Goal: Communication & Community: Share content

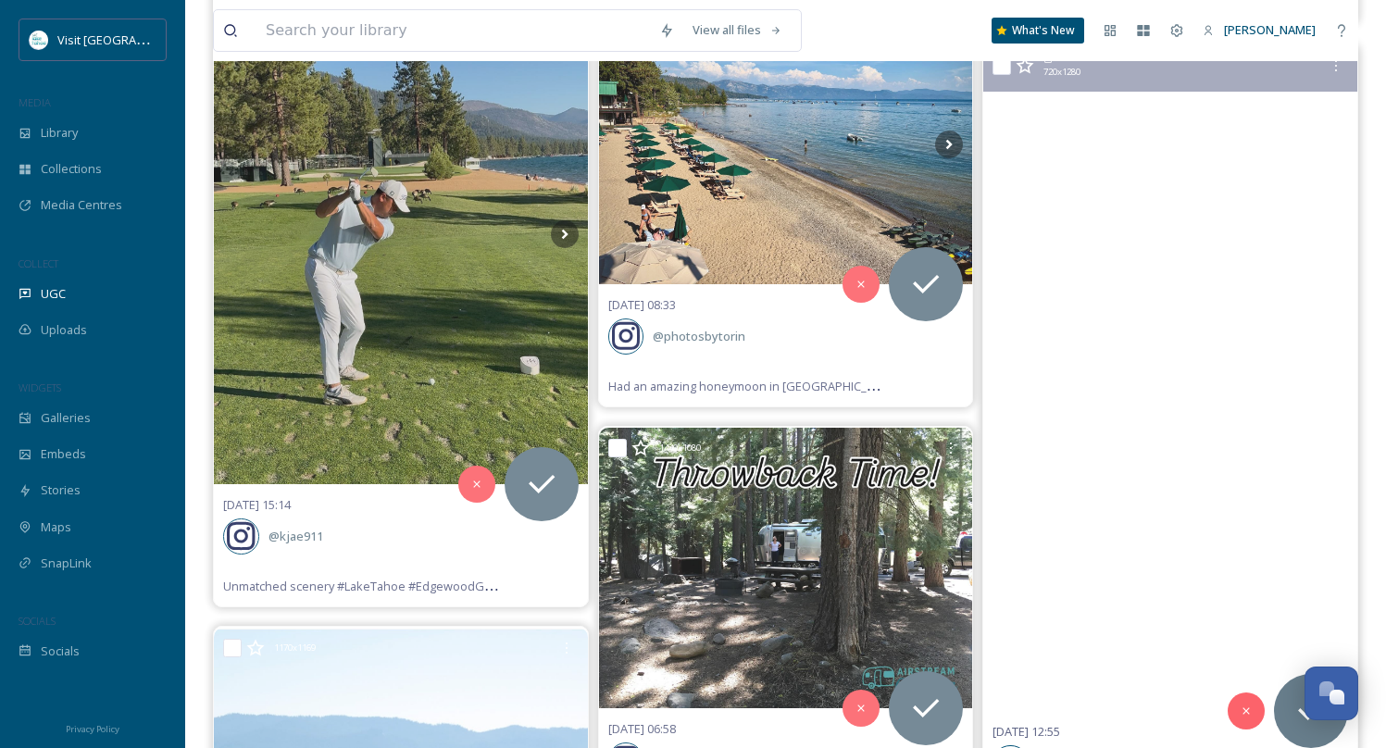
scroll to position [48314, 0]
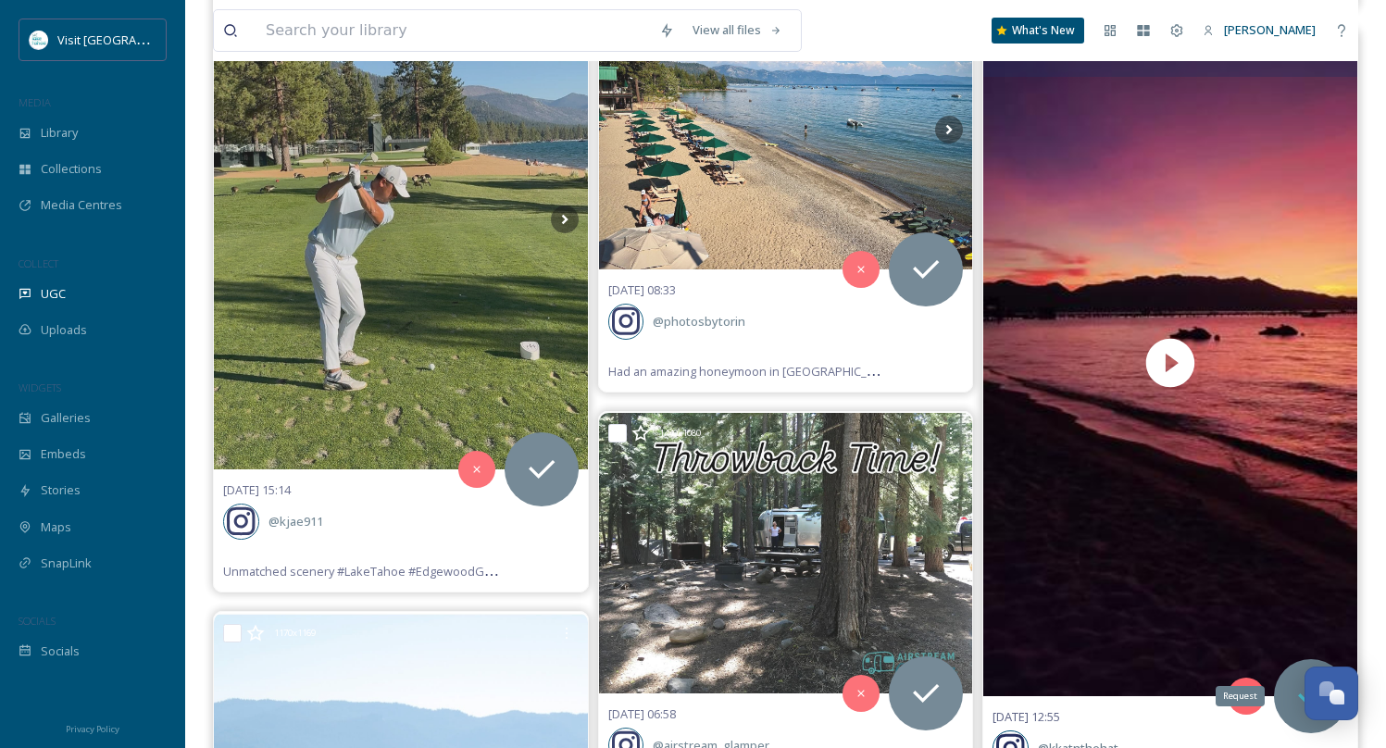
click at [1303, 678] on icon at bounding box center [1311, 696] width 37 height 37
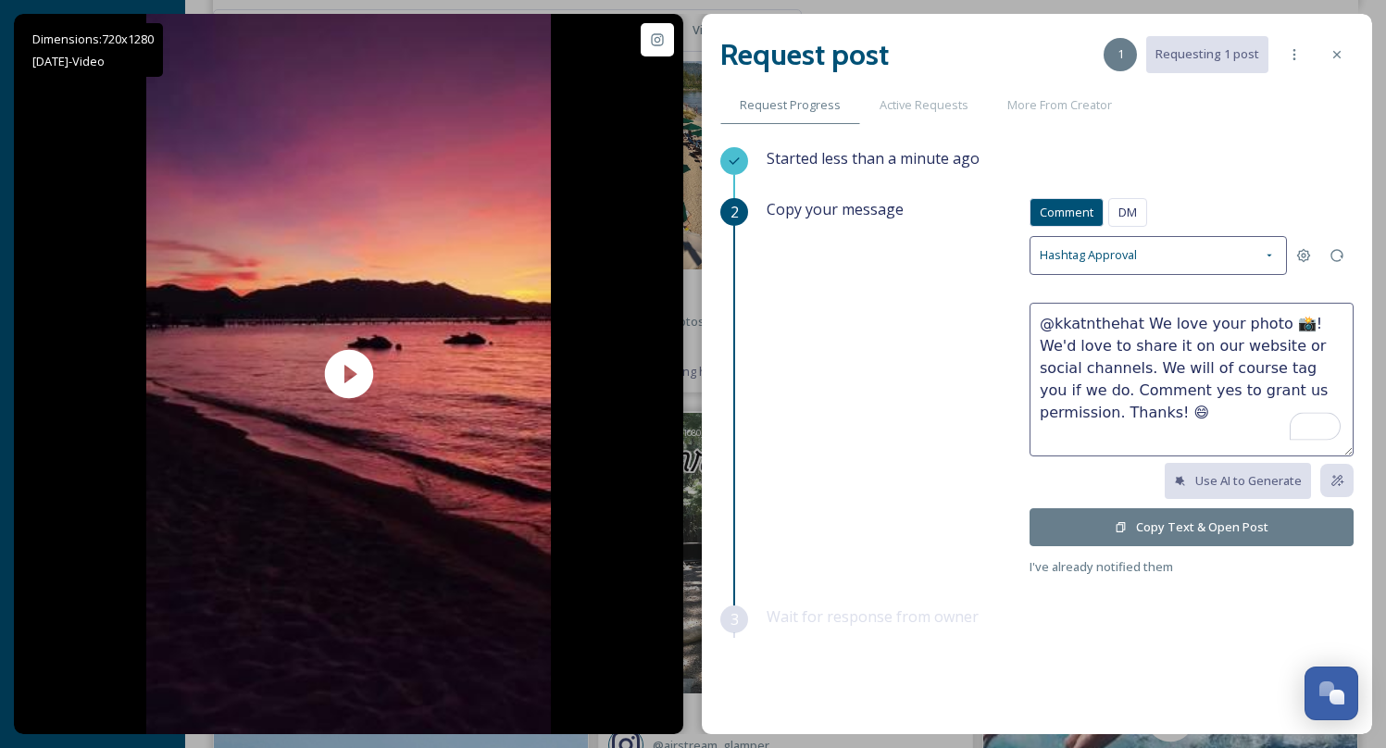
drag, startPoint x: 1278, startPoint y: 325, endPoint x: 1138, endPoint y: 327, distance: 139.8
click at [1138, 327] on textarea "@kkatnthehat We love your photo 📸! We'd love to share it on our website or soci…" at bounding box center [1192, 380] width 324 height 154
click at [1129, 346] on textarea "@kkatnthehat Absolutely stunning!! We'd love to share it on our website or soci…" at bounding box center [1192, 380] width 324 height 154
click at [1104, 372] on textarea "@kkatnthehat Absolutely stunning!! We'd love to share this on our website or so…" at bounding box center [1192, 380] width 324 height 154
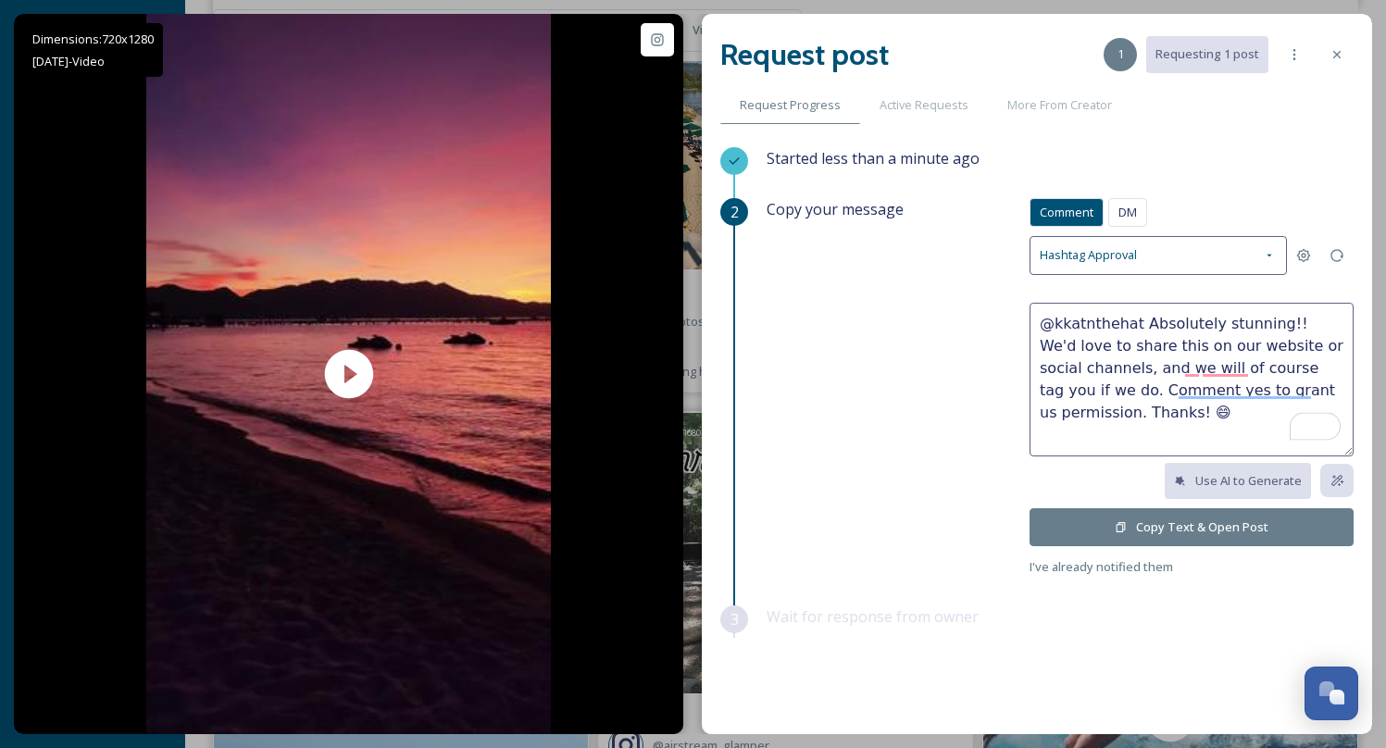
type textarea "@kkatnthehat Absolutely stunning!! We'd love to share this on our website or so…"
click at [1095, 515] on button "Copy Text & Open Post" at bounding box center [1192, 527] width 324 height 38
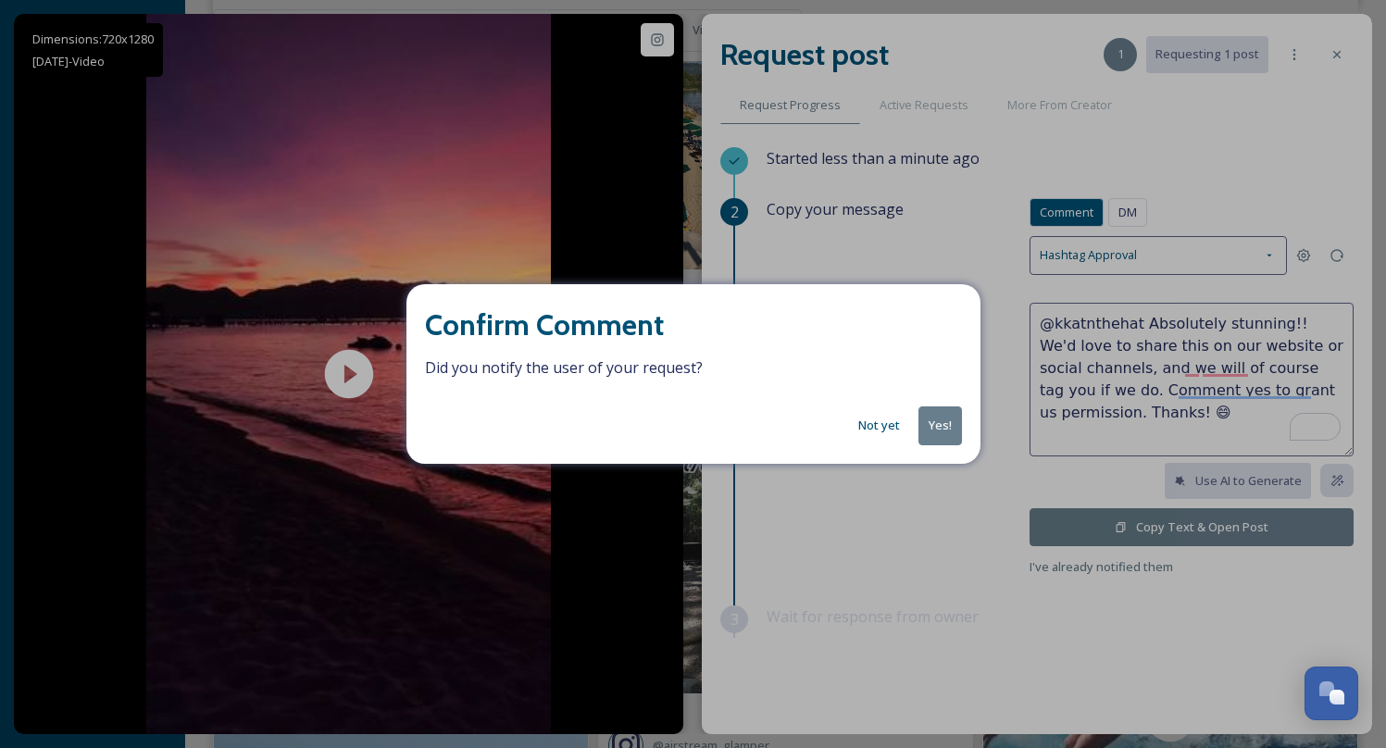
click at [949, 419] on button "Yes!" at bounding box center [941, 426] width 44 height 38
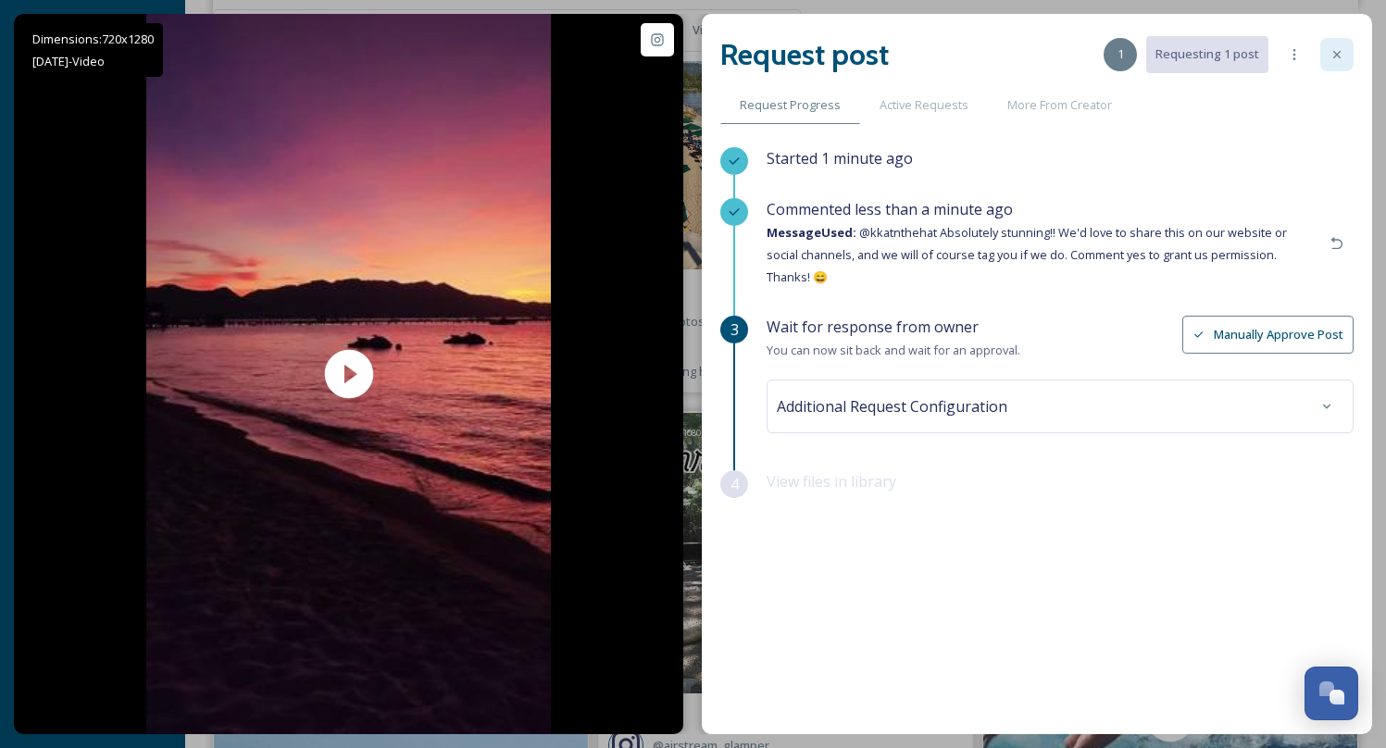
click at [1339, 63] on div at bounding box center [1336, 54] width 33 height 33
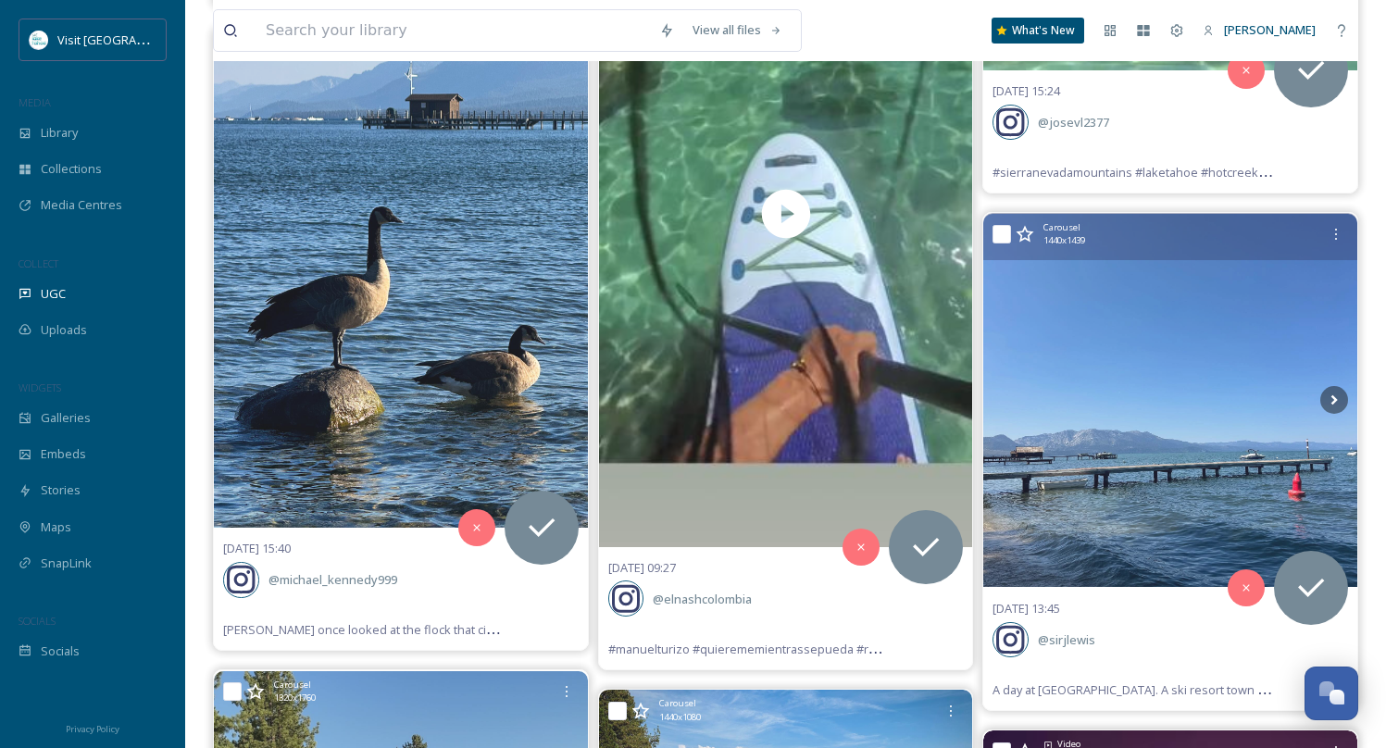
scroll to position [47611, 0]
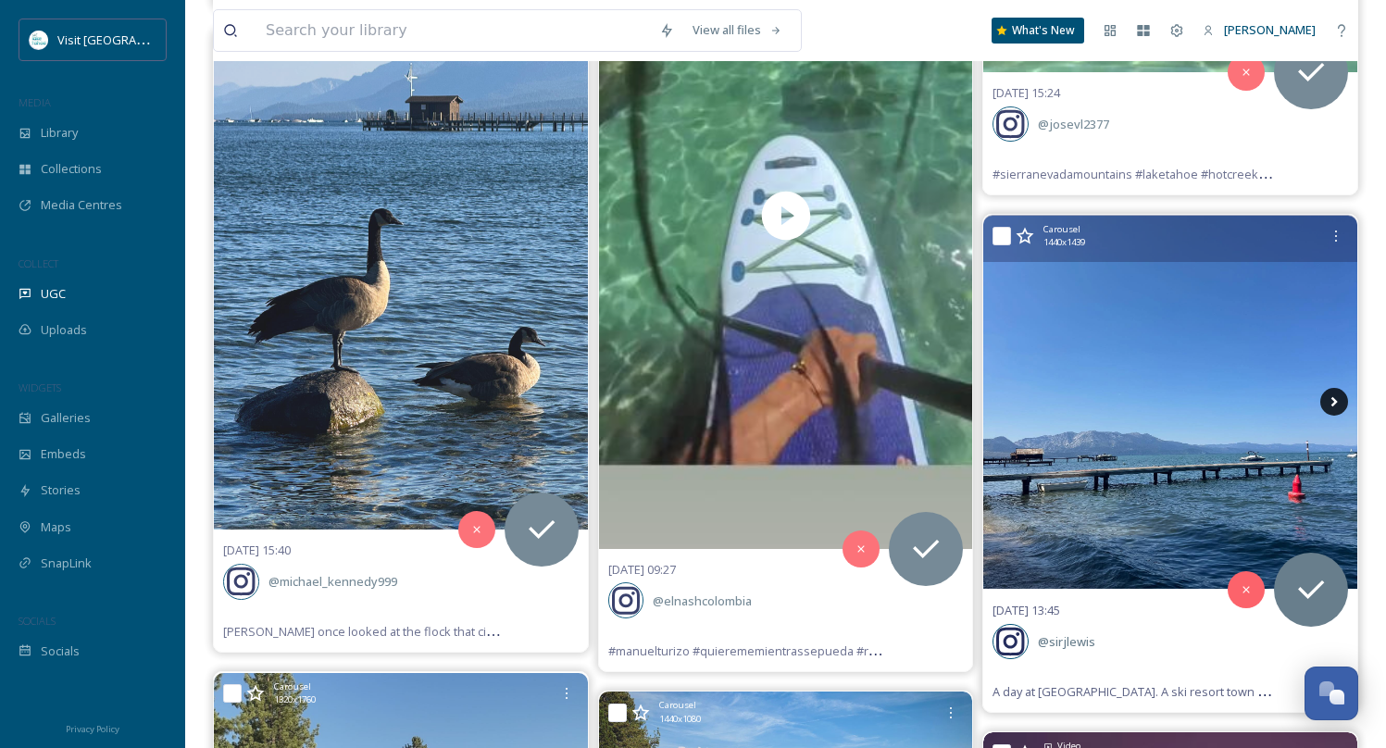
click at [1334, 388] on icon at bounding box center [1334, 402] width 28 height 28
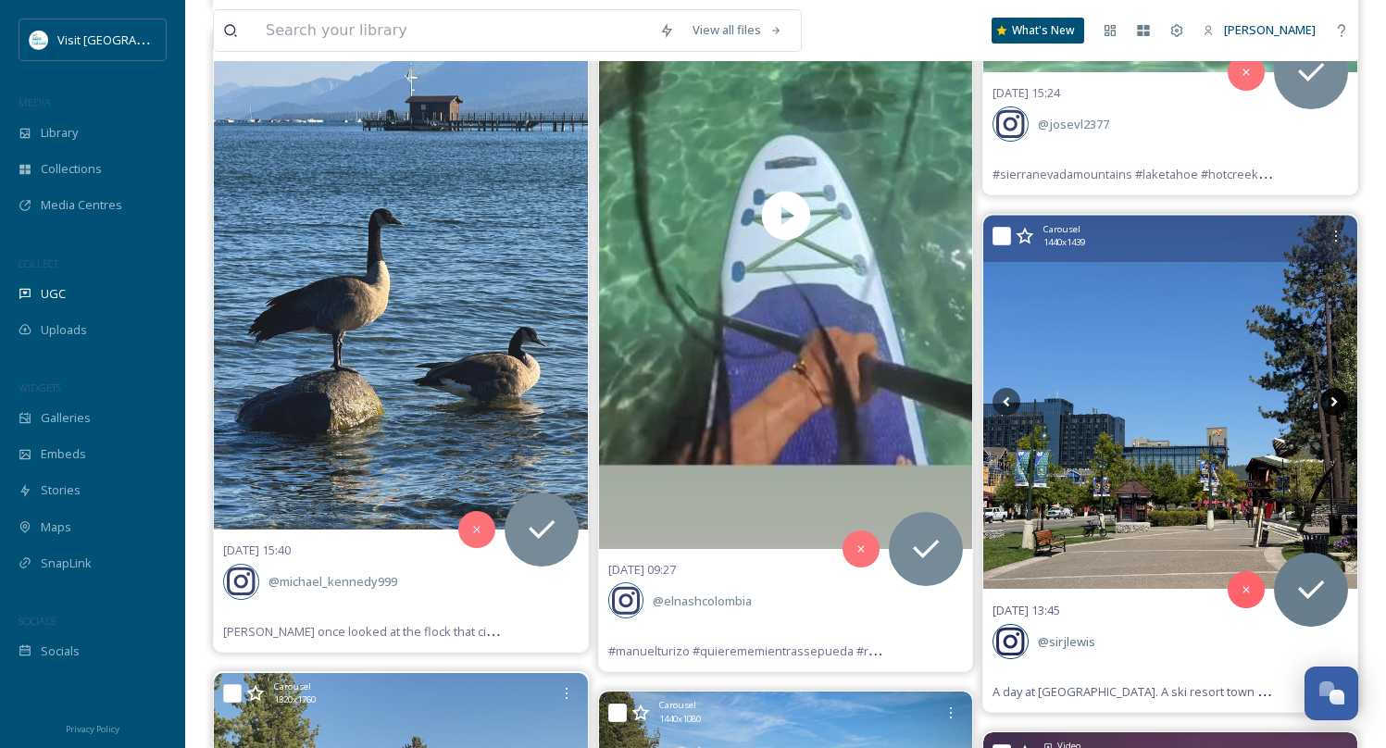
click at [1334, 388] on icon at bounding box center [1334, 402] width 28 height 28
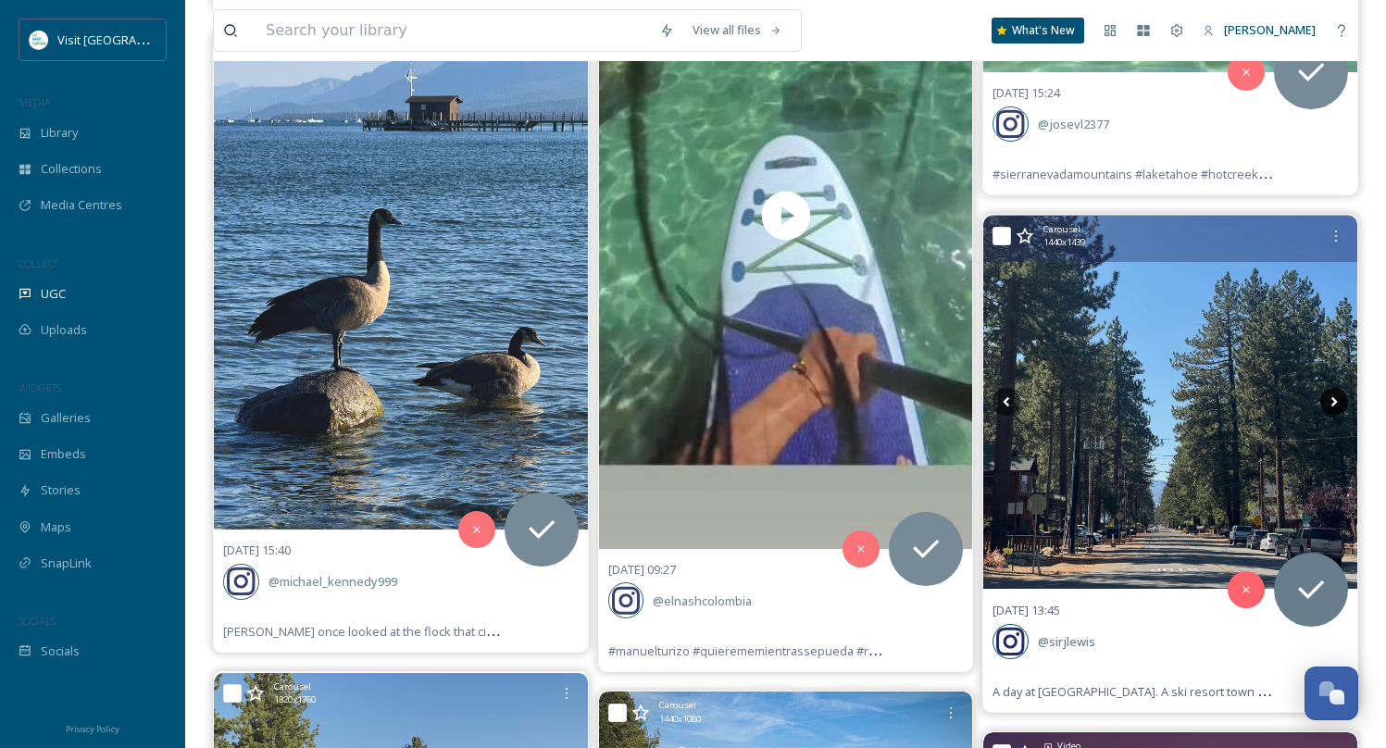
click at [1334, 388] on icon at bounding box center [1334, 402] width 28 height 28
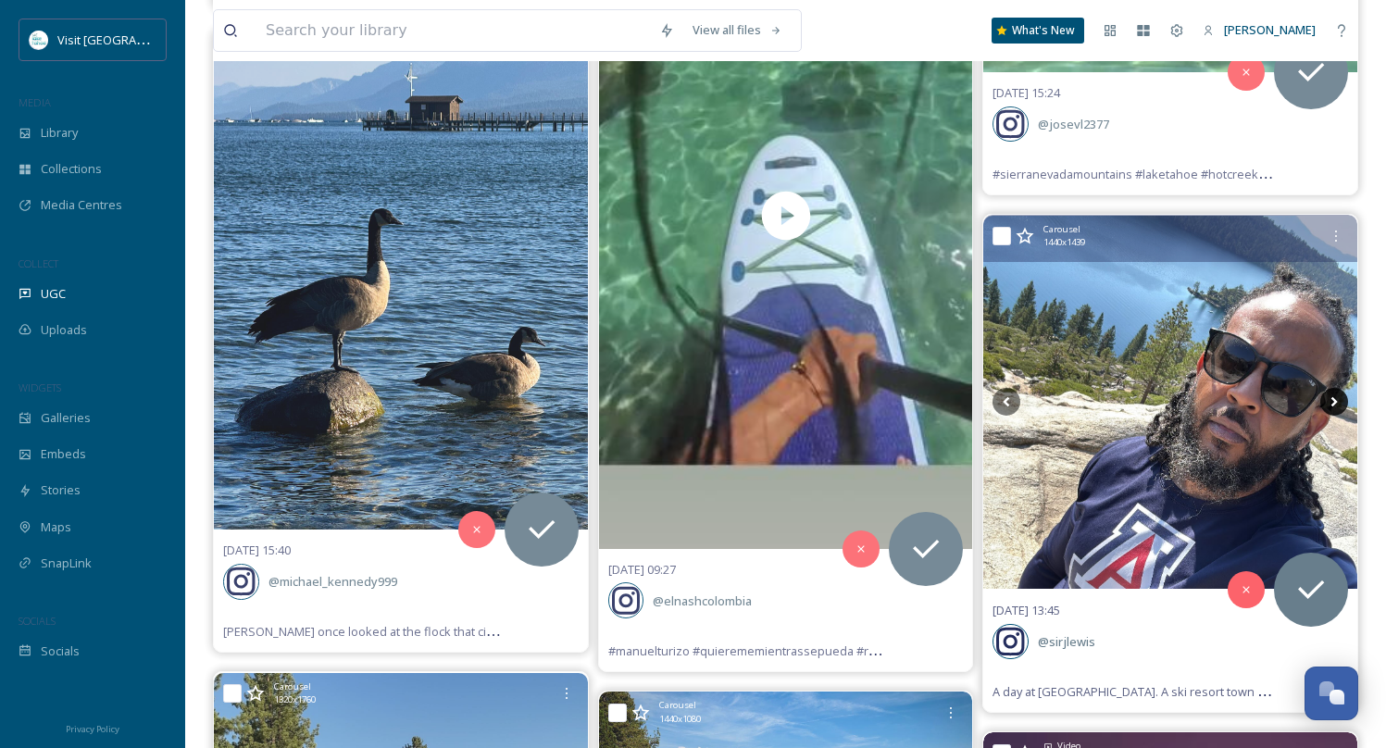
click at [1334, 388] on icon at bounding box center [1334, 402] width 28 height 28
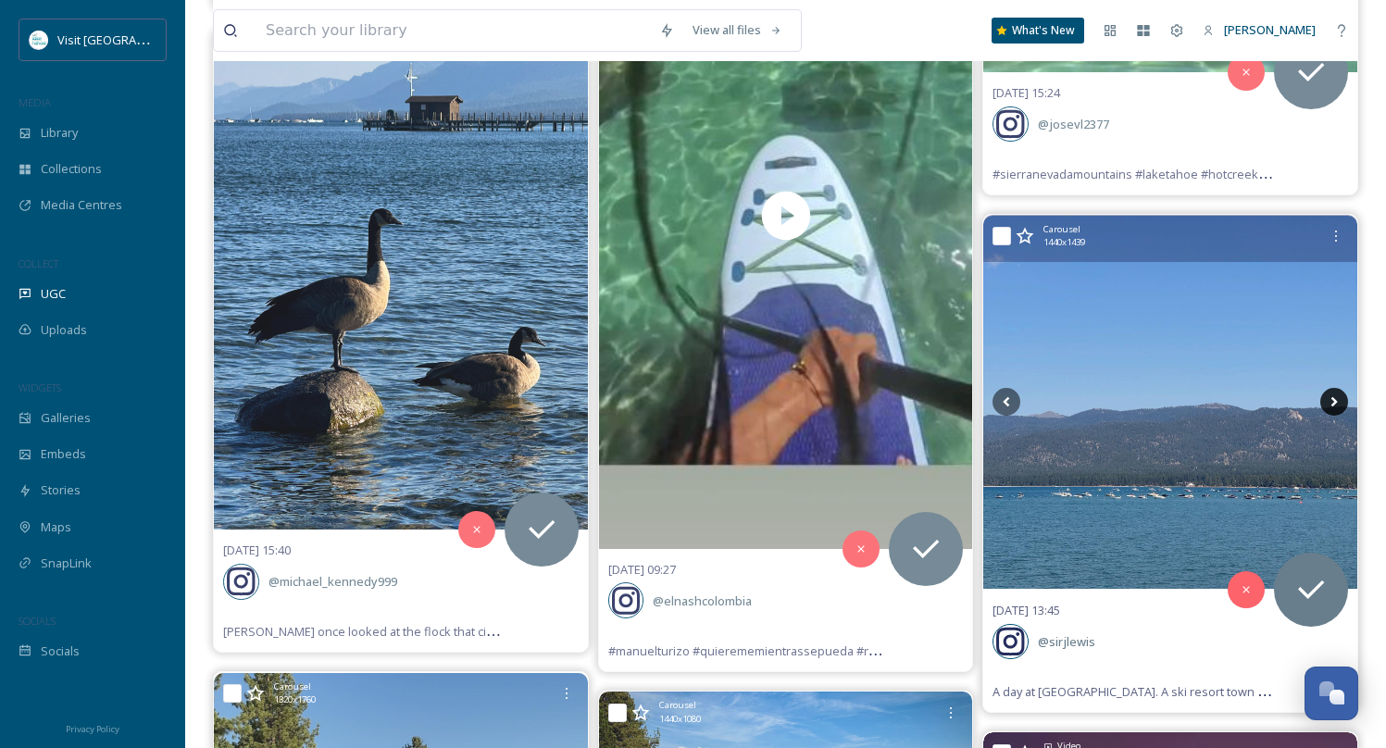
click at [1334, 388] on icon at bounding box center [1334, 402] width 28 height 28
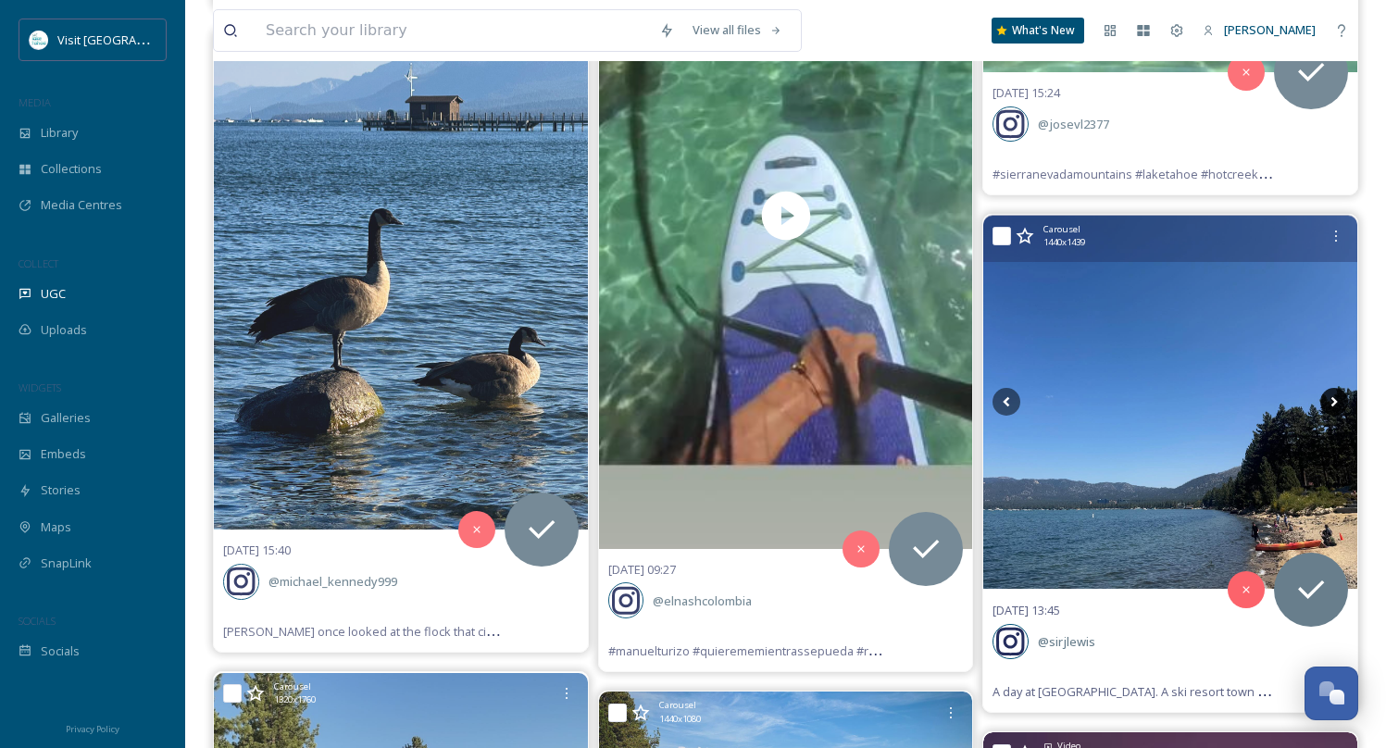
click at [1334, 388] on icon at bounding box center [1334, 402] width 28 height 28
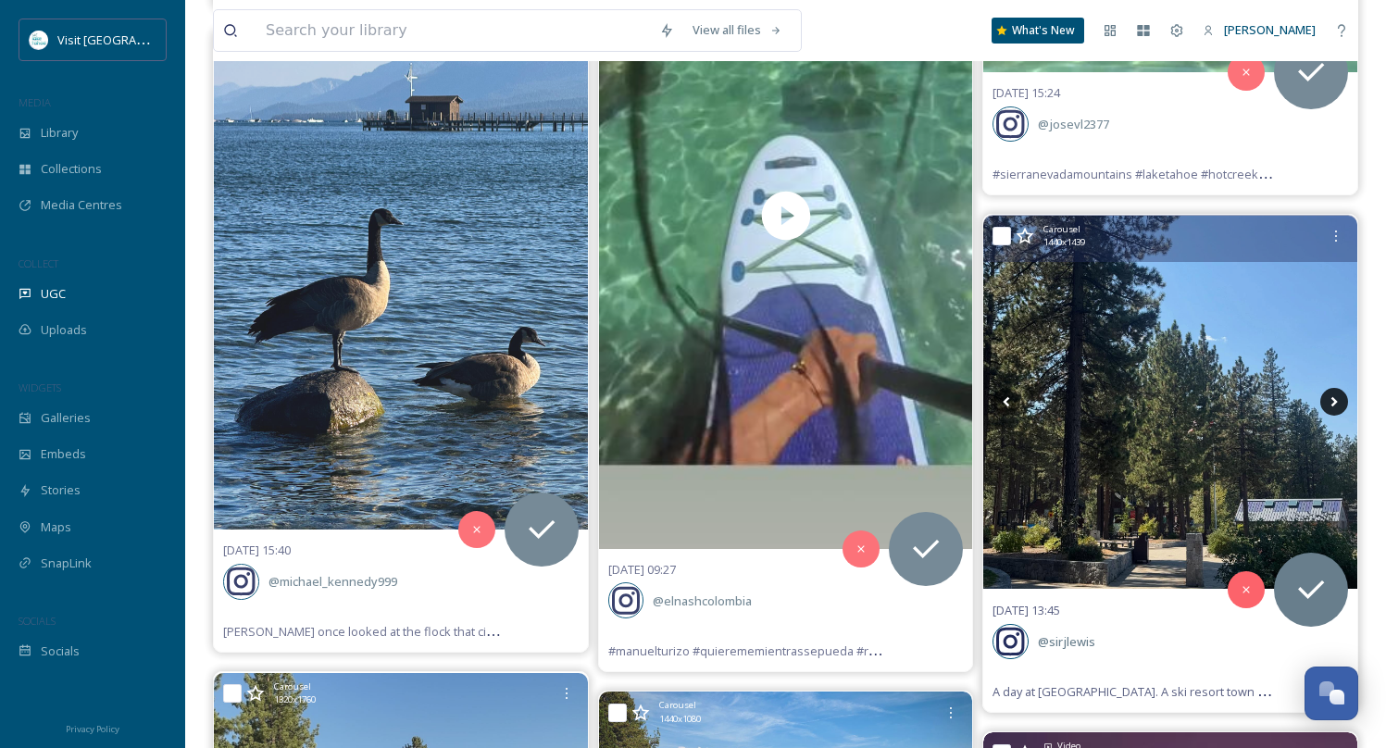
click at [1334, 388] on icon at bounding box center [1334, 402] width 28 height 28
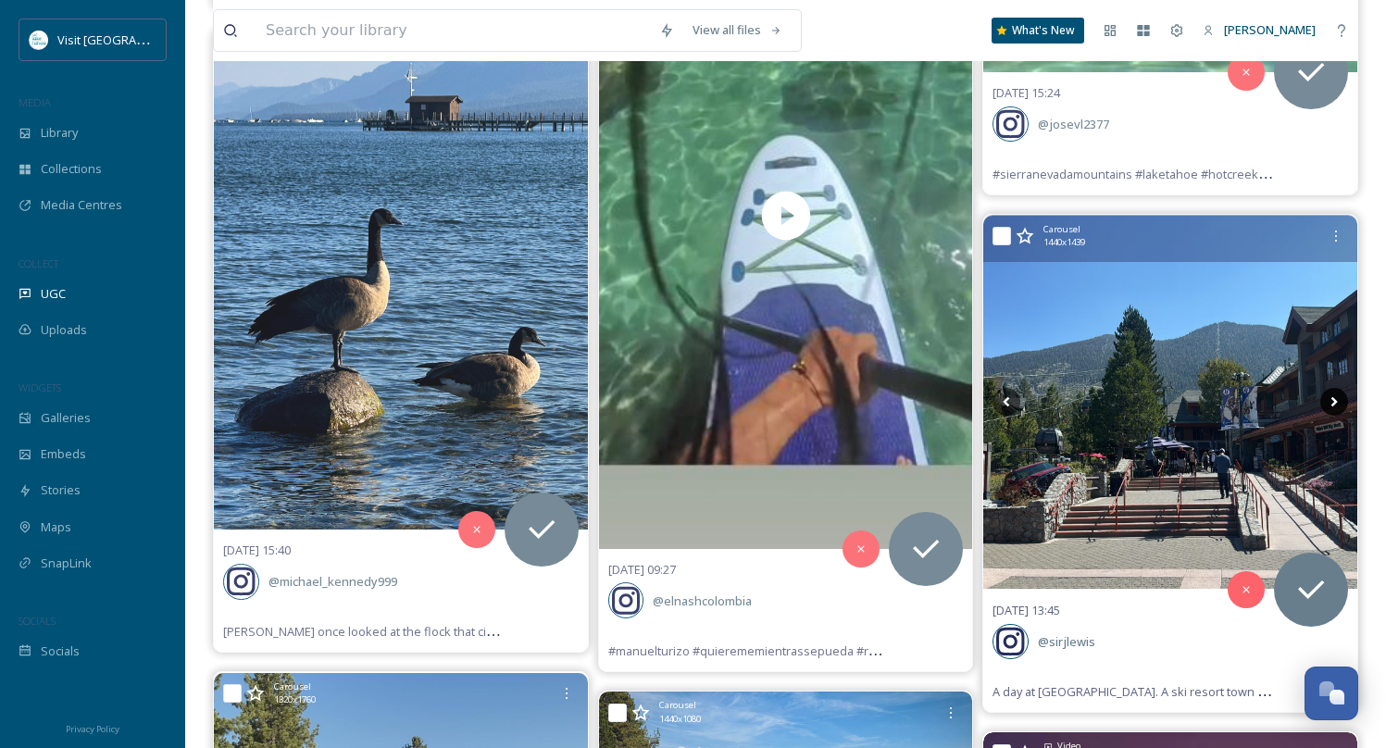
click at [1334, 388] on icon at bounding box center [1334, 402] width 28 height 28
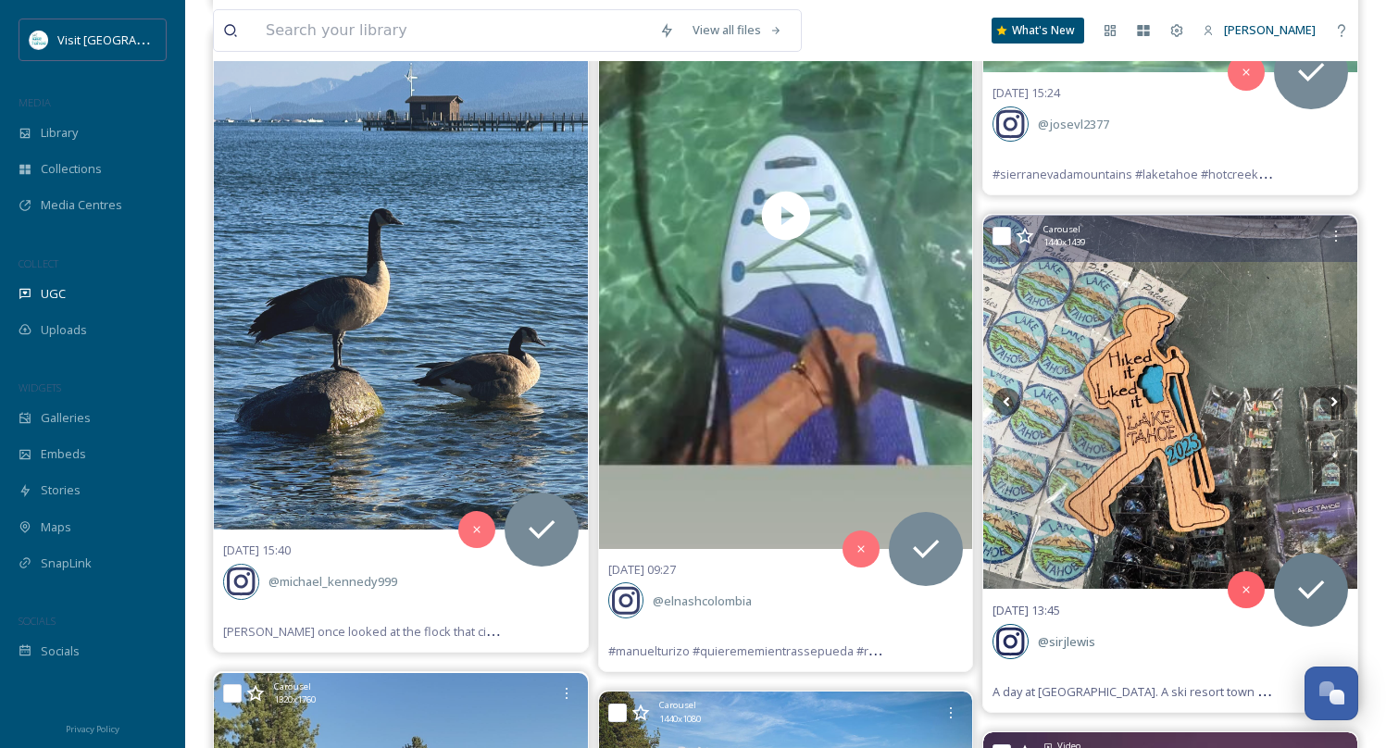
scroll to position [47573, 0]
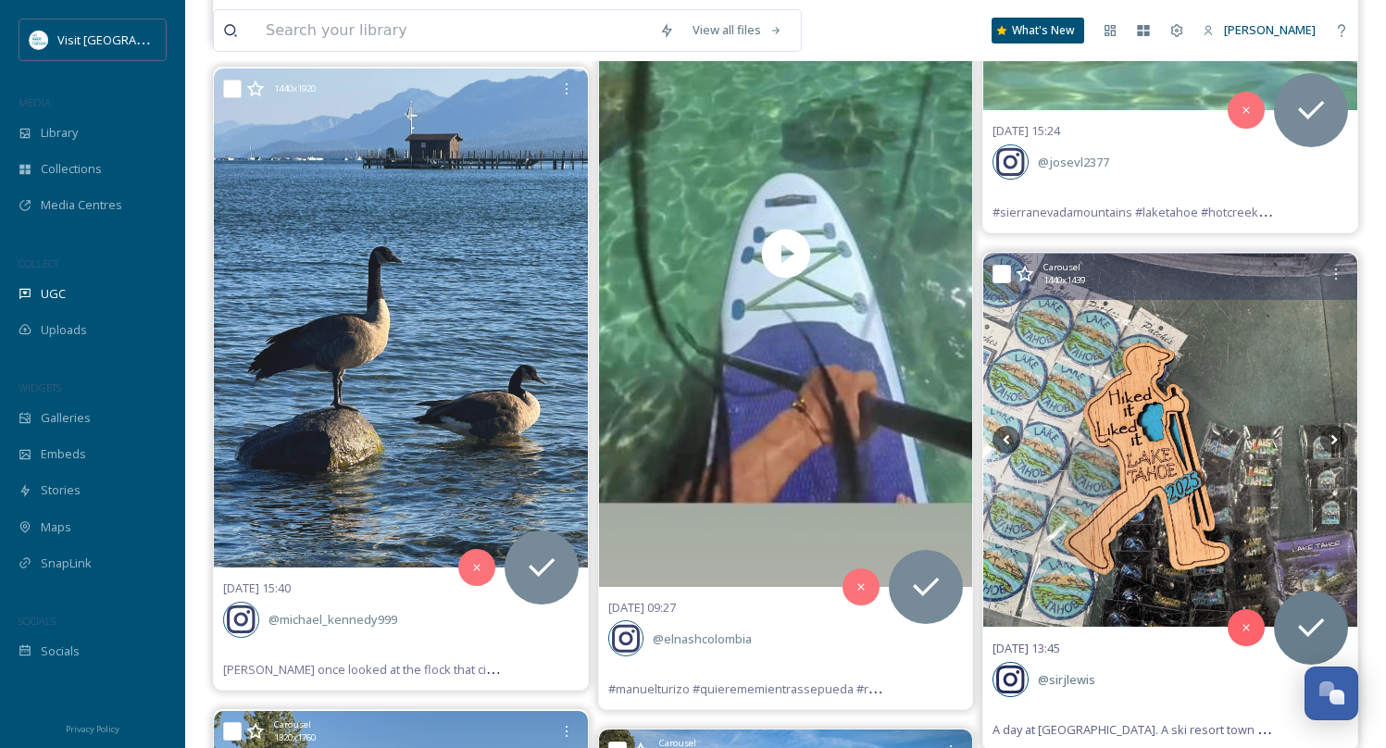
click at [1120, 659] on div "@ sirjlewis" at bounding box center [1171, 679] width 356 height 41
click at [1078, 471] on img at bounding box center [1170, 441] width 374 height 374
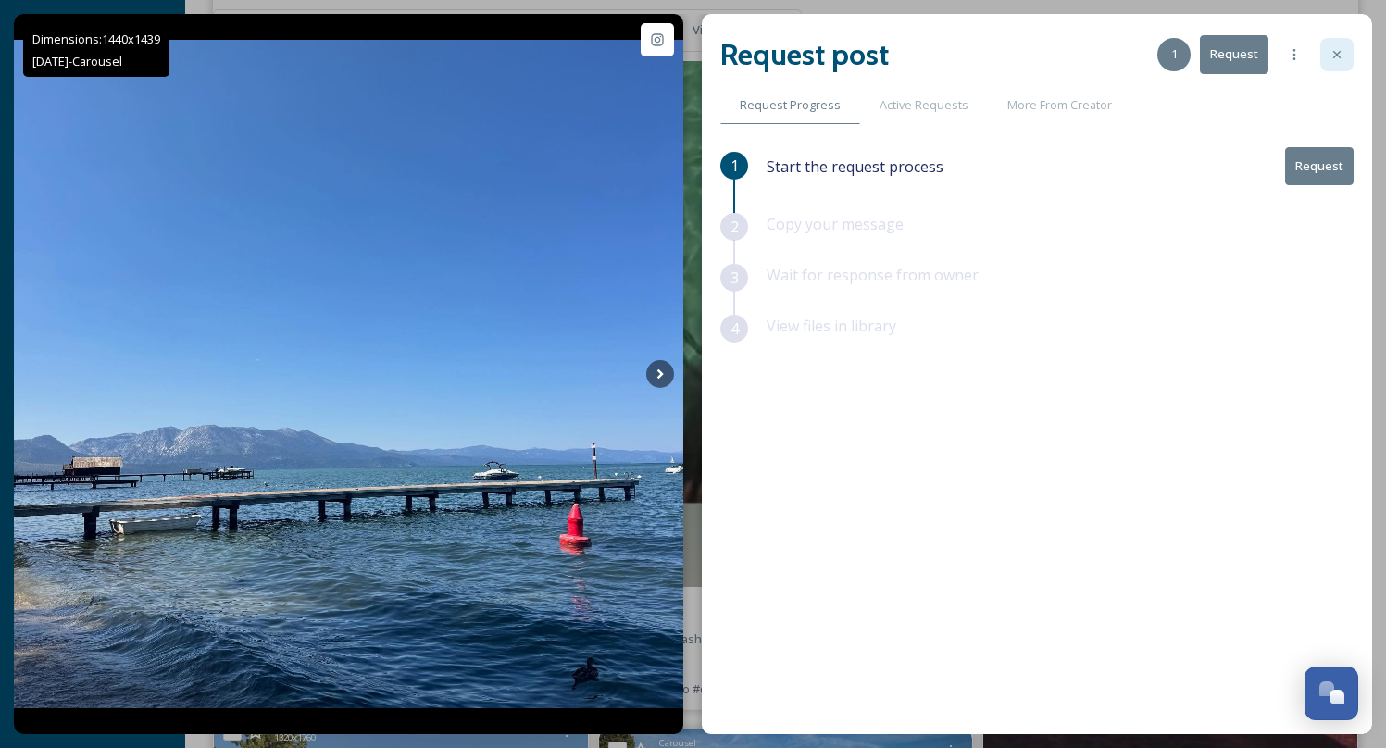
click at [1345, 56] on div at bounding box center [1336, 54] width 33 height 33
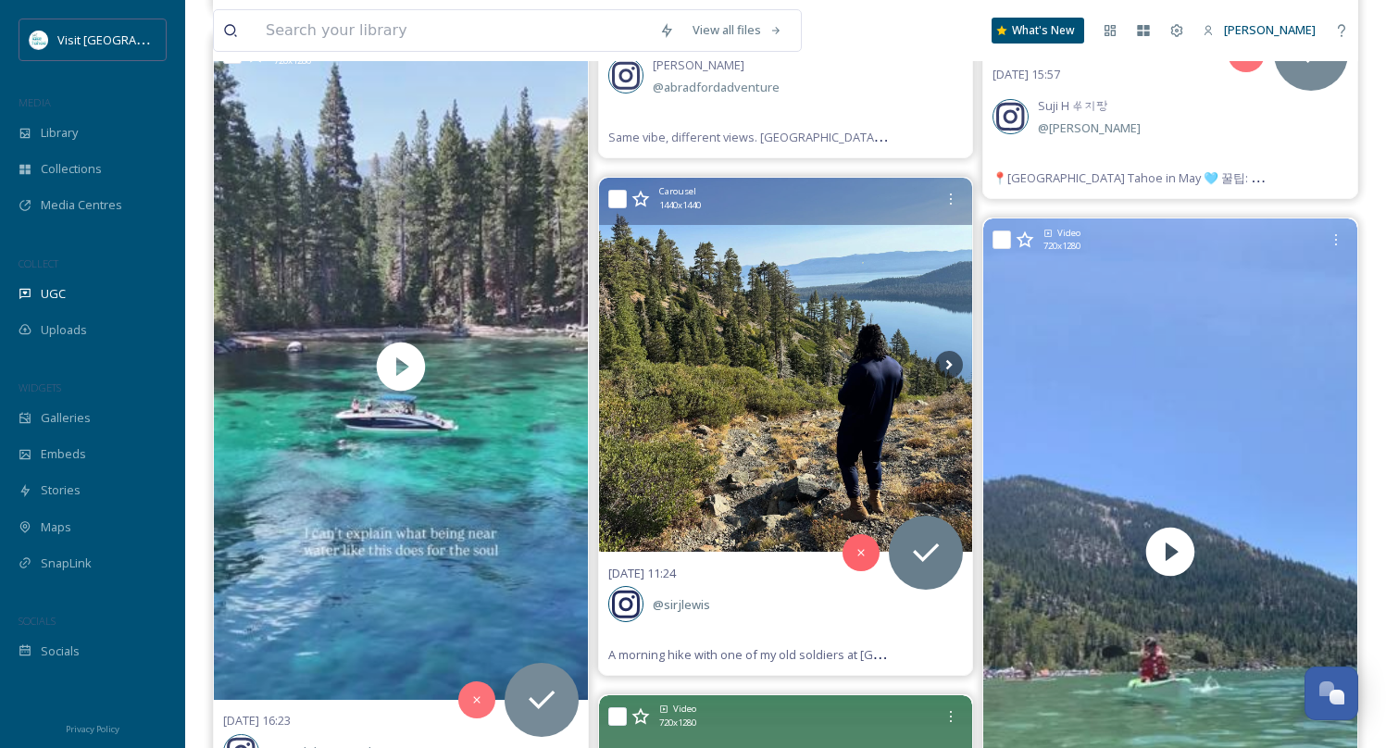
scroll to position [46783, 0]
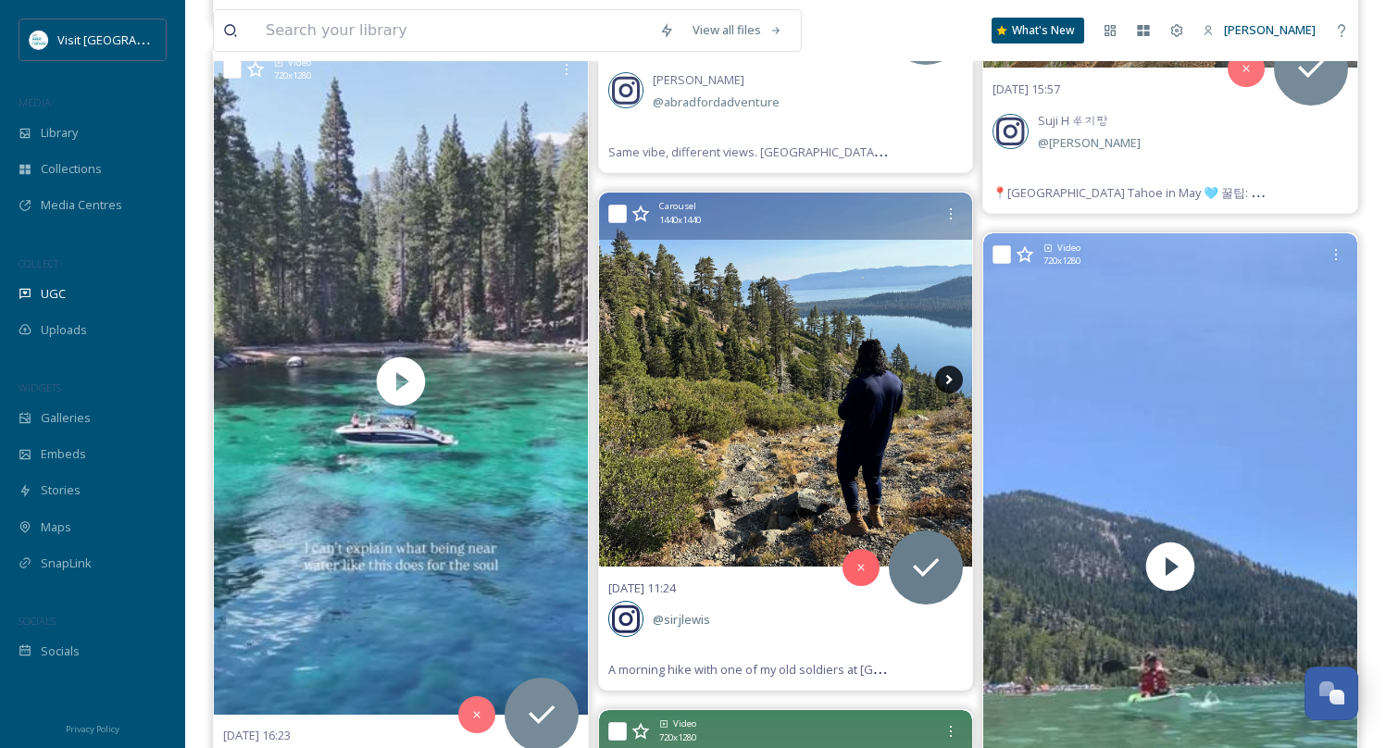
click at [952, 366] on icon at bounding box center [949, 380] width 28 height 28
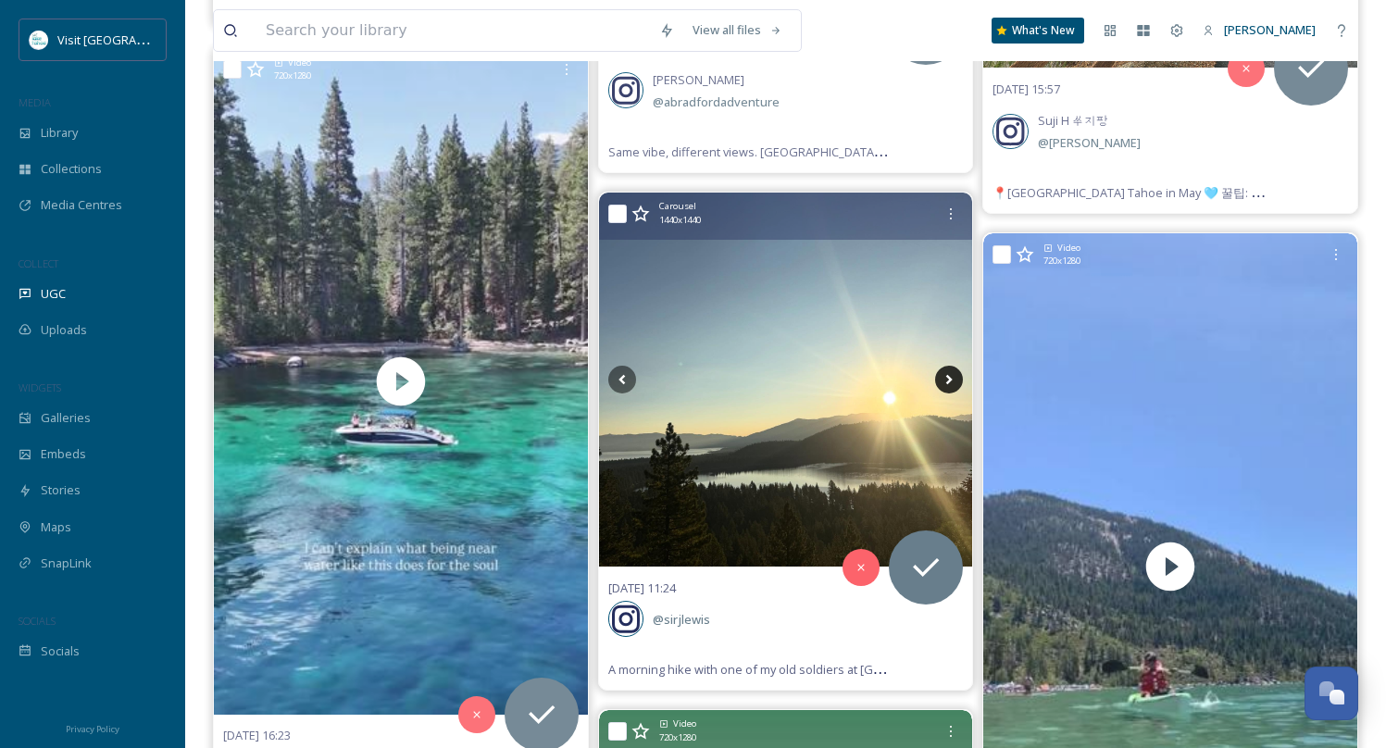
click at [952, 366] on icon at bounding box center [949, 380] width 28 height 28
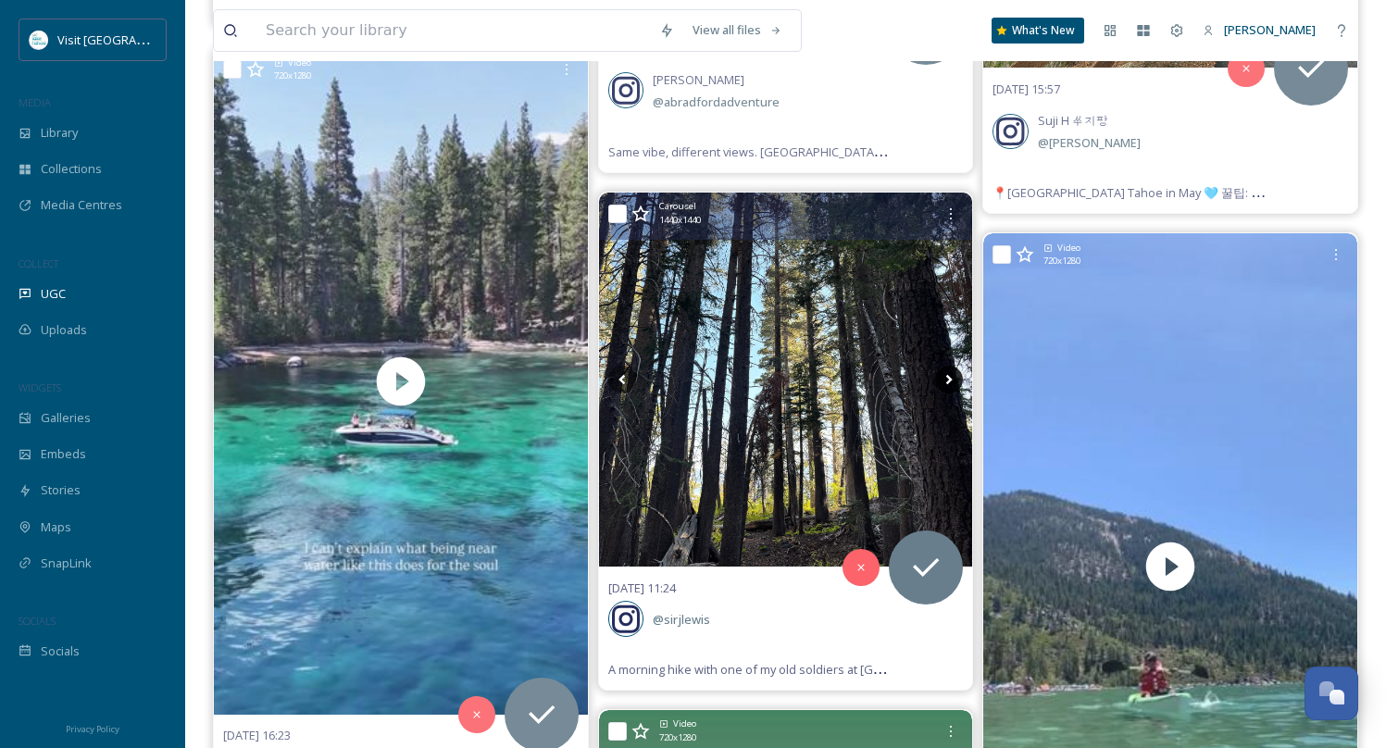
click at [952, 366] on icon at bounding box center [949, 380] width 28 height 28
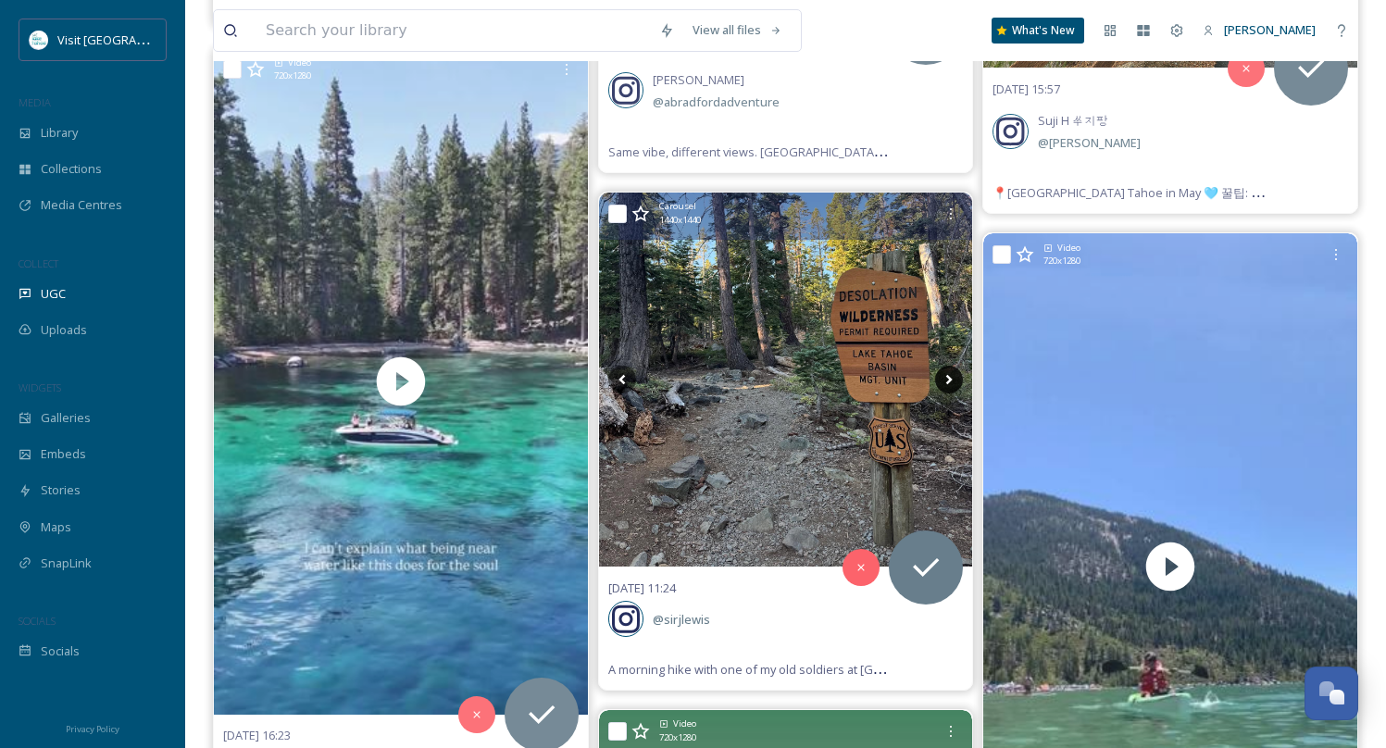
click at [952, 366] on icon at bounding box center [949, 380] width 28 height 28
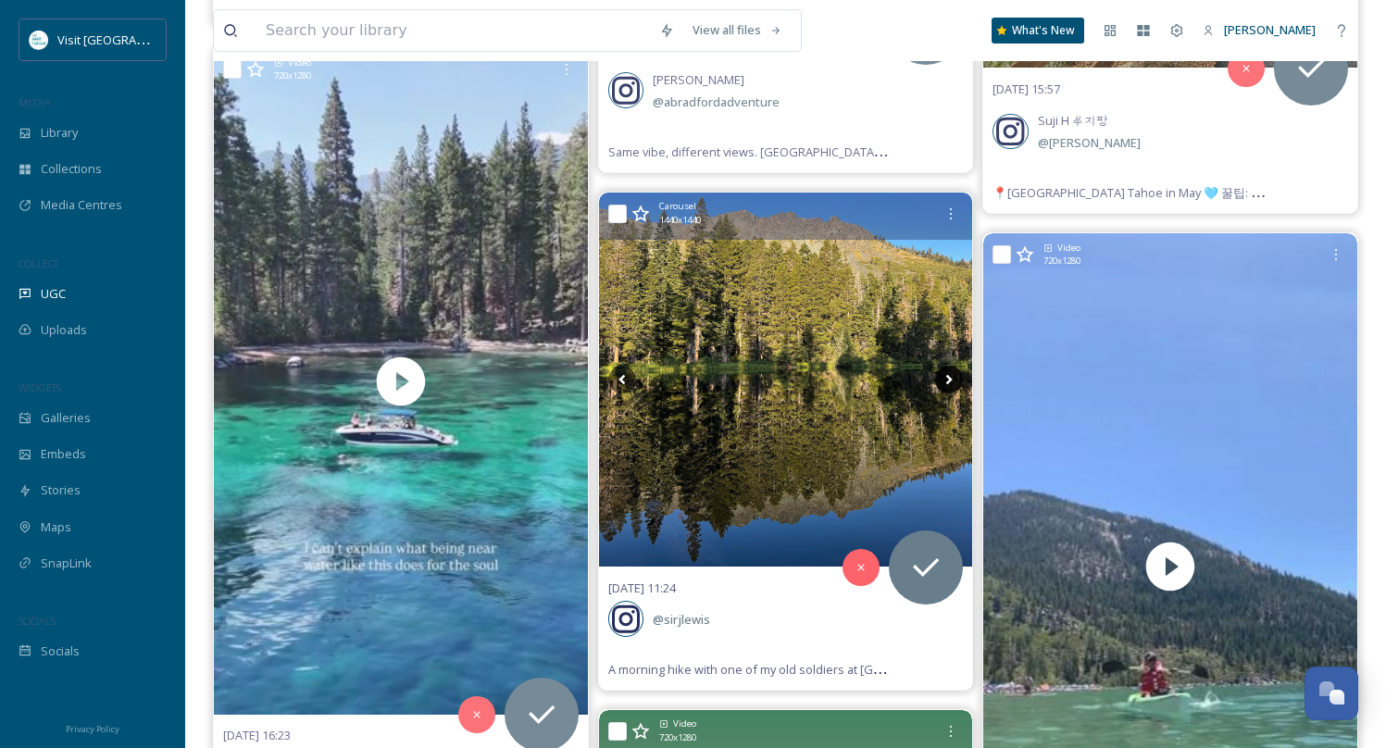
click at [952, 366] on icon at bounding box center [949, 380] width 28 height 28
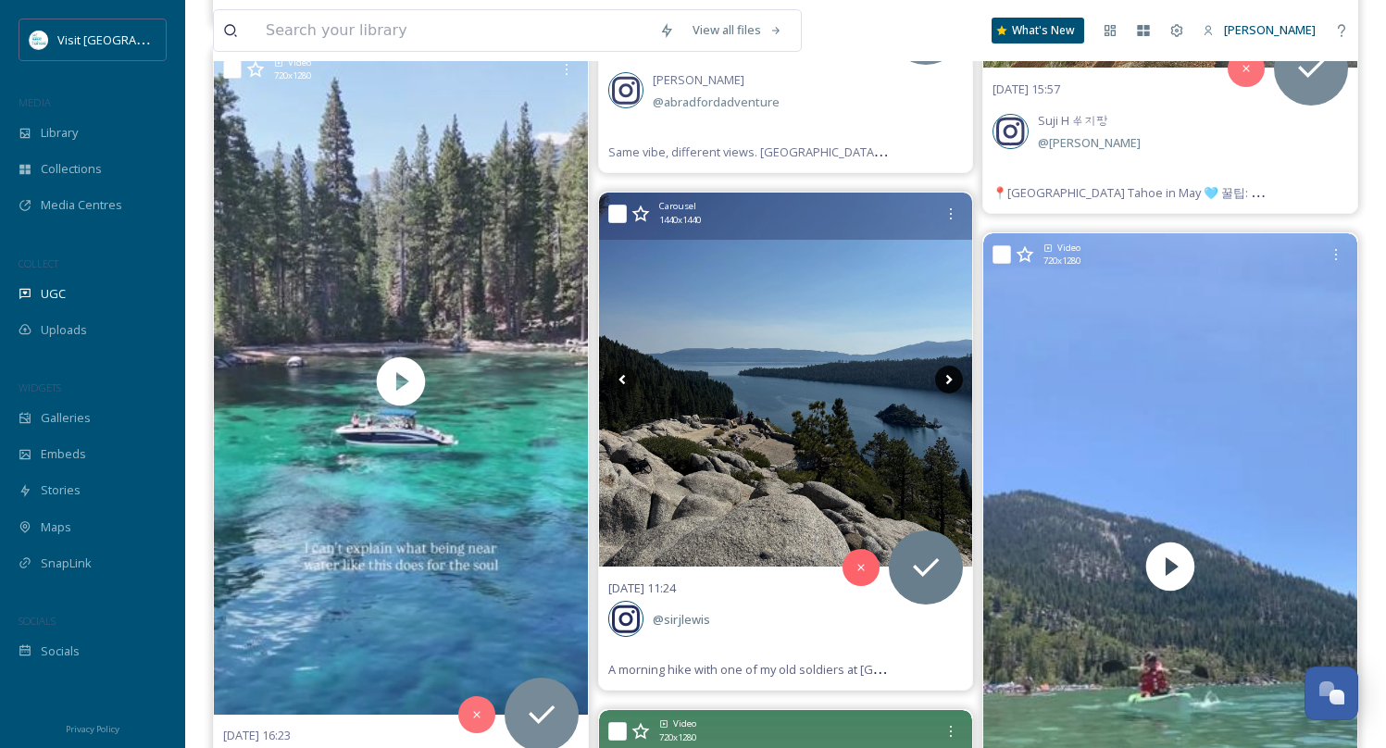
click at [952, 366] on icon at bounding box center [949, 380] width 28 height 28
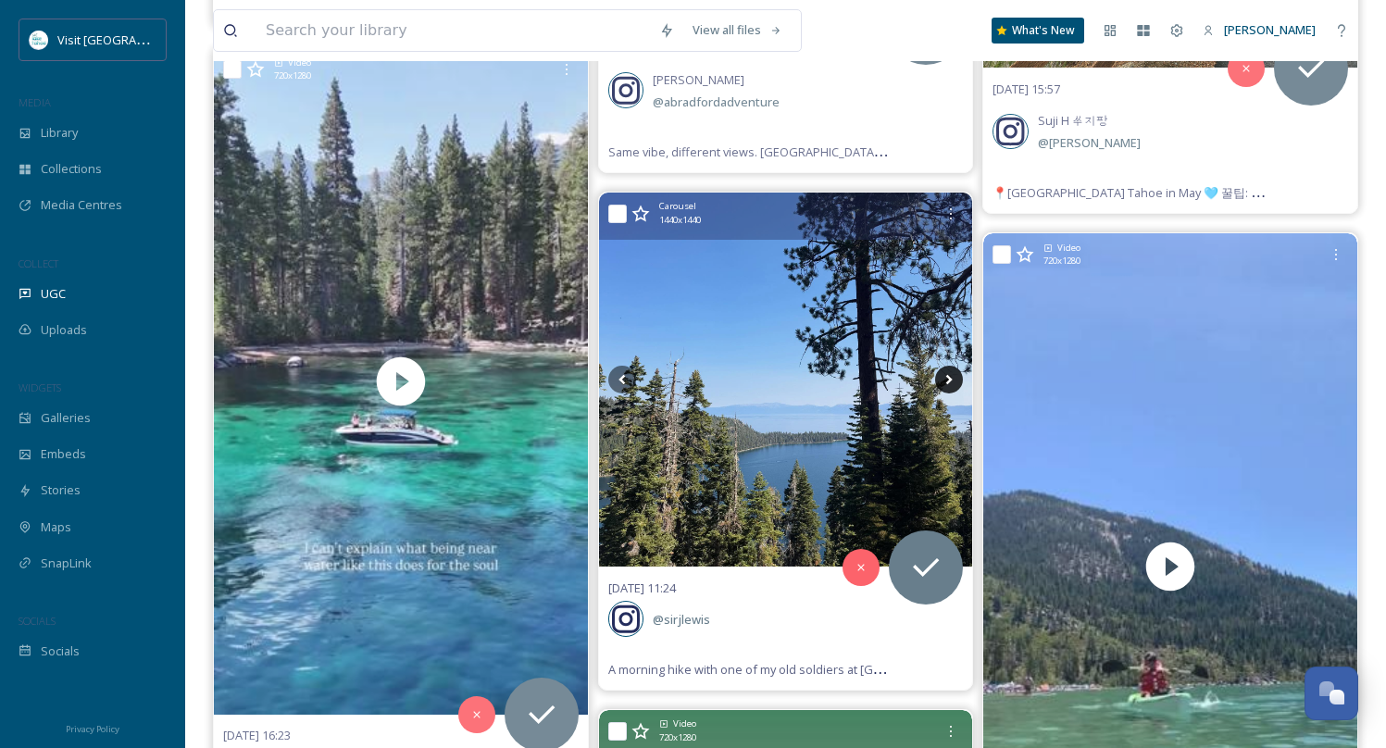
click at [952, 366] on icon at bounding box center [949, 380] width 28 height 28
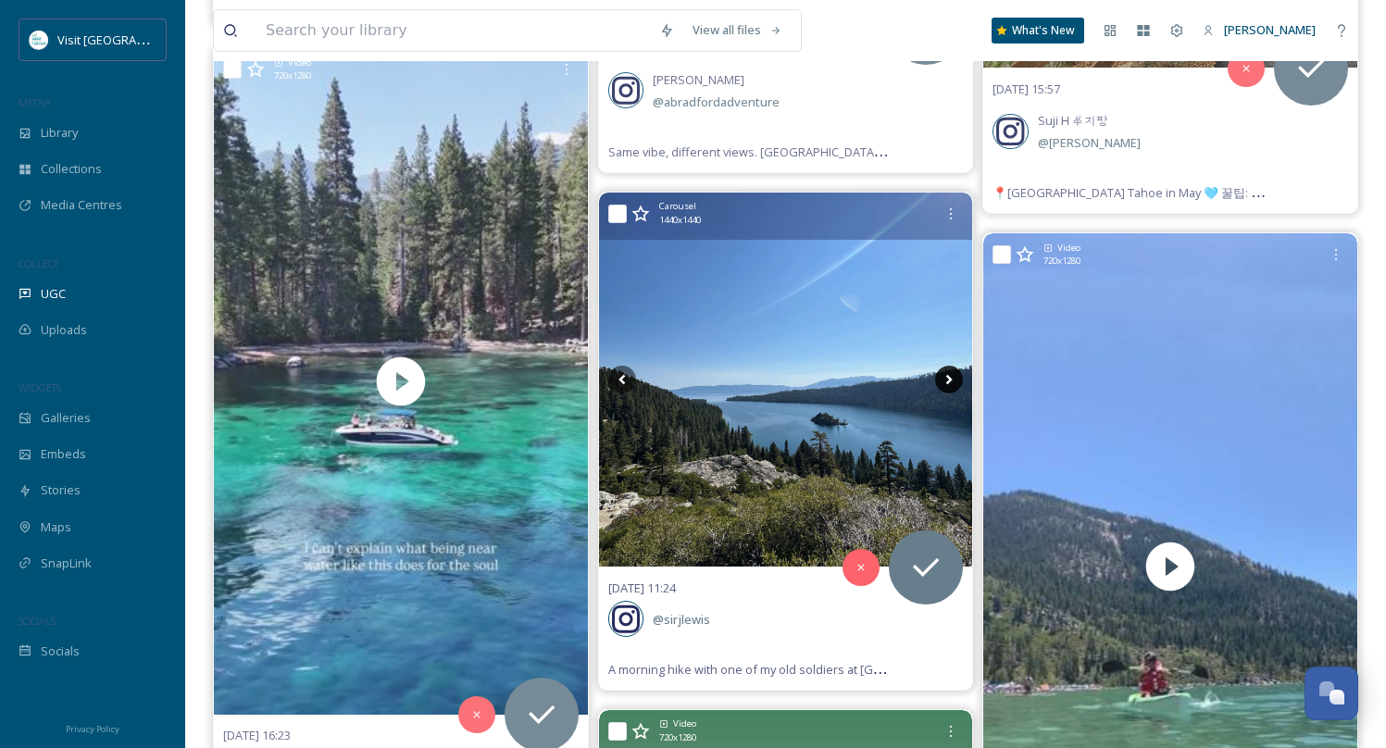
click at [952, 366] on icon at bounding box center [949, 380] width 28 height 28
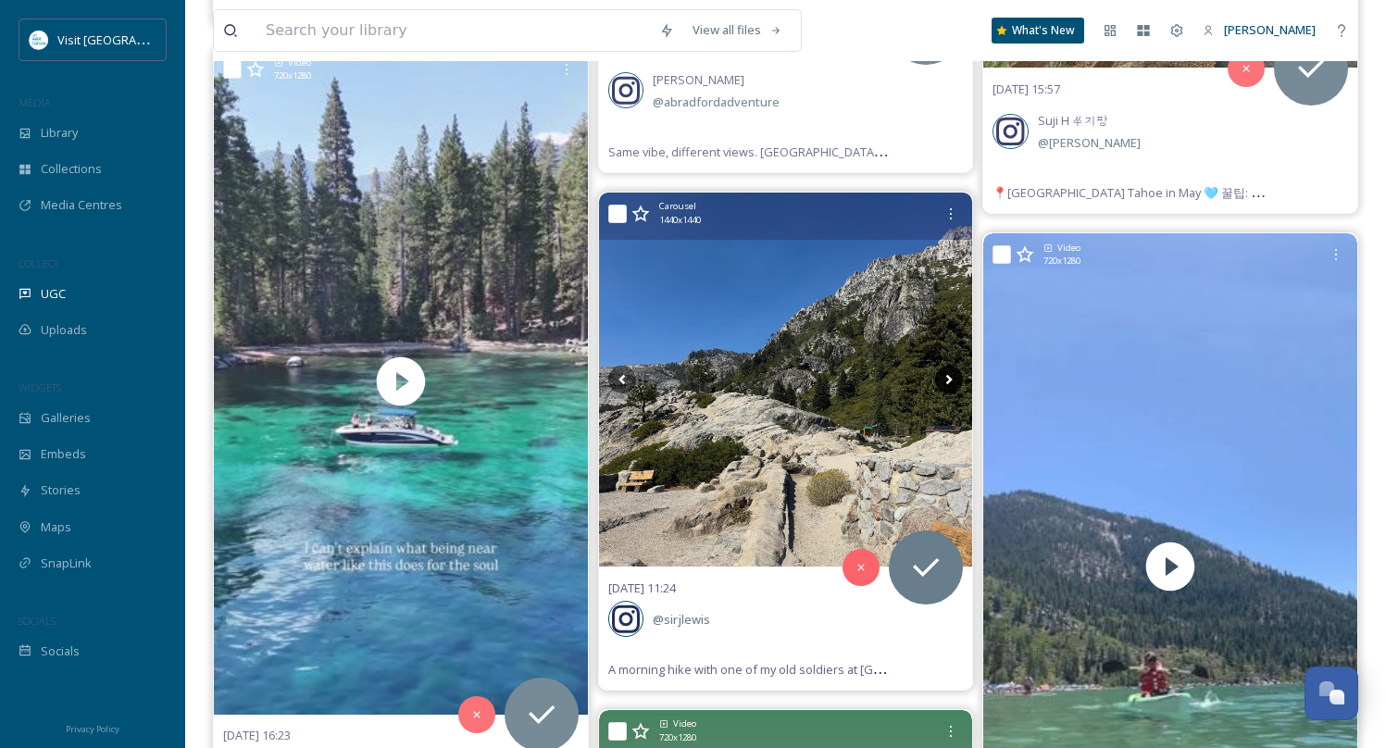
click at [952, 366] on icon at bounding box center [949, 380] width 28 height 28
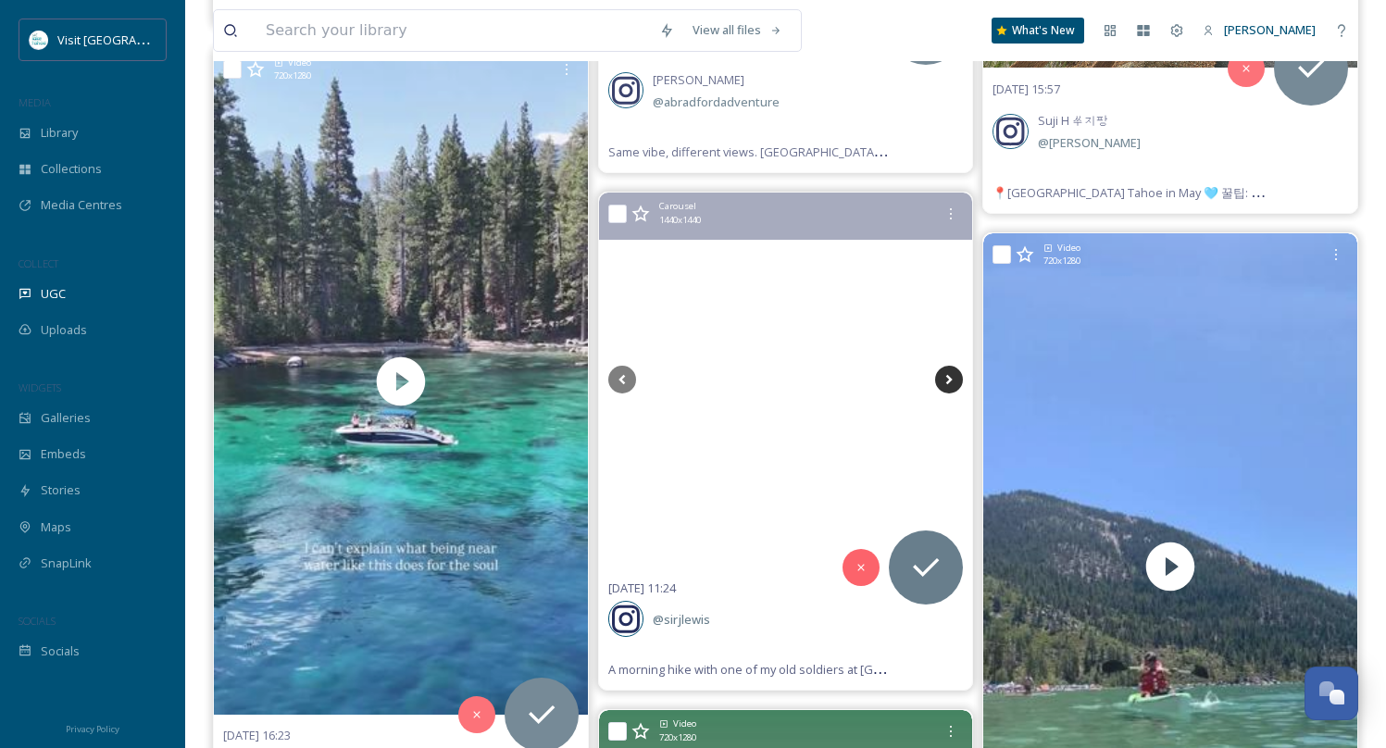
click at [952, 366] on icon at bounding box center [949, 380] width 28 height 28
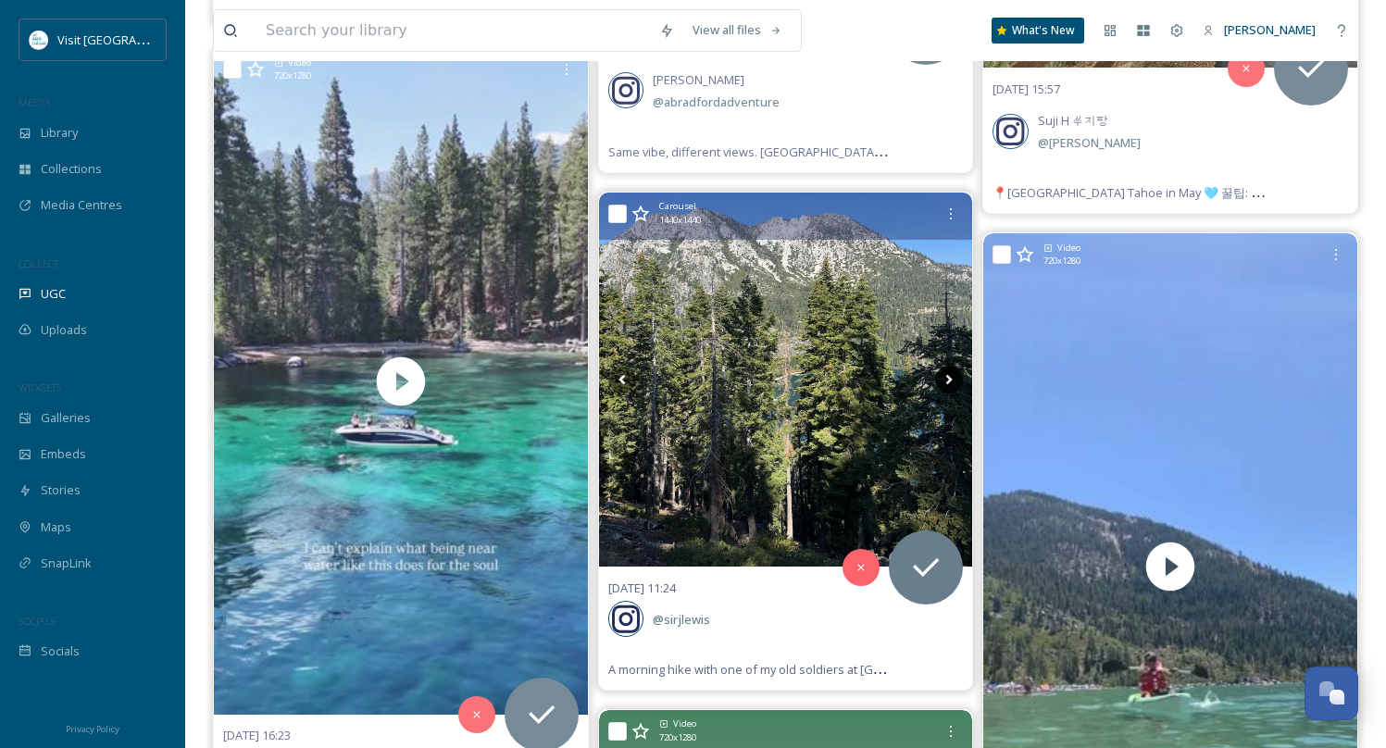
click at [952, 366] on icon at bounding box center [949, 380] width 28 height 28
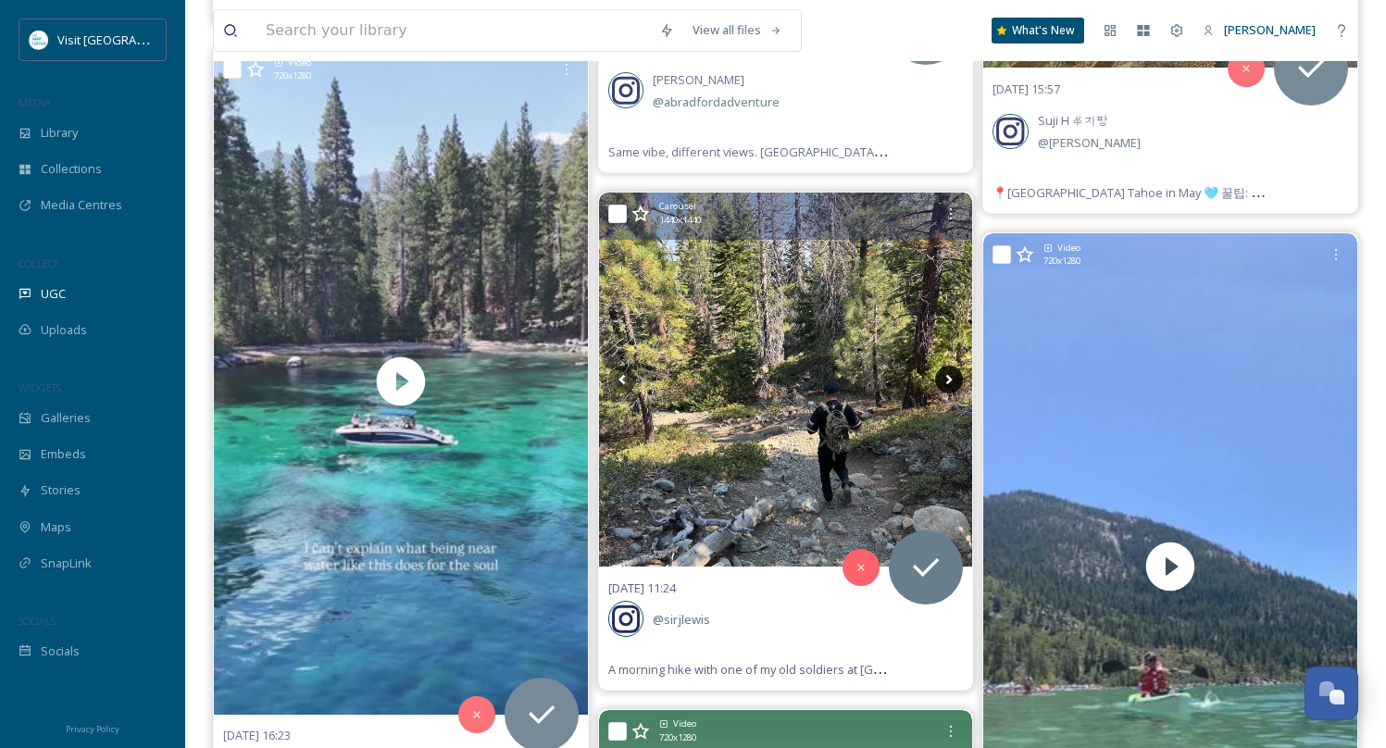
click at [952, 366] on icon at bounding box center [949, 380] width 28 height 28
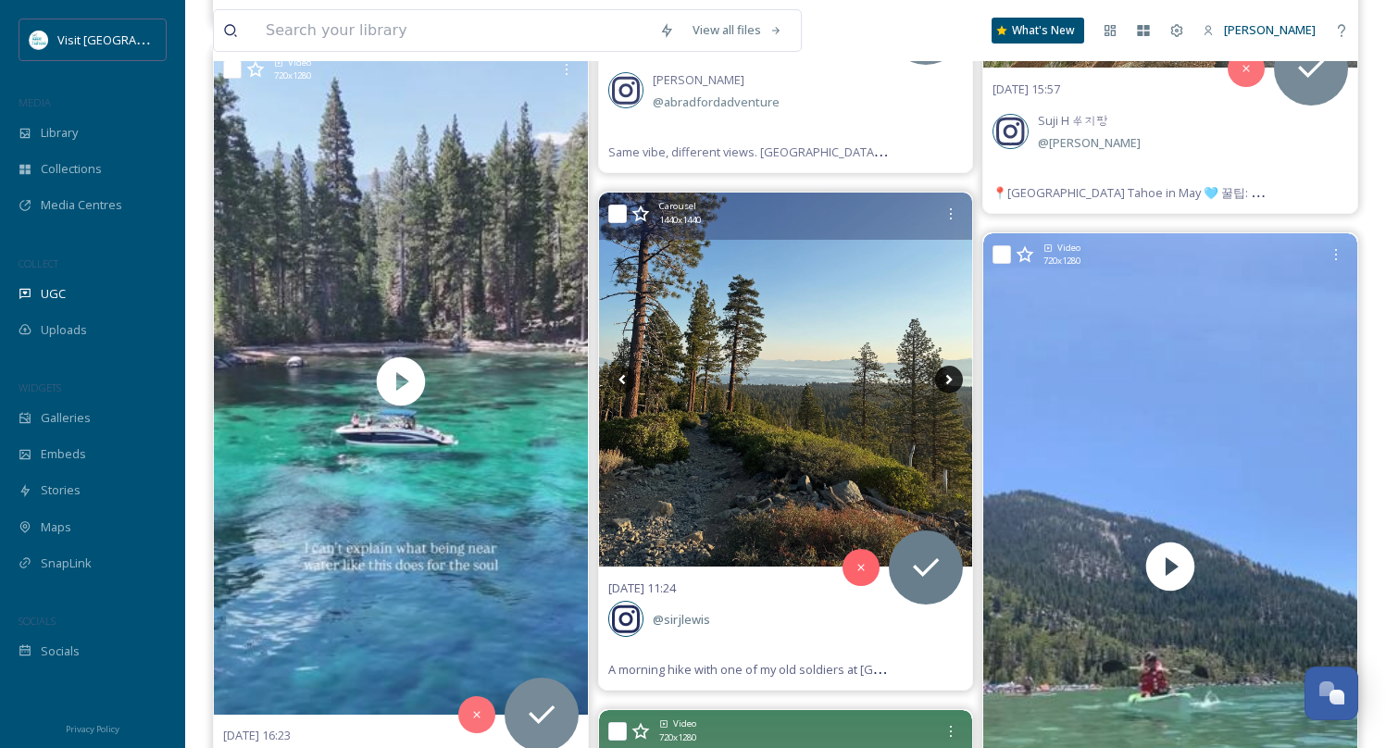
click at [950, 366] on icon at bounding box center [949, 380] width 28 height 28
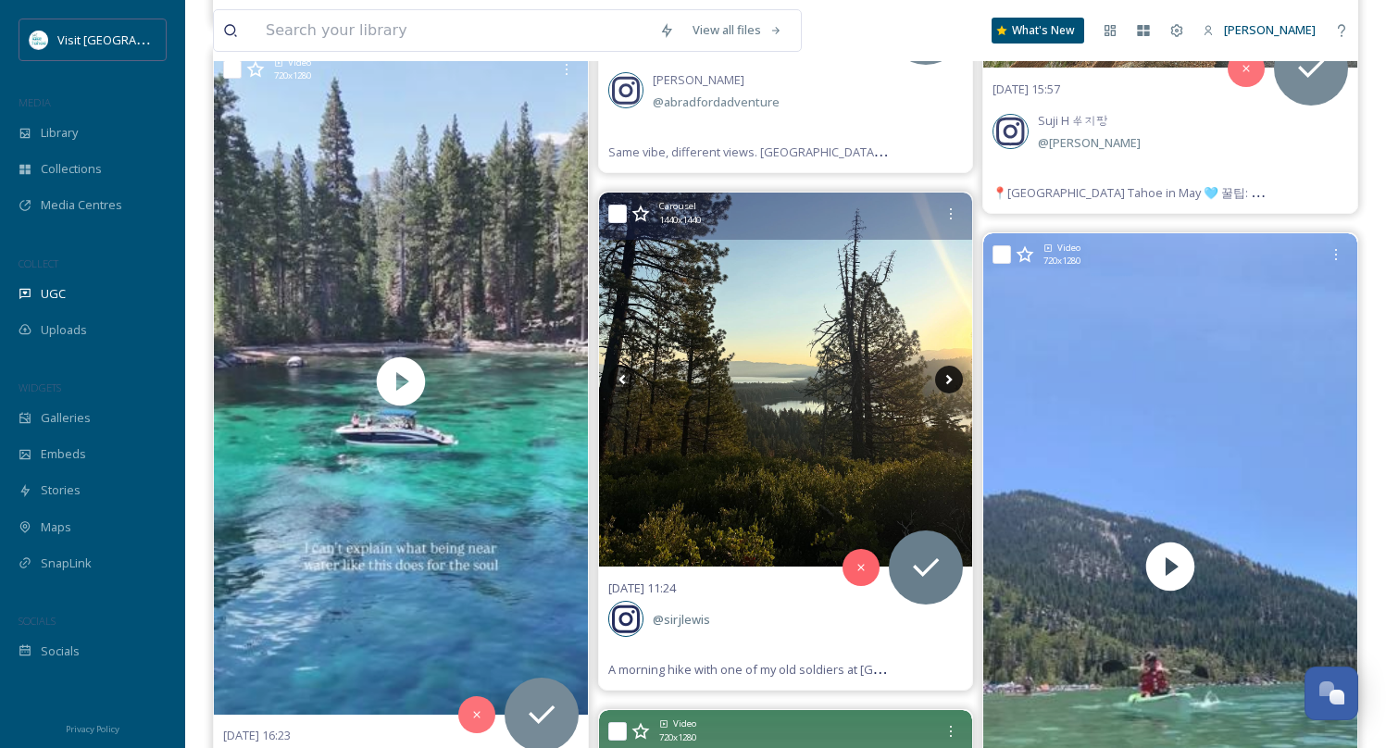
click at [950, 366] on icon at bounding box center [949, 380] width 28 height 28
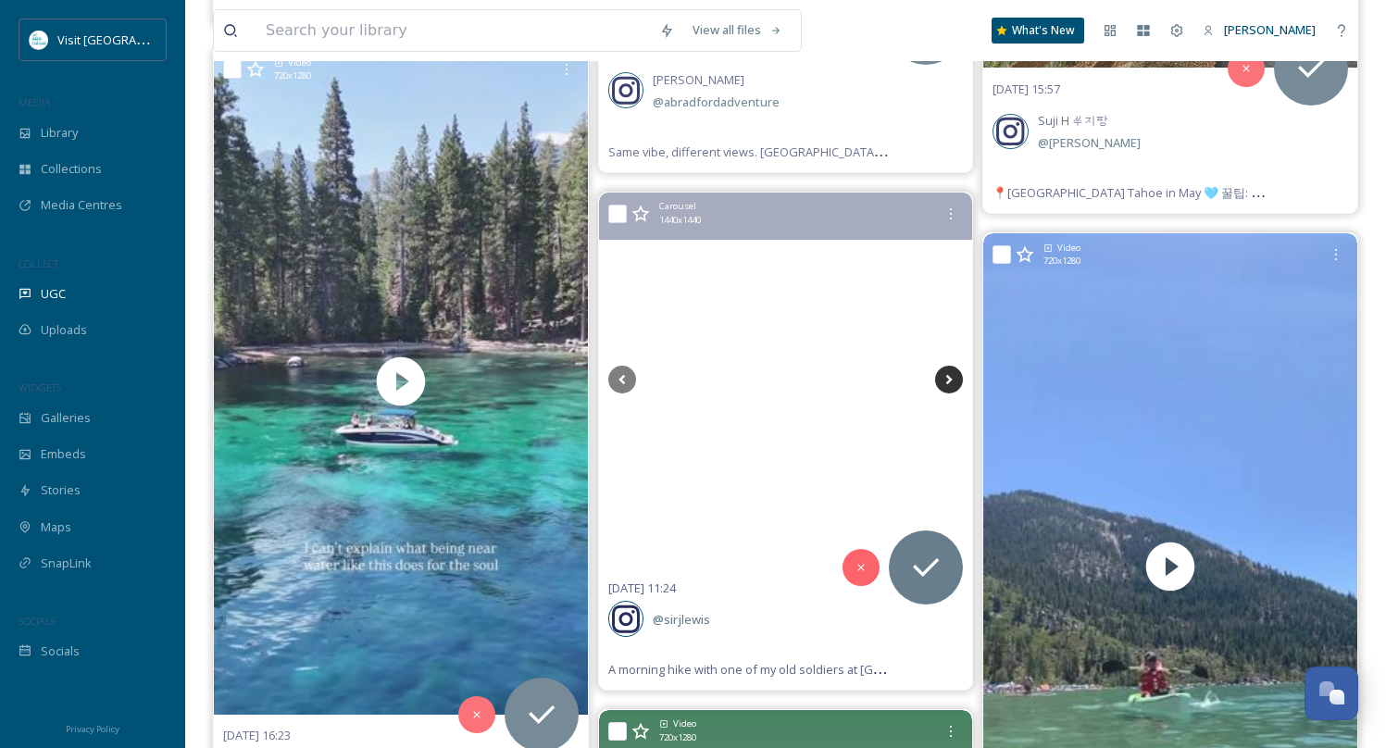
click at [950, 366] on icon at bounding box center [949, 380] width 28 height 28
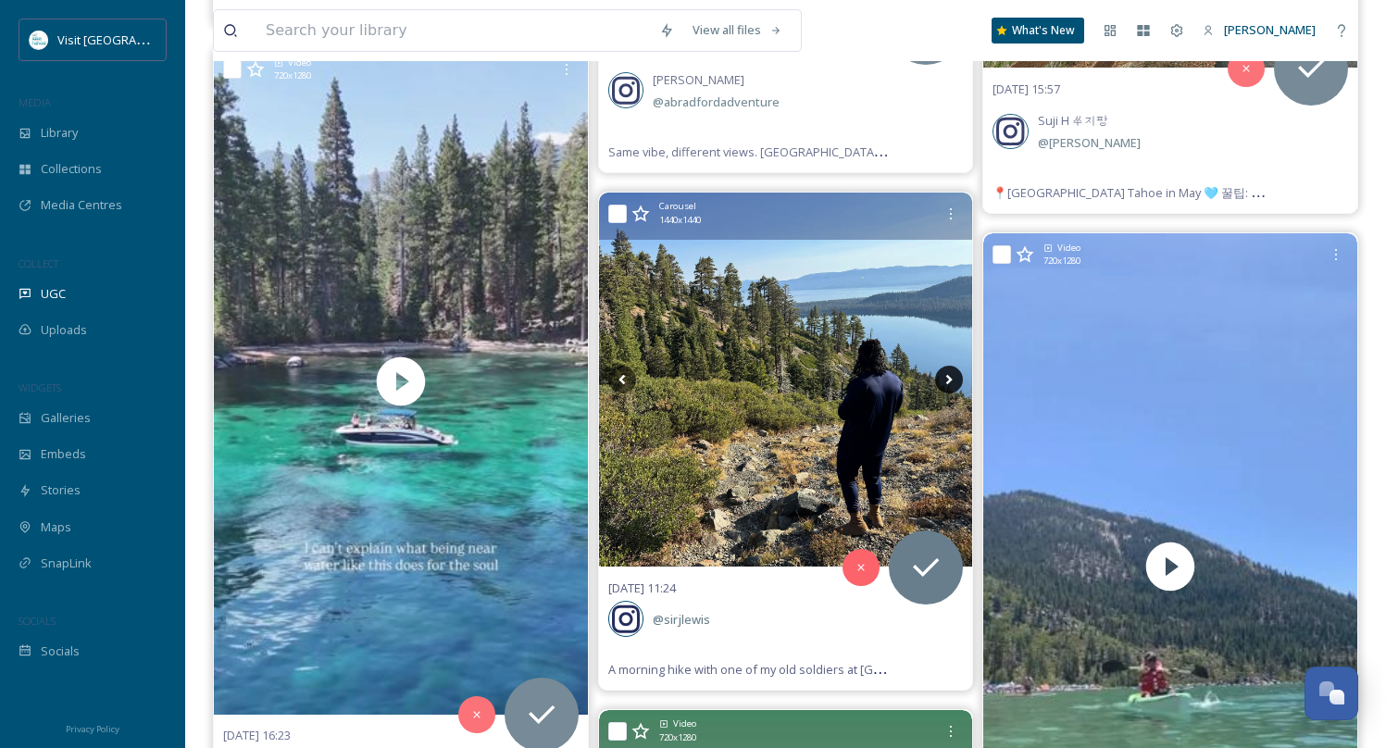
click at [950, 366] on icon at bounding box center [949, 380] width 28 height 28
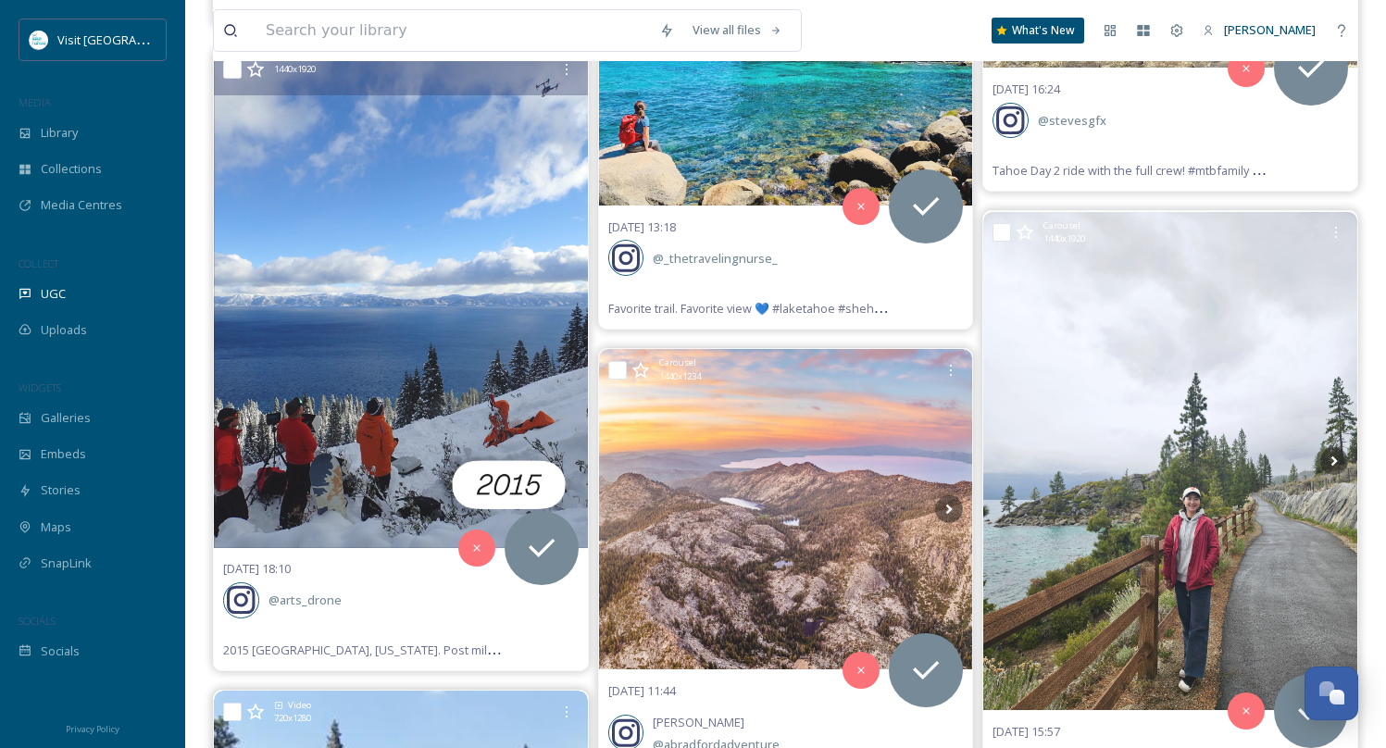
scroll to position [46126, 0]
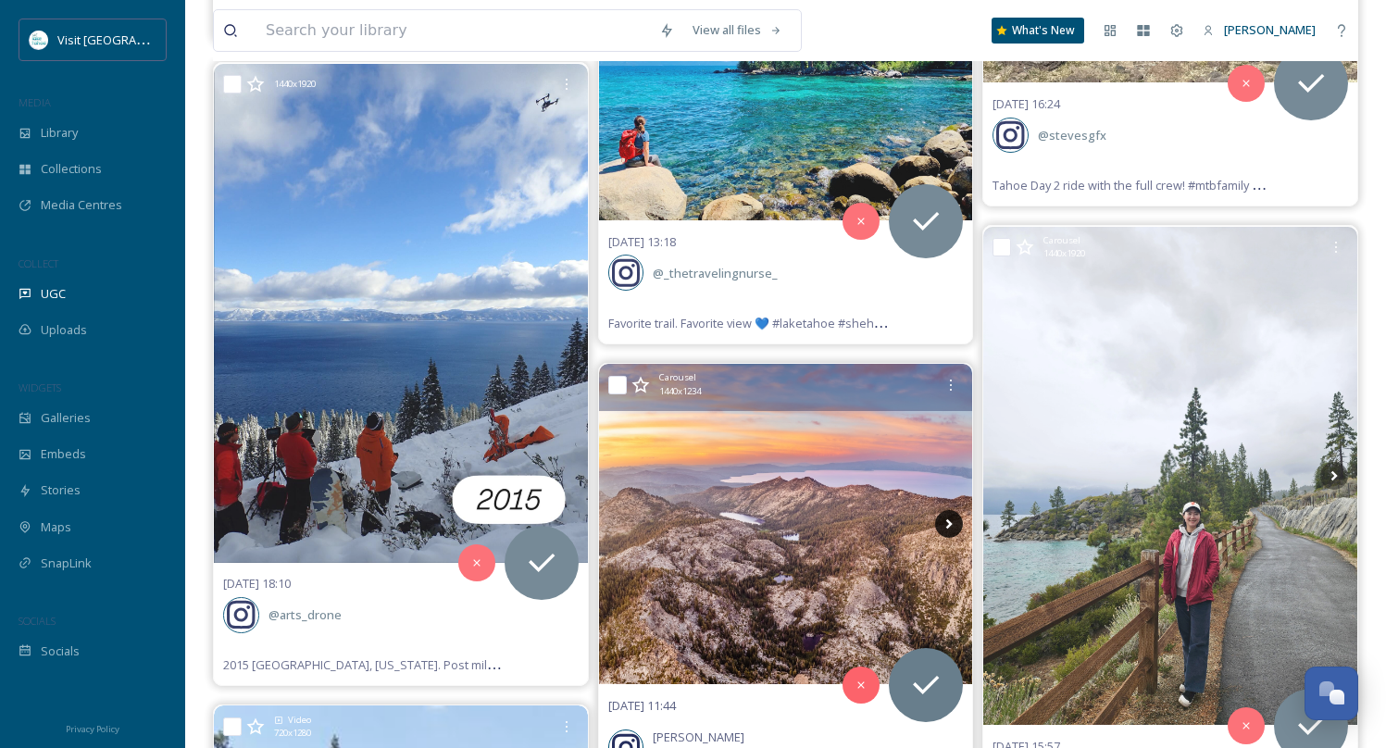
click at [953, 510] on icon at bounding box center [949, 524] width 28 height 28
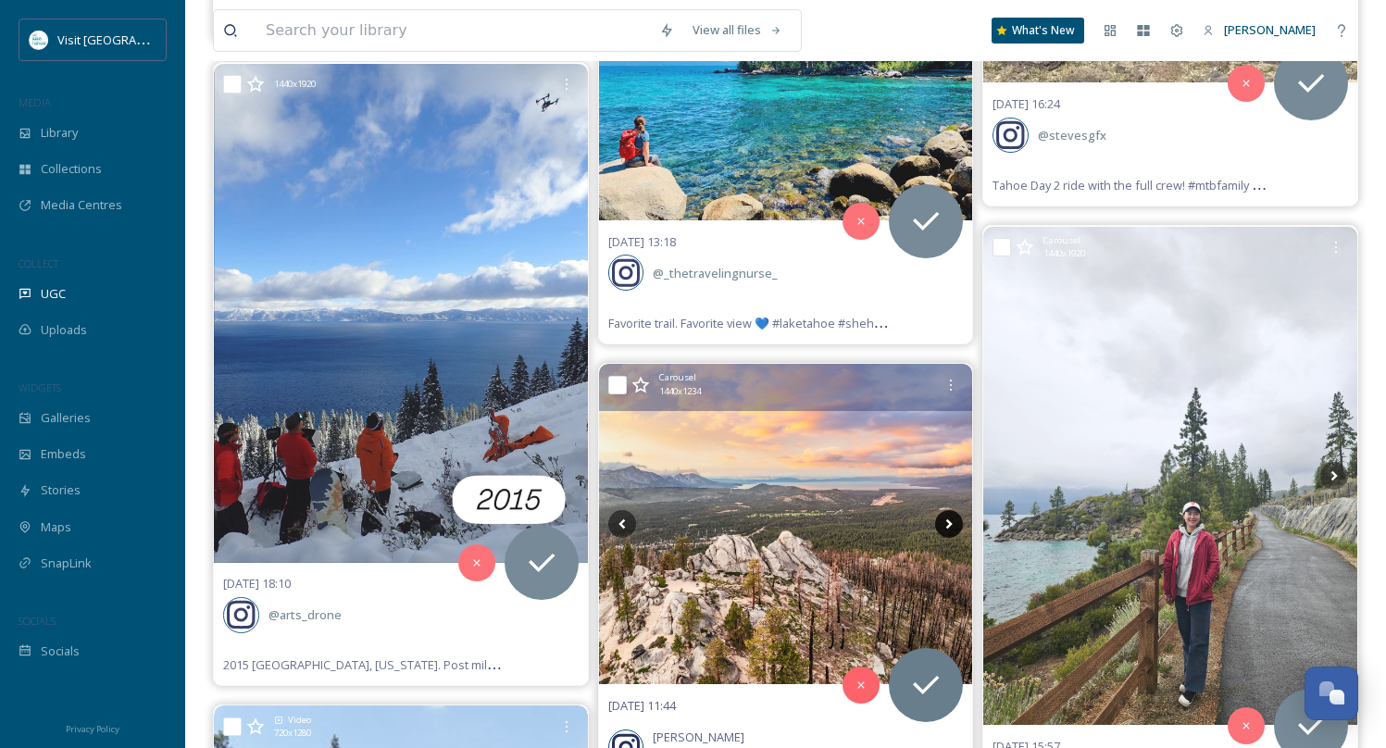
click at [955, 510] on icon at bounding box center [949, 524] width 28 height 28
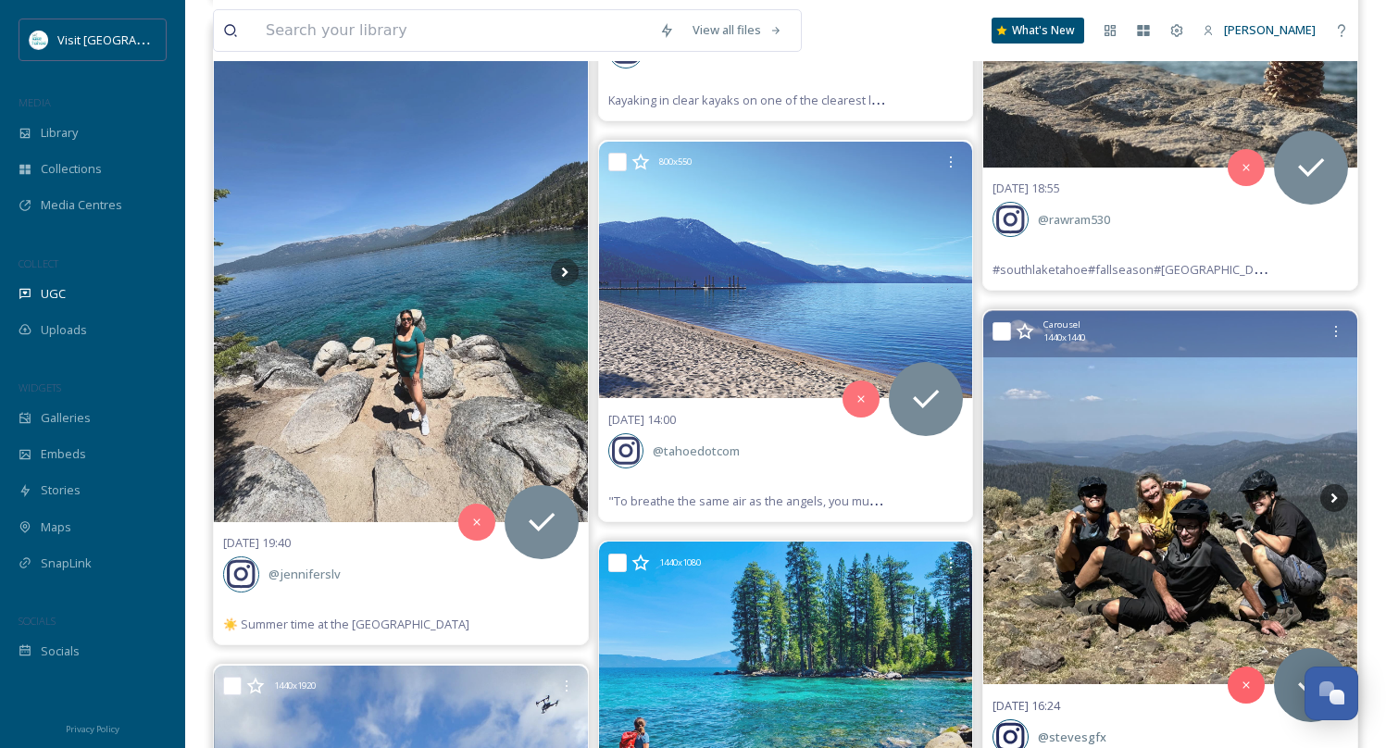
scroll to position [45523, 0]
click at [1335, 485] on icon at bounding box center [1334, 499] width 28 height 28
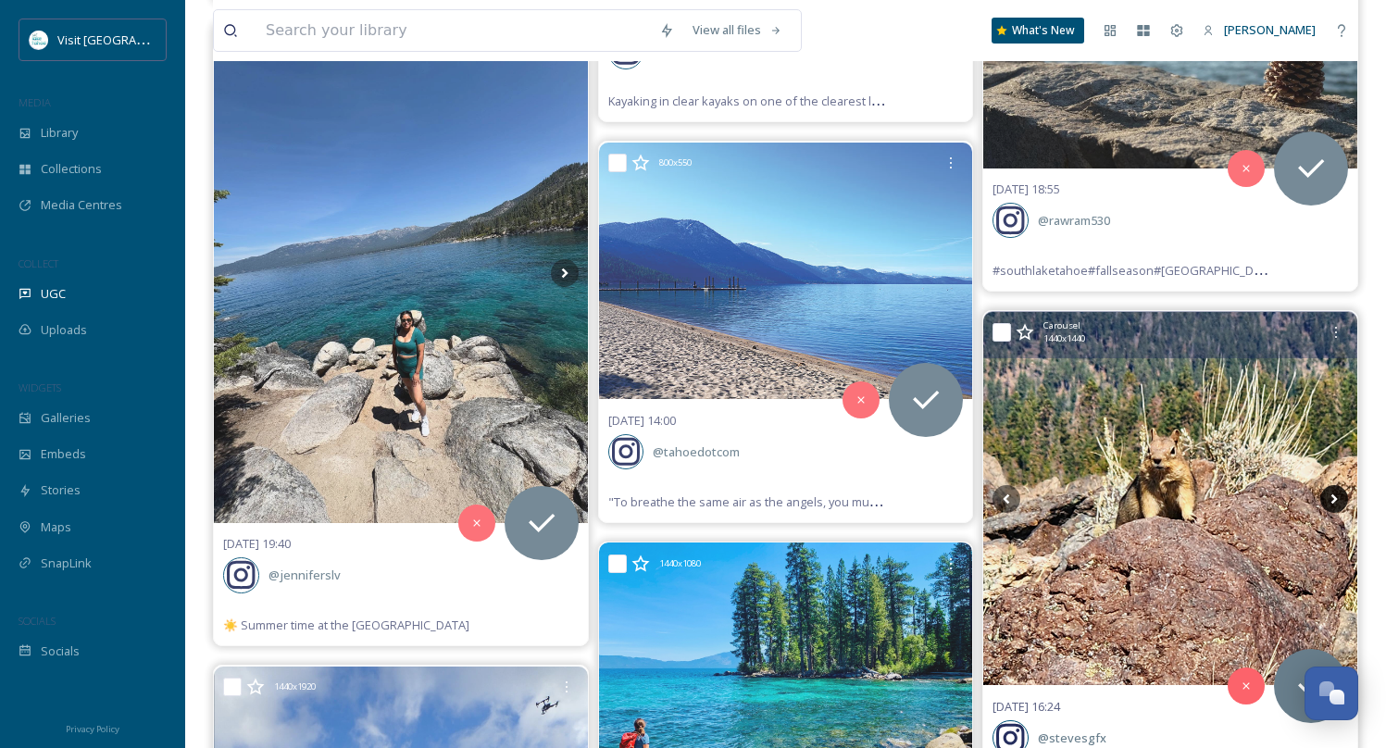
click at [1335, 485] on icon at bounding box center [1334, 499] width 28 height 28
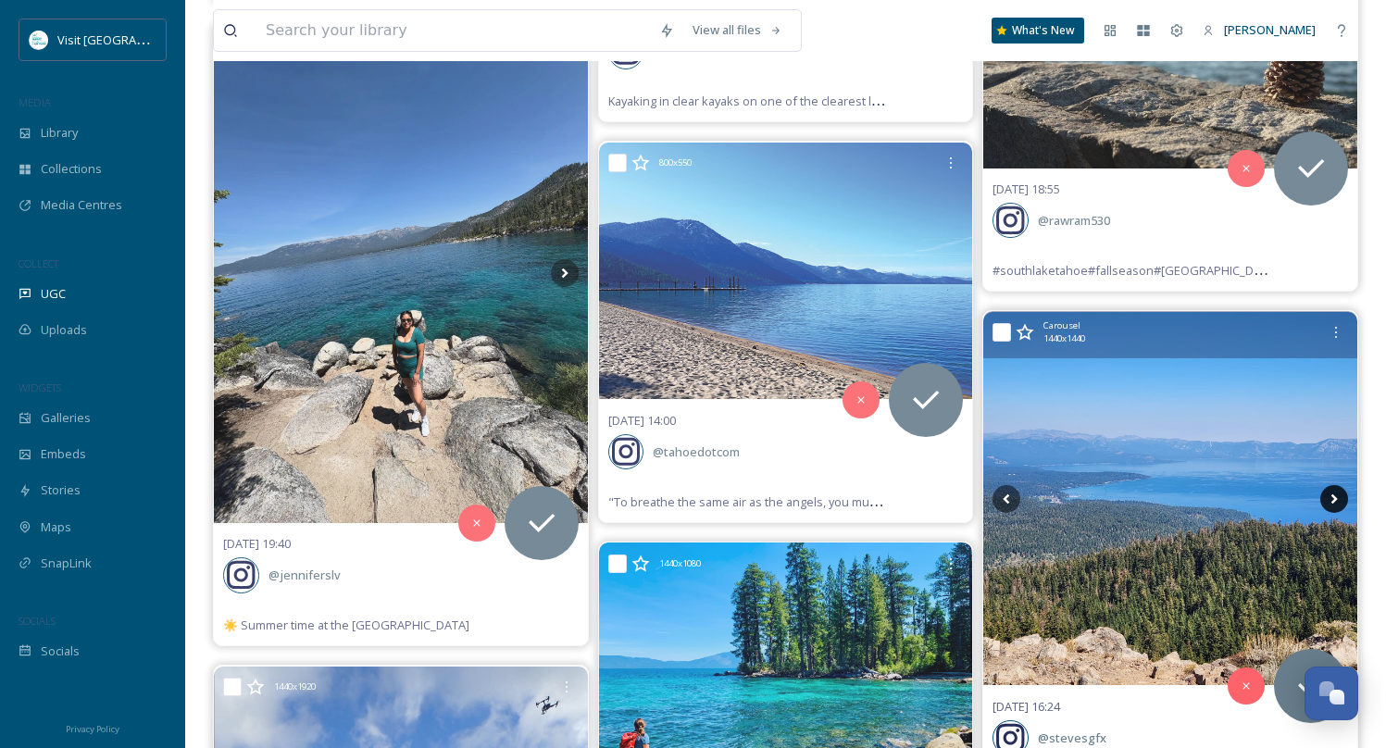
click at [1335, 485] on icon at bounding box center [1334, 499] width 28 height 28
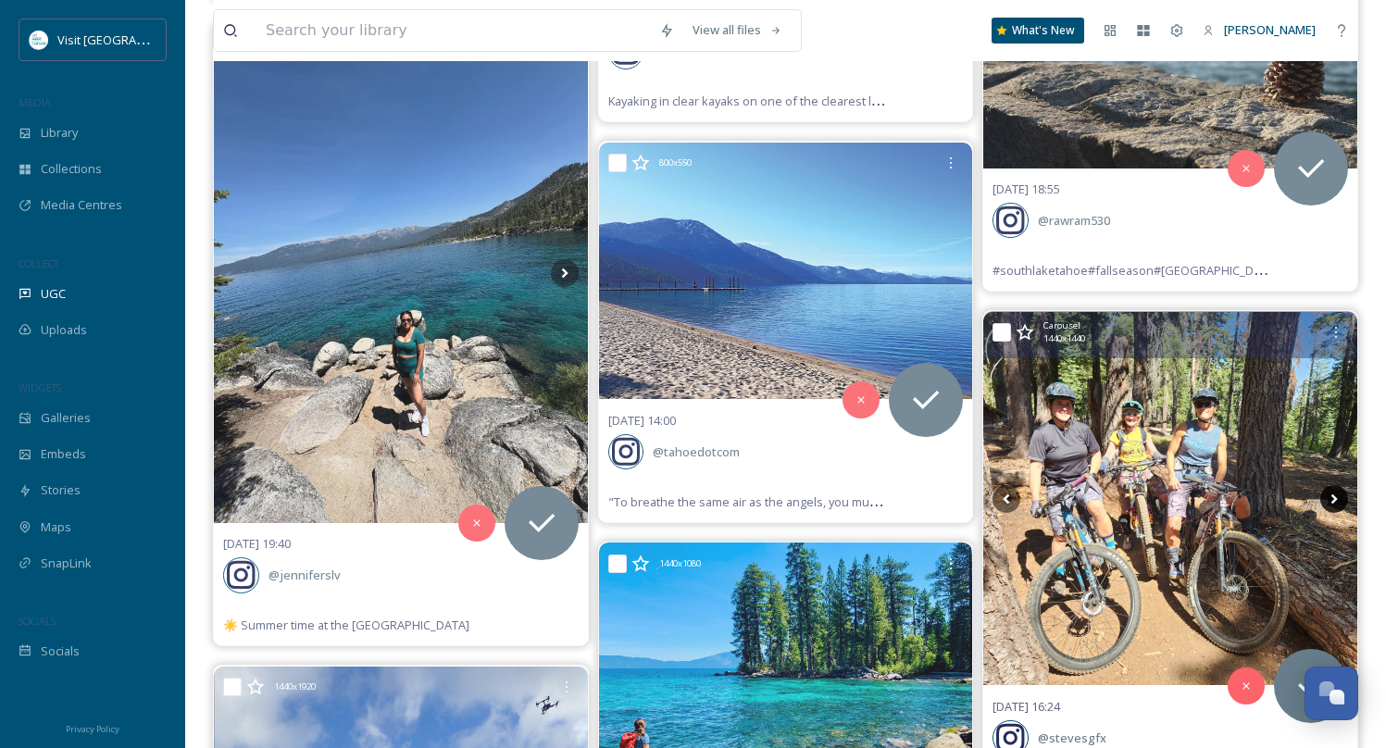
click at [1335, 485] on icon at bounding box center [1334, 499] width 28 height 28
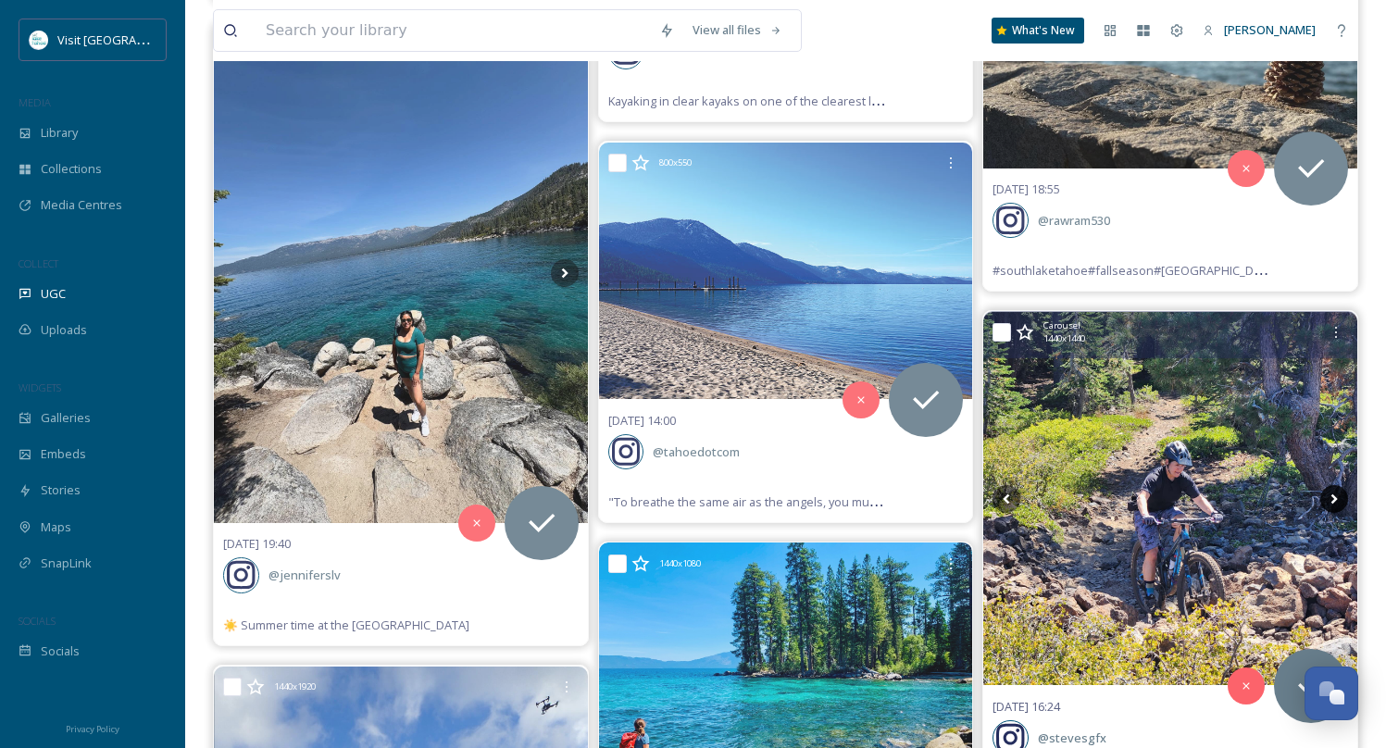
click at [1335, 485] on icon at bounding box center [1334, 499] width 28 height 28
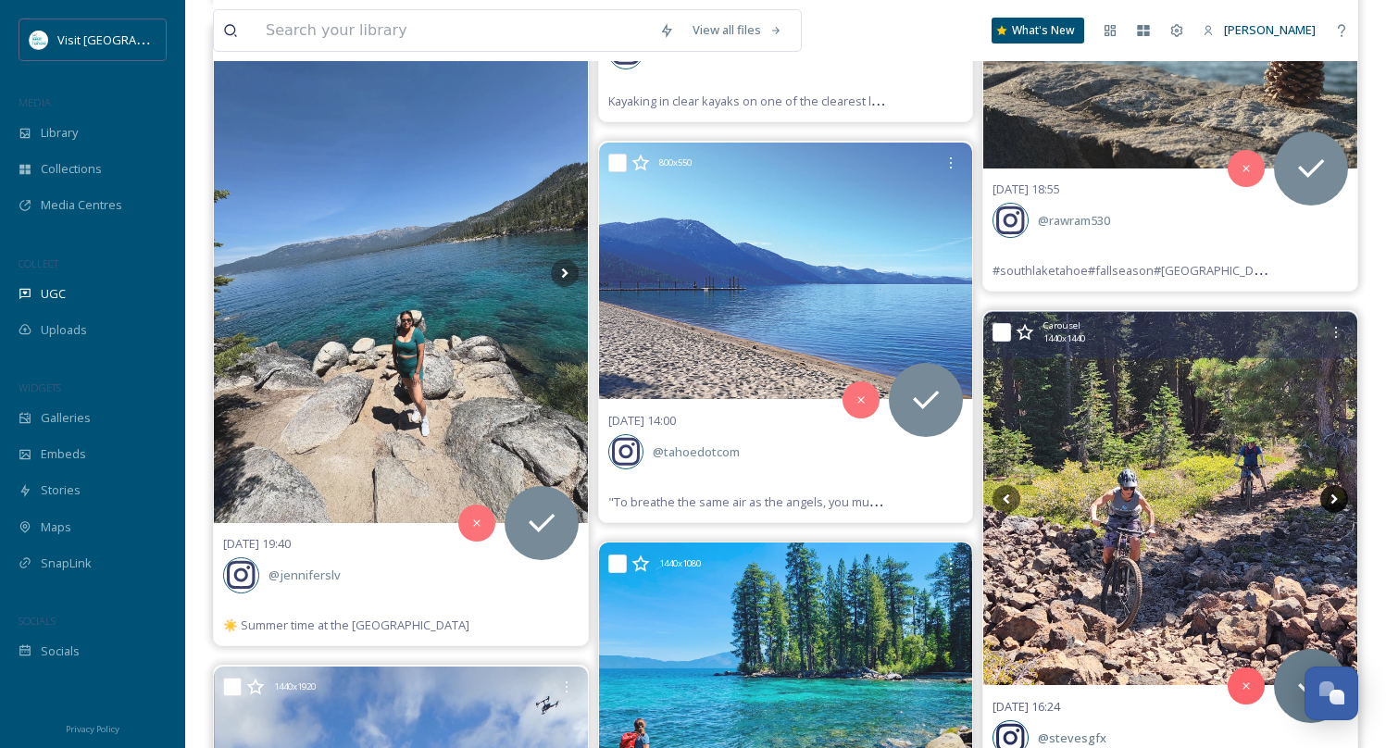
click at [1335, 485] on icon at bounding box center [1334, 499] width 28 height 28
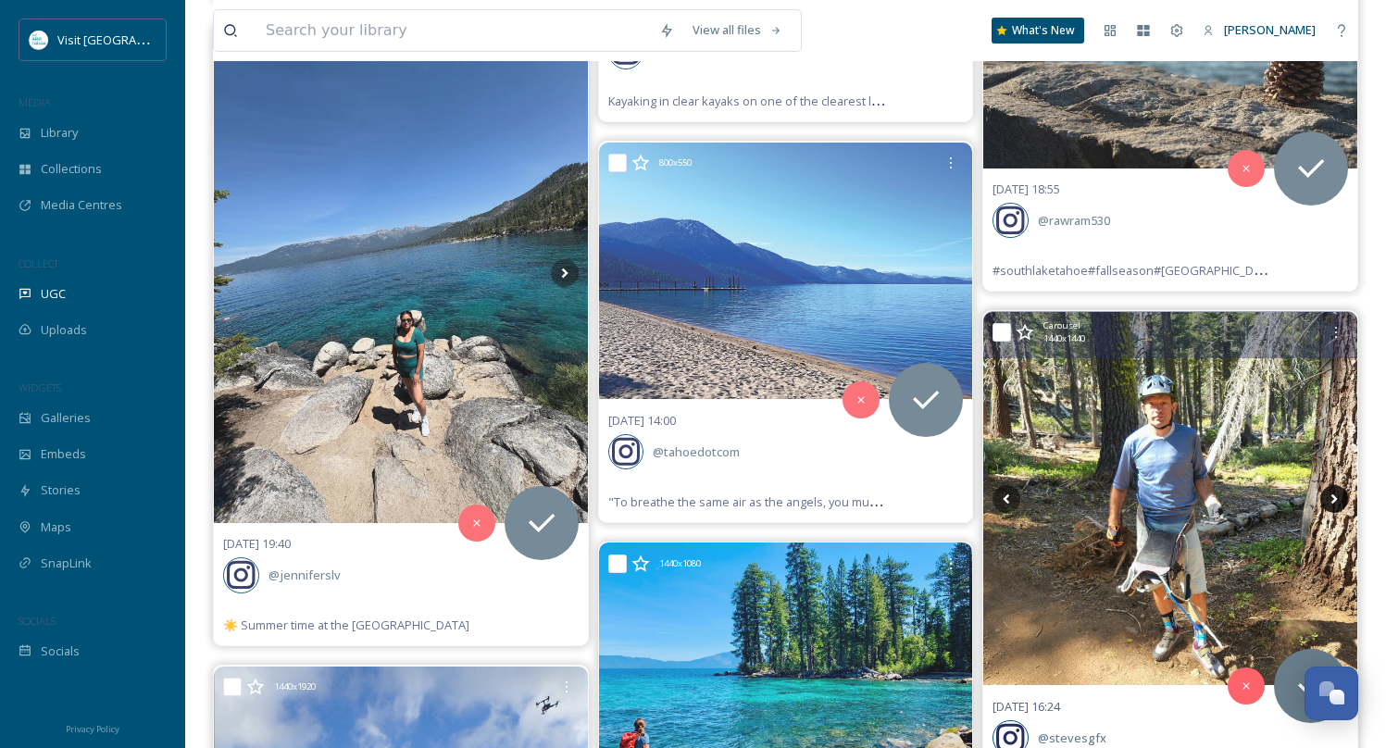
click at [1335, 485] on icon at bounding box center [1334, 499] width 28 height 28
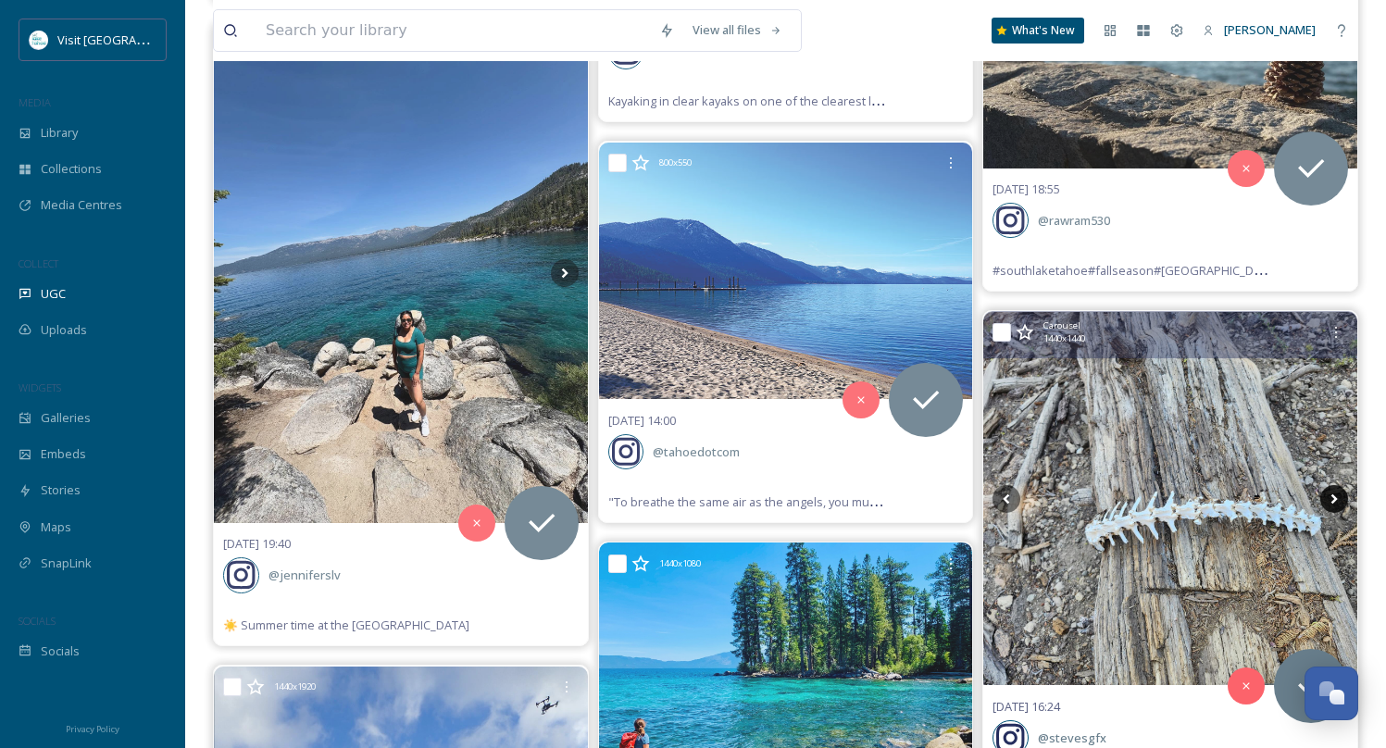
click at [1332, 485] on icon at bounding box center [1334, 499] width 28 height 28
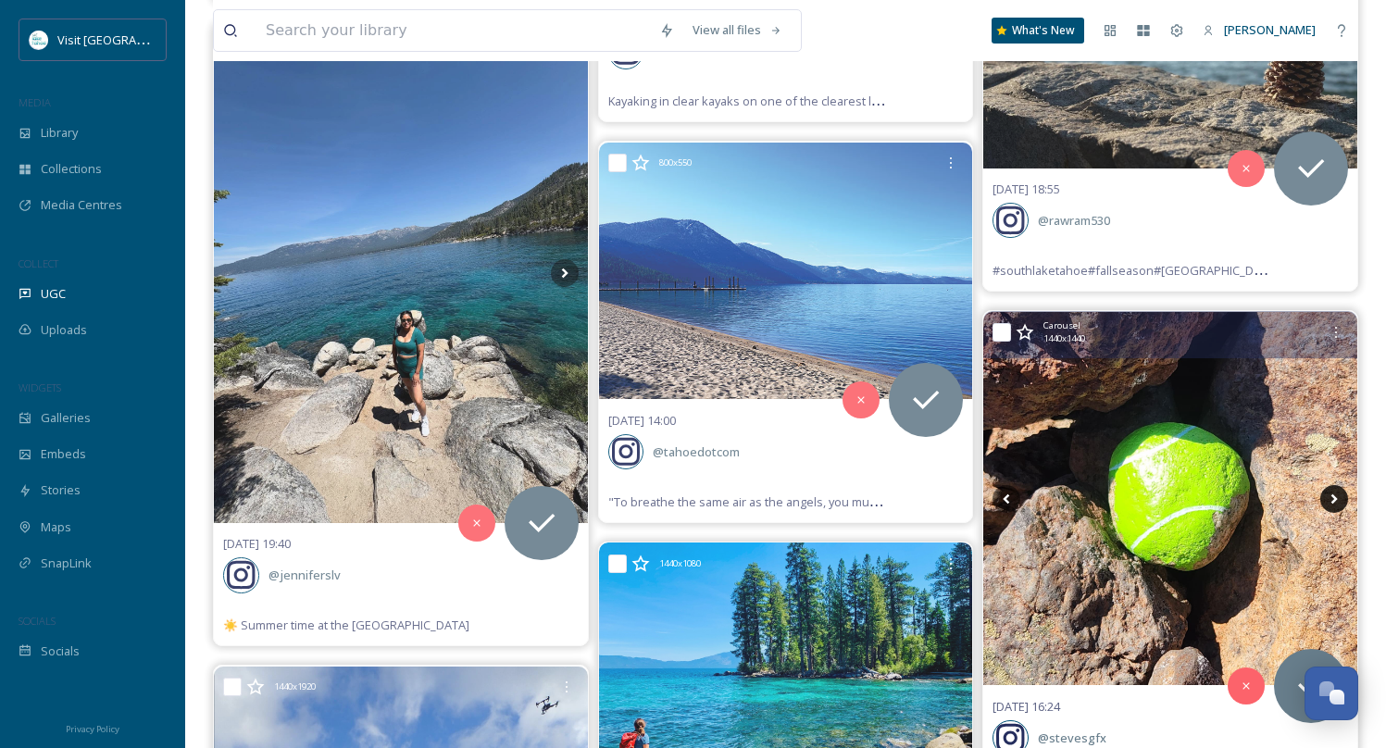
click at [1332, 485] on icon at bounding box center [1334, 499] width 28 height 28
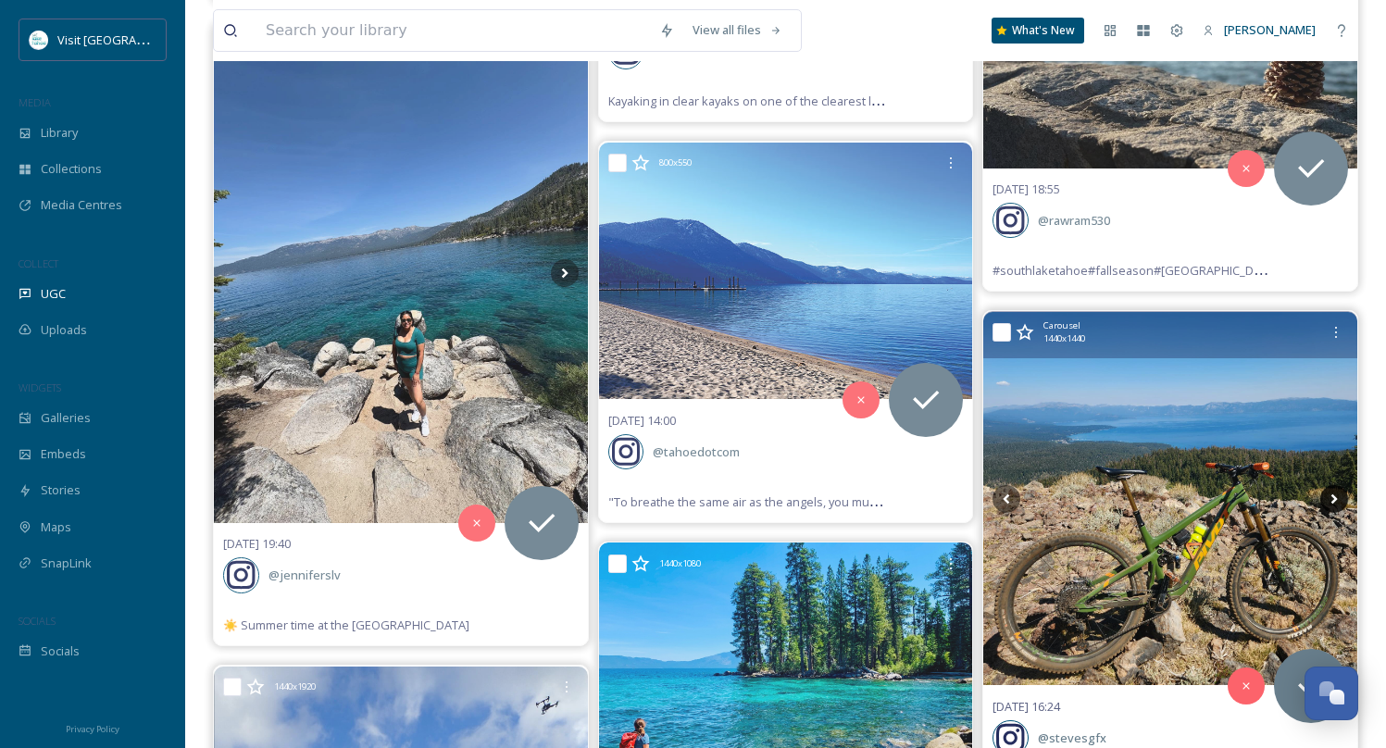
click at [1331, 485] on icon at bounding box center [1334, 499] width 28 height 28
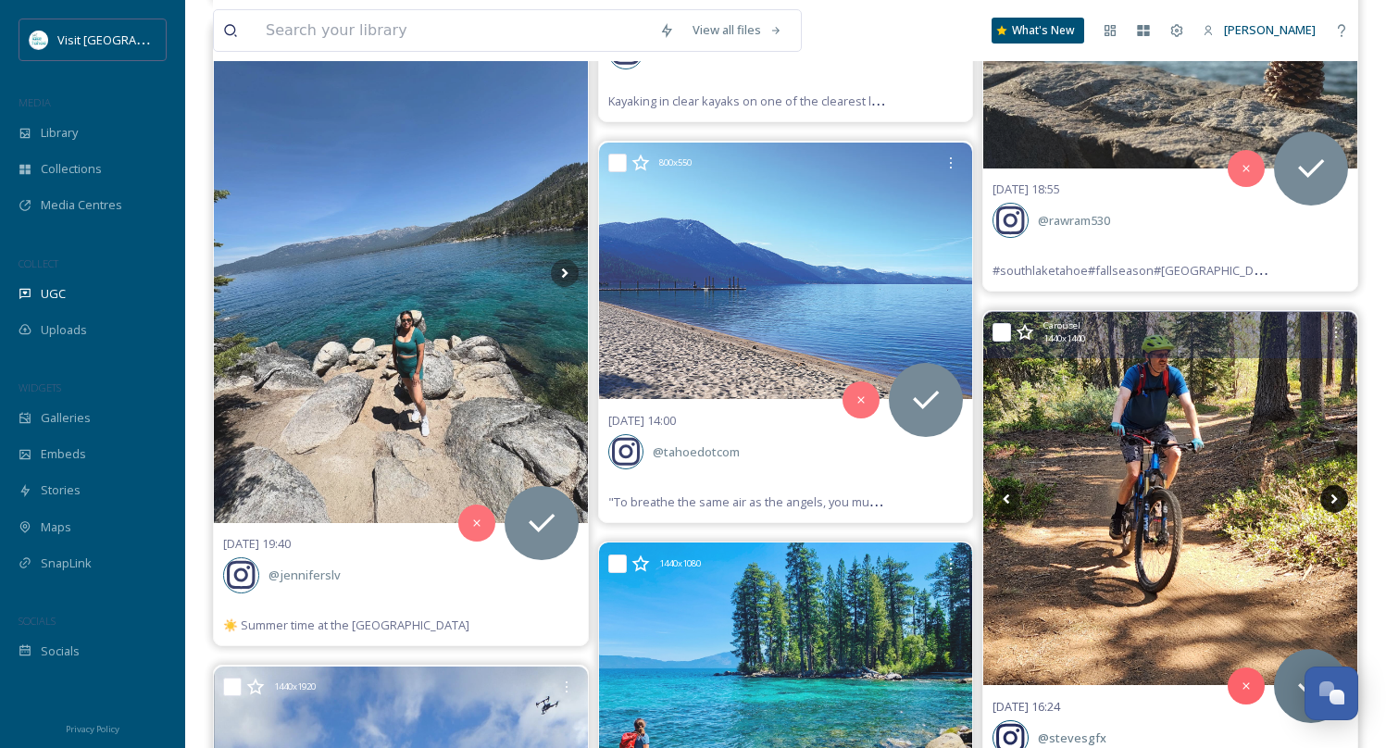
click at [1331, 485] on icon at bounding box center [1334, 499] width 28 height 28
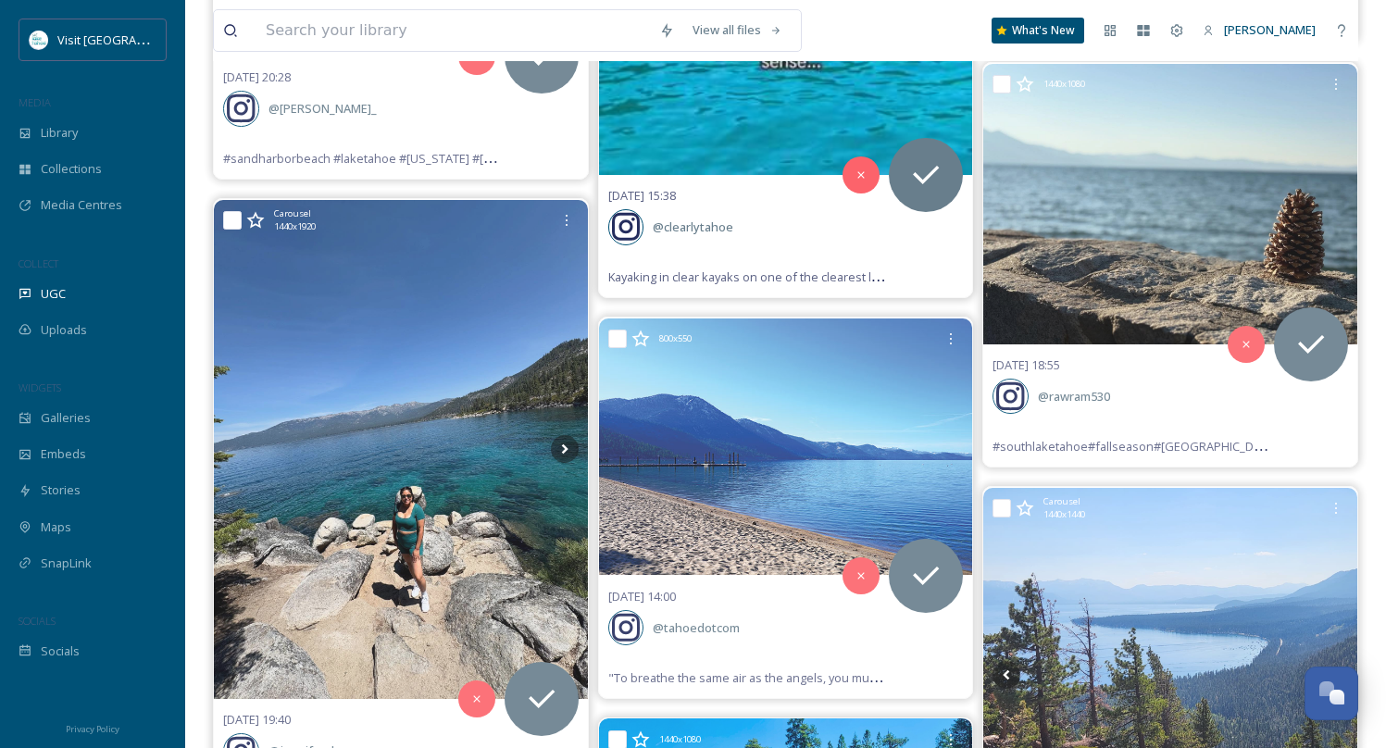
scroll to position [45357, 0]
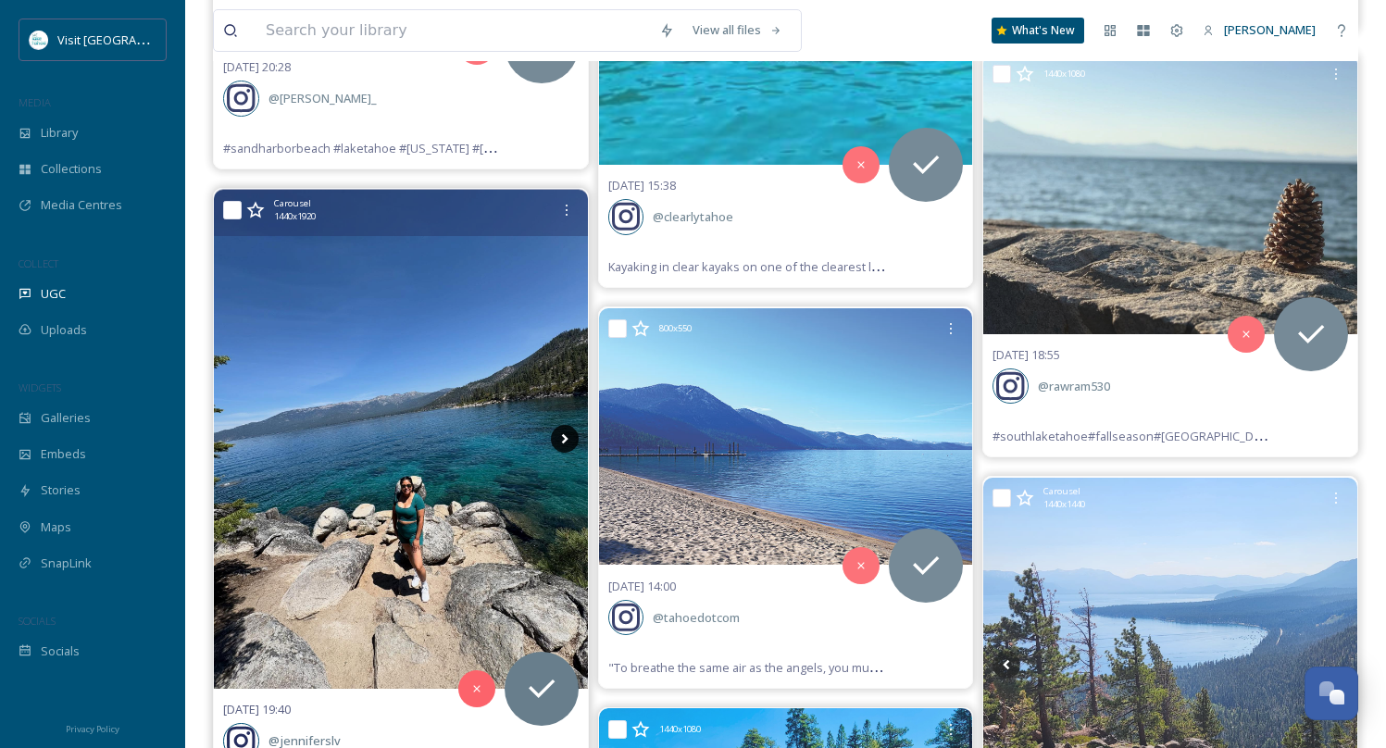
click at [564, 434] on icon at bounding box center [564, 439] width 6 height 10
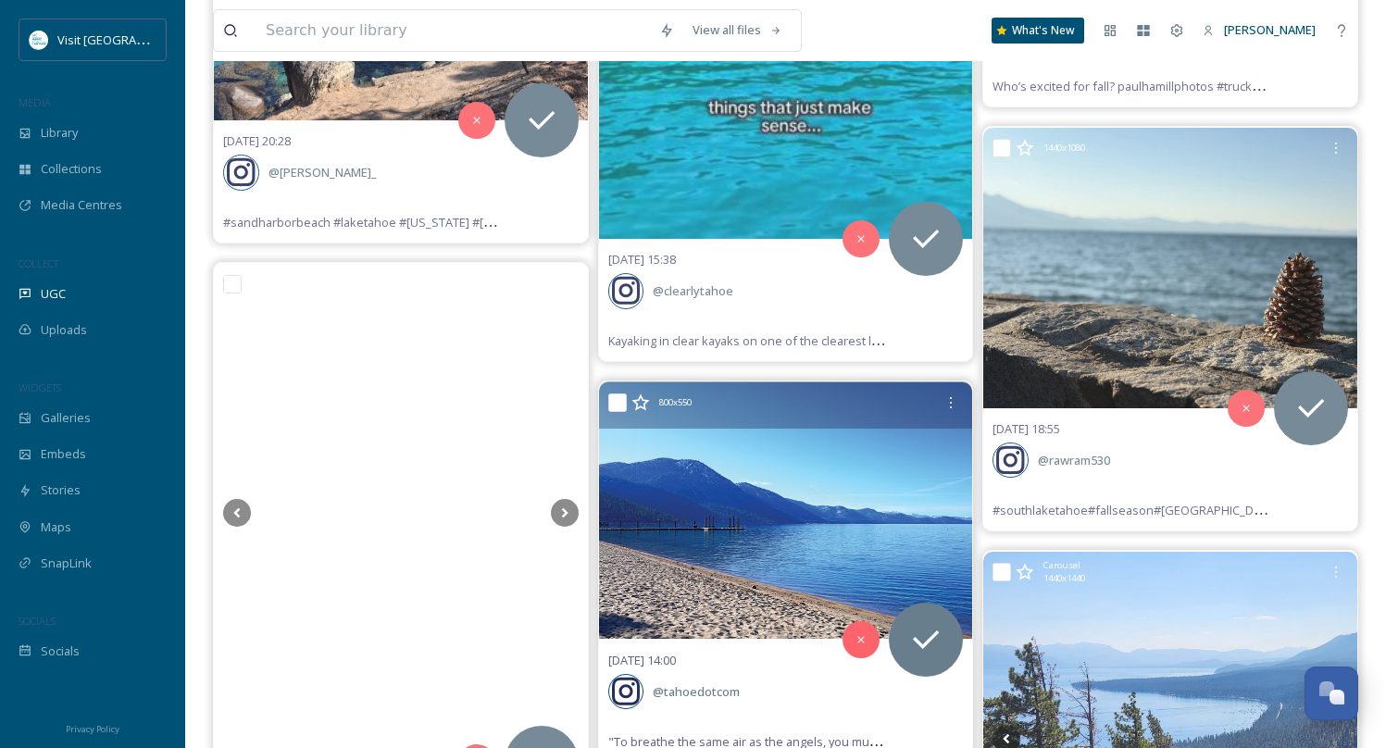
scroll to position [45288, 0]
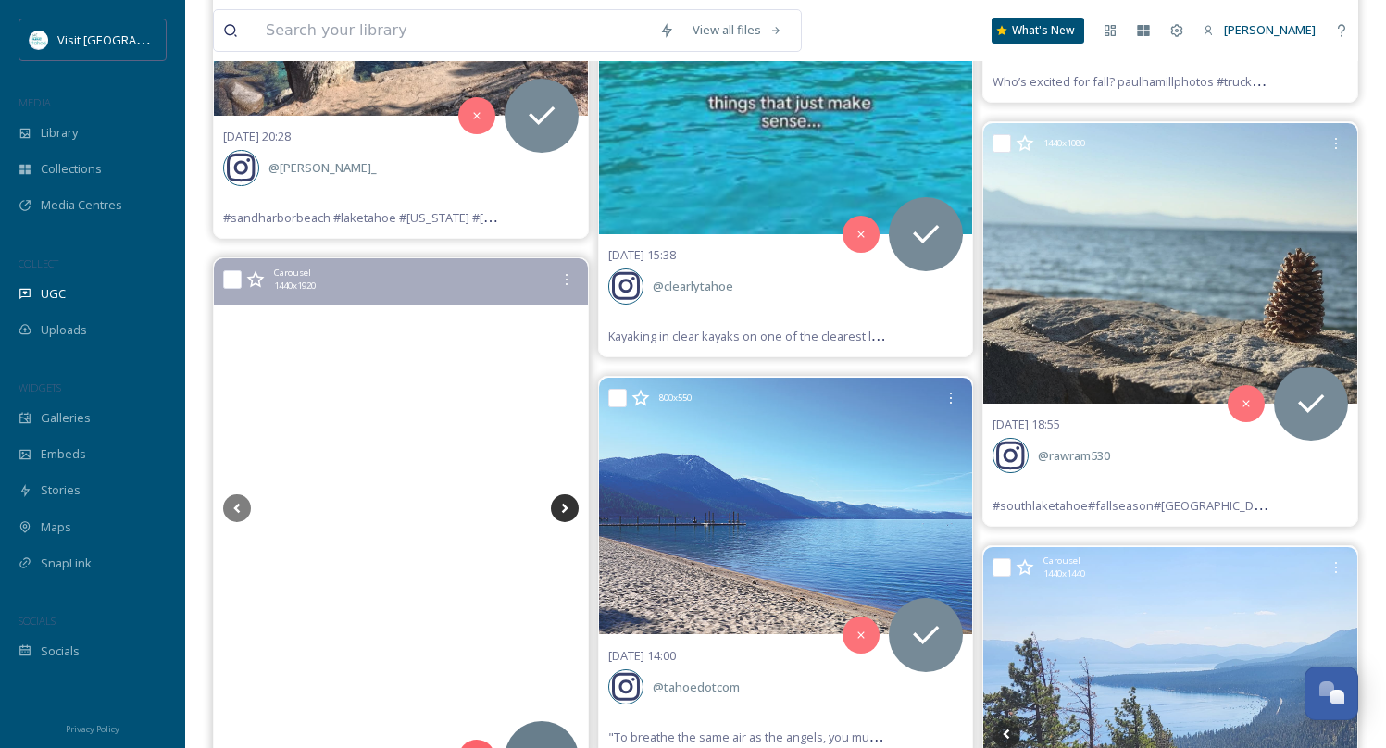
click at [570, 494] on icon at bounding box center [565, 508] width 28 height 28
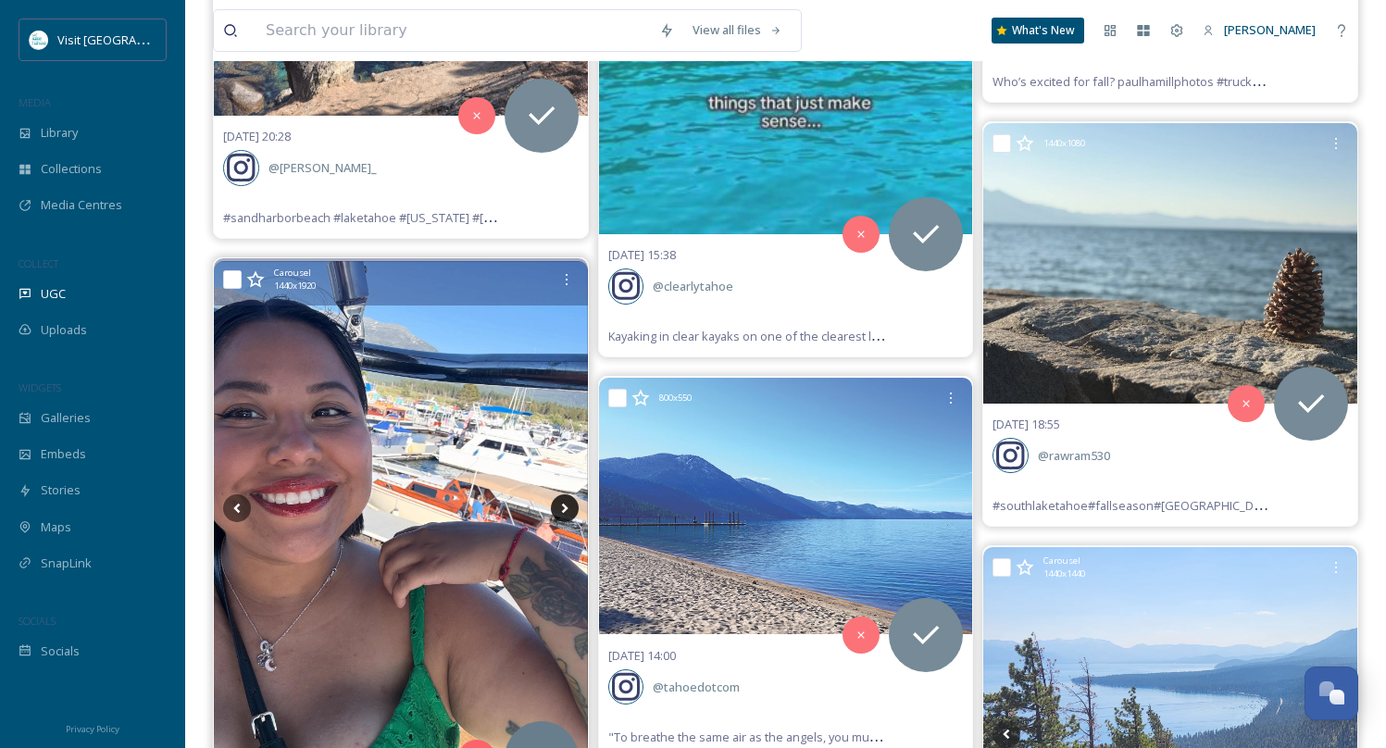
click at [570, 494] on icon at bounding box center [565, 508] width 28 height 28
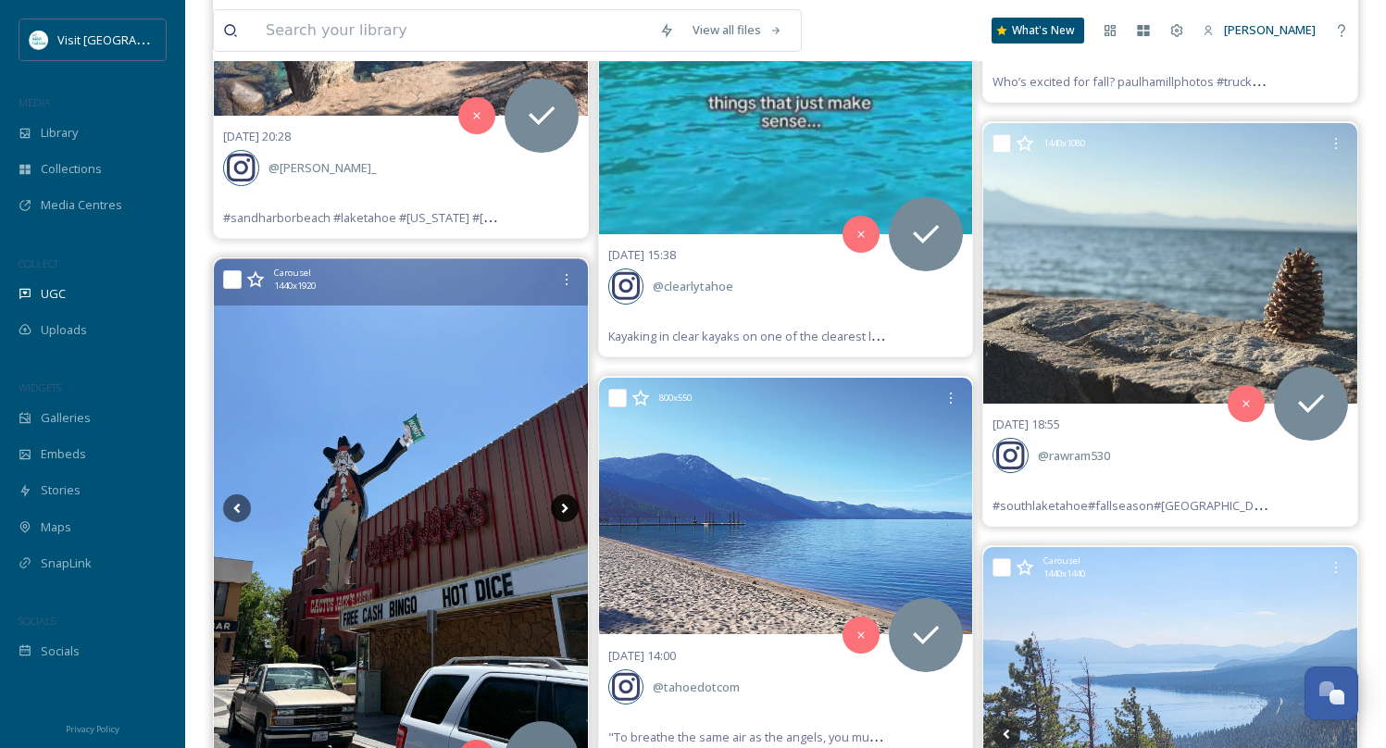
click at [570, 494] on icon at bounding box center [565, 508] width 28 height 28
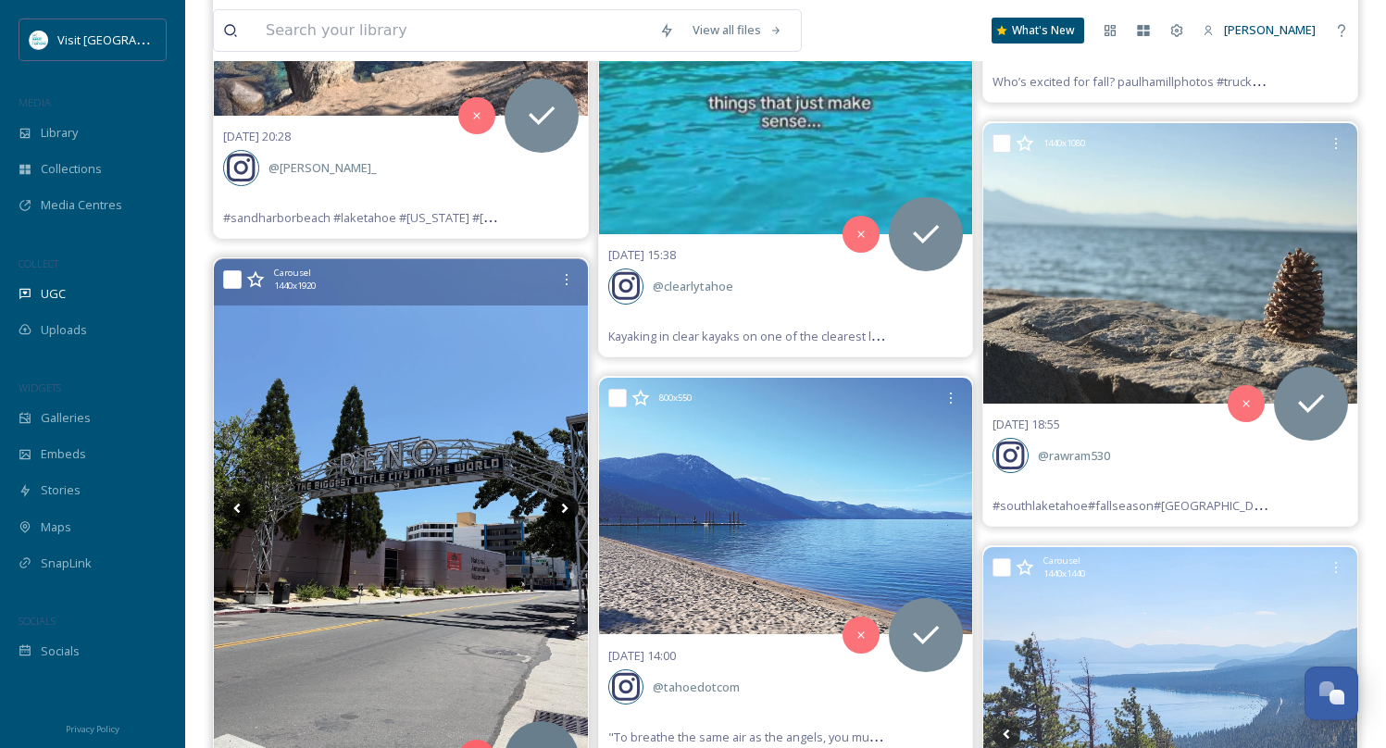
click at [570, 494] on icon at bounding box center [565, 508] width 28 height 28
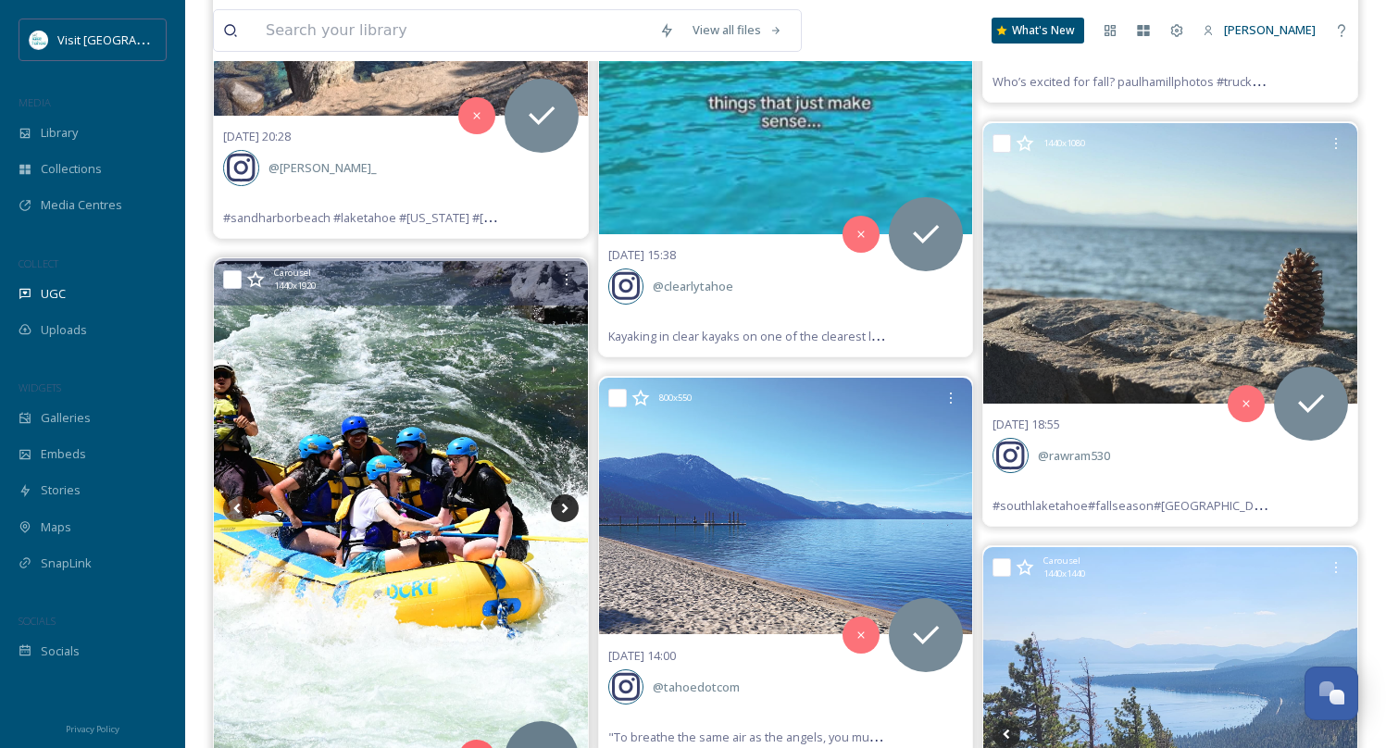
click at [570, 494] on icon at bounding box center [565, 508] width 28 height 28
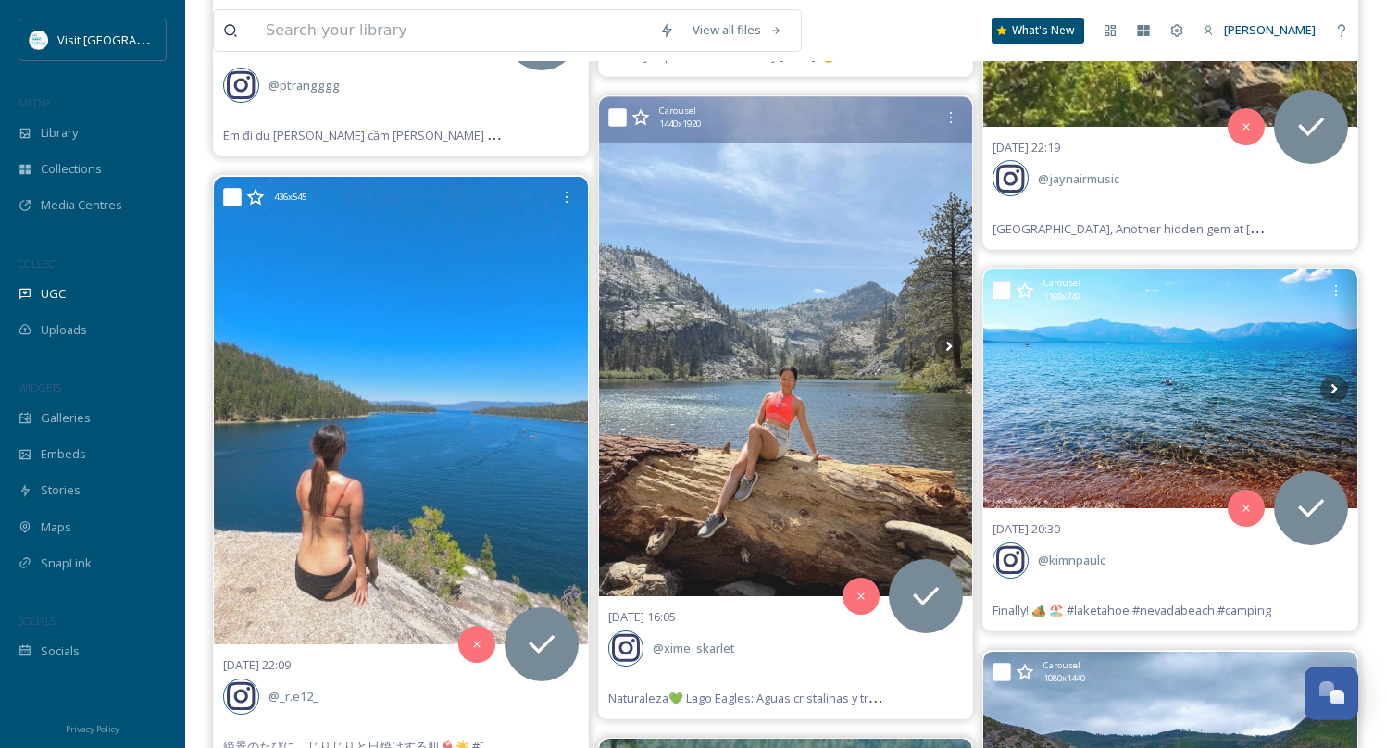
scroll to position [44115, 0]
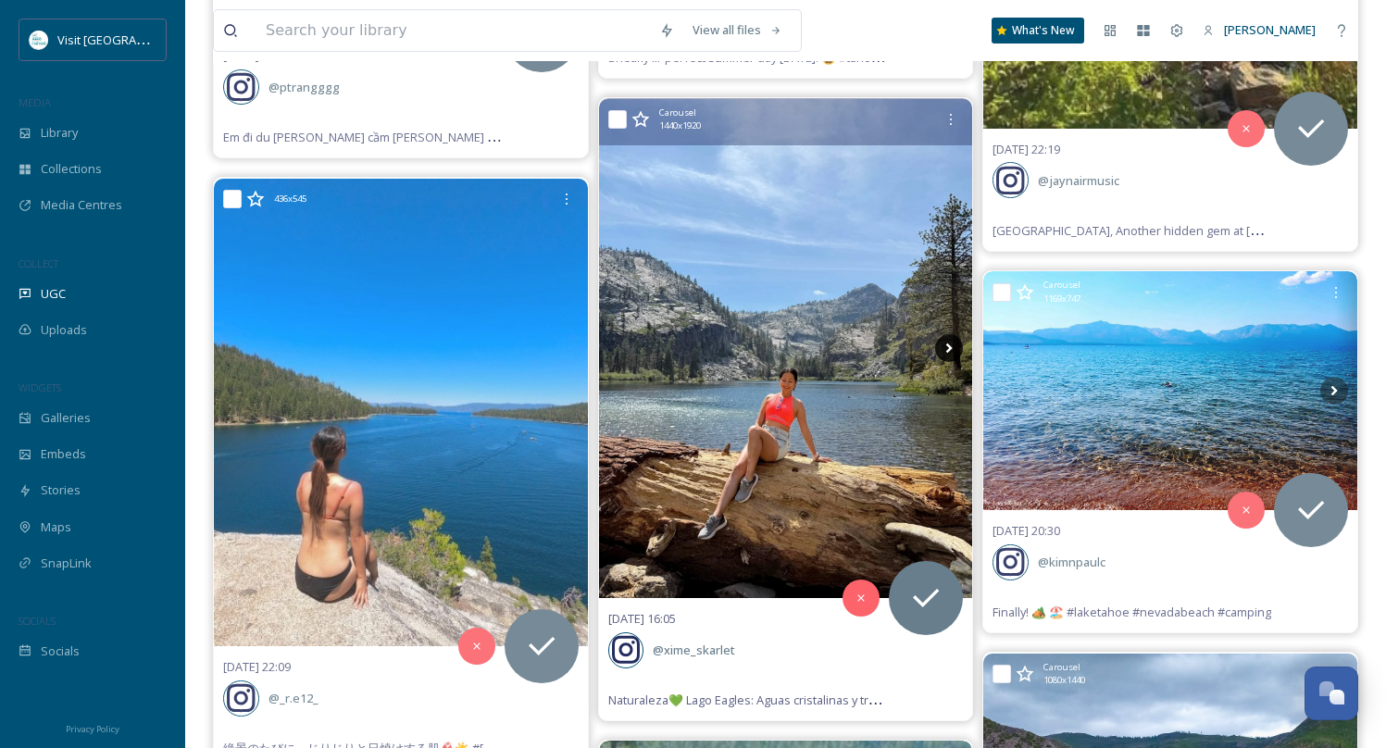
click at [950, 334] on icon at bounding box center [949, 348] width 28 height 28
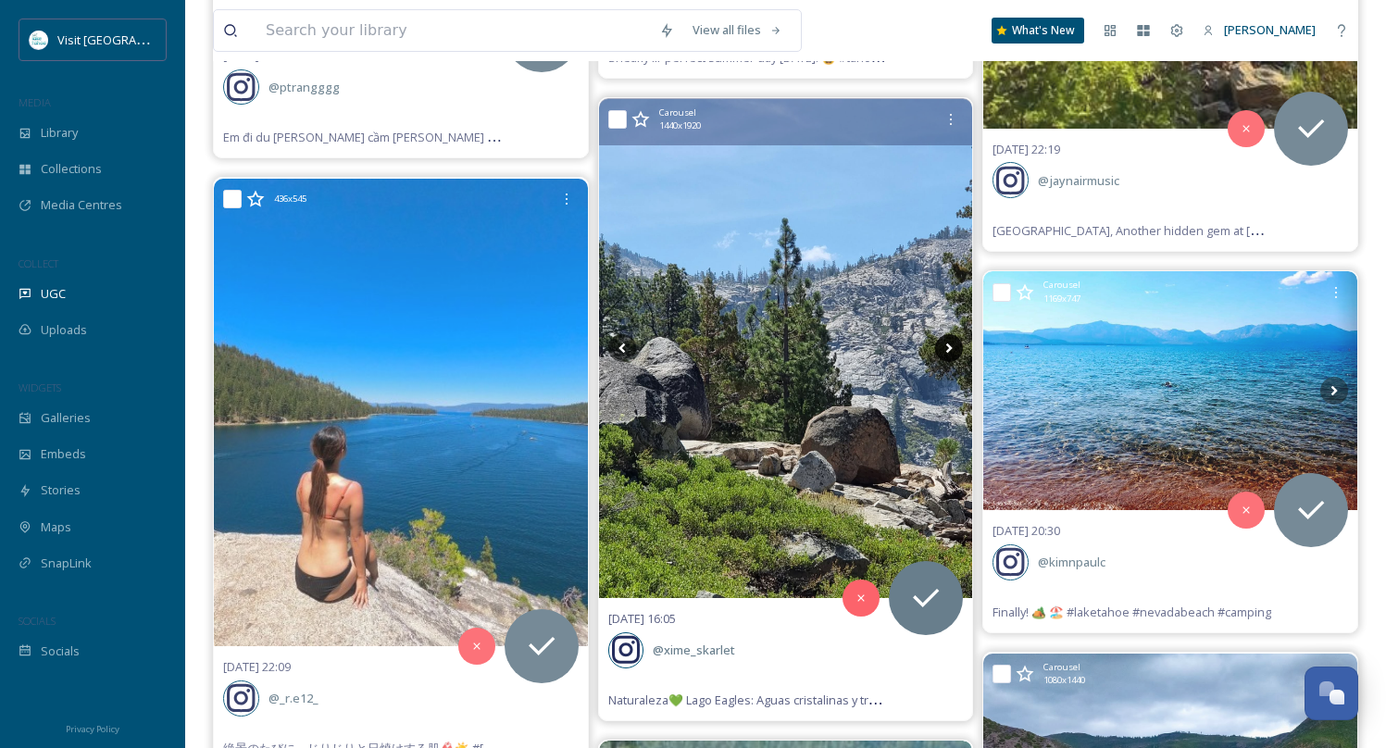
click at [950, 334] on icon at bounding box center [949, 348] width 28 height 28
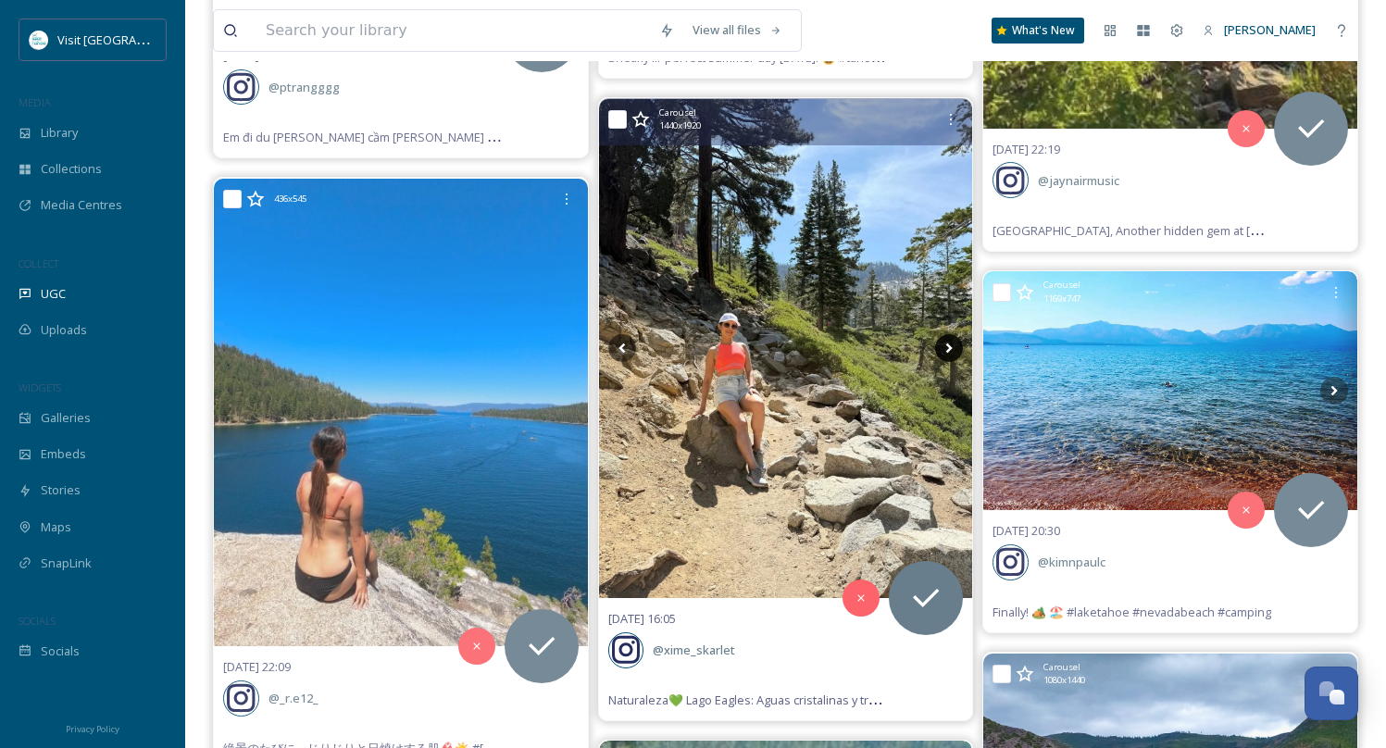
click at [950, 334] on icon at bounding box center [949, 348] width 28 height 28
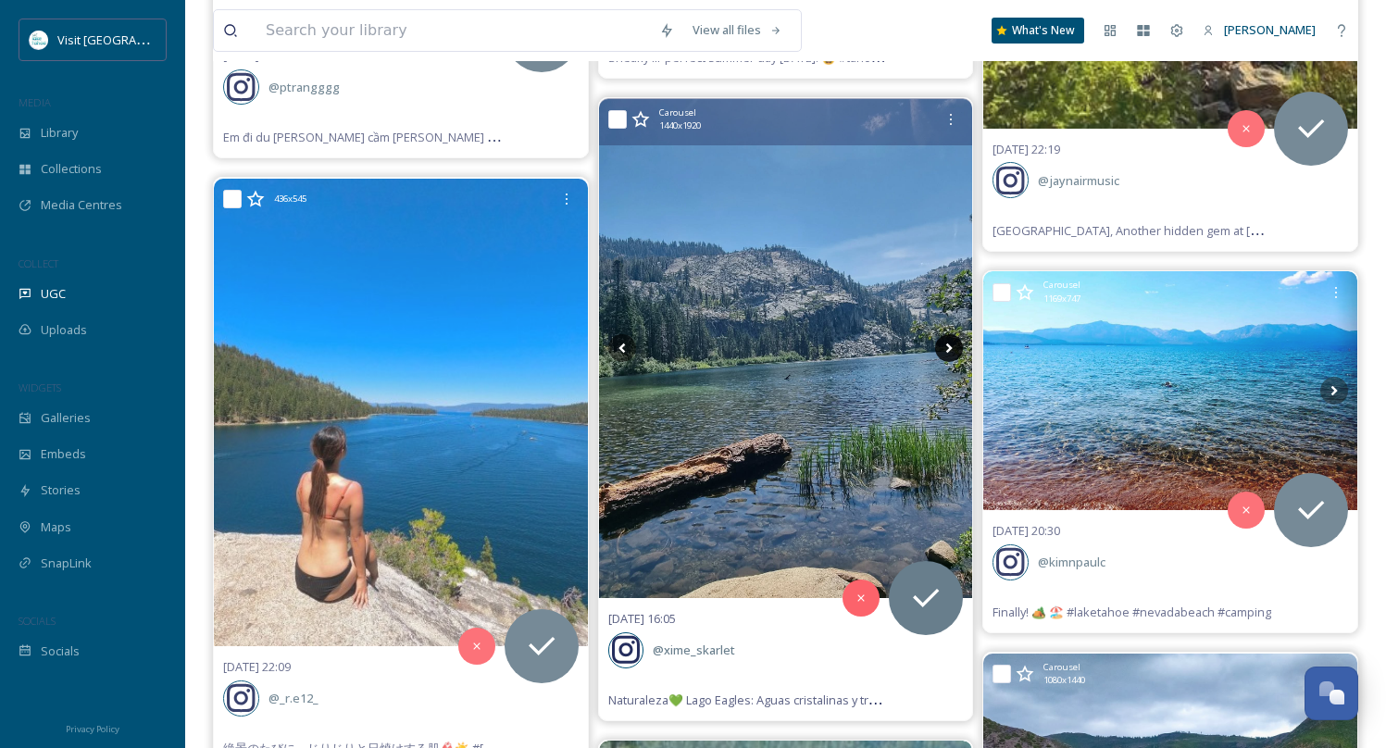
click at [950, 334] on icon at bounding box center [949, 348] width 28 height 28
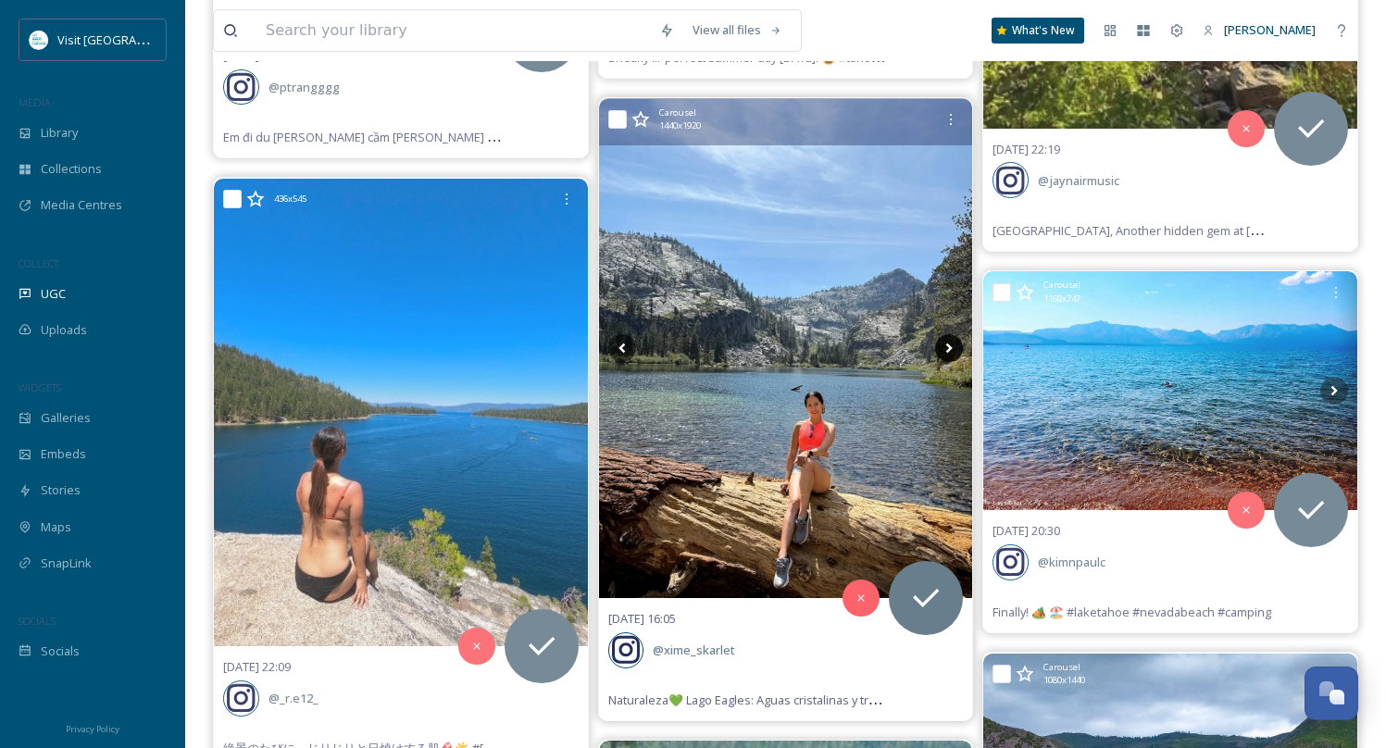
click at [950, 334] on icon at bounding box center [949, 348] width 28 height 28
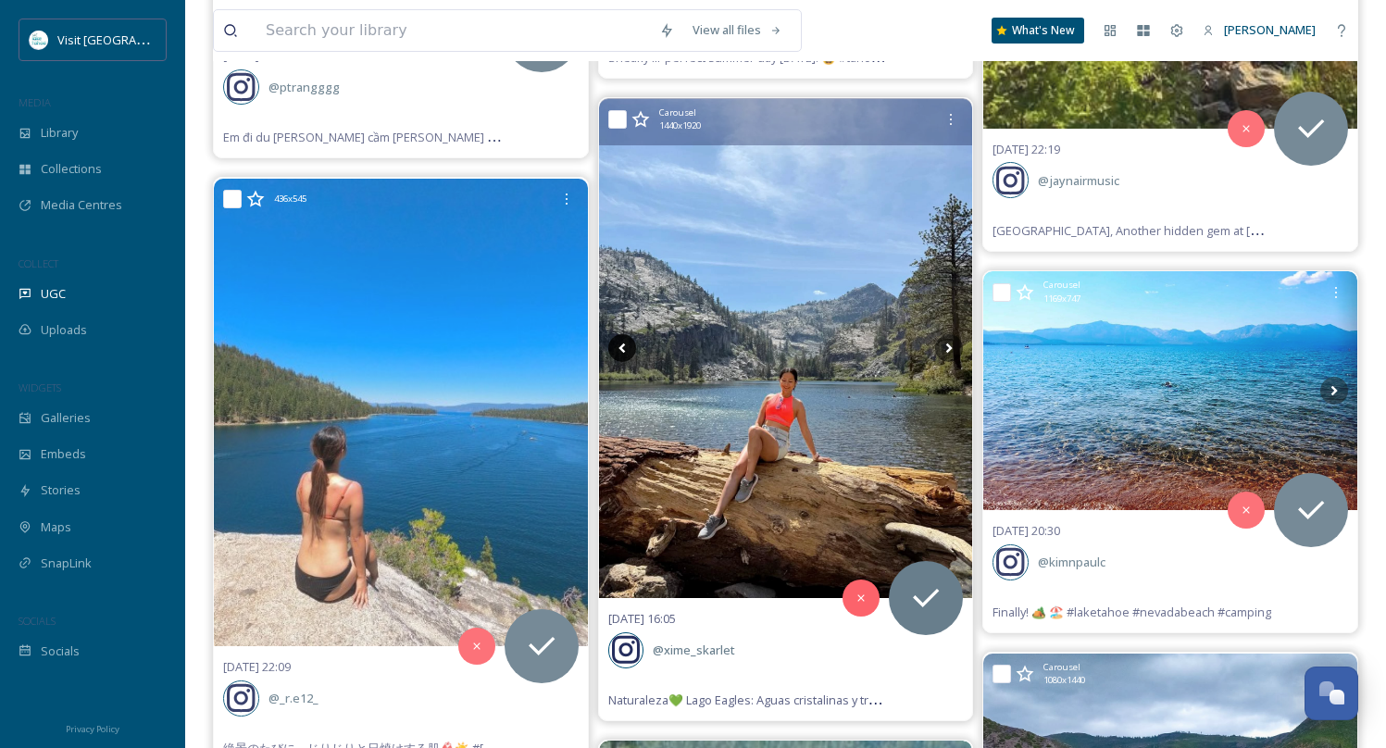
click at [623, 344] on icon at bounding box center [622, 349] width 6 height 10
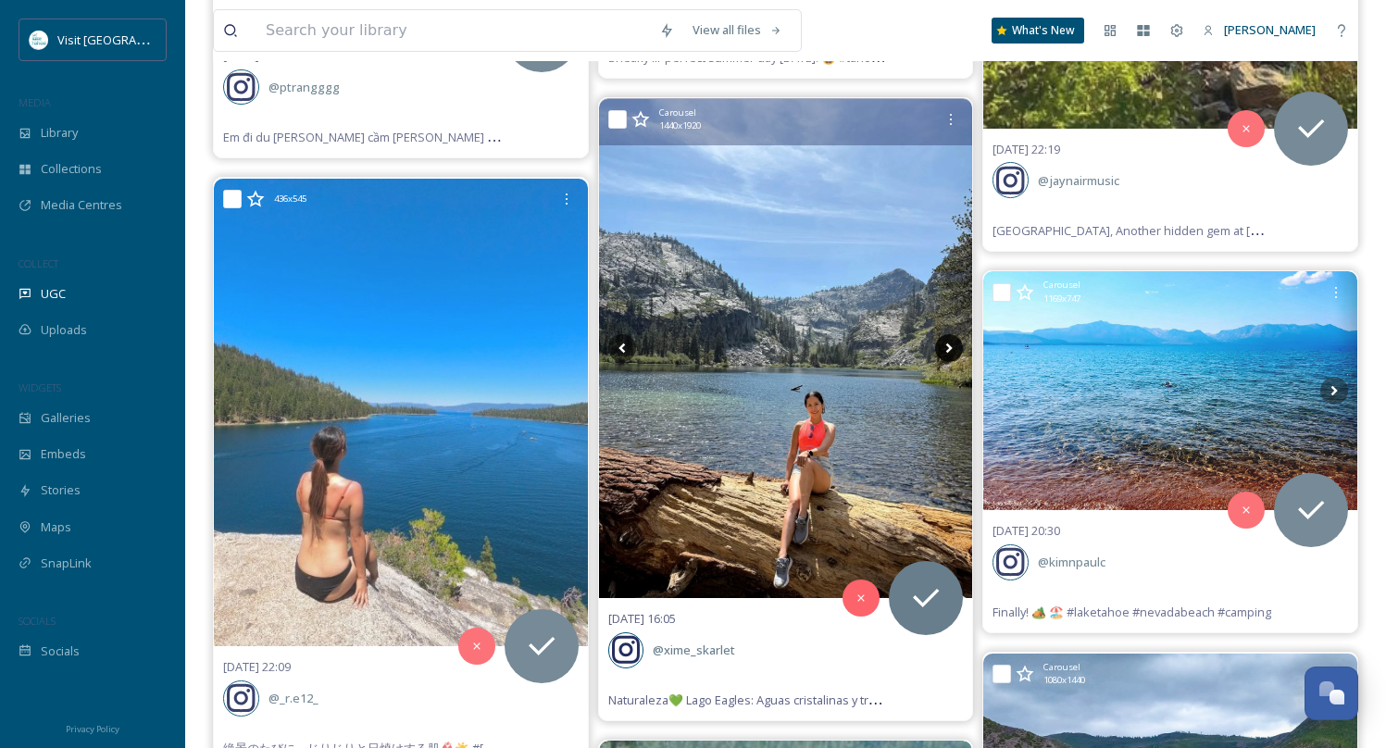
click at [947, 344] on icon at bounding box center [949, 349] width 6 height 10
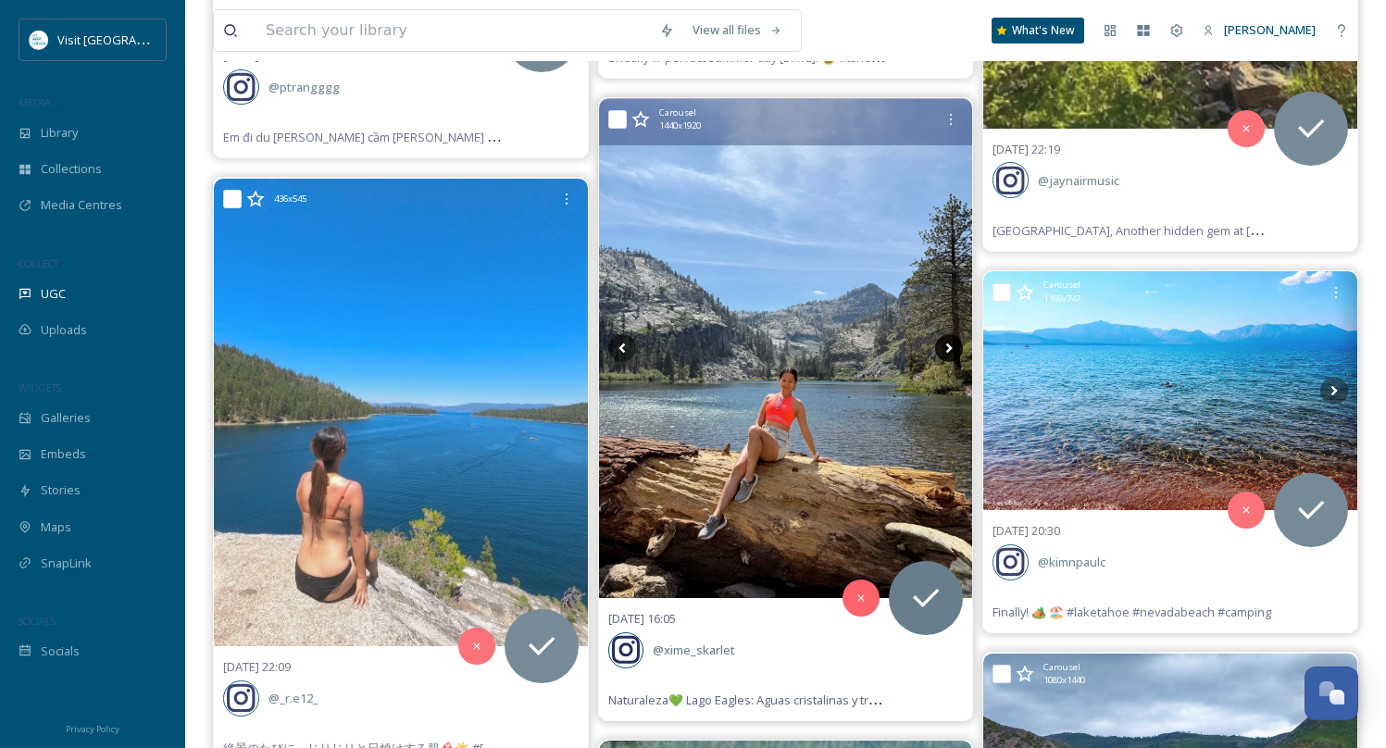
click at [947, 344] on icon at bounding box center [949, 349] width 6 height 10
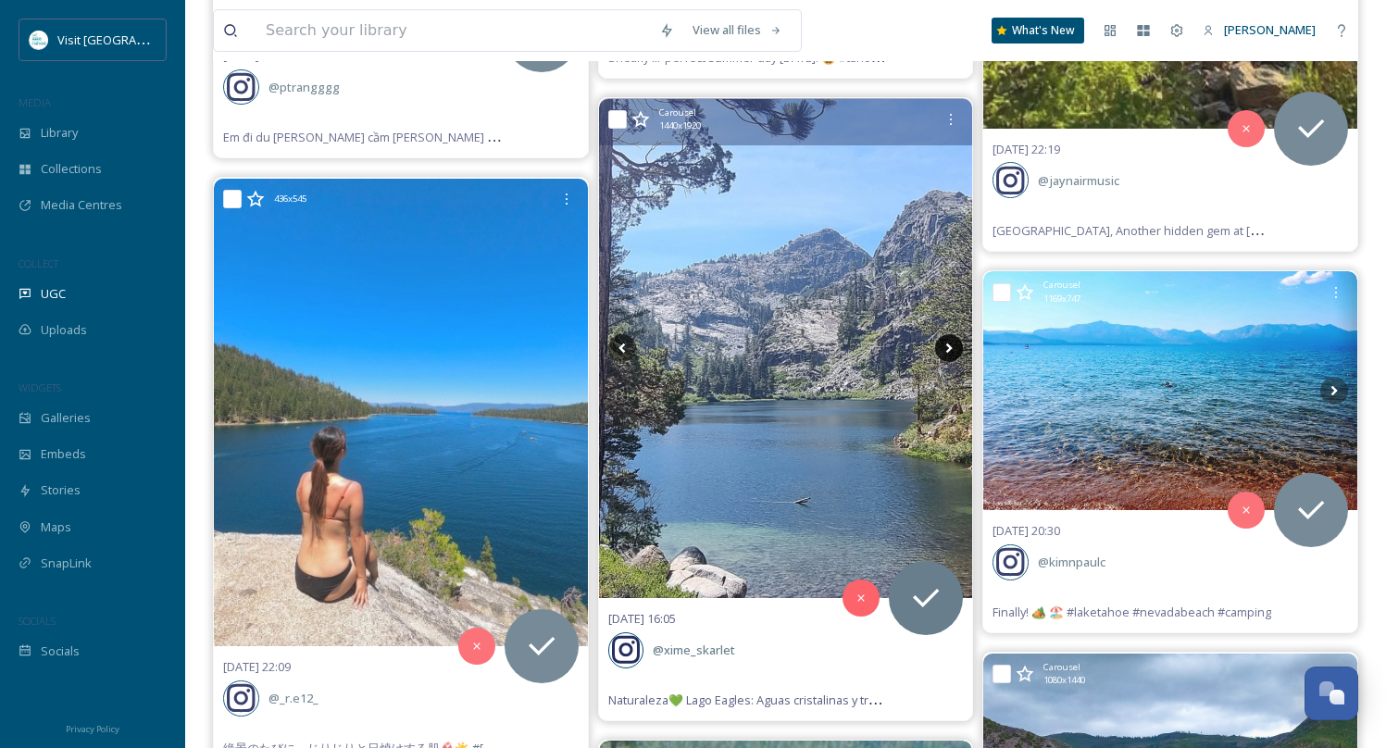
click at [947, 344] on icon at bounding box center [949, 349] width 6 height 10
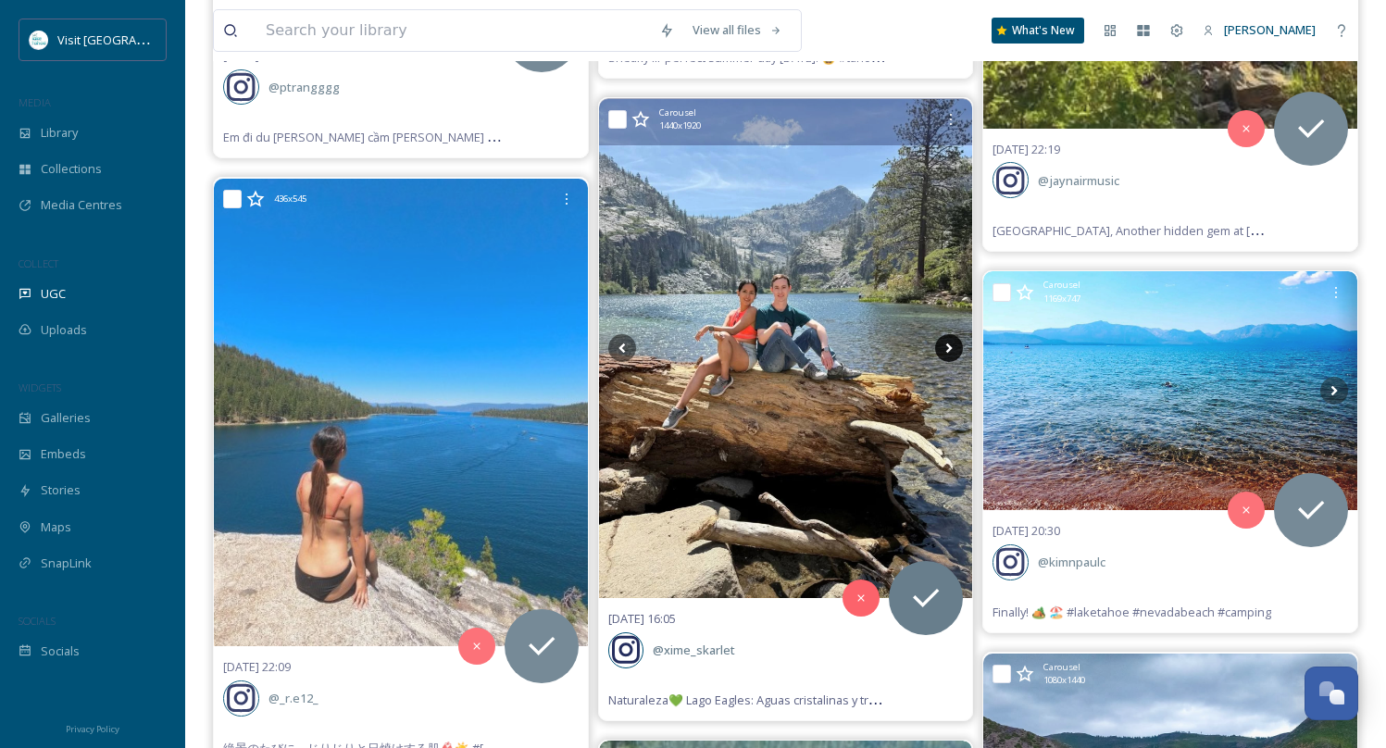
click at [947, 344] on icon at bounding box center [949, 349] width 6 height 10
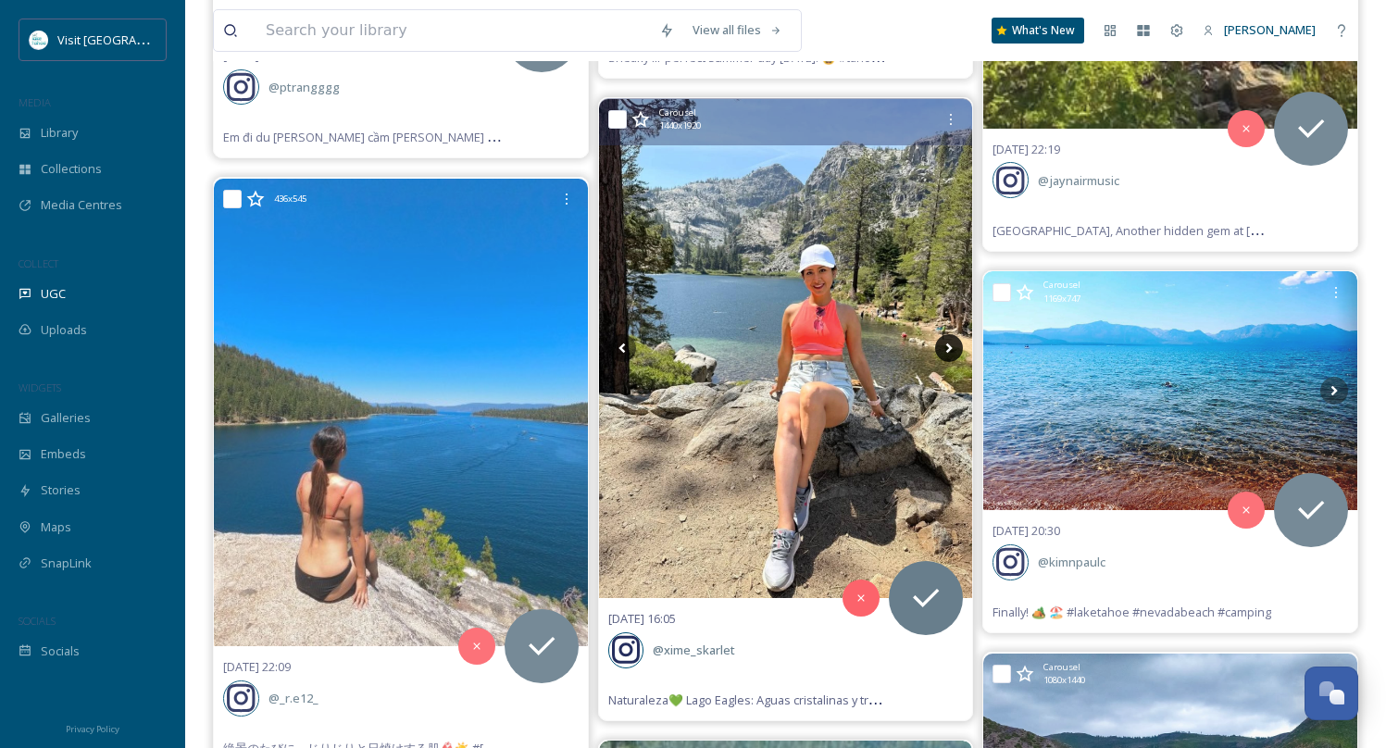
click at [947, 344] on icon at bounding box center [949, 349] width 6 height 10
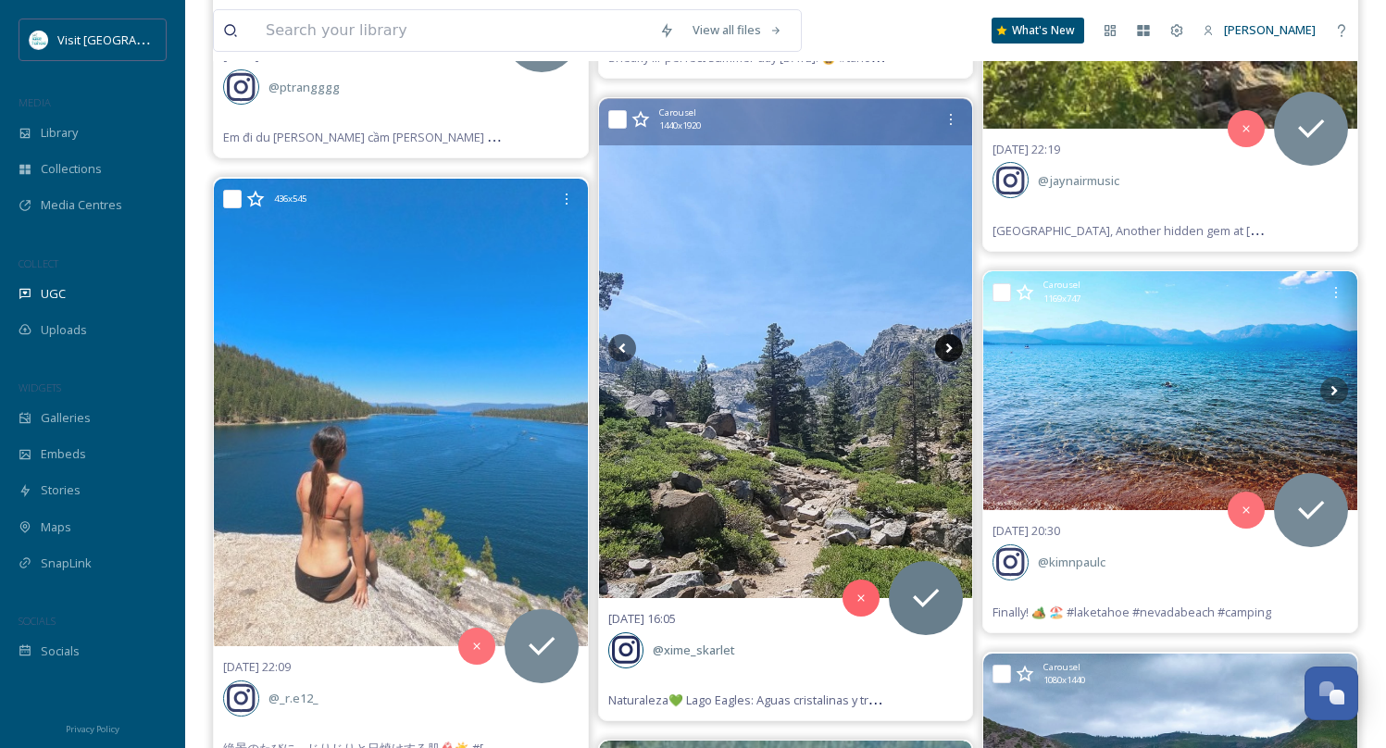
click at [947, 344] on icon at bounding box center [949, 349] width 6 height 10
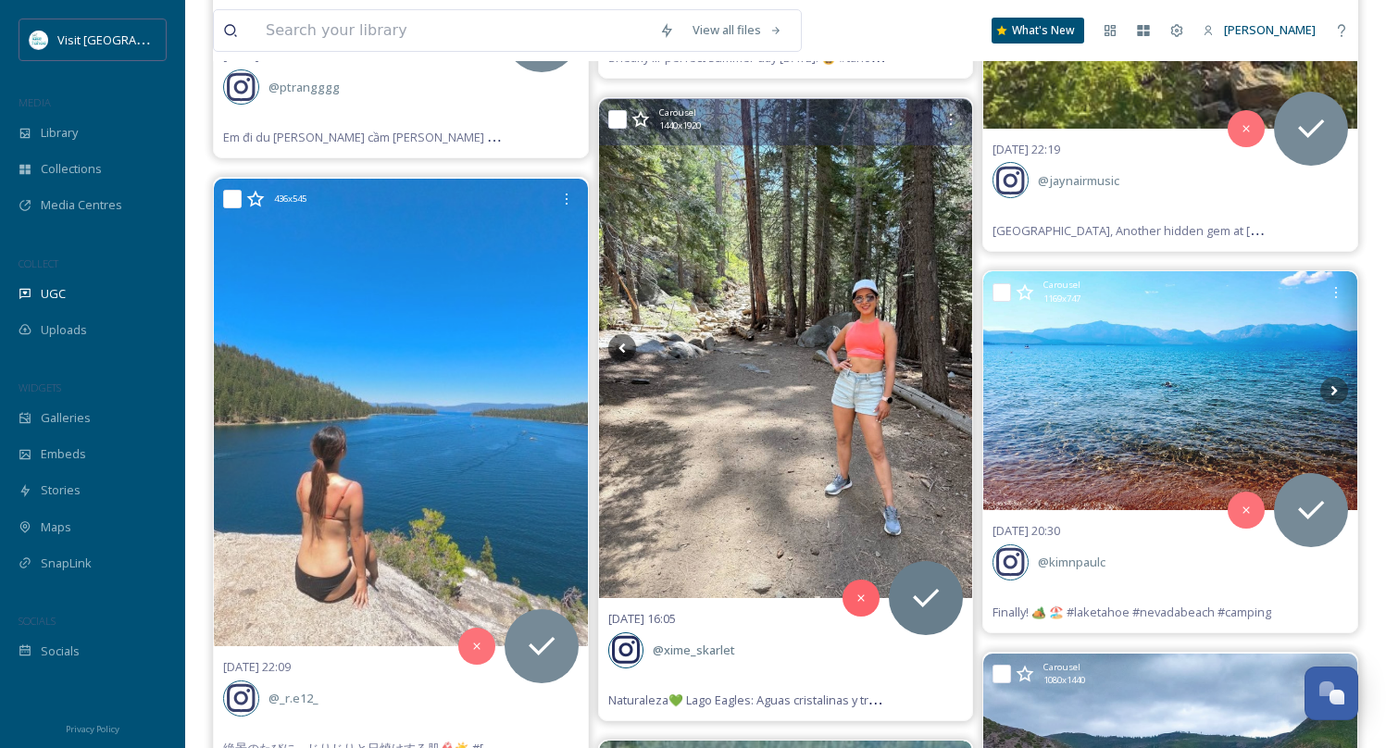
click at [947, 334] on icon at bounding box center [949, 348] width 28 height 28
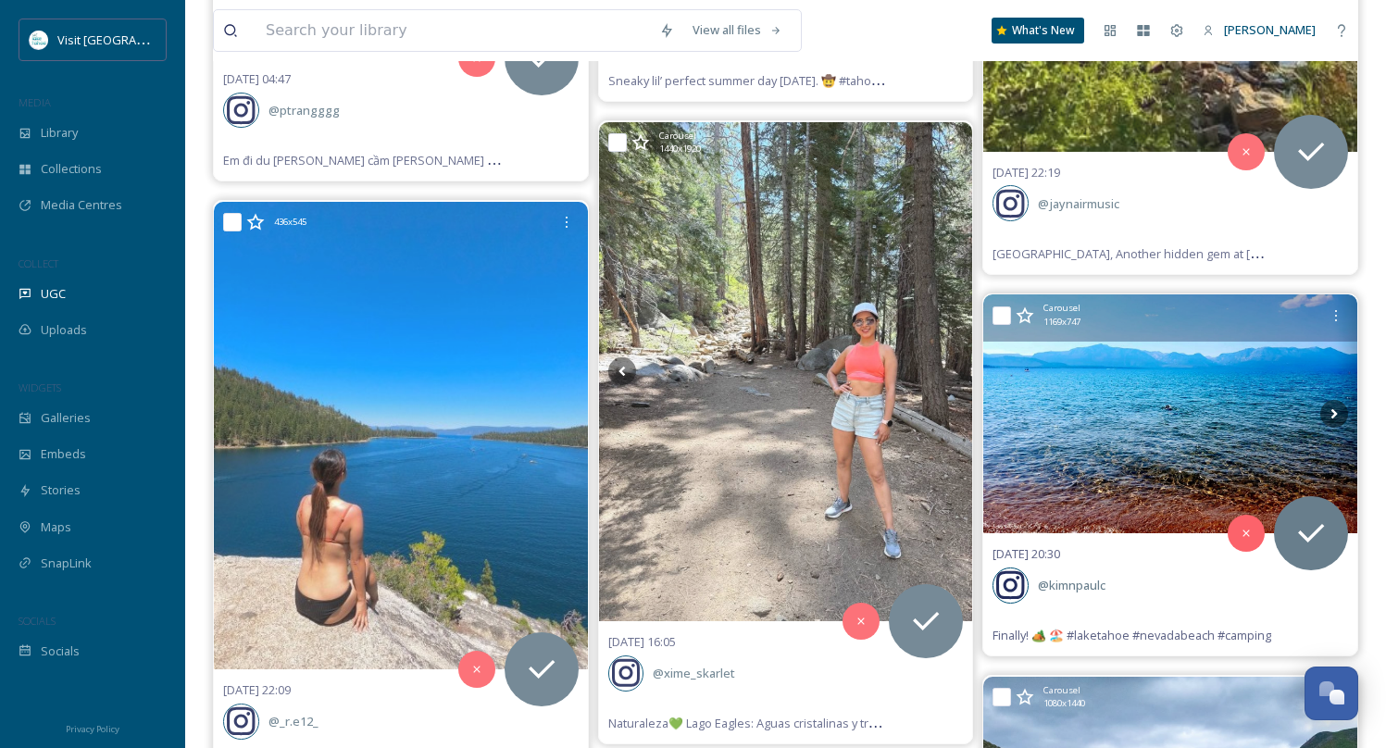
scroll to position [44077, 0]
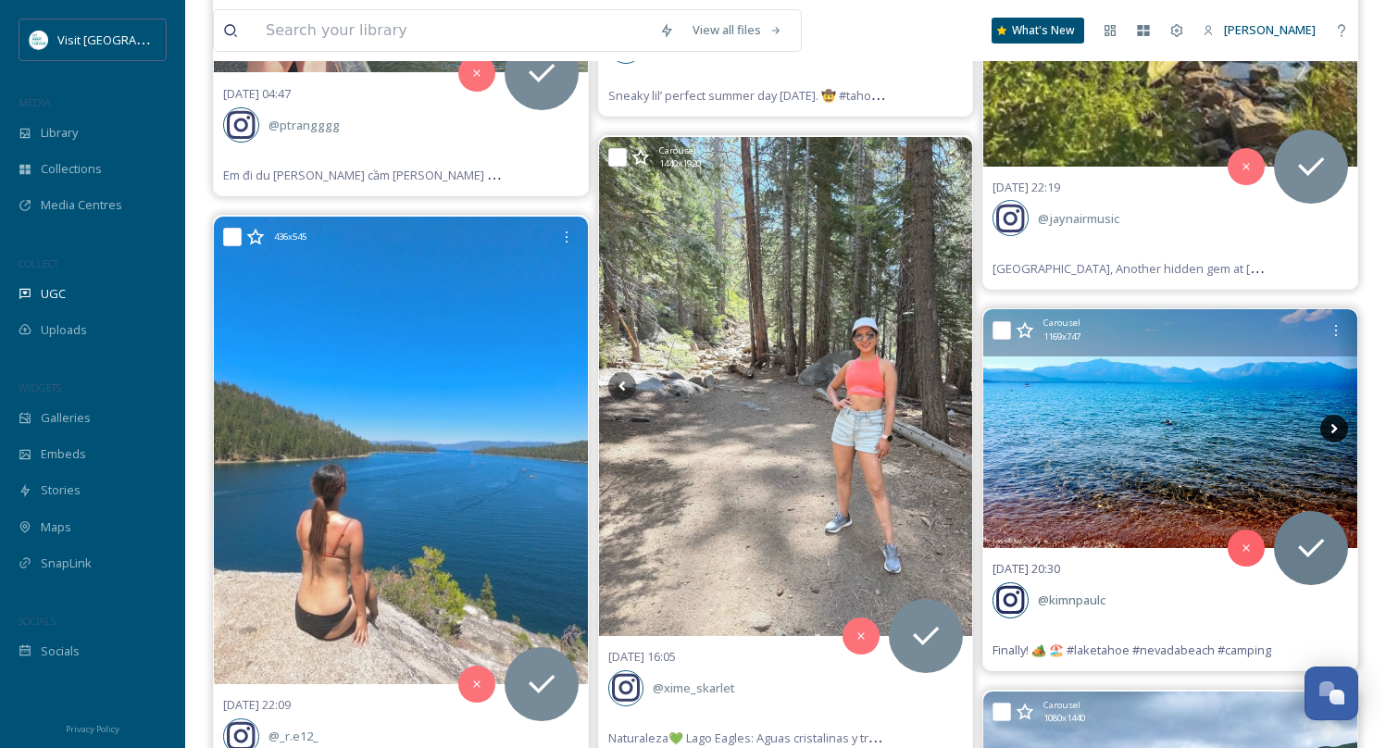
click at [1329, 415] on icon at bounding box center [1334, 429] width 28 height 28
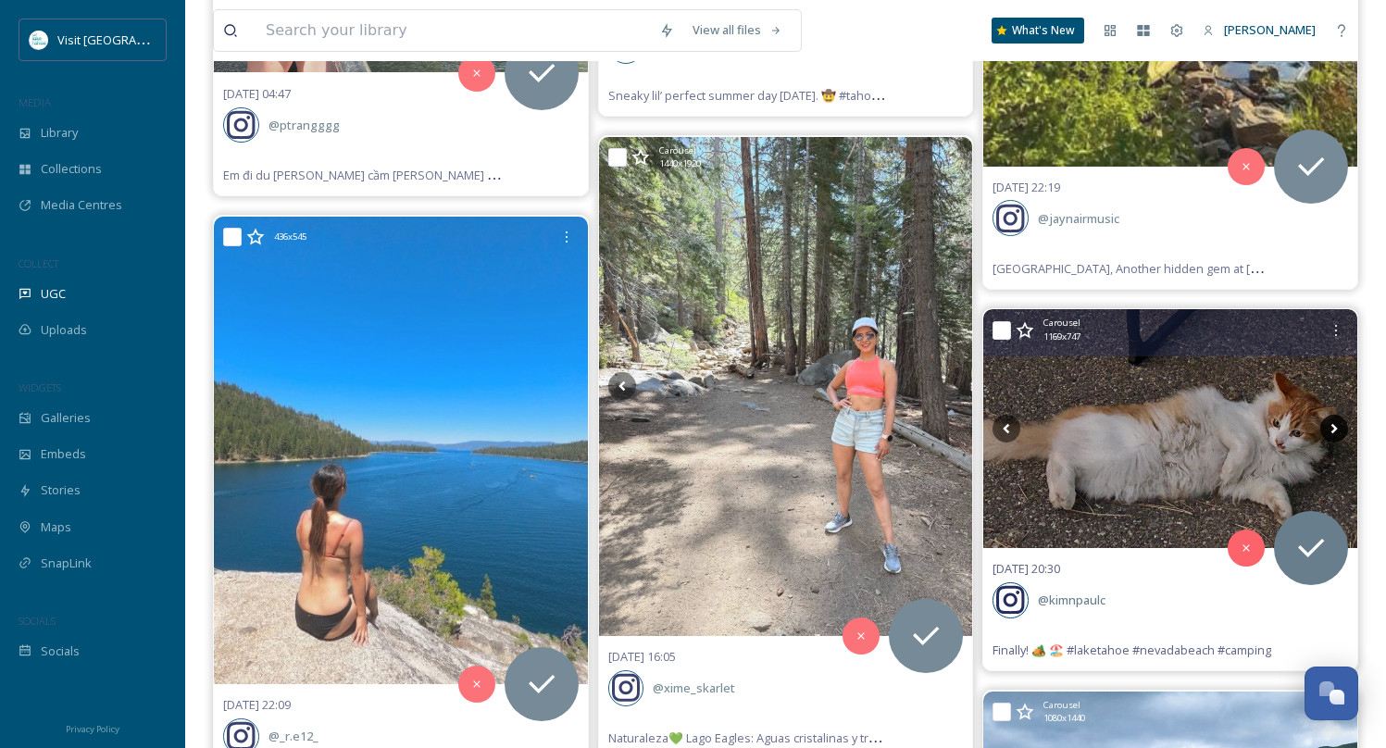
click at [1329, 415] on icon at bounding box center [1334, 429] width 28 height 28
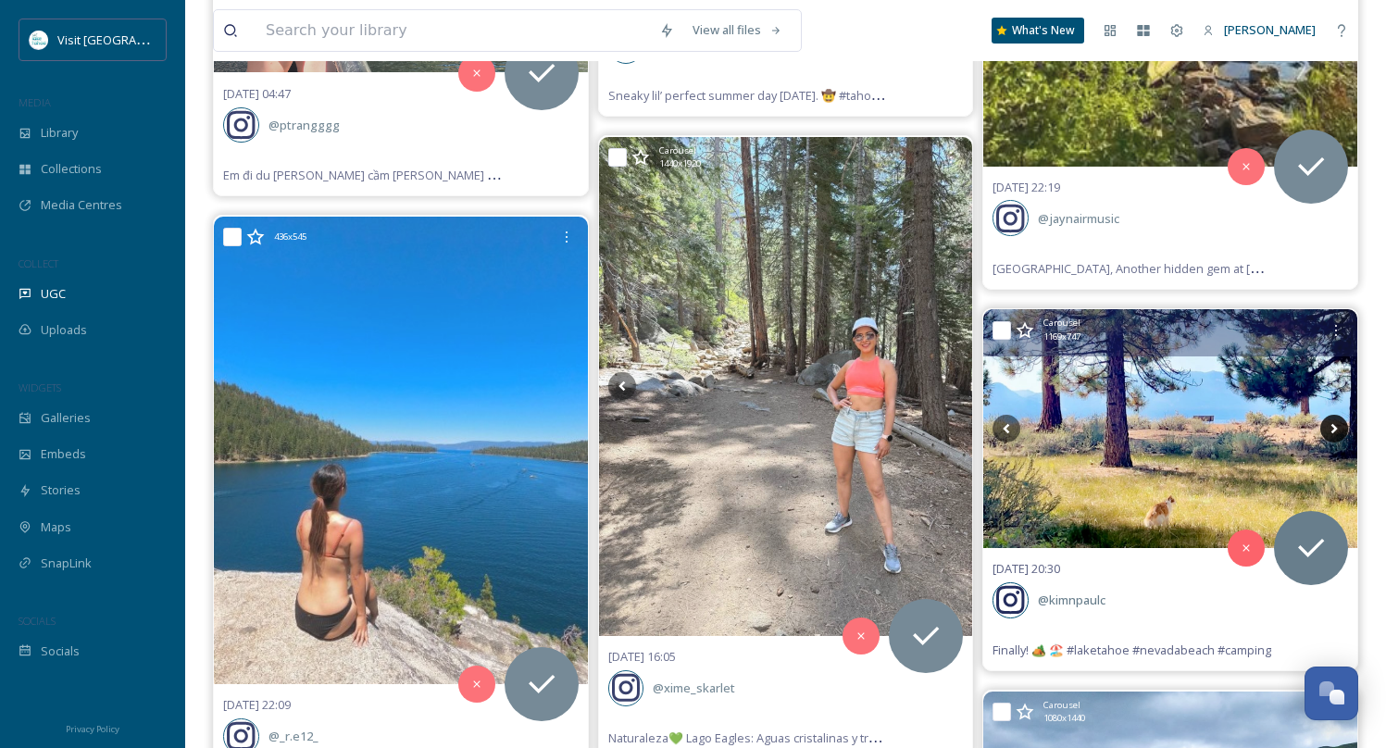
click at [1329, 415] on icon at bounding box center [1334, 429] width 28 height 28
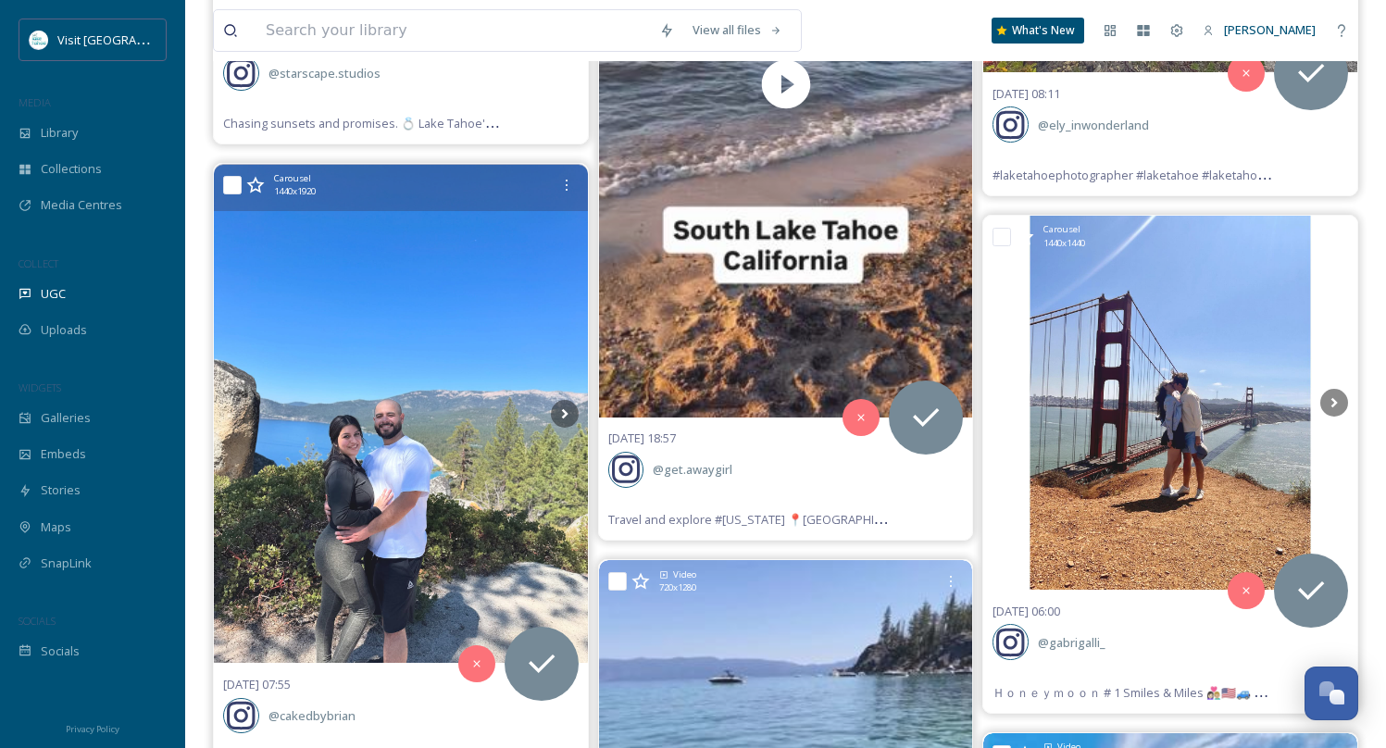
scroll to position [42806, 0]
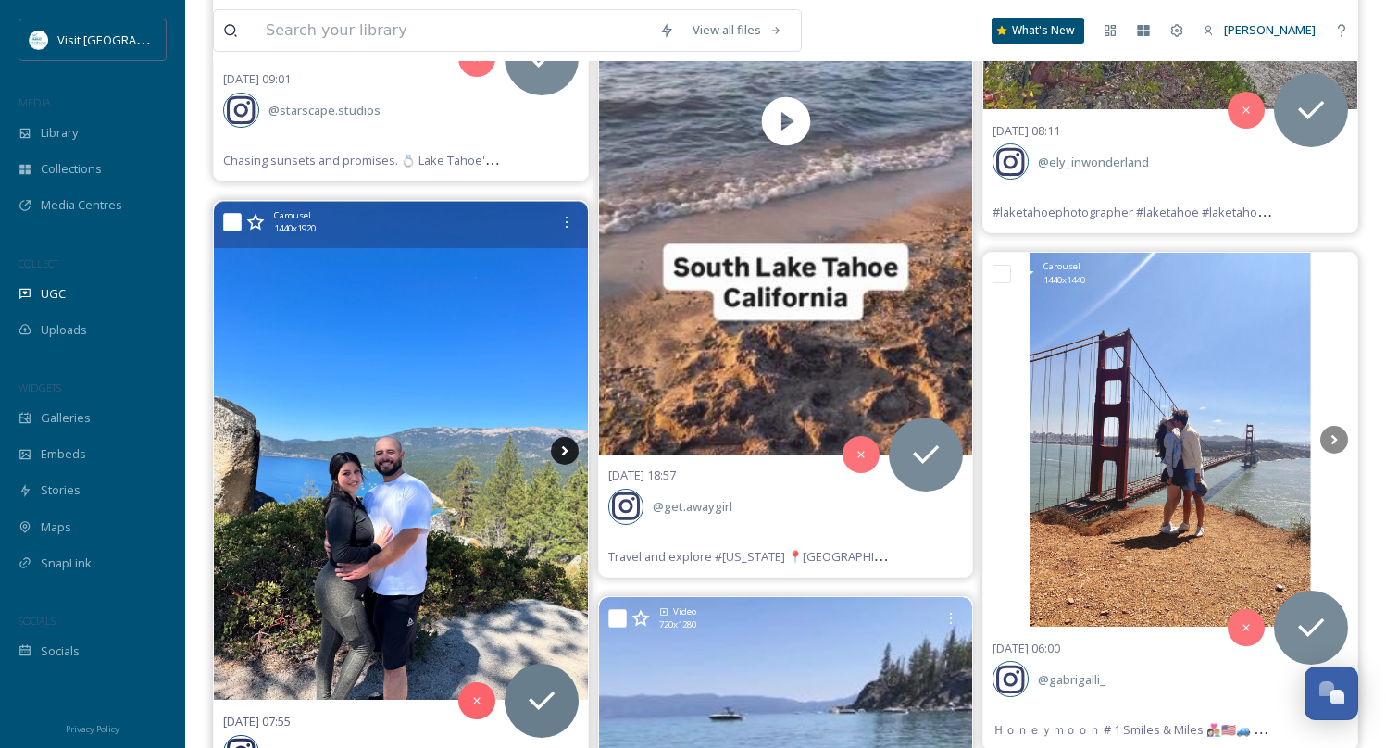
click at [564, 446] on icon at bounding box center [564, 451] width 6 height 10
click at [564, 437] on icon at bounding box center [565, 451] width 28 height 28
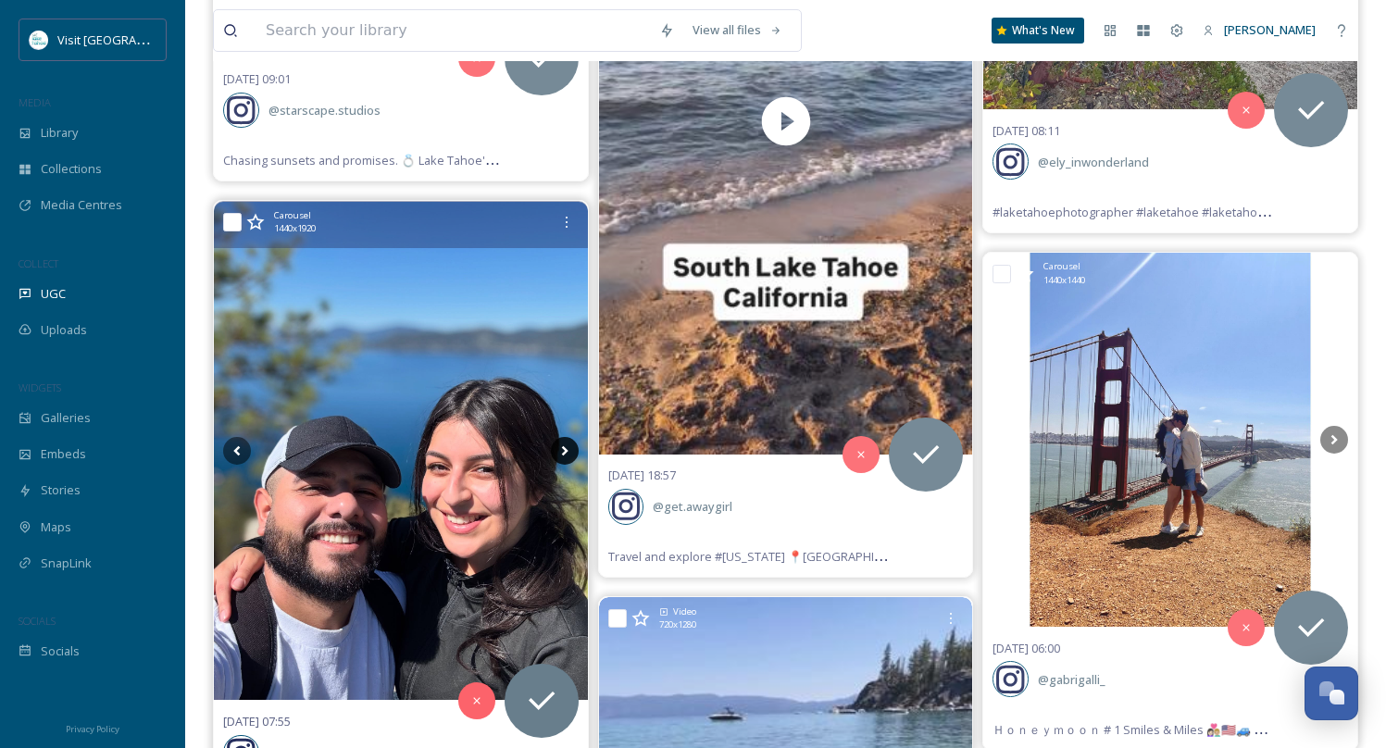
click at [564, 437] on icon at bounding box center [565, 451] width 28 height 28
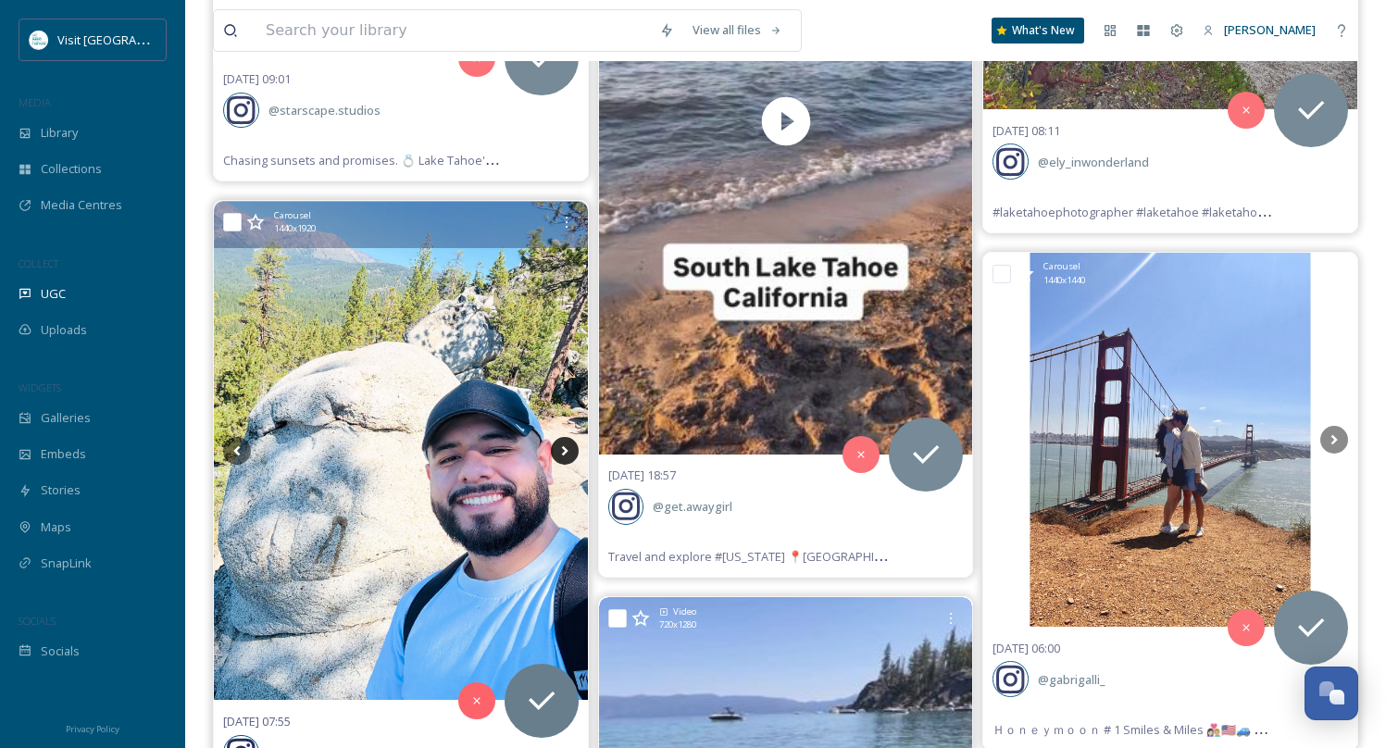
click at [564, 437] on icon at bounding box center [565, 451] width 28 height 28
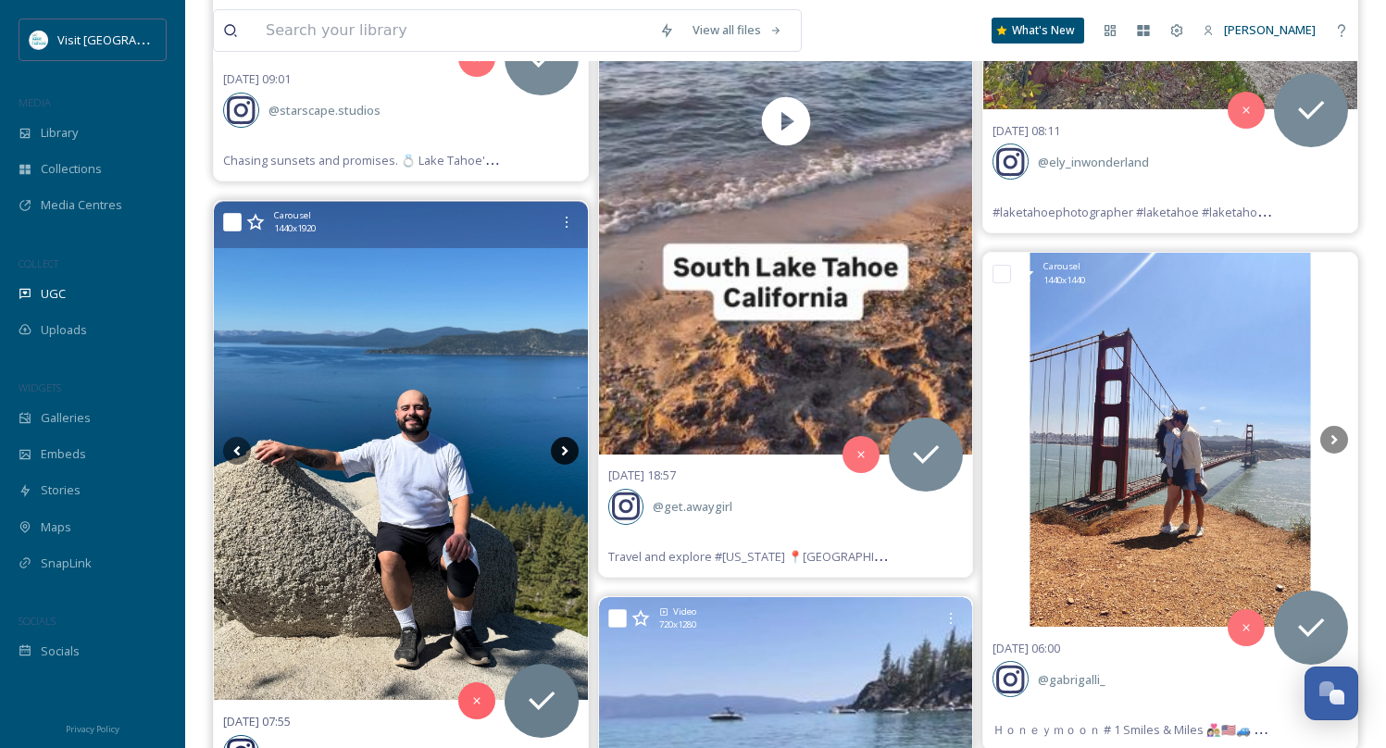
click at [564, 437] on icon at bounding box center [565, 451] width 28 height 28
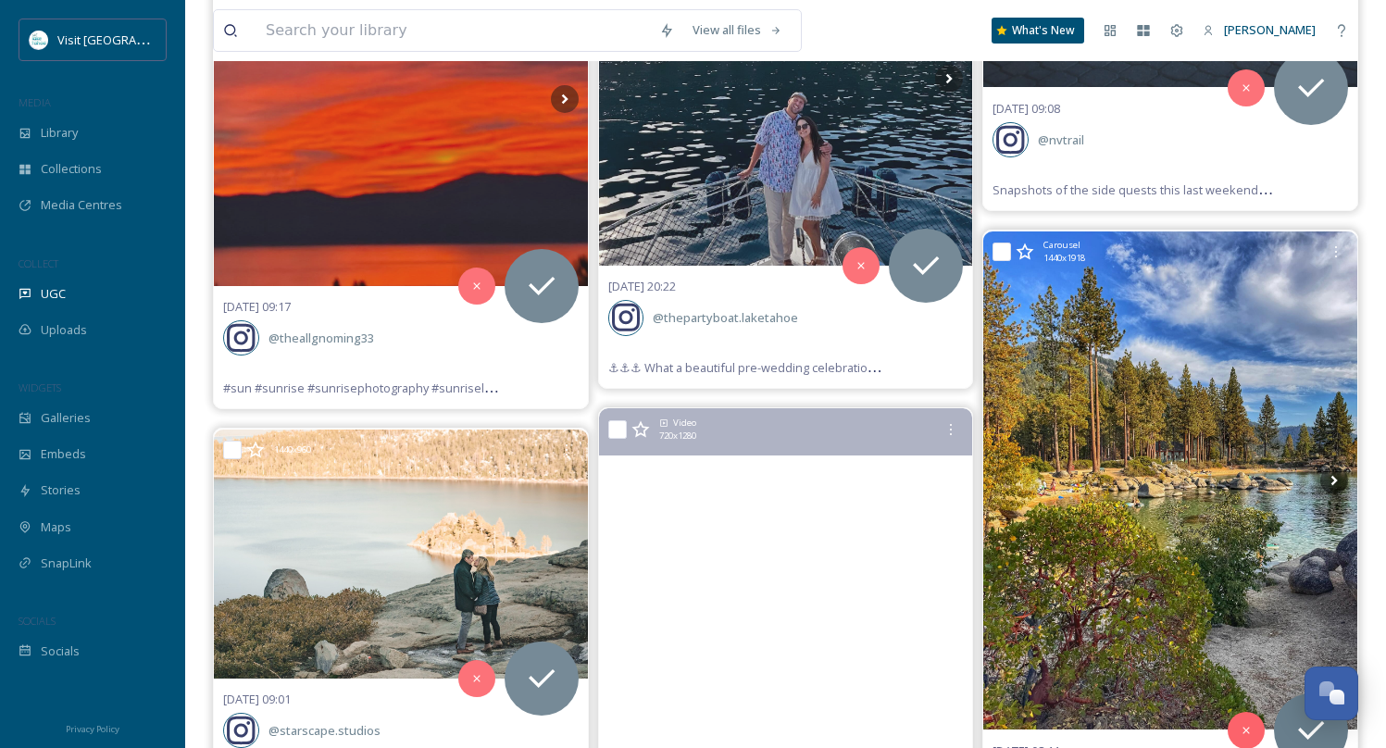
scroll to position [42183, 0]
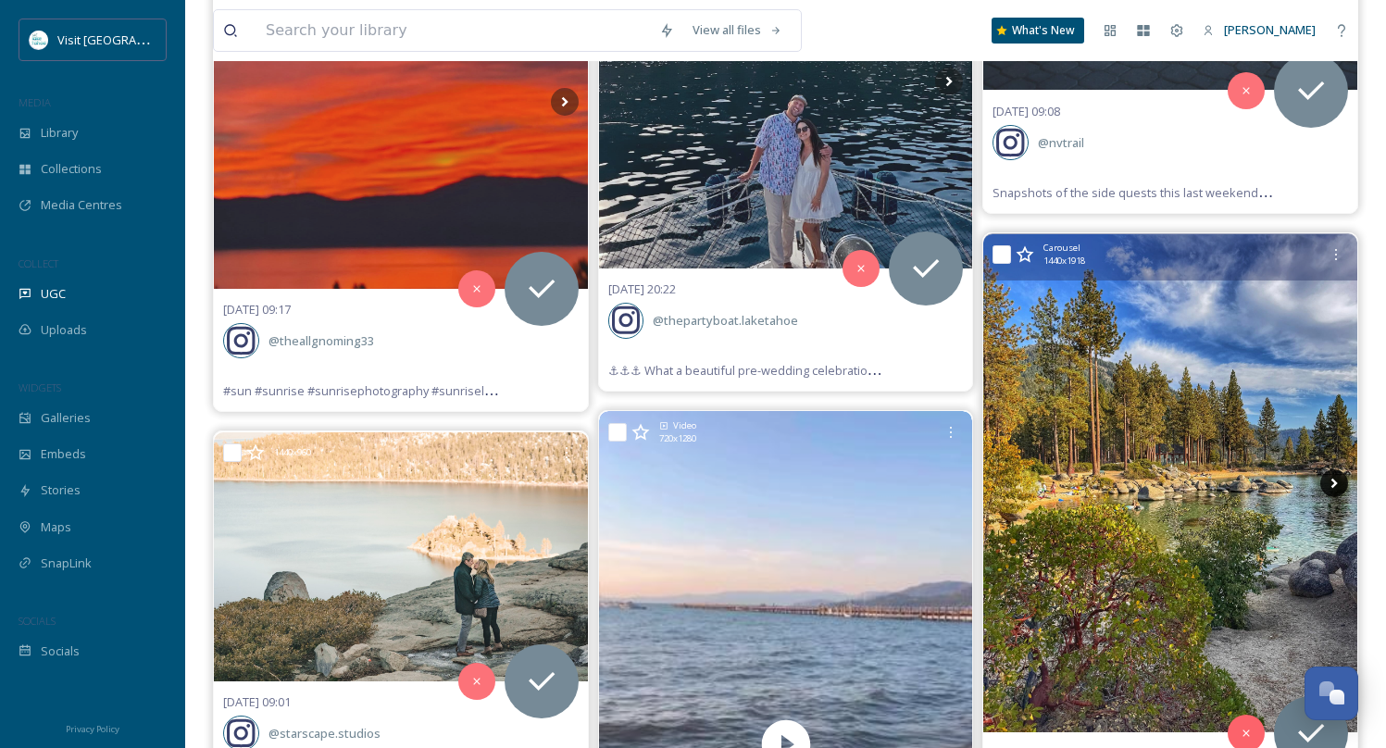
click at [1337, 469] on icon at bounding box center [1334, 483] width 28 height 28
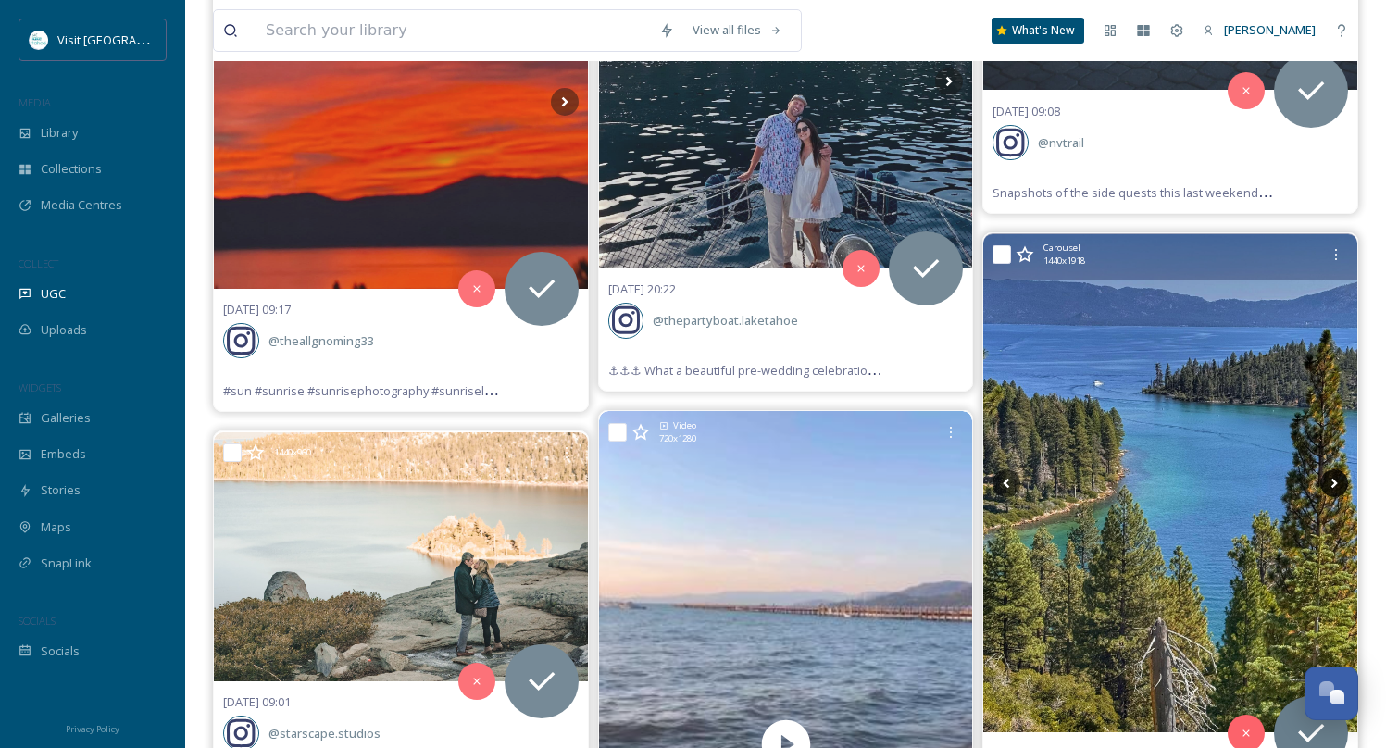
click at [1337, 469] on icon at bounding box center [1334, 483] width 28 height 28
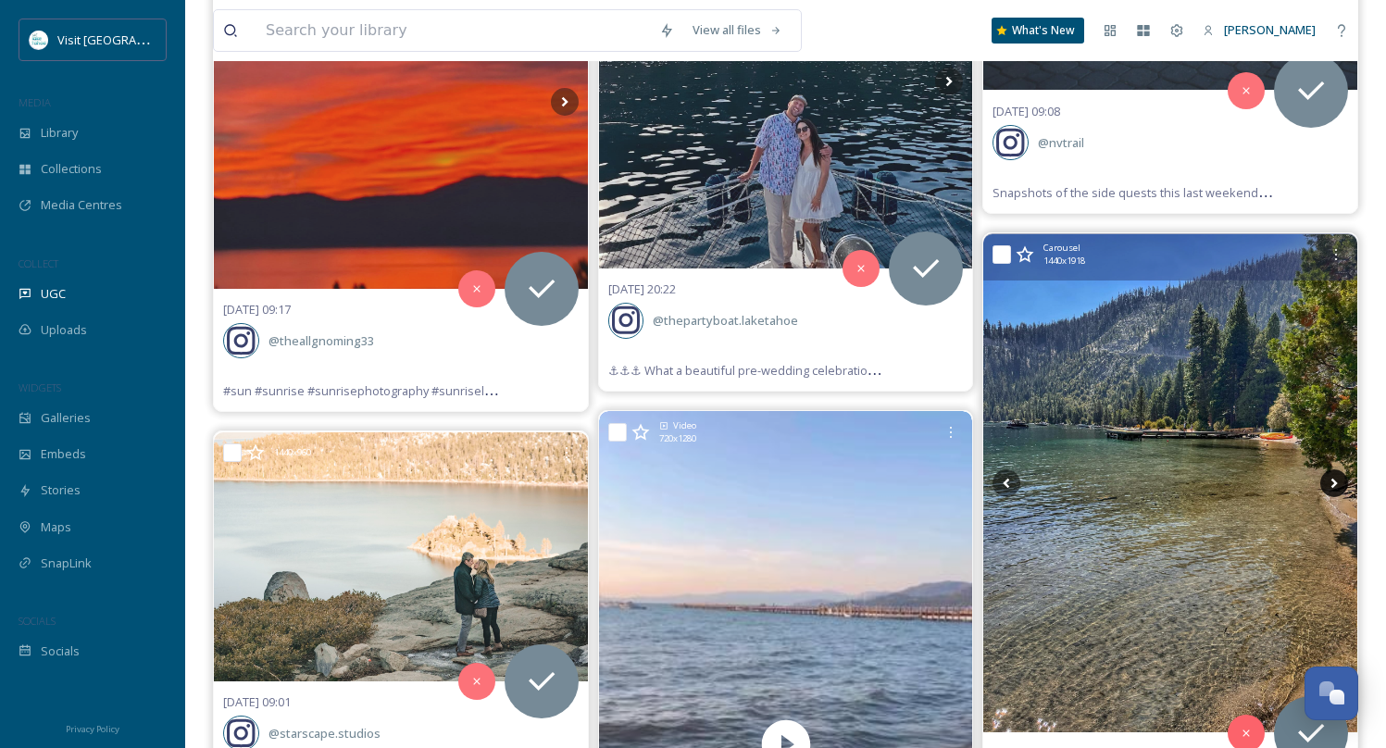
click at [1337, 469] on icon at bounding box center [1334, 483] width 28 height 28
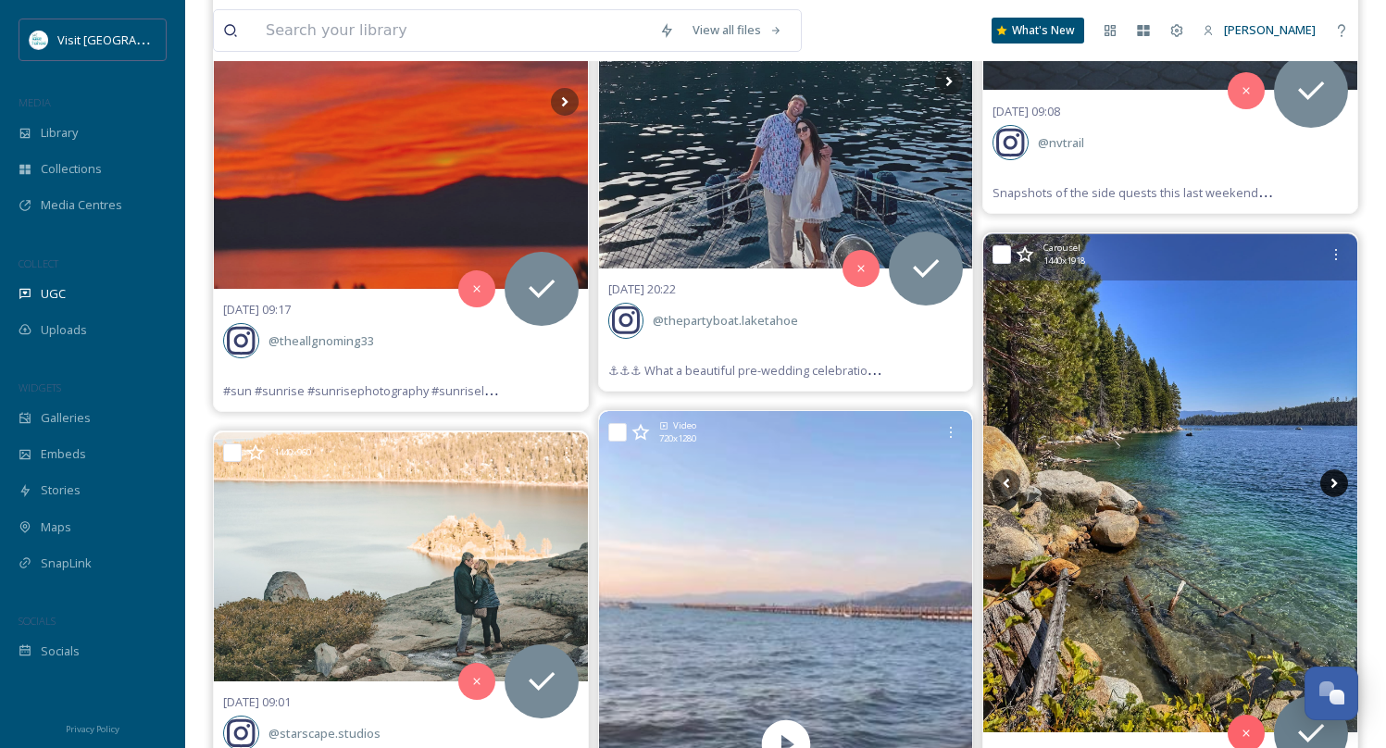
click at [1337, 469] on icon at bounding box center [1334, 483] width 28 height 28
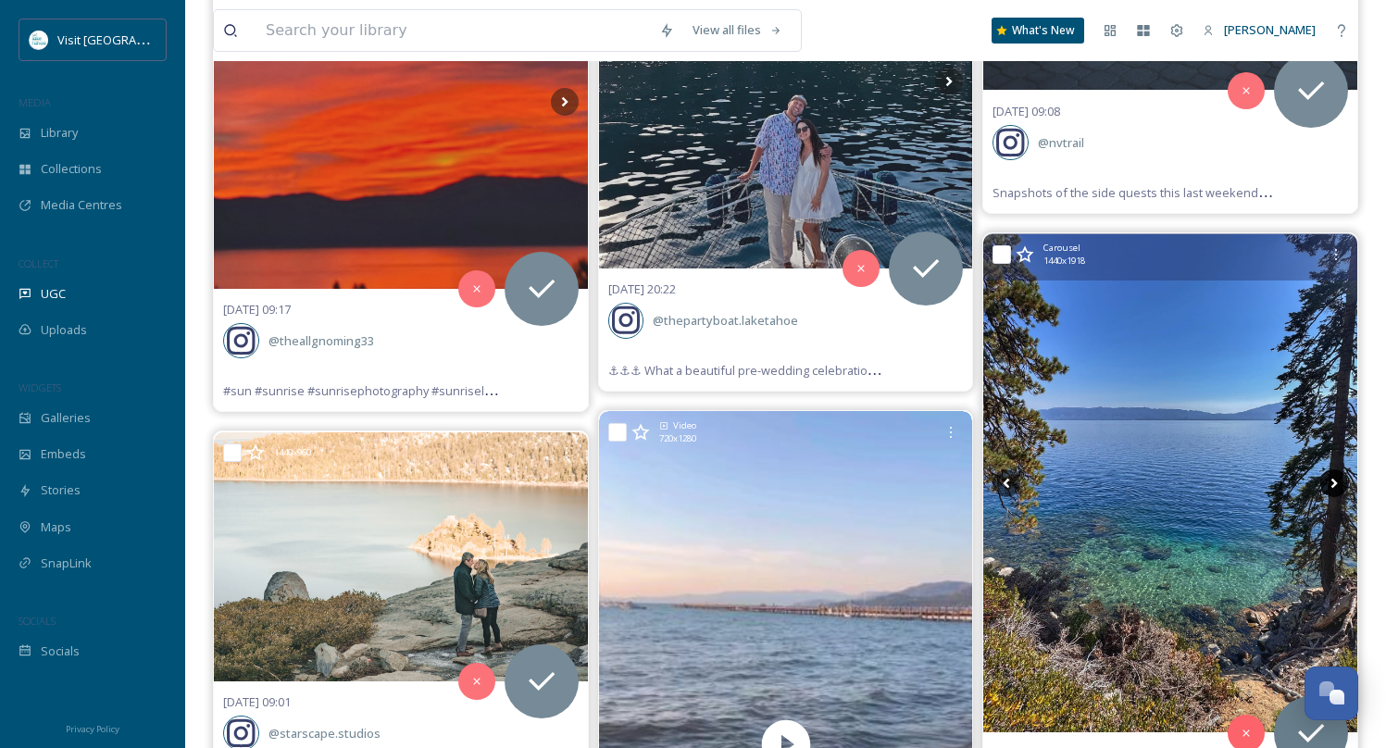
click at [1337, 469] on icon at bounding box center [1334, 483] width 28 height 28
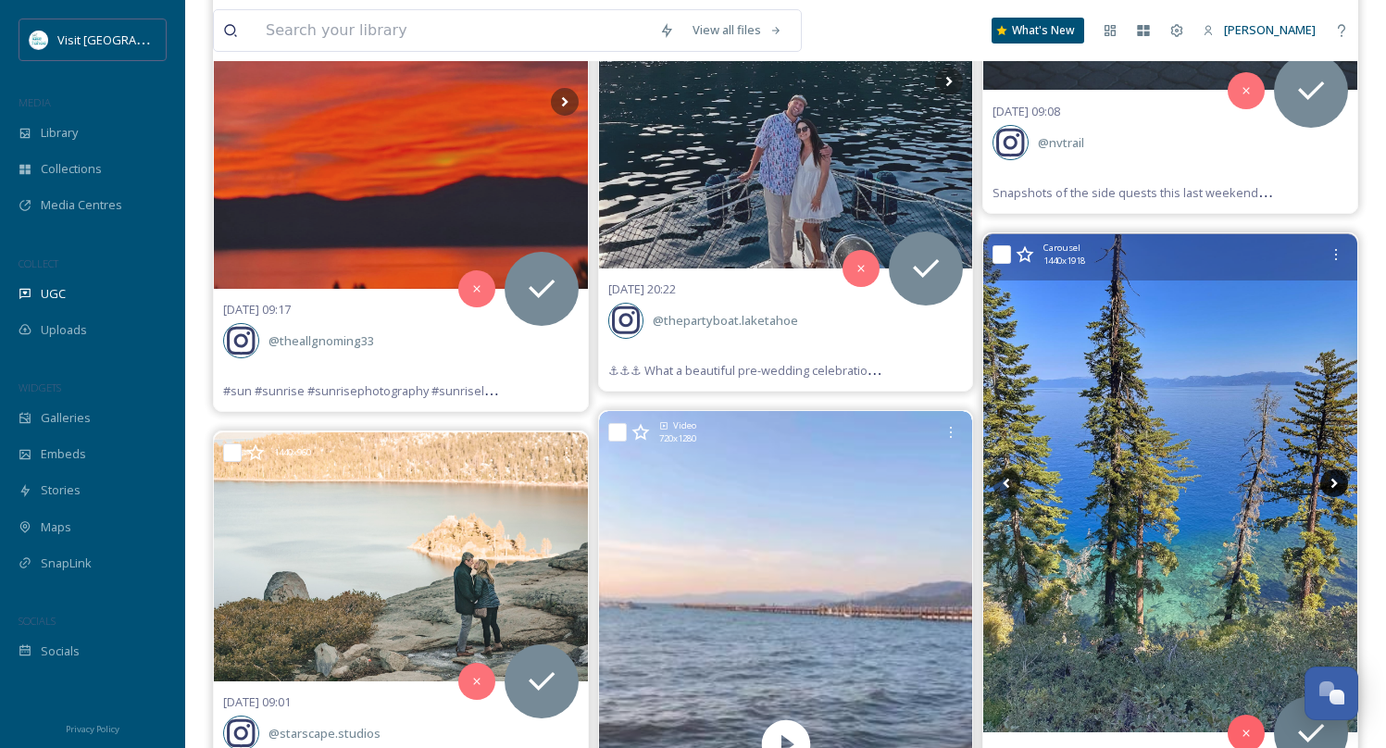
click at [1337, 469] on icon at bounding box center [1334, 483] width 28 height 28
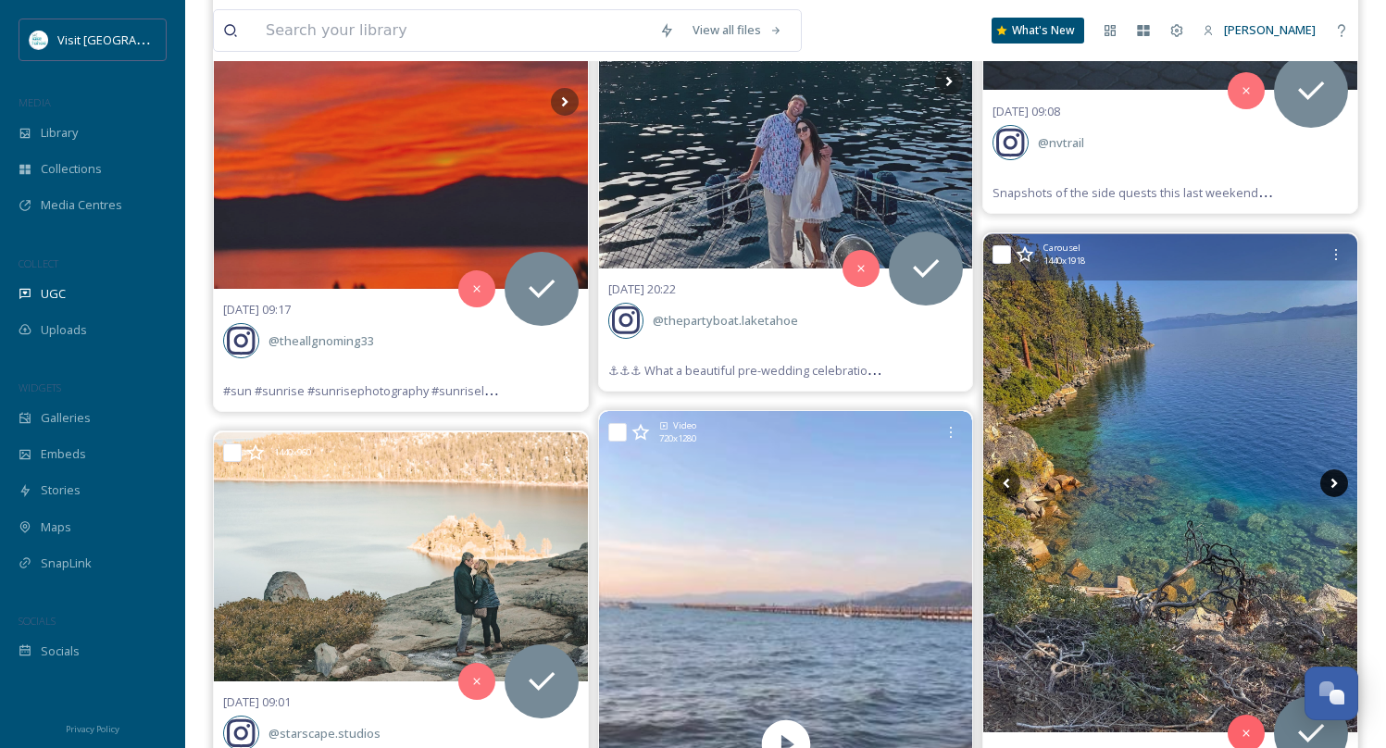
click at [1337, 469] on icon at bounding box center [1334, 483] width 28 height 28
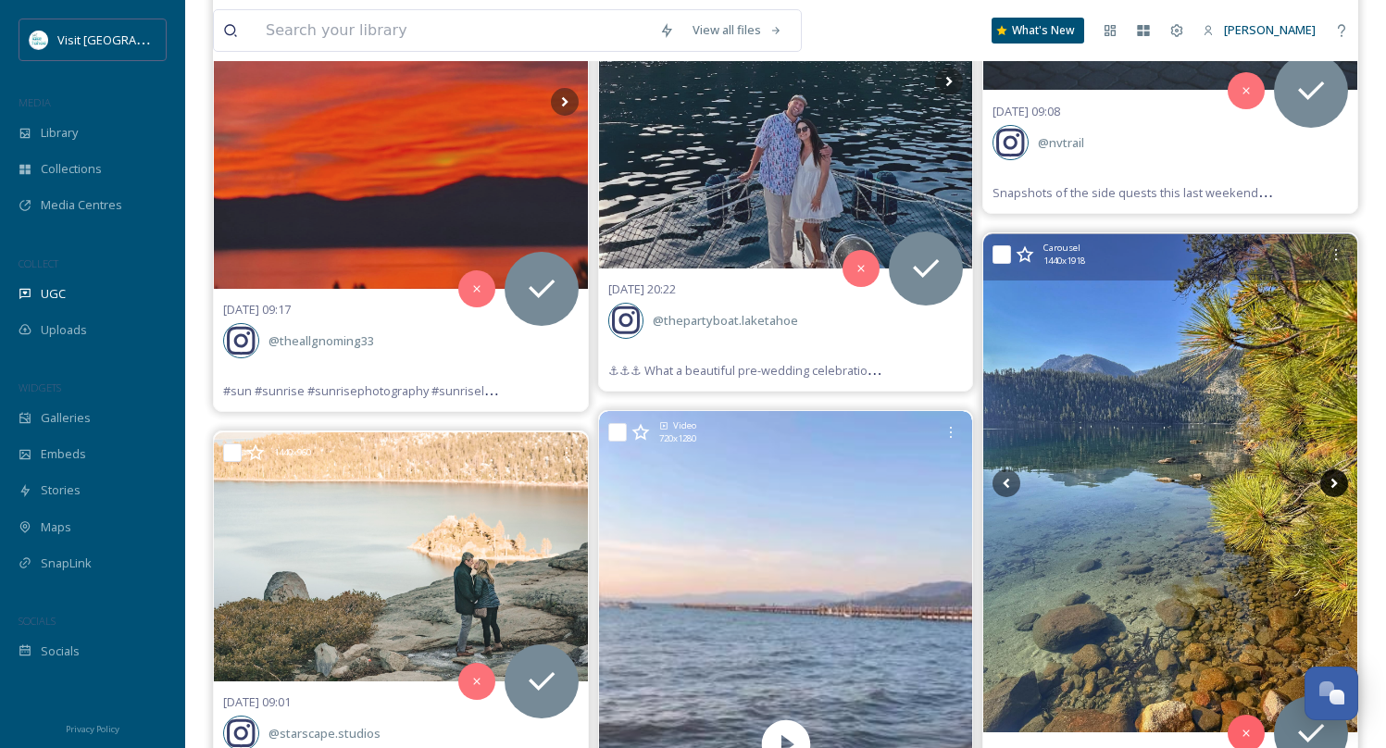
click at [1337, 469] on icon at bounding box center [1334, 483] width 28 height 28
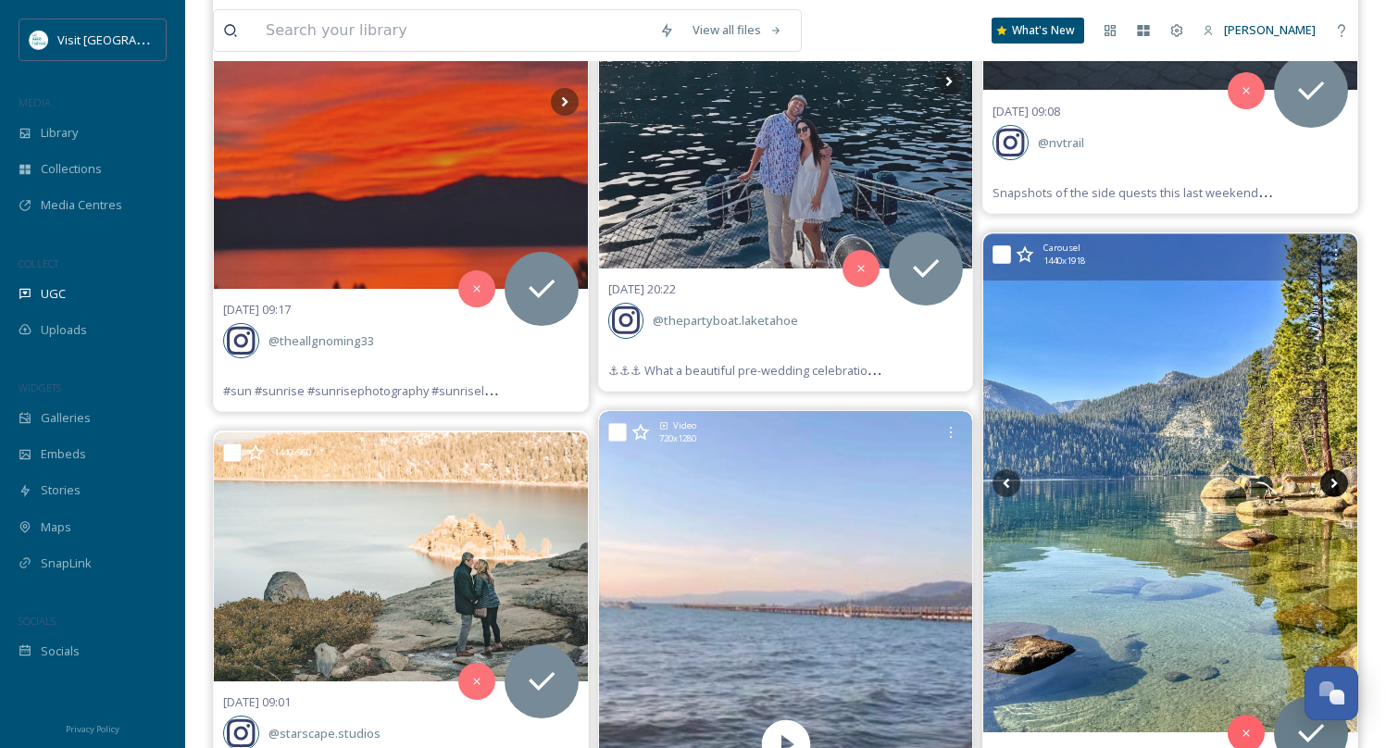
click at [1337, 469] on icon at bounding box center [1334, 483] width 28 height 28
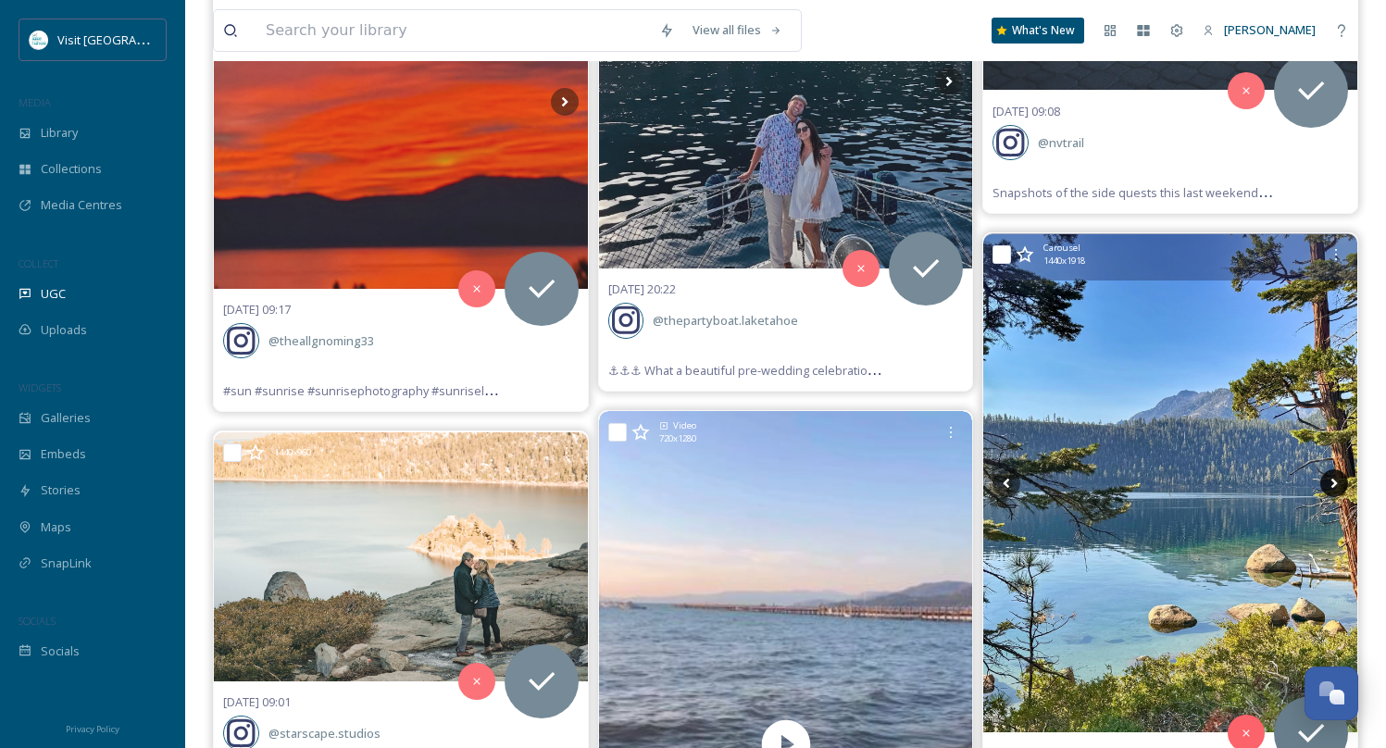
click at [1337, 469] on icon at bounding box center [1334, 483] width 28 height 28
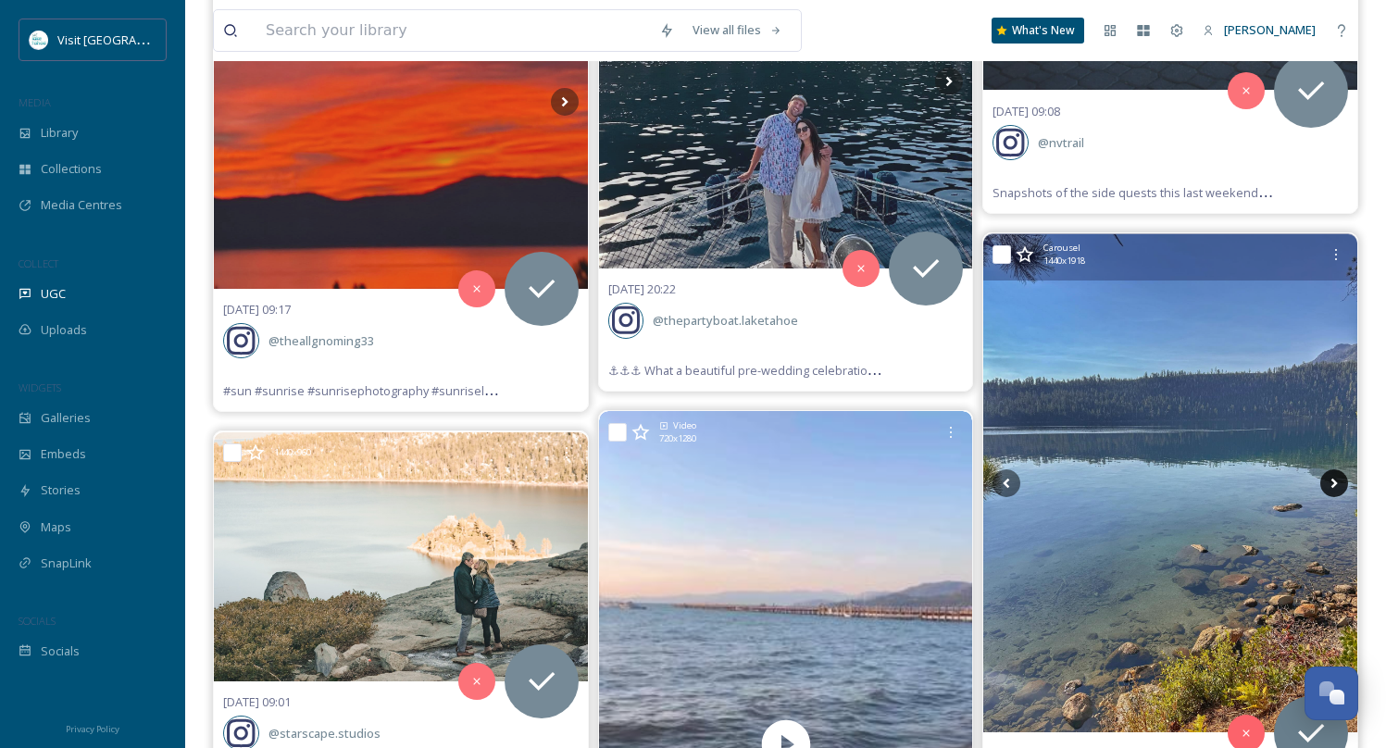
click at [1337, 469] on icon at bounding box center [1334, 483] width 28 height 28
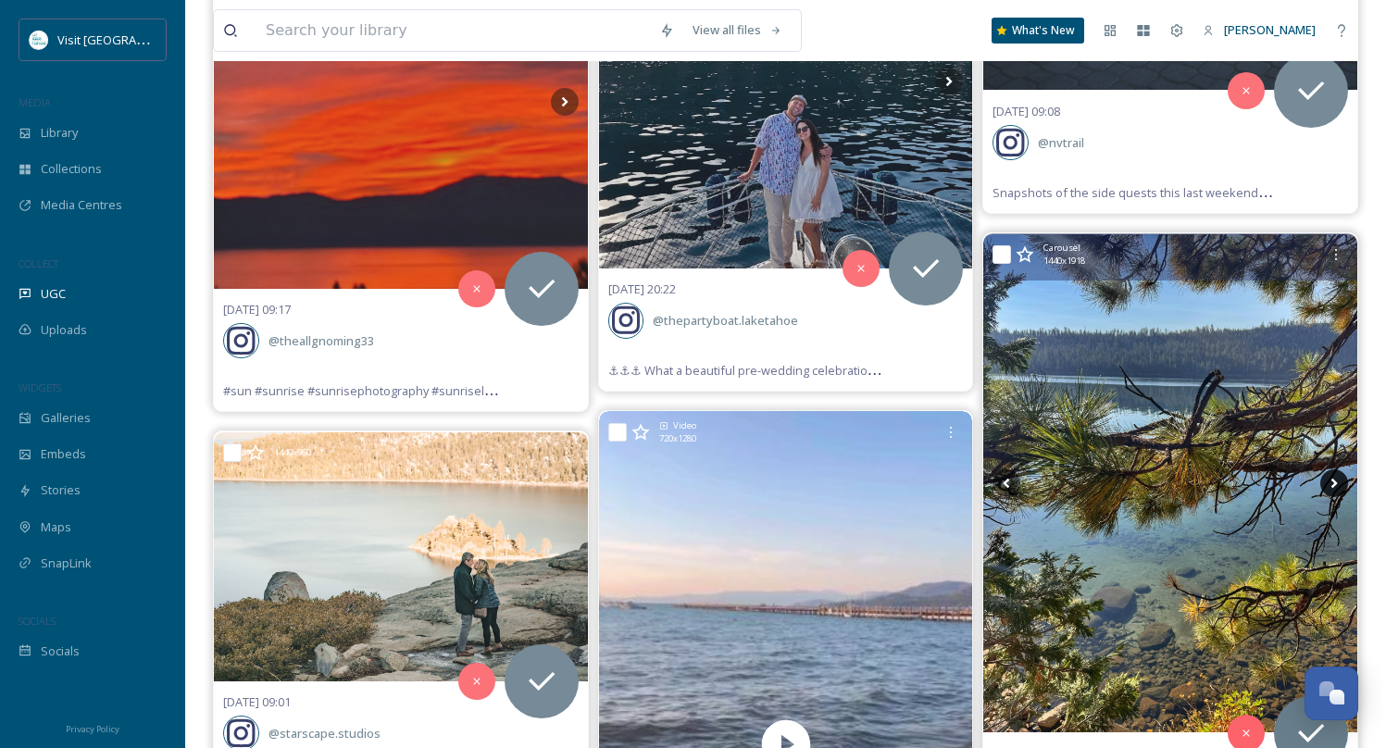
click at [1336, 479] on icon at bounding box center [1335, 484] width 6 height 10
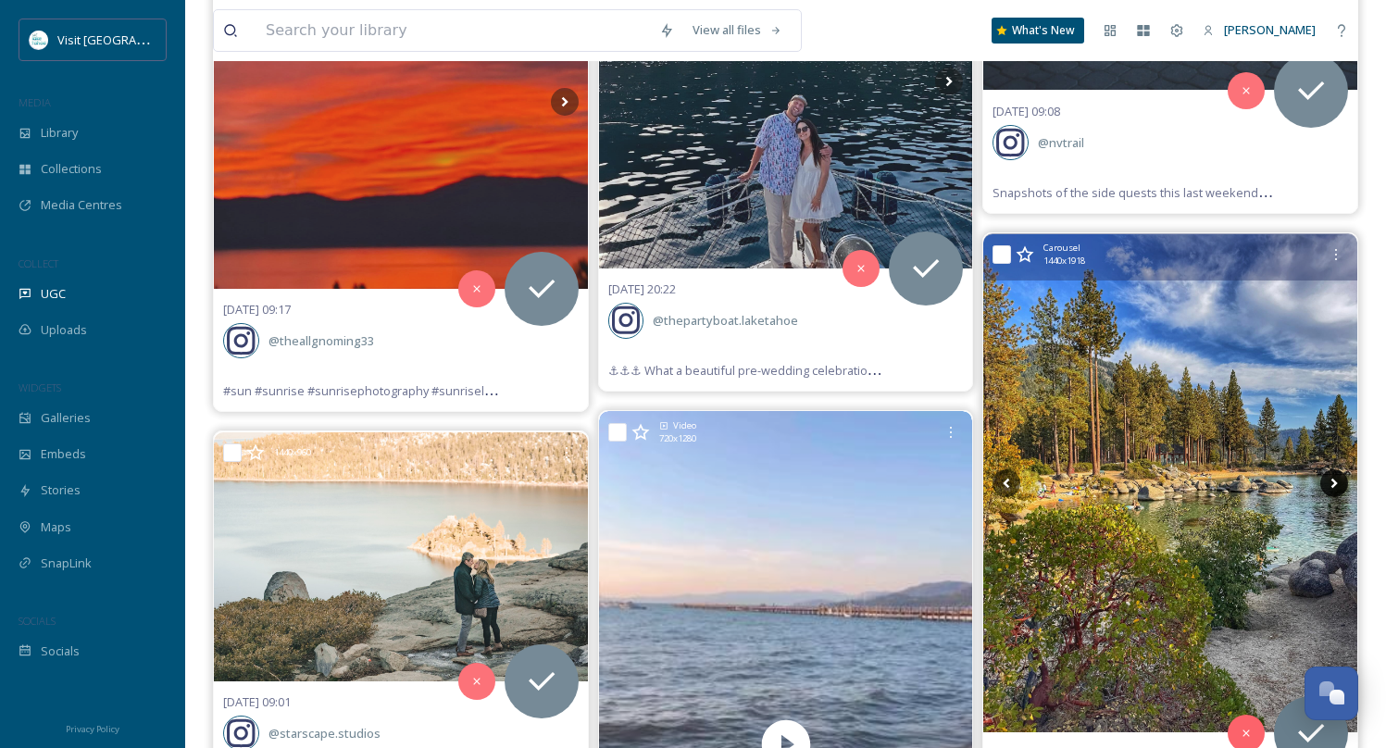
click at [1336, 479] on icon at bounding box center [1335, 484] width 6 height 10
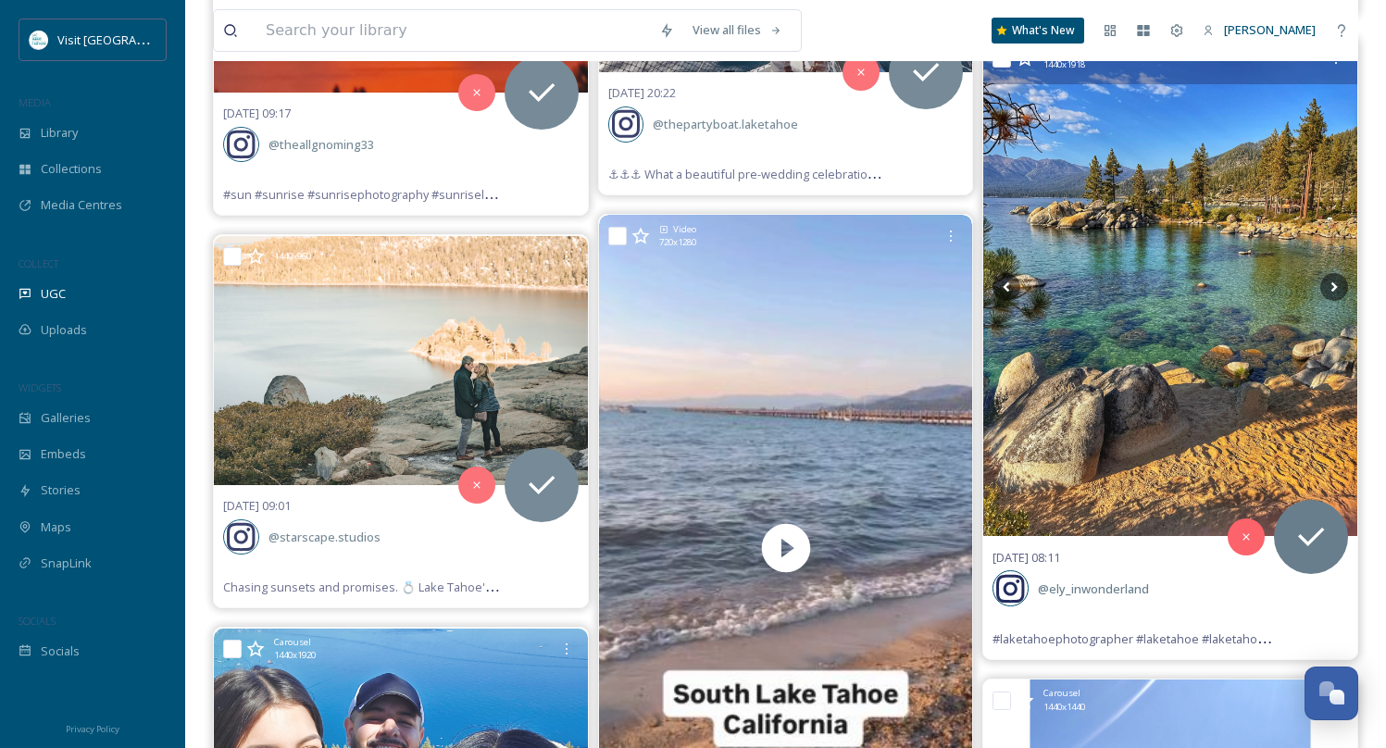
scroll to position [42393, 0]
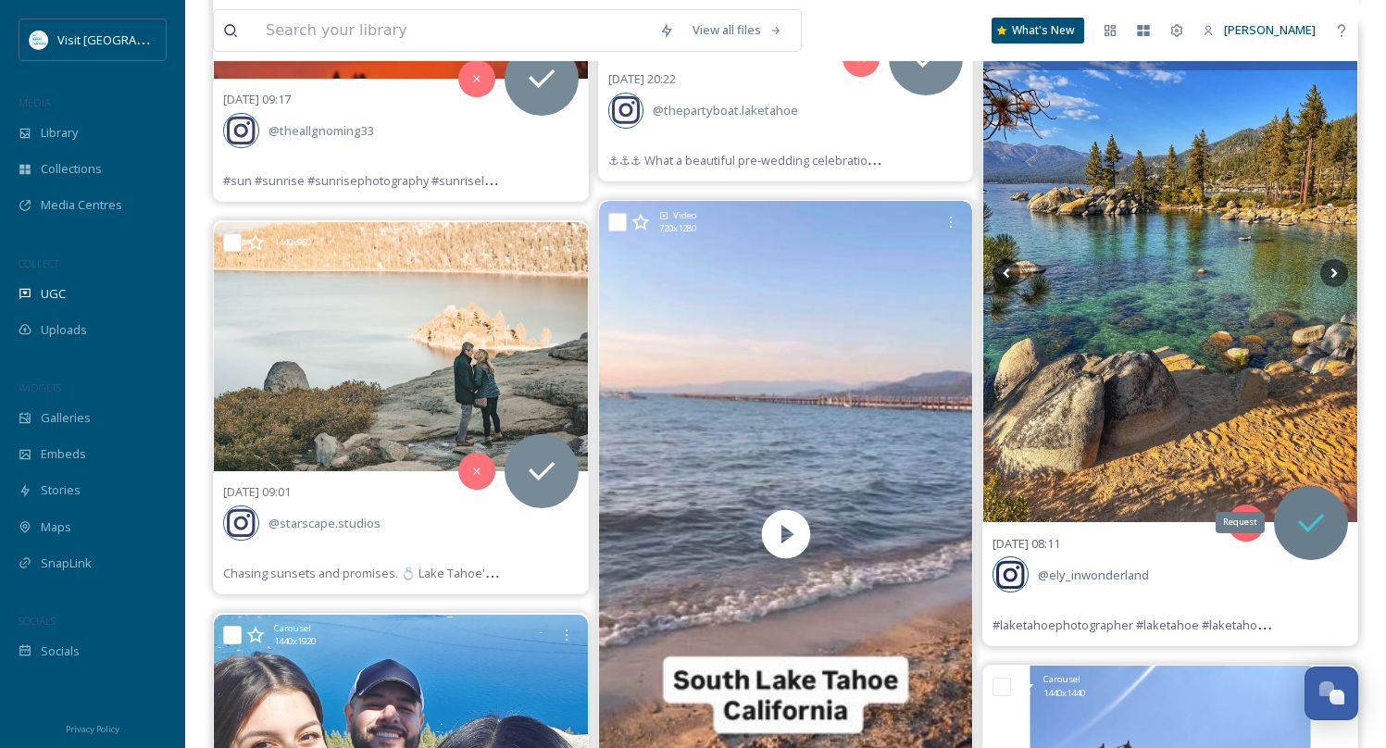
click at [1318, 505] on icon at bounding box center [1311, 523] width 37 height 37
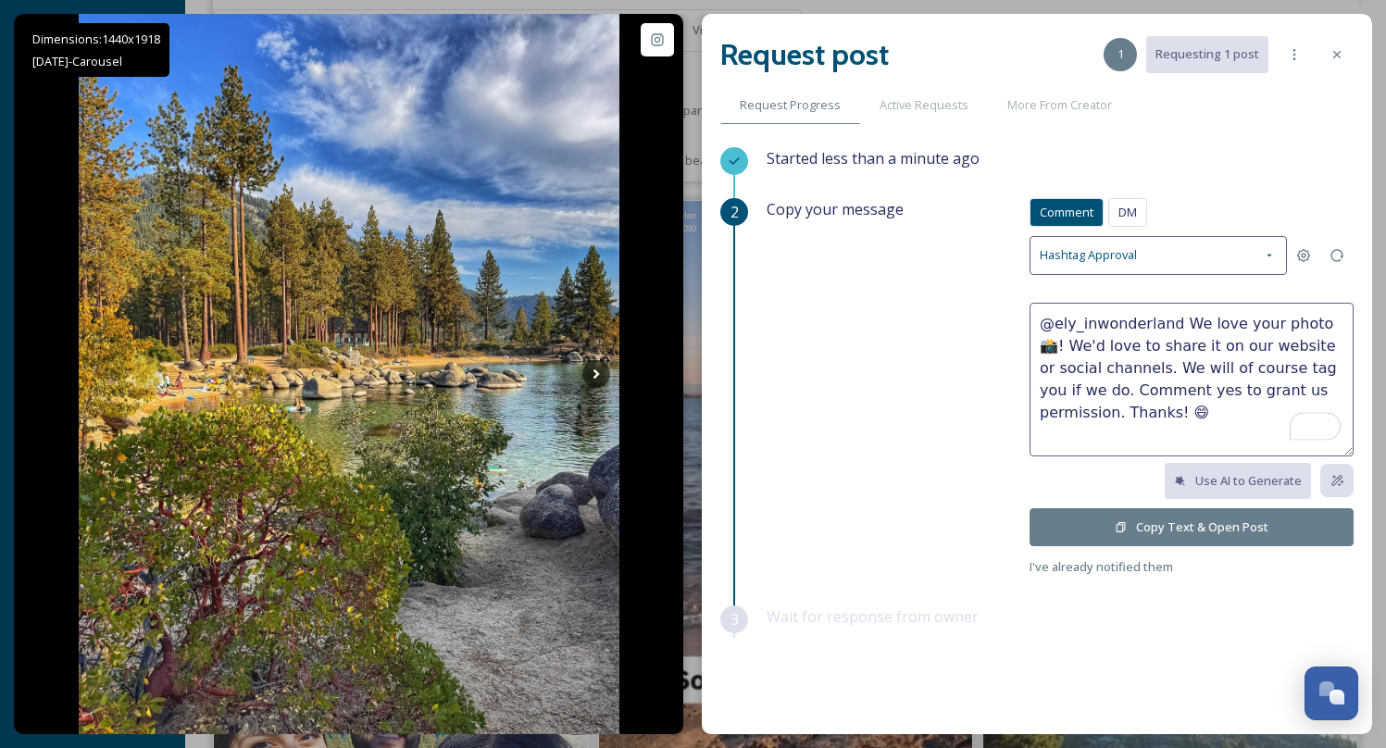
drag, startPoint x: 1174, startPoint y: 323, endPoint x: 1319, endPoint y: 316, distance: 144.6
click at [1319, 316] on textarea "@ely_inwonderland We love your photo 📸! We'd love to share it on our website or…" at bounding box center [1192, 380] width 324 height 154
click at [1303, 319] on textarea "@ely_inwonderland Stunning photos! We'd love to share it on our website or soci…" at bounding box center [1192, 380] width 324 height 154
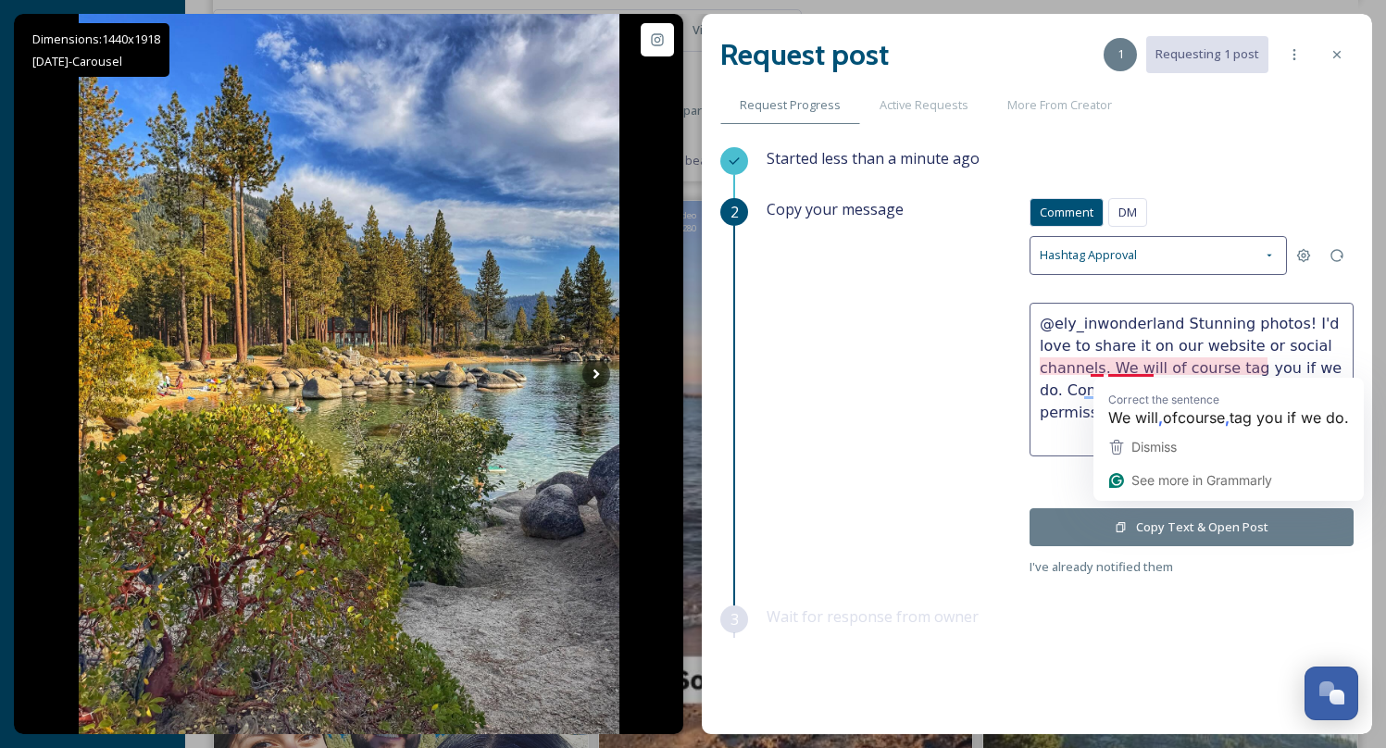
click at [1102, 351] on textarea "@ely_inwonderland Stunning photos! I'd love to share it on our website or socia…" at bounding box center [1192, 380] width 324 height 154
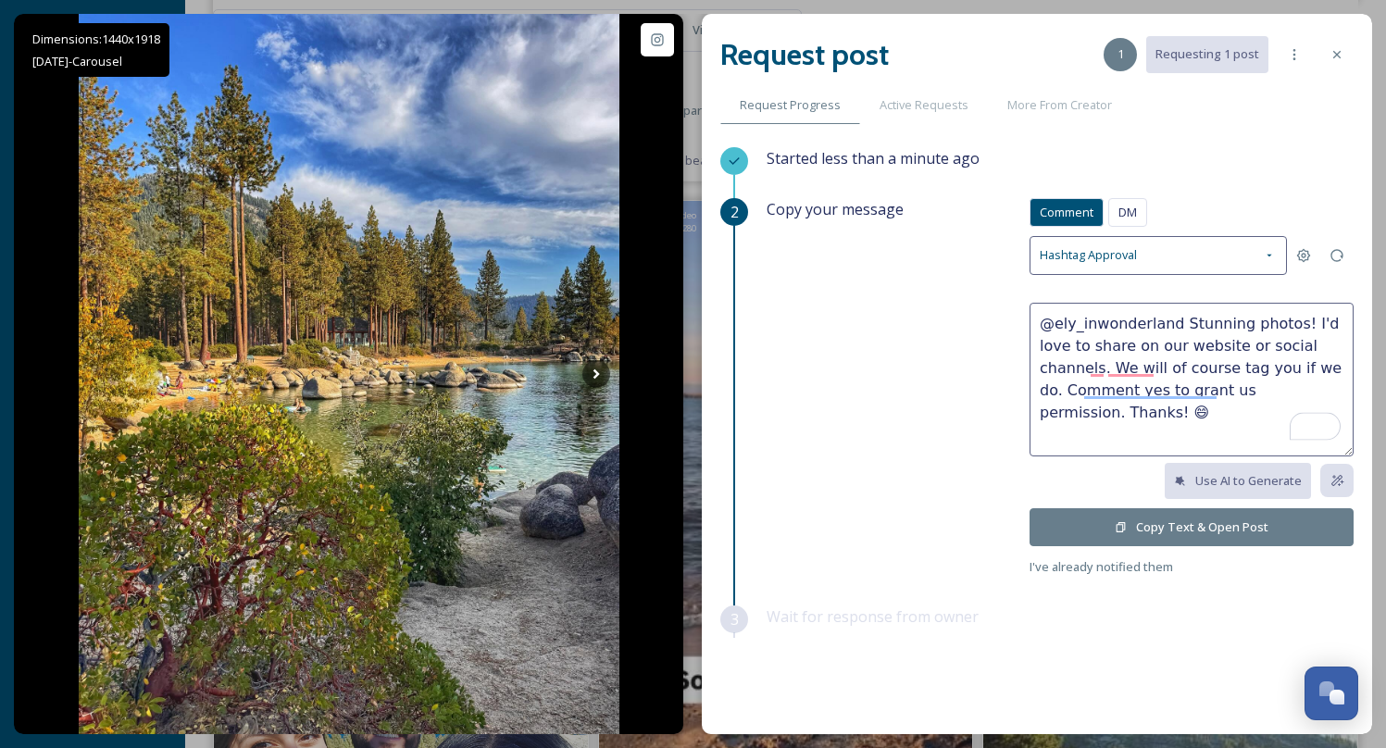
type textarea "@ely_inwonderland Stunning photos! I'd love to share on our website or social c…"
click at [1106, 523] on button "Copy Text & Open Post" at bounding box center [1192, 527] width 324 height 38
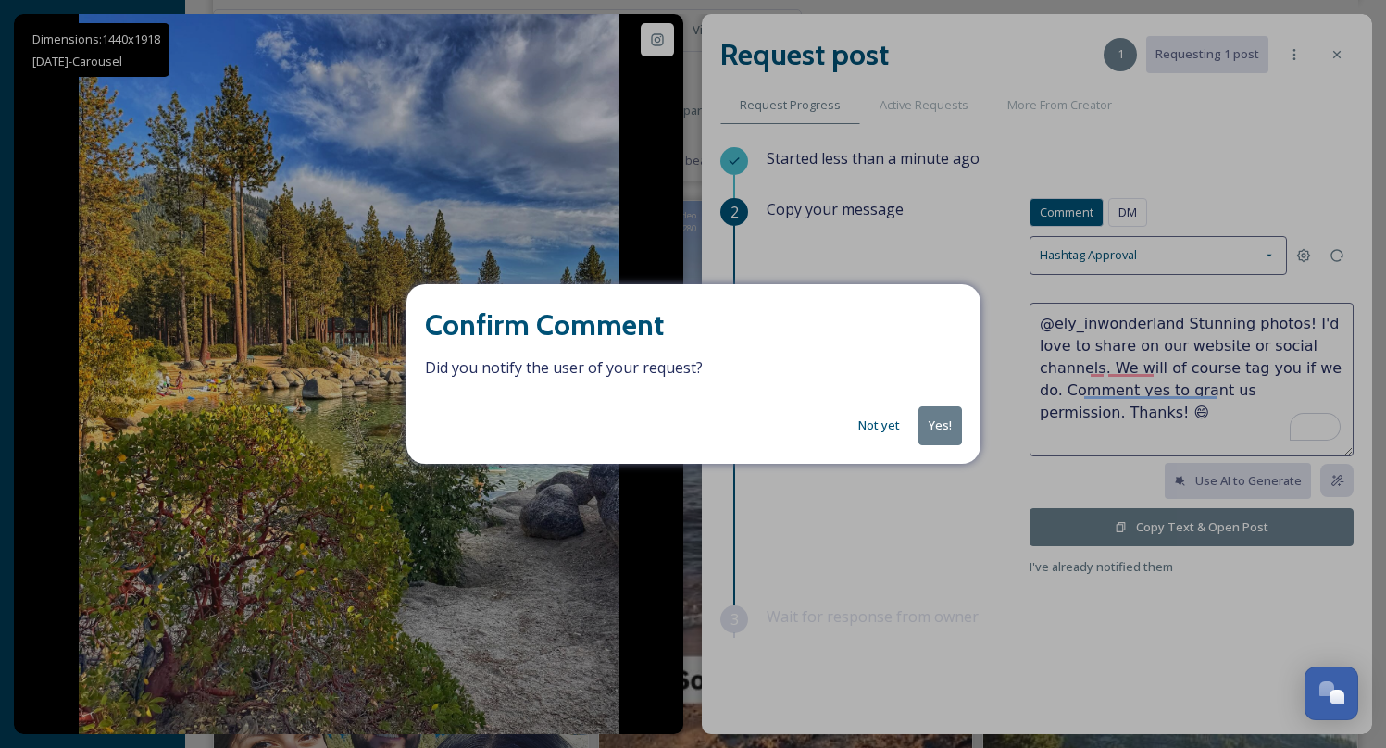
click at [939, 418] on button "Yes!" at bounding box center [941, 426] width 44 height 38
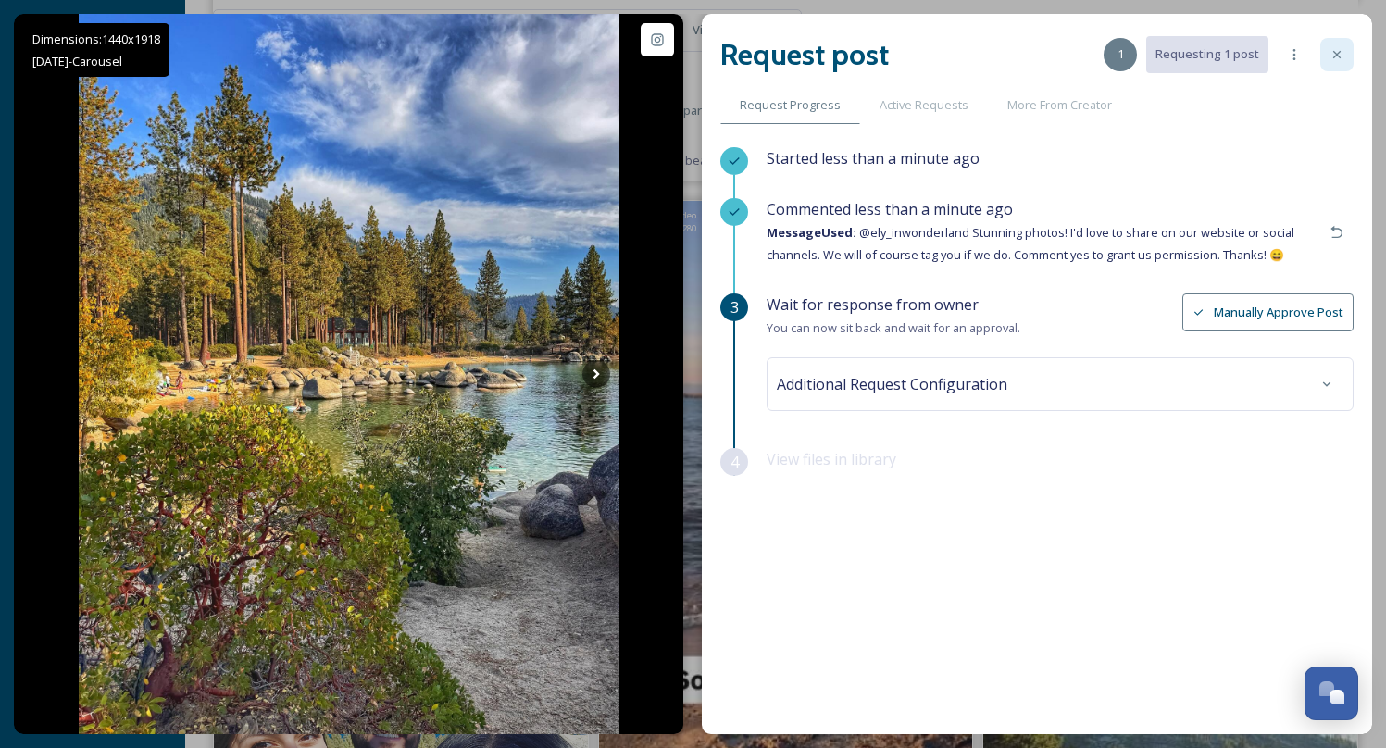
click at [1345, 47] on div at bounding box center [1336, 54] width 33 height 33
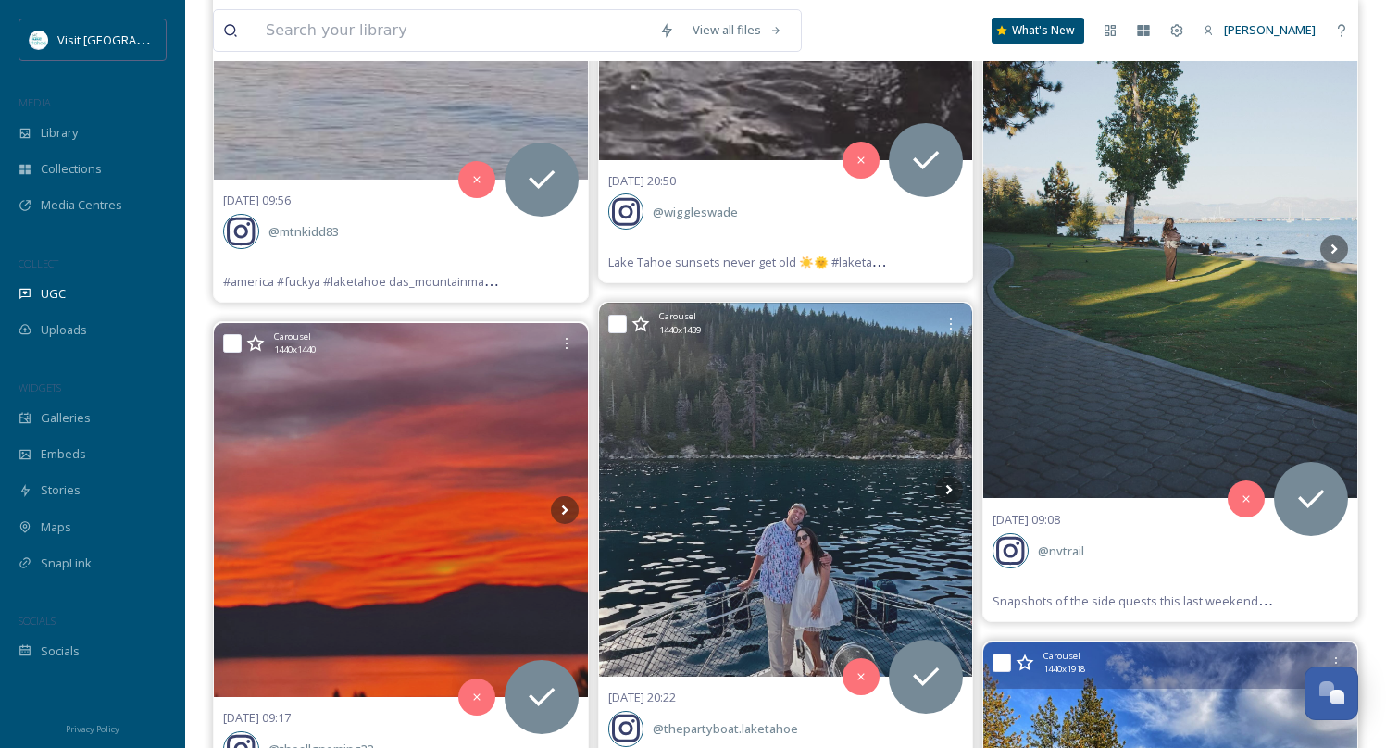
scroll to position [41773, 0]
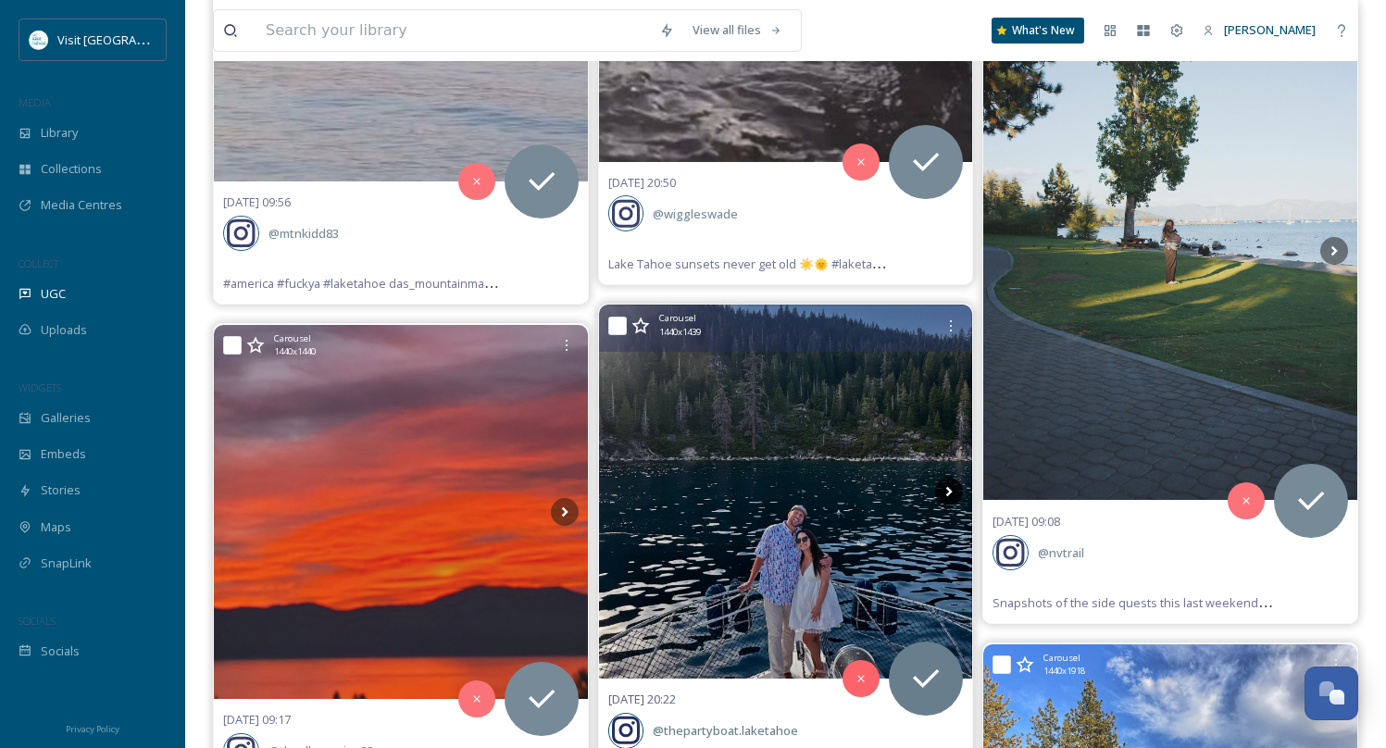
click at [951, 478] on icon at bounding box center [949, 492] width 28 height 28
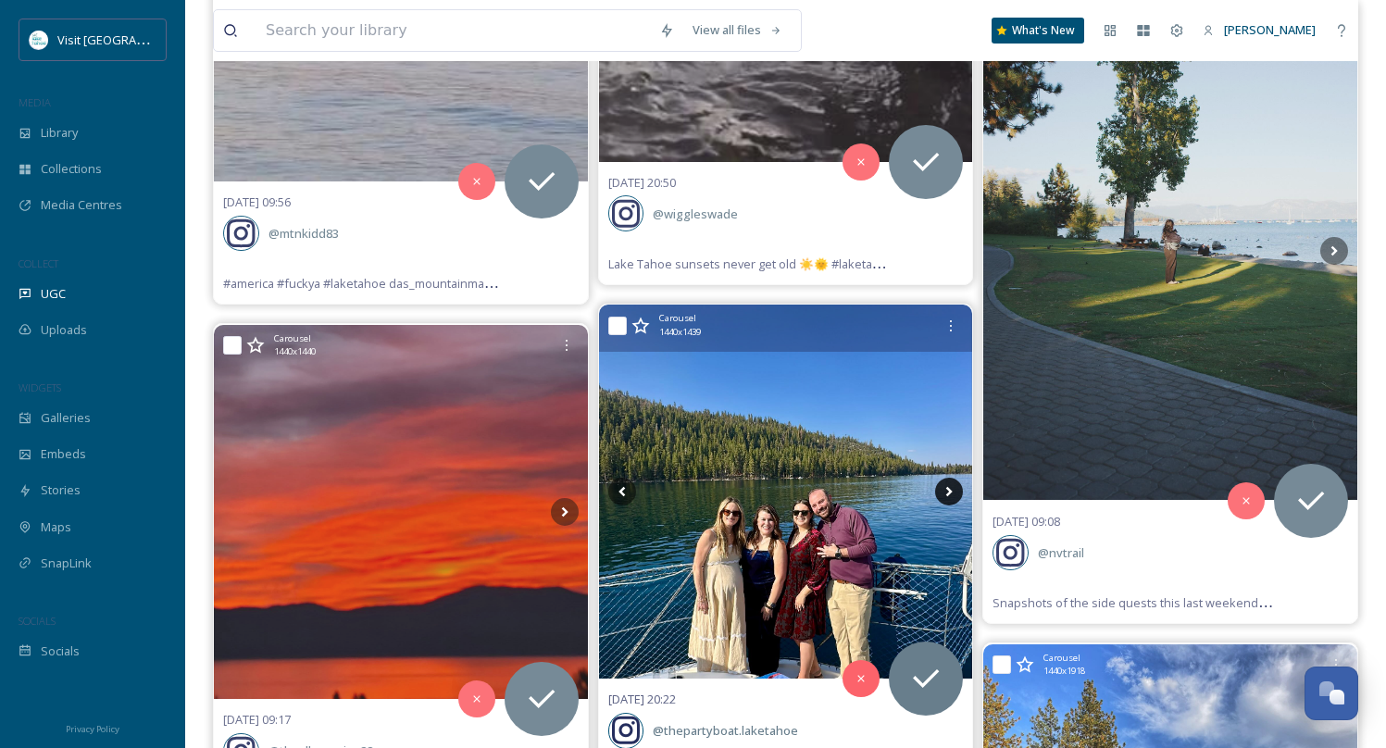
click at [947, 478] on icon at bounding box center [949, 492] width 28 height 28
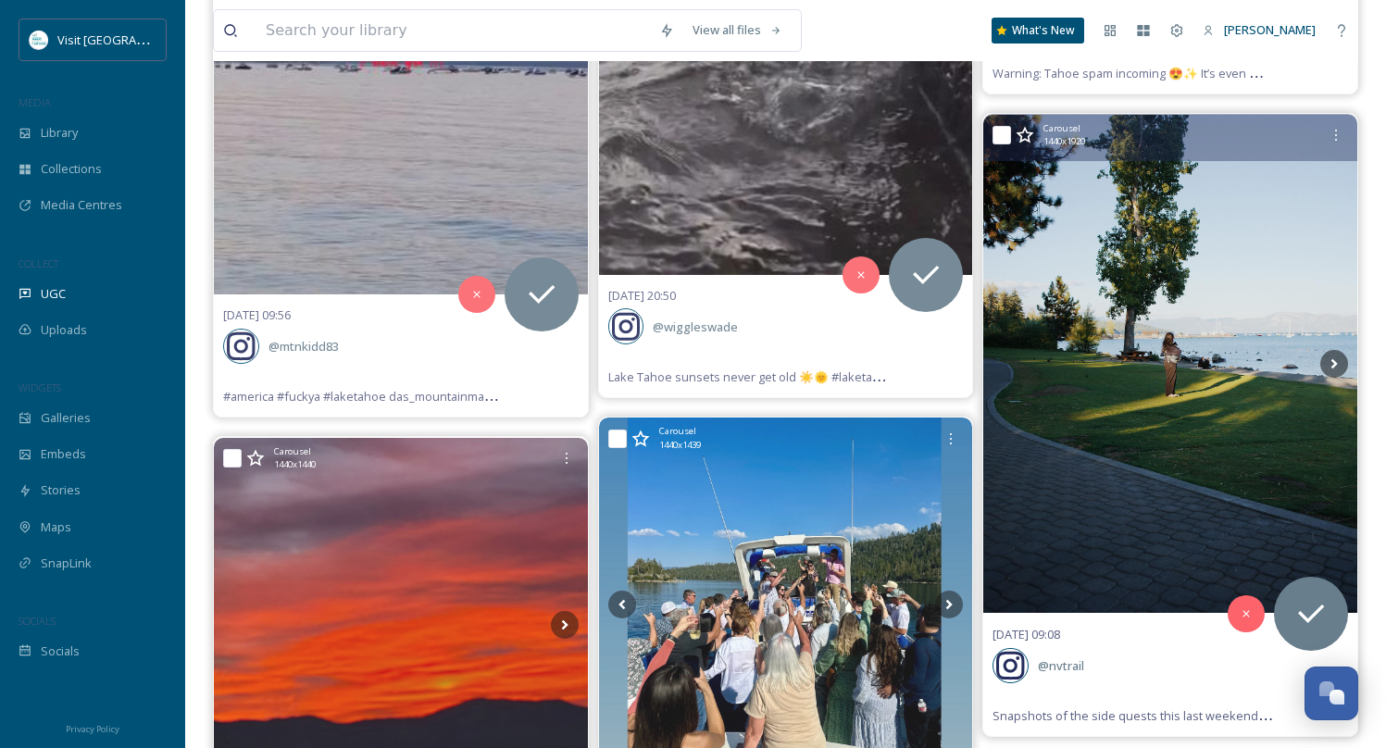
scroll to position [41659, 0]
click at [1332, 360] on icon at bounding box center [1335, 365] width 6 height 10
click at [1332, 351] on icon at bounding box center [1334, 365] width 28 height 28
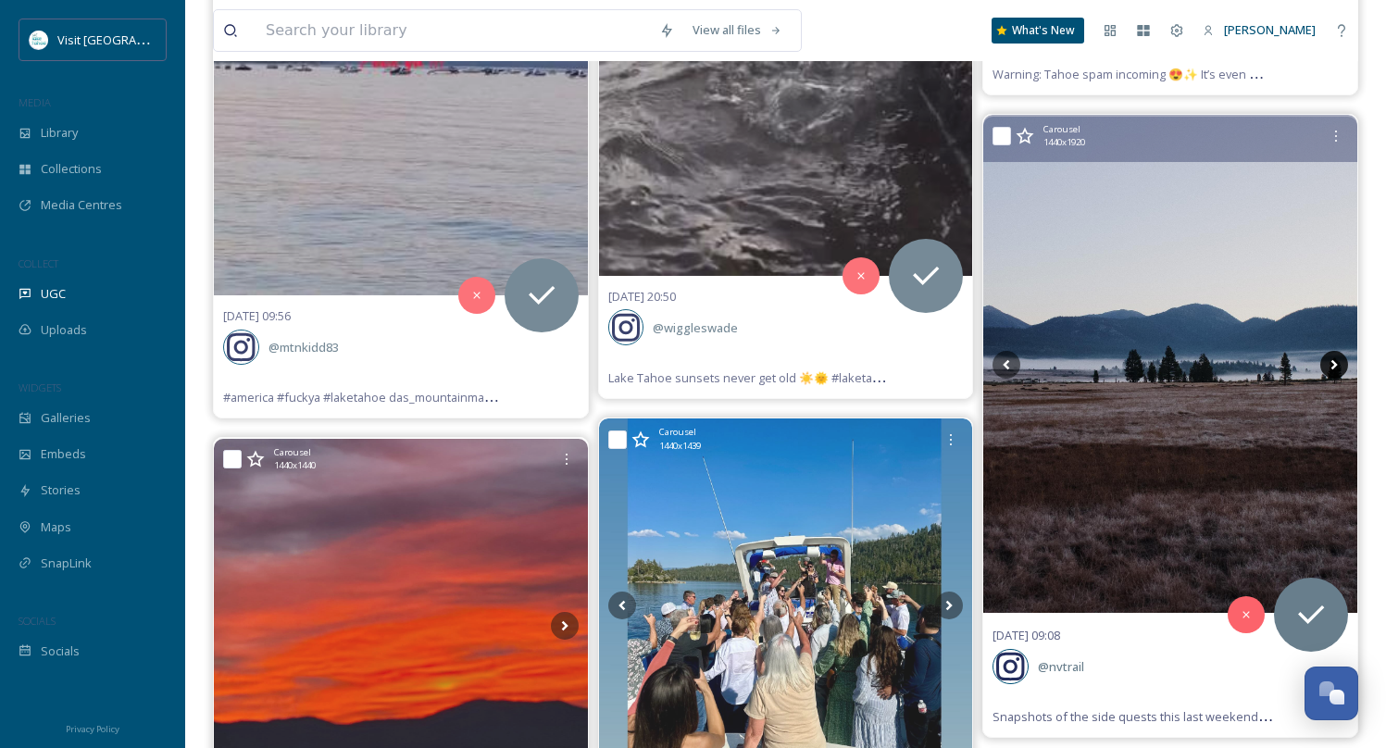
click at [1332, 351] on icon at bounding box center [1334, 365] width 28 height 28
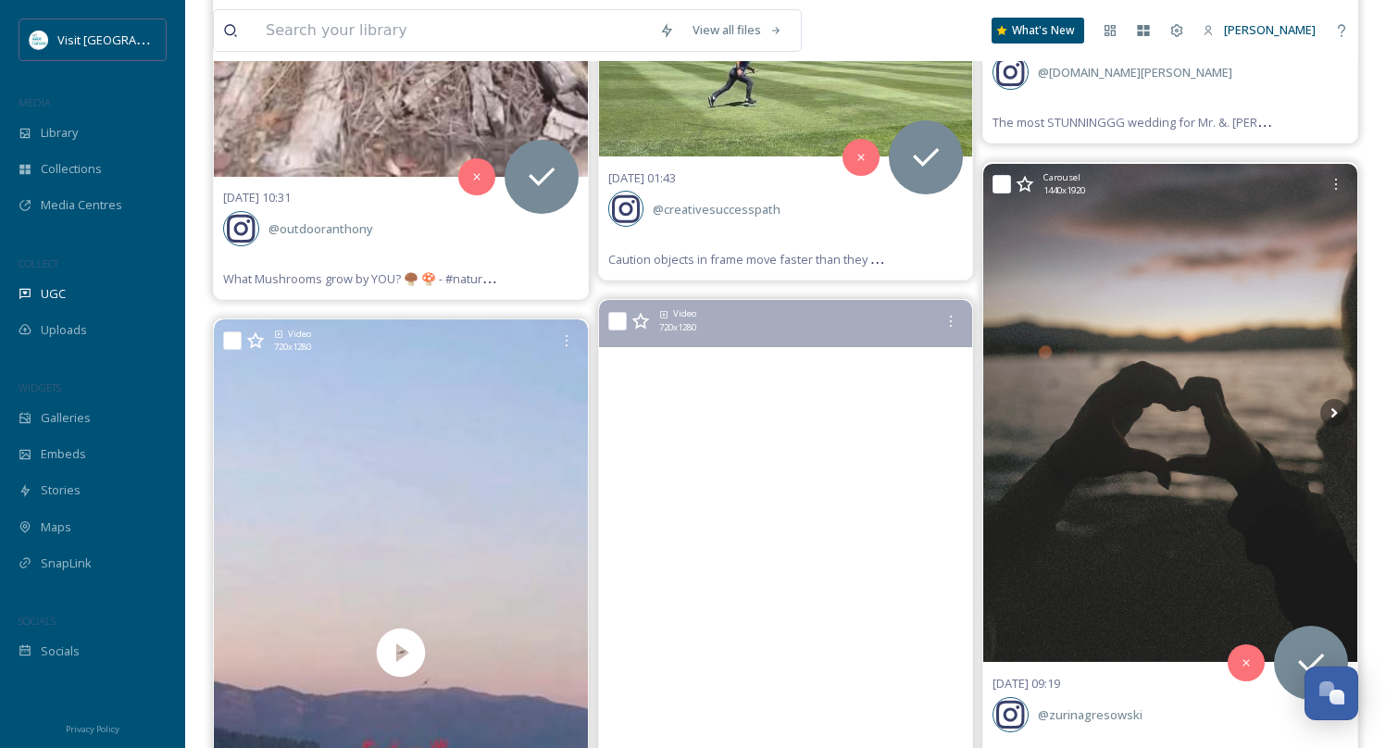
scroll to position [40964, 0]
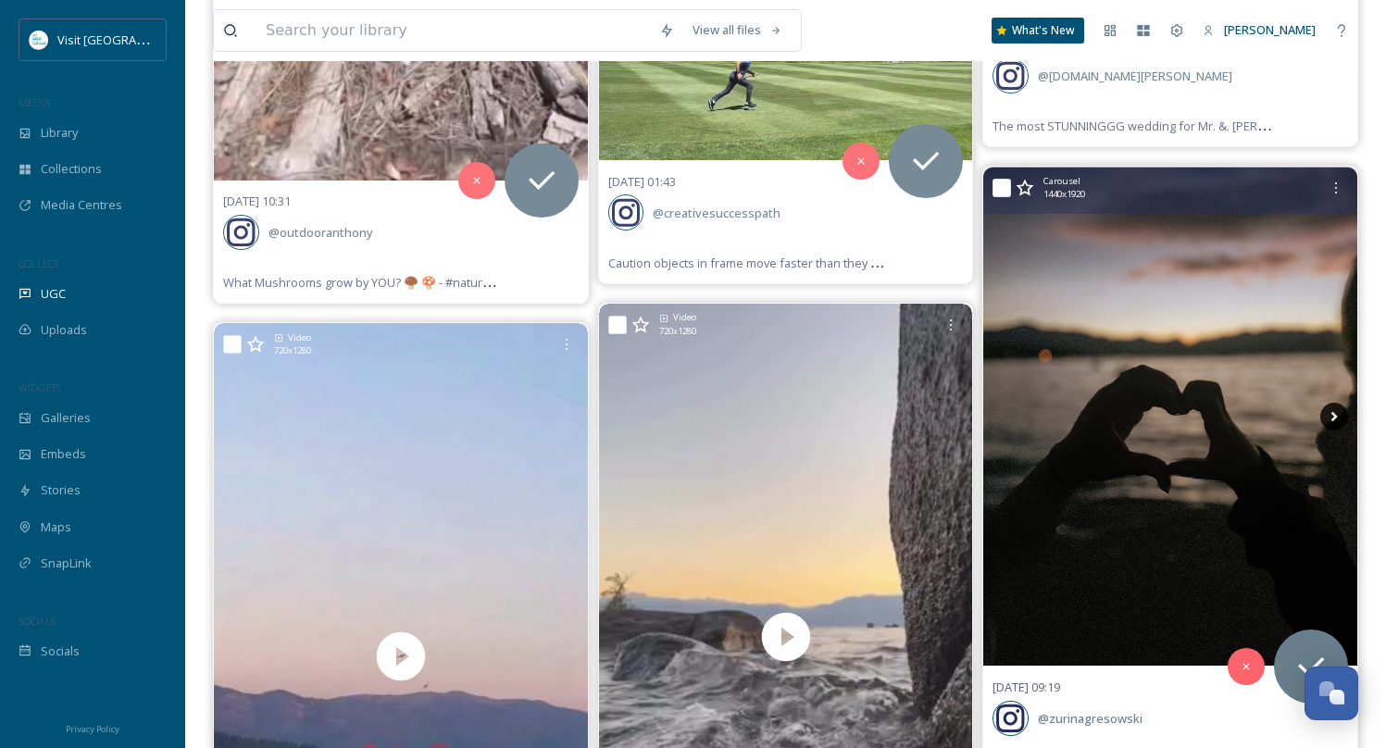
click at [1329, 403] on icon at bounding box center [1334, 417] width 28 height 28
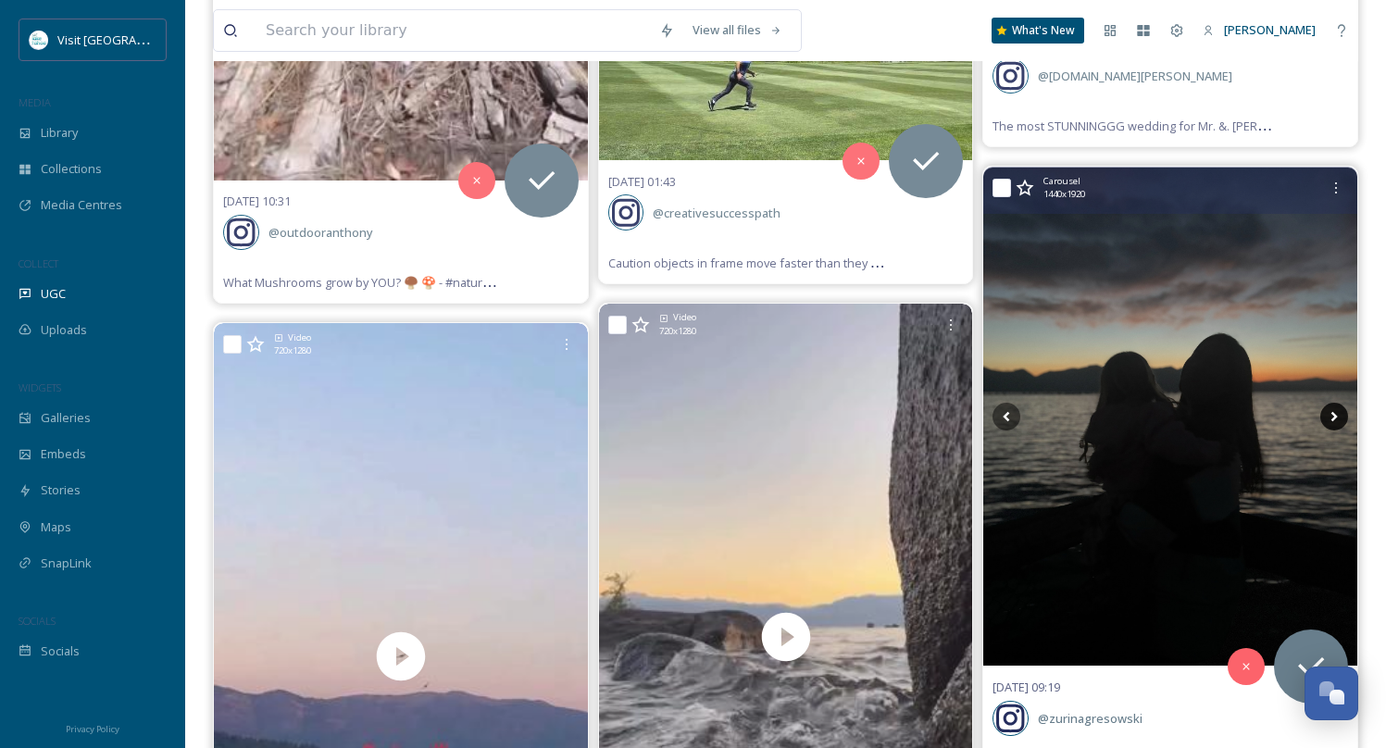
click at [1329, 403] on icon at bounding box center [1334, 417] width 28 height 28
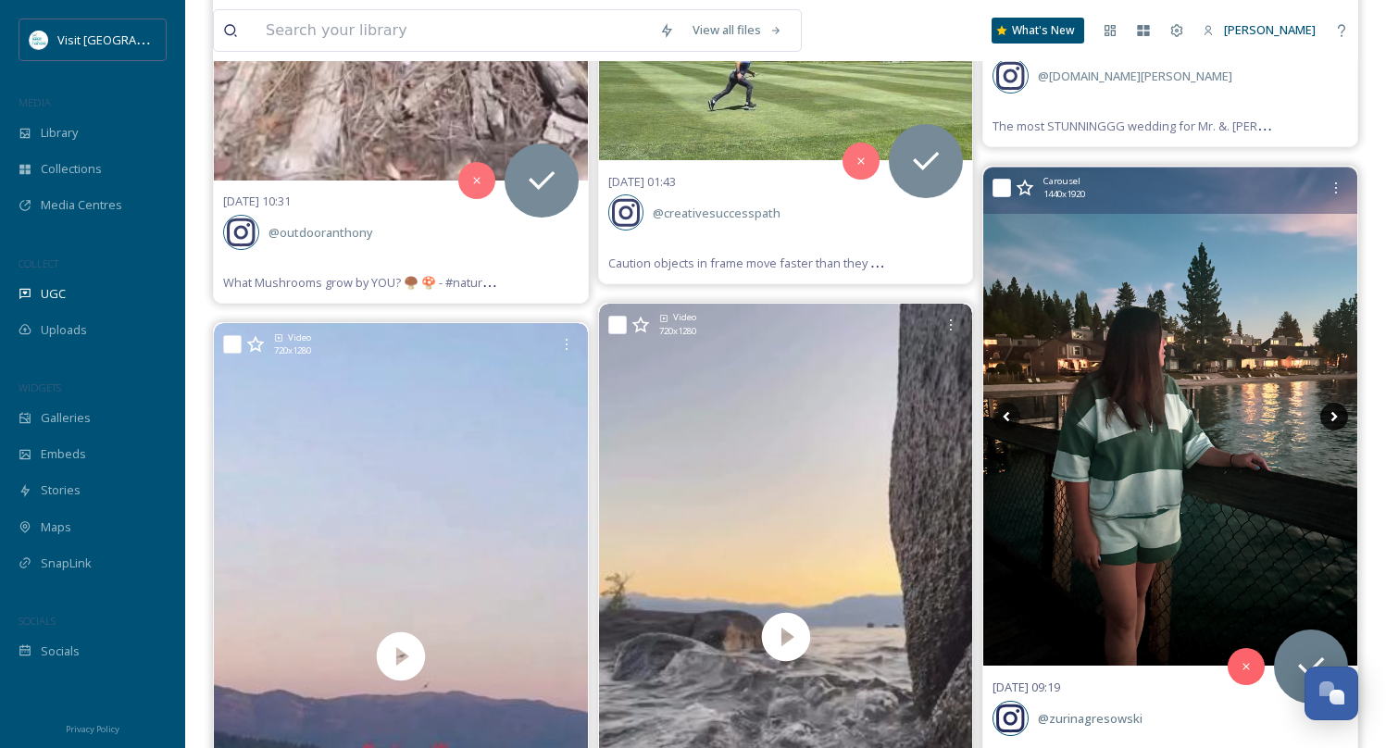
click at [1329, 403] on icon at bounding box center [1334, 417] width 28 height 28
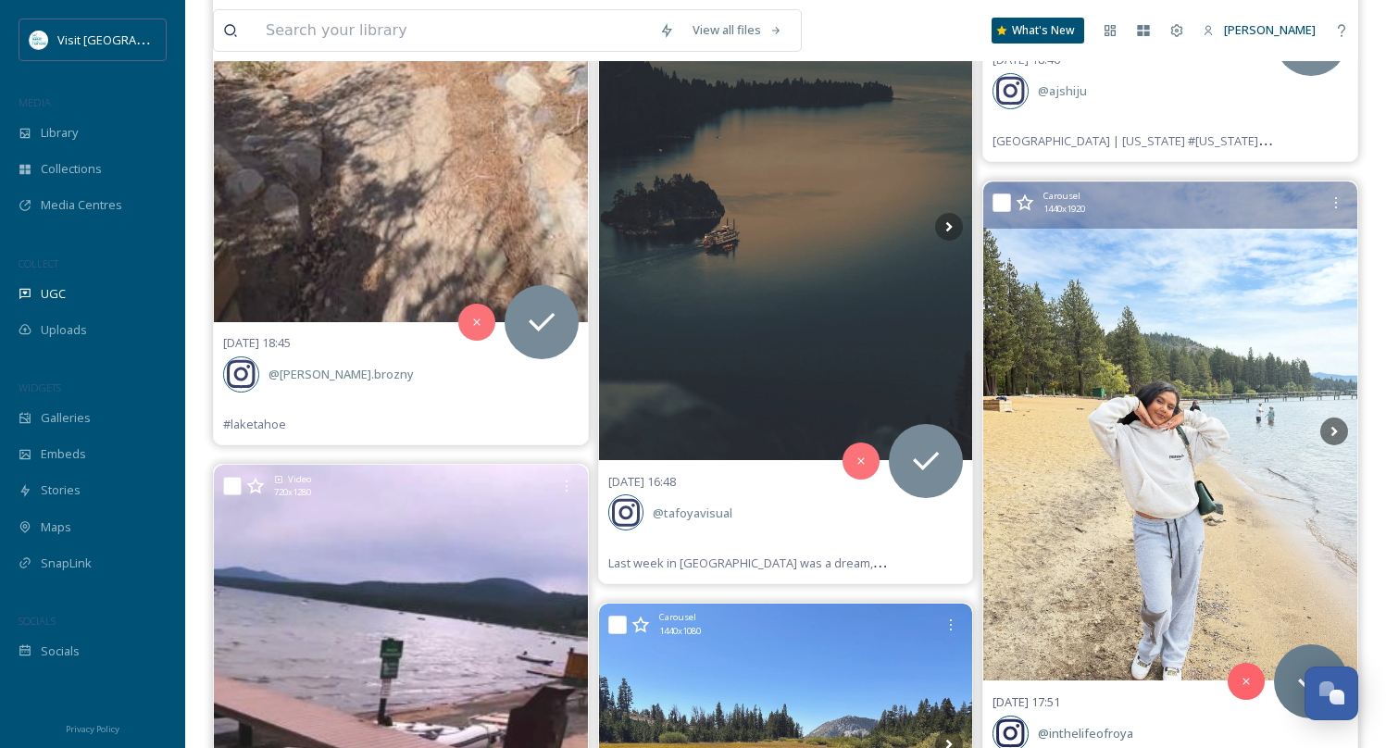
scroll to position [35094, 0]
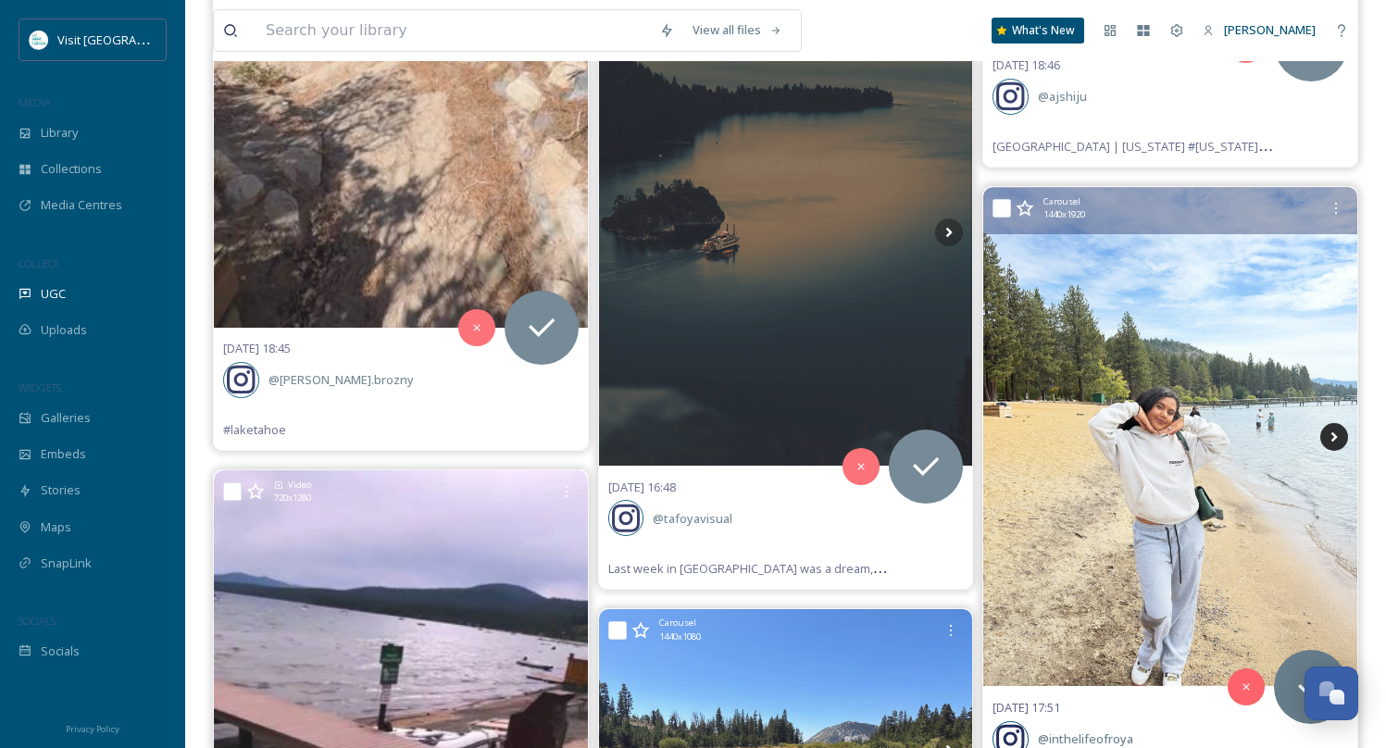
click at [1338, 423] on icon at bounding box center [1334, 437] width 28 height 28
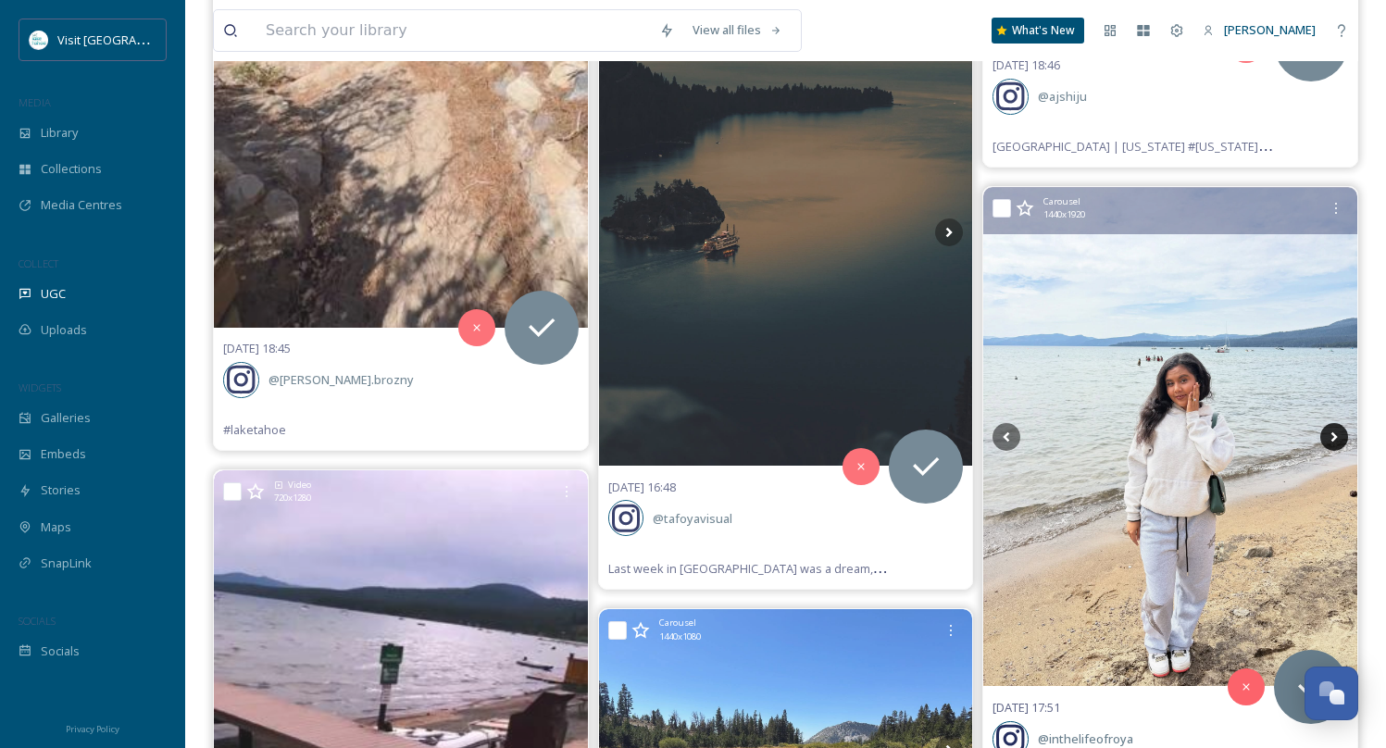
click at [1338, 423] on icon at bounding box center [1334, 437] width 28 height 28
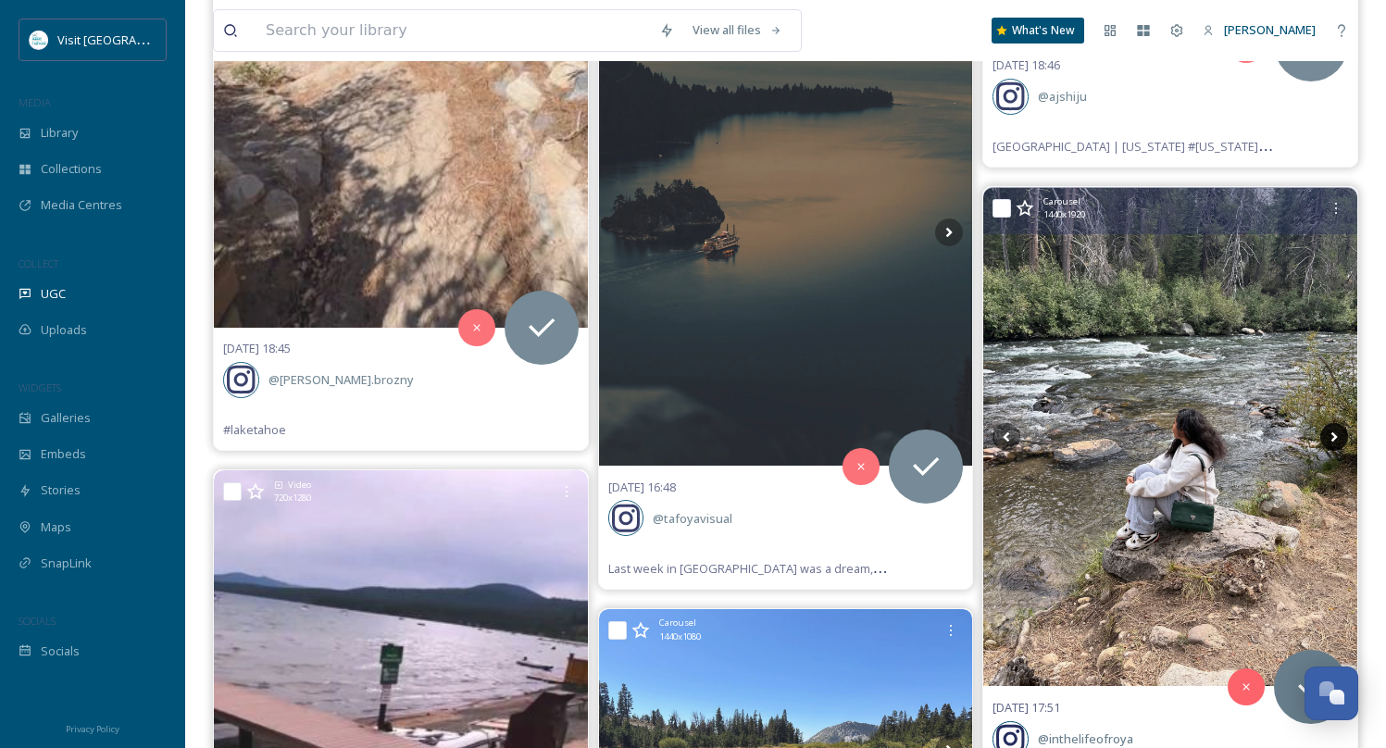
click at [1338, 423] on icon at bounding box center [1334, 437] width 28 height 28
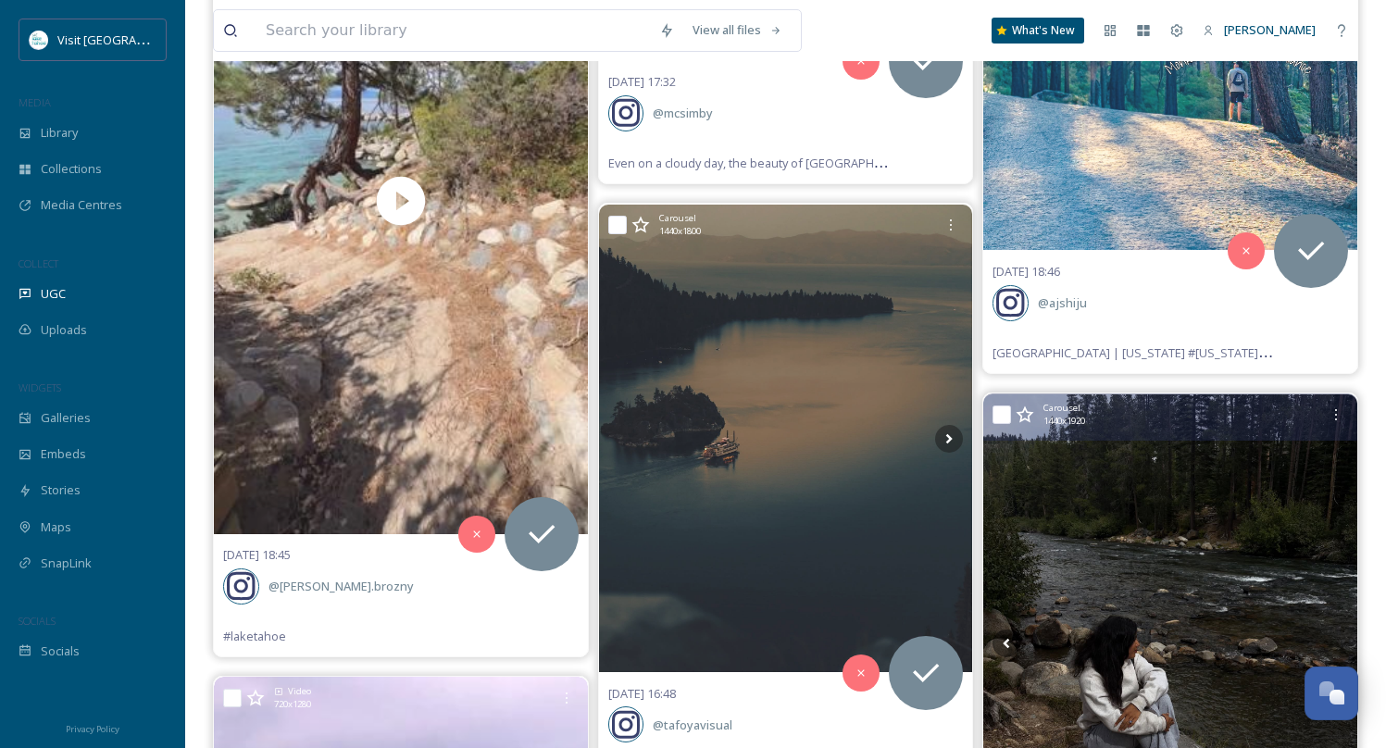
scroll to position [34869, 0]
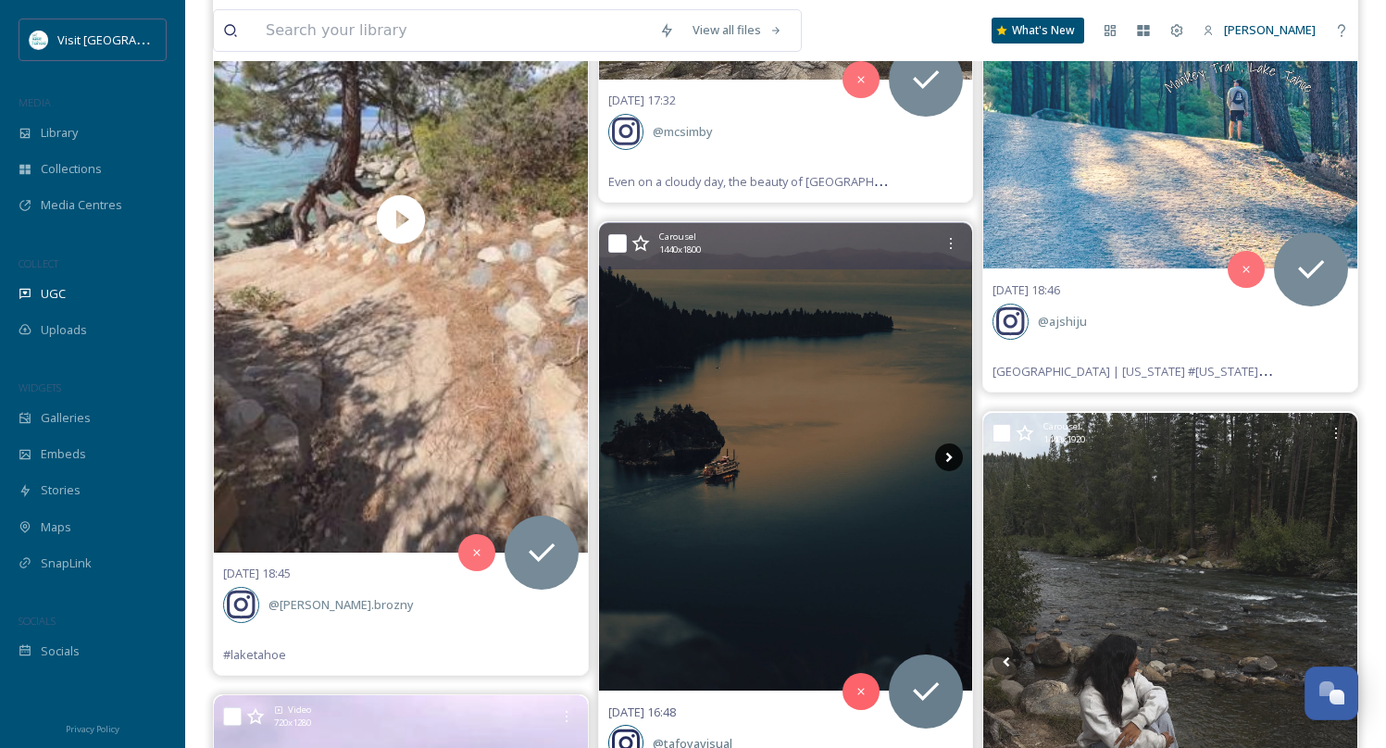
click at [952, 444] on icon at bounding box center [949, 458] width 28 height 28
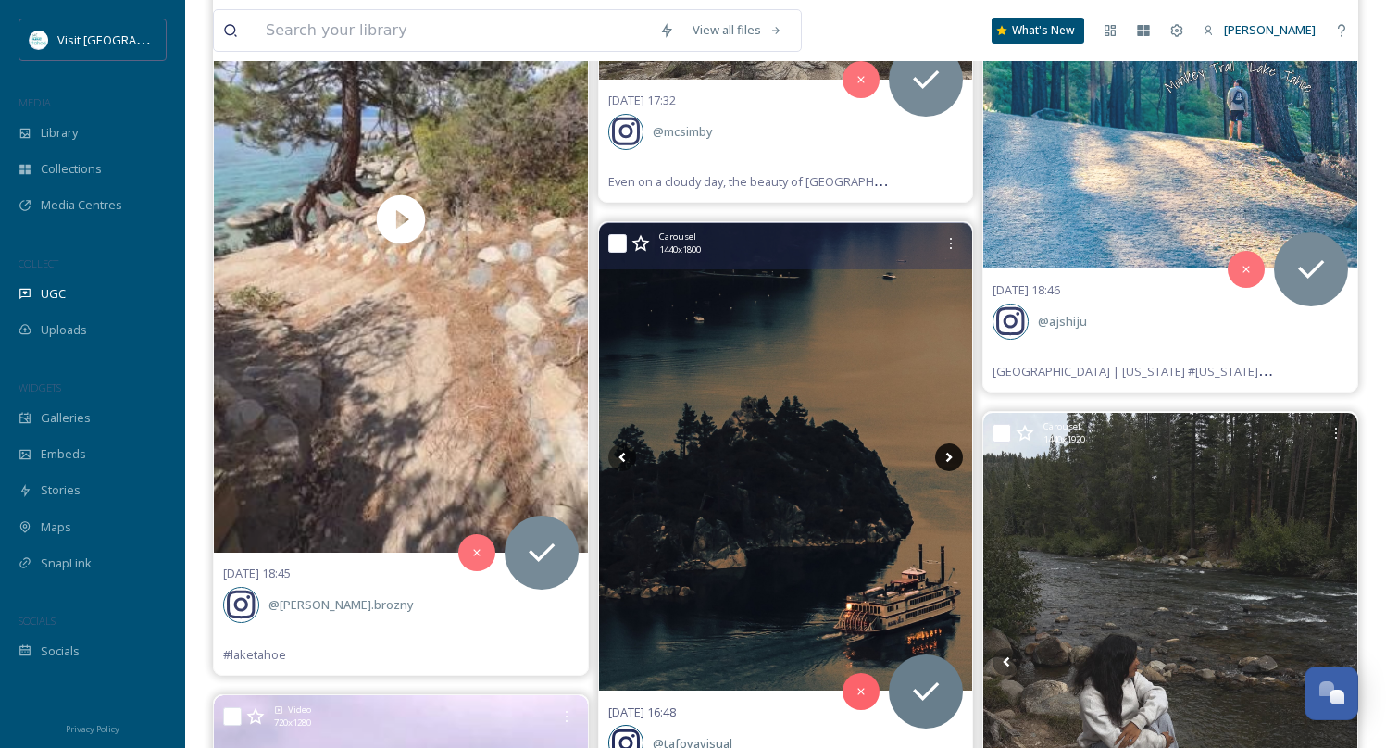
click at [952, 444] on icon at bounding box center [949, 458] width 28 height 28
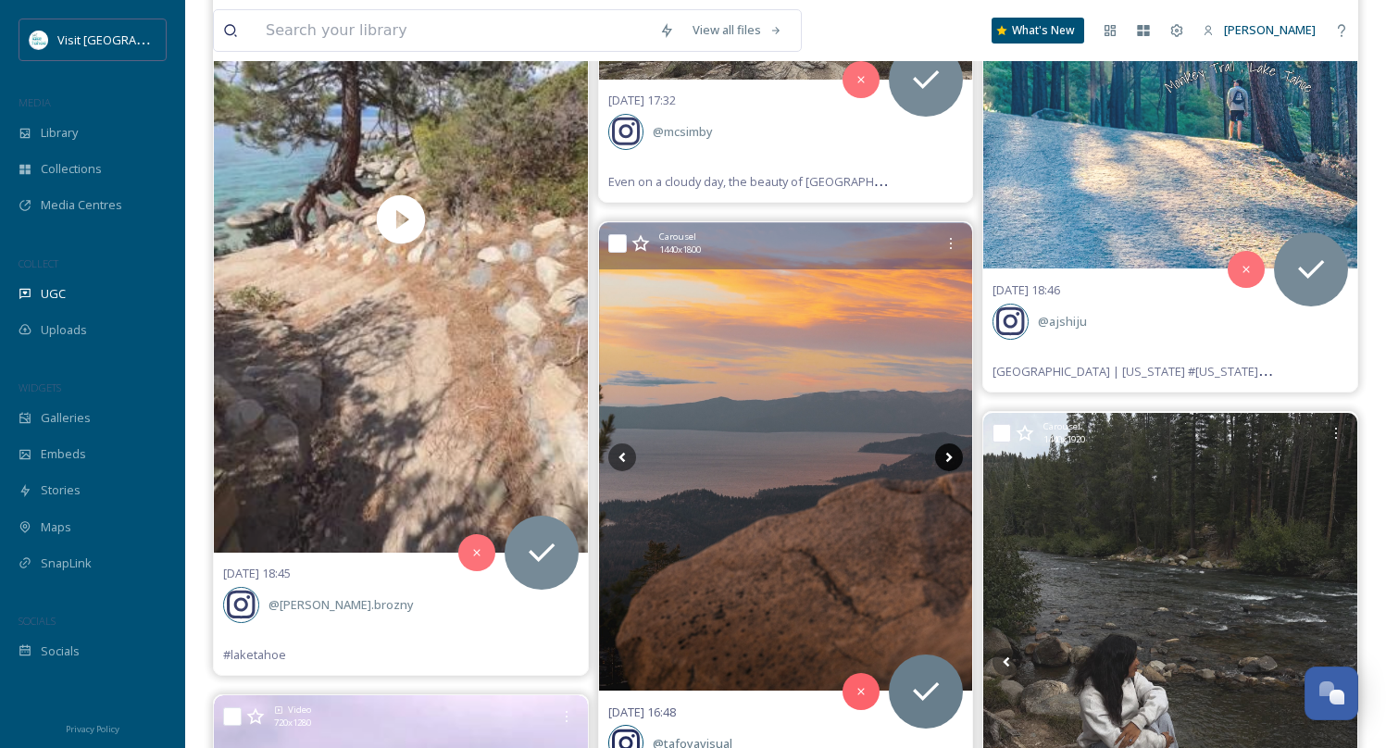
click at [952, 444] on icon at bounding box center [949, 458] width 28 height 28
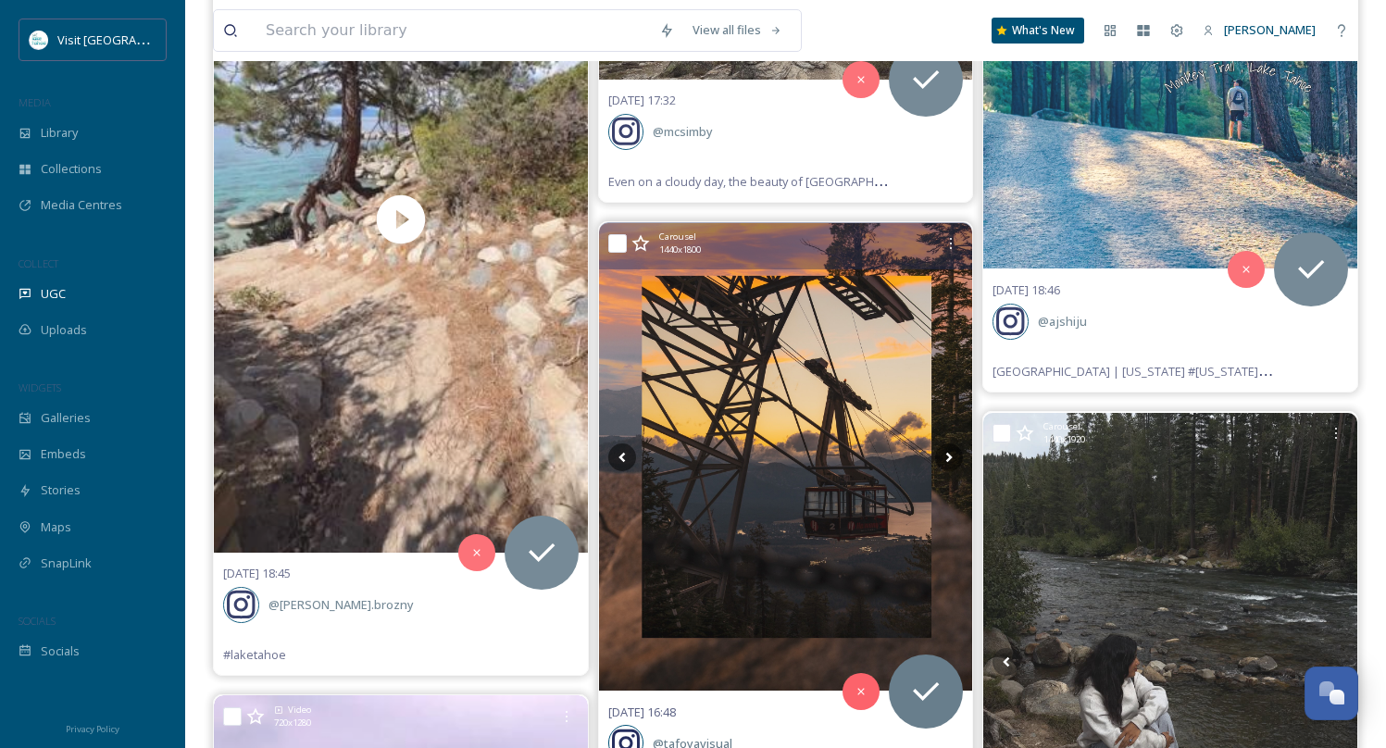
click at [835, 494] on img at bounding box center [786, 457] width 374 height 468
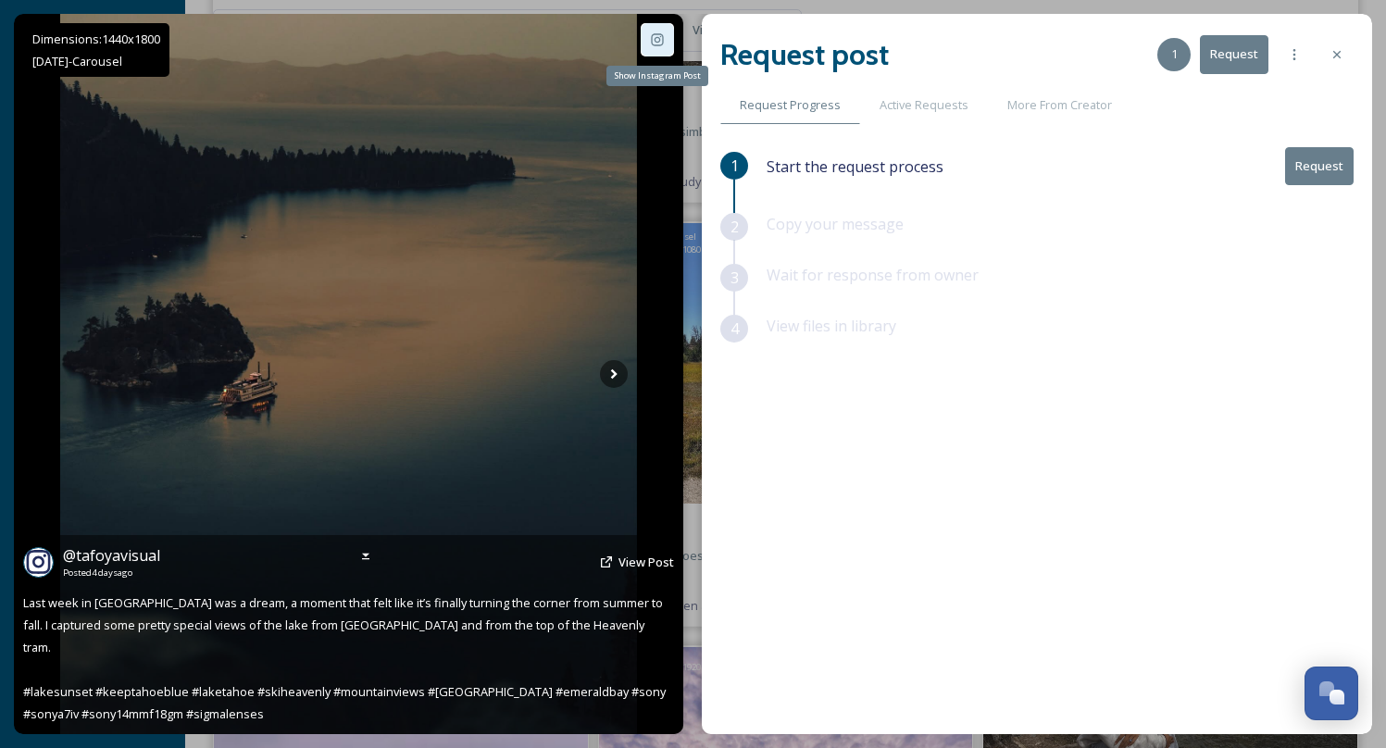
click at [650, 44] on icon at bounding box center [657, 39] width 15 height 15
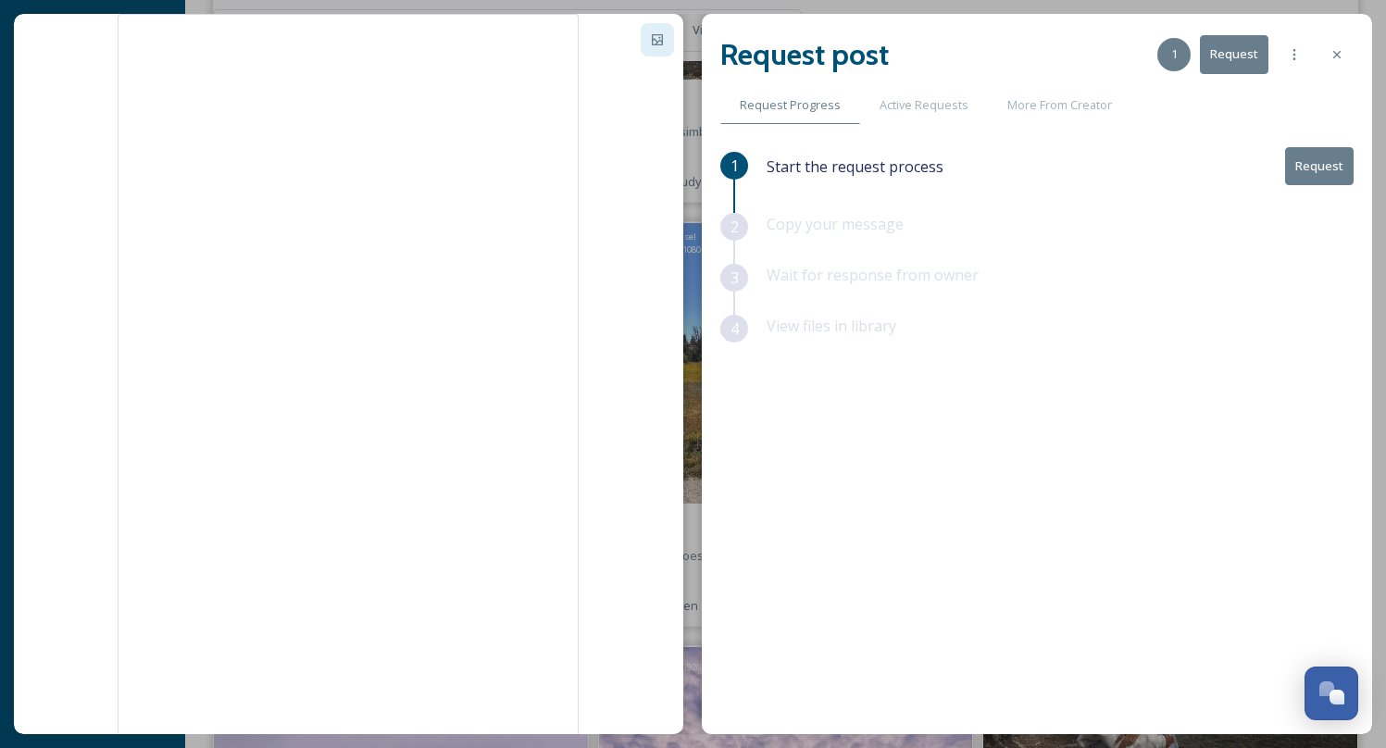
click at [702, 138] on div "Request post 1 Request Request Progress Active Requests More From Creator 1 Sta…" at bounding box center [1037, 374] width 670 height 720
click at [705, 143] on div "Request post 1 Request Request Progress Active Requests More From Creator 1 Sta…" at bounding box center [1037, 374] width 670 height 720
click at [692, 141] on div "Request post 1 Request Request Progress Active Requests More From Creator 1 Sta…" at bounding box center [693, 374] width 1358 height 720
click at [652, 42] on icon at bounding box center [657, 39] width 11 height 11
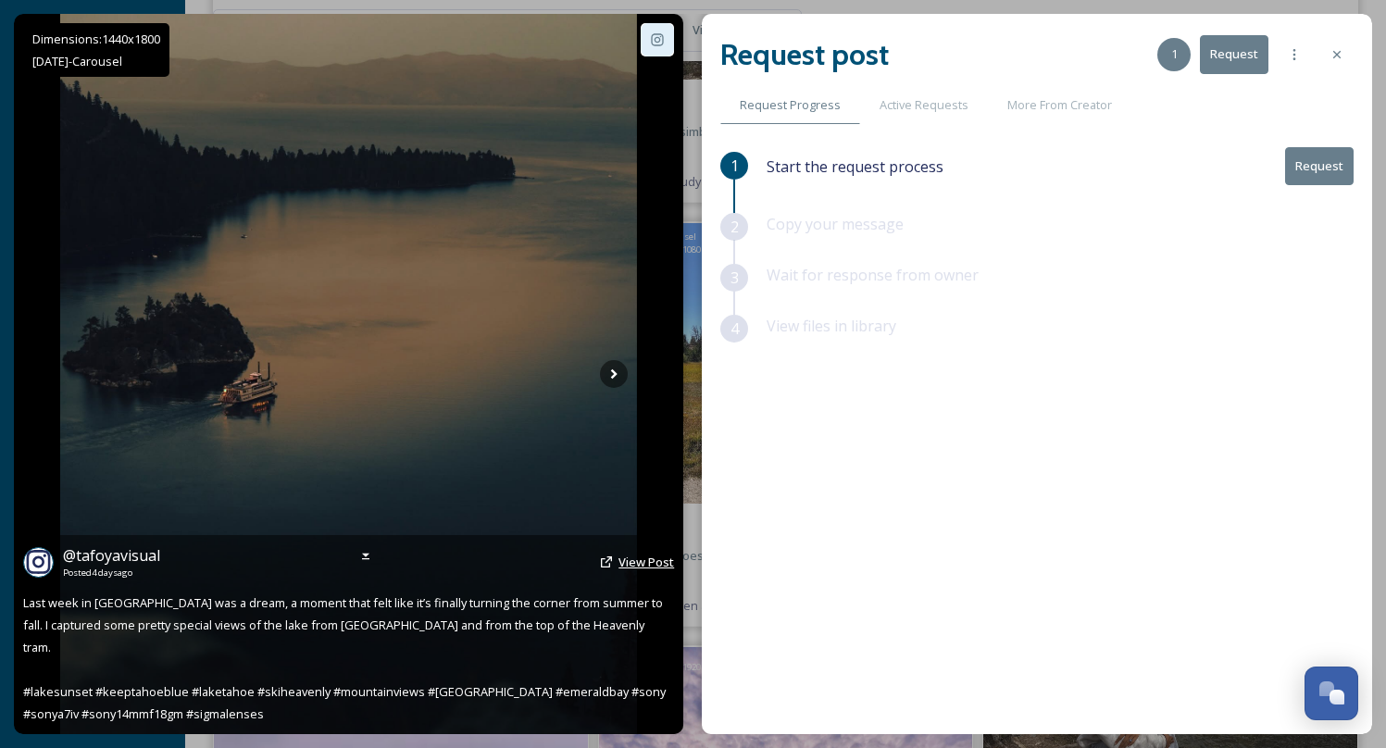
click at [638, 570] on span "View Post" at bounding box center [647, 562] width 56 height 17
click at [617, 377] on icon at bounding box center [614, 374] width 28 height 28
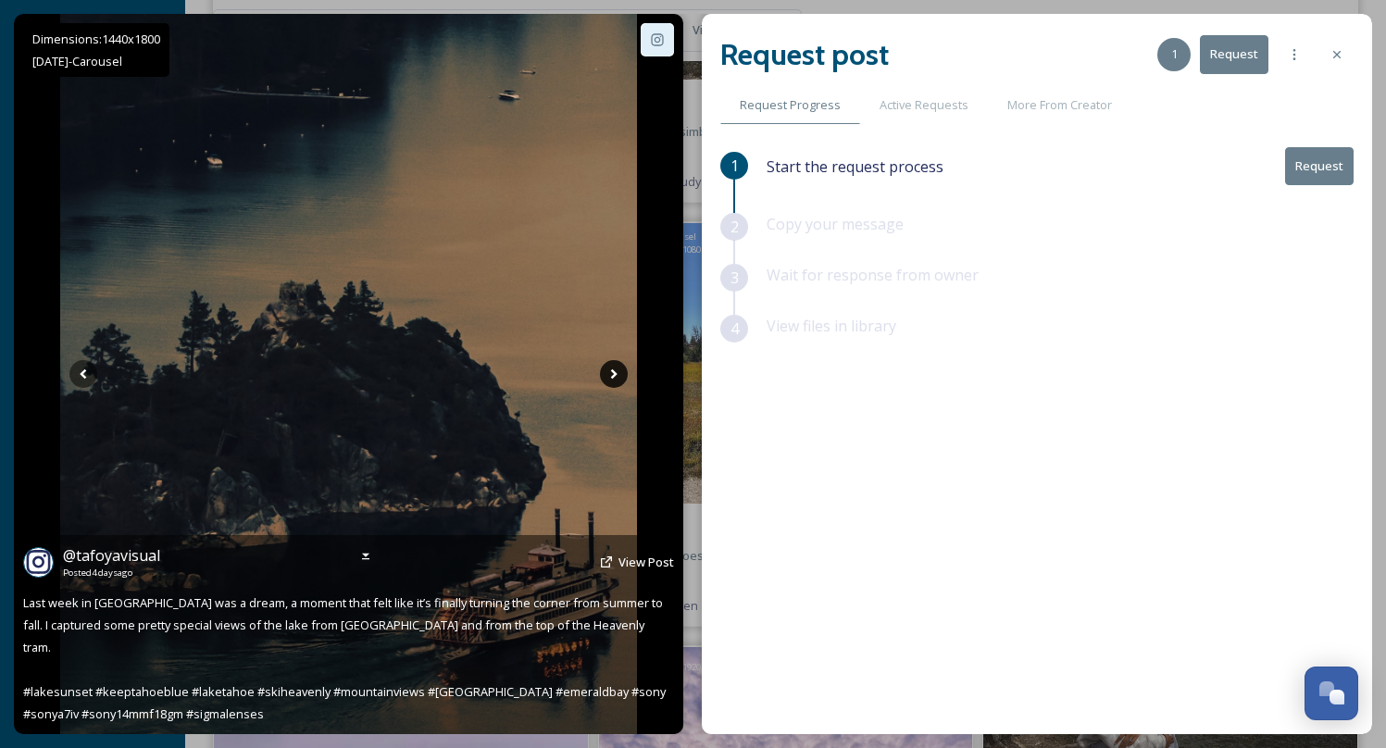
click at [617, 377] on icon at bounding box center [614, 374] width 28 height 28
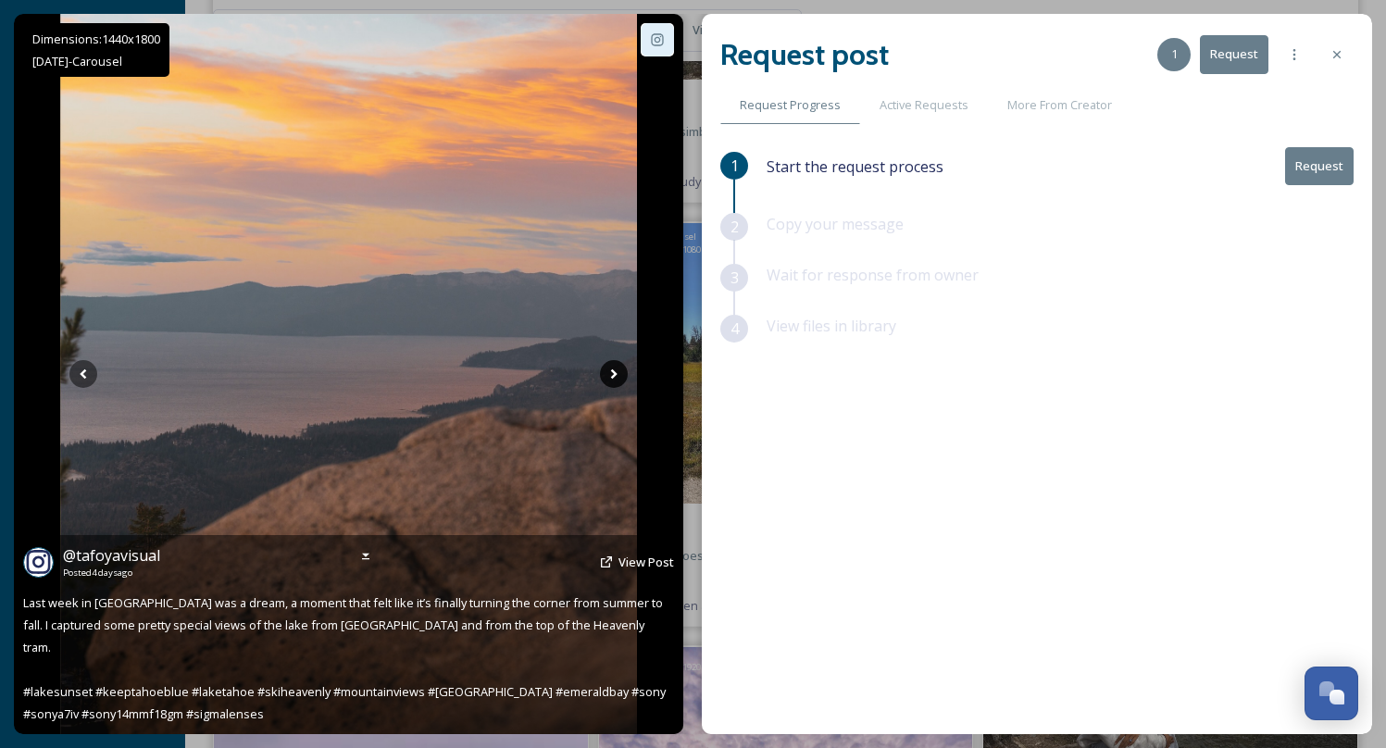
click at [617, 377] on icon at bounding box center [614, 374] width 28 height 28
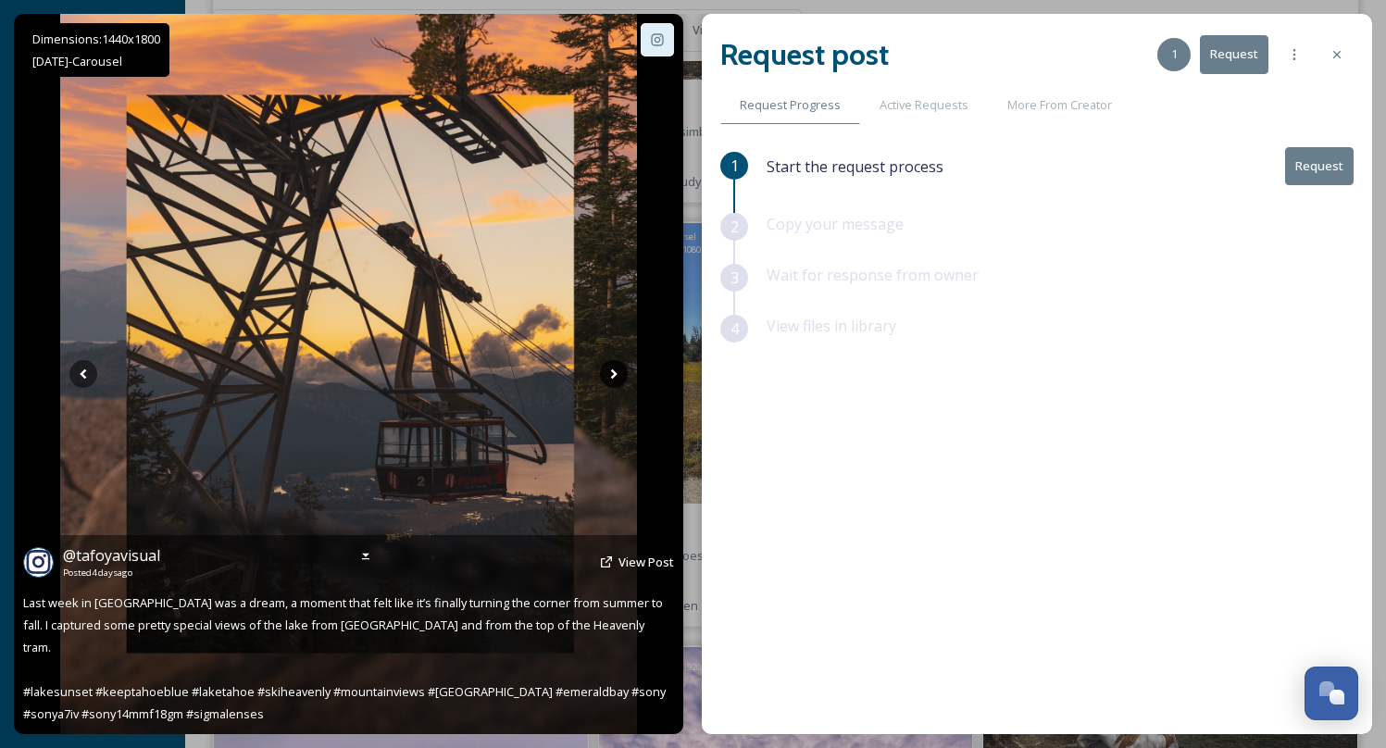
click at [617, 377] on icon at bounding box center [614, 374] width 28 height 28
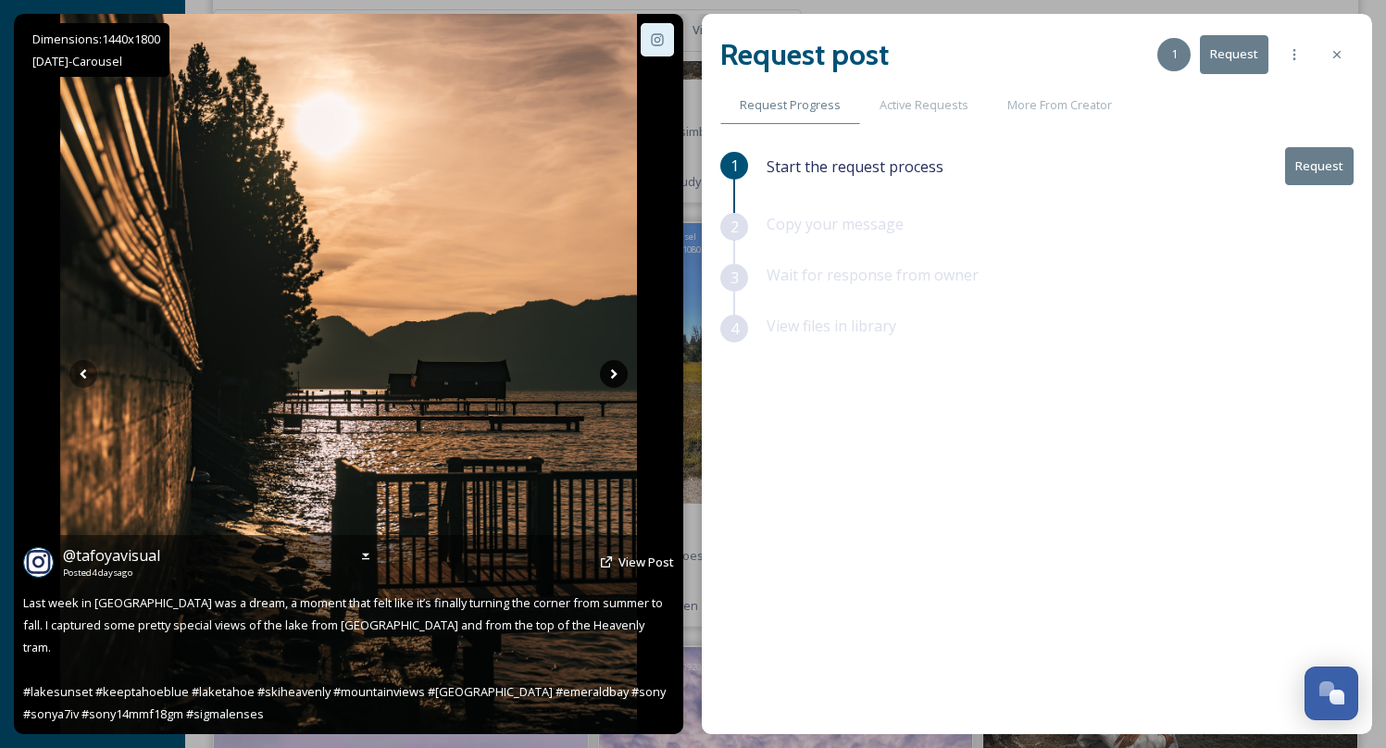
click at [617, 377] on icon at bounding box center [614, 374] width 28 height 28
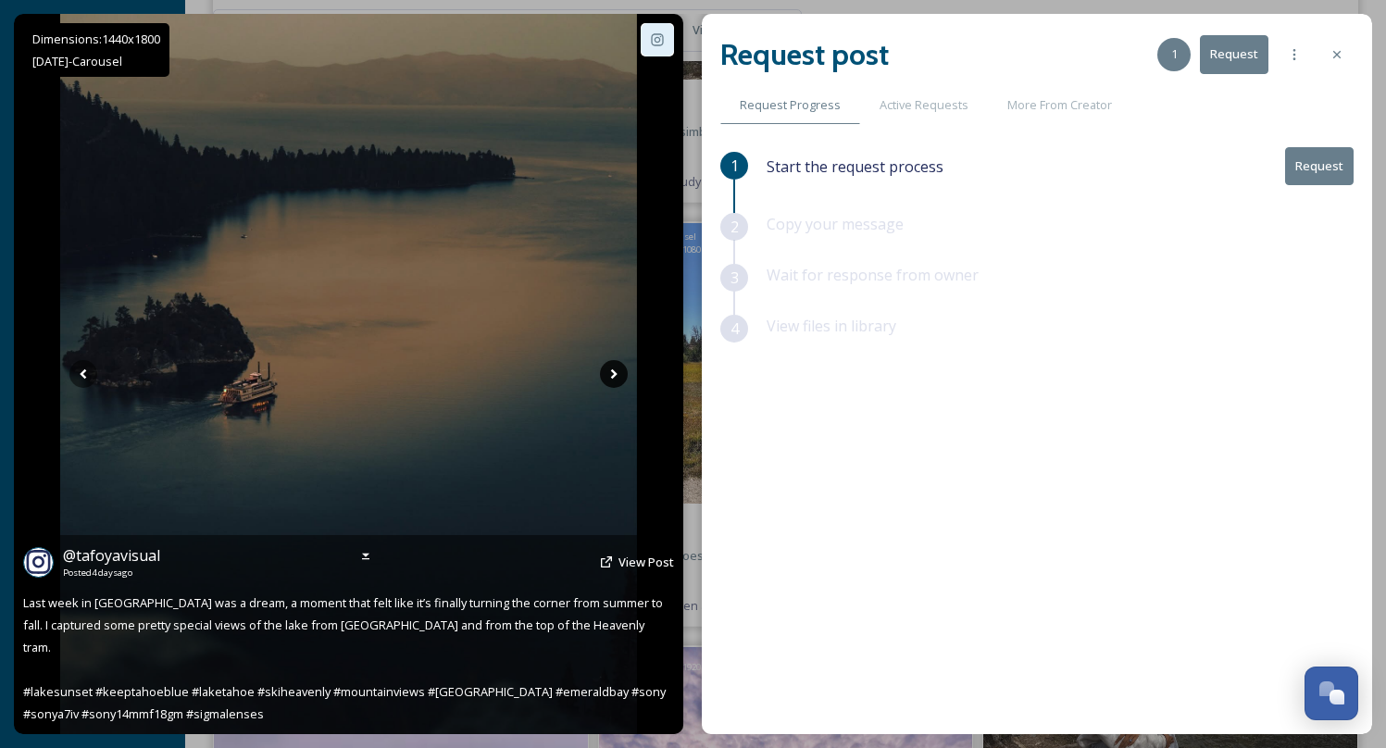
click at [617, 377] on icon at bounding box center [614, 374] width 28 height 28
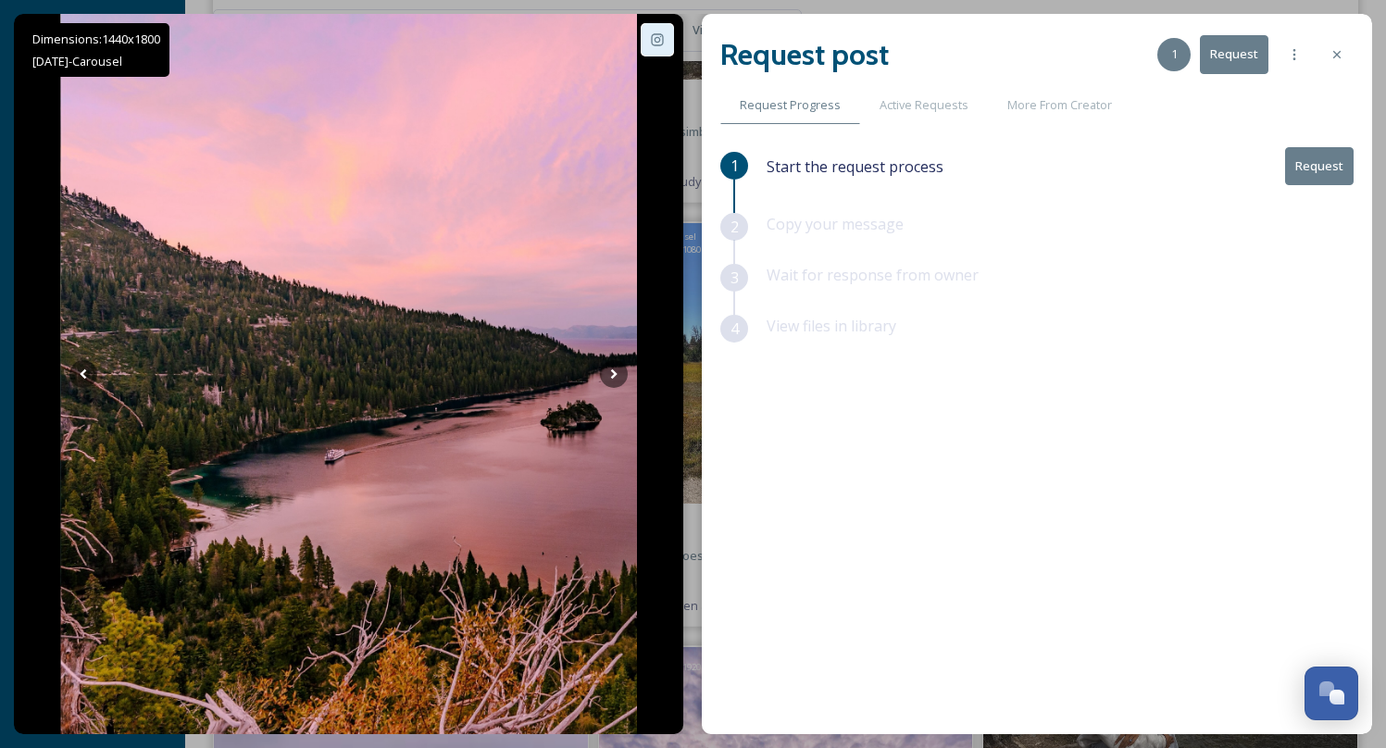
click at [1315, 174] on button "Request" at bounding box center [1319, 166] width 69 height 38
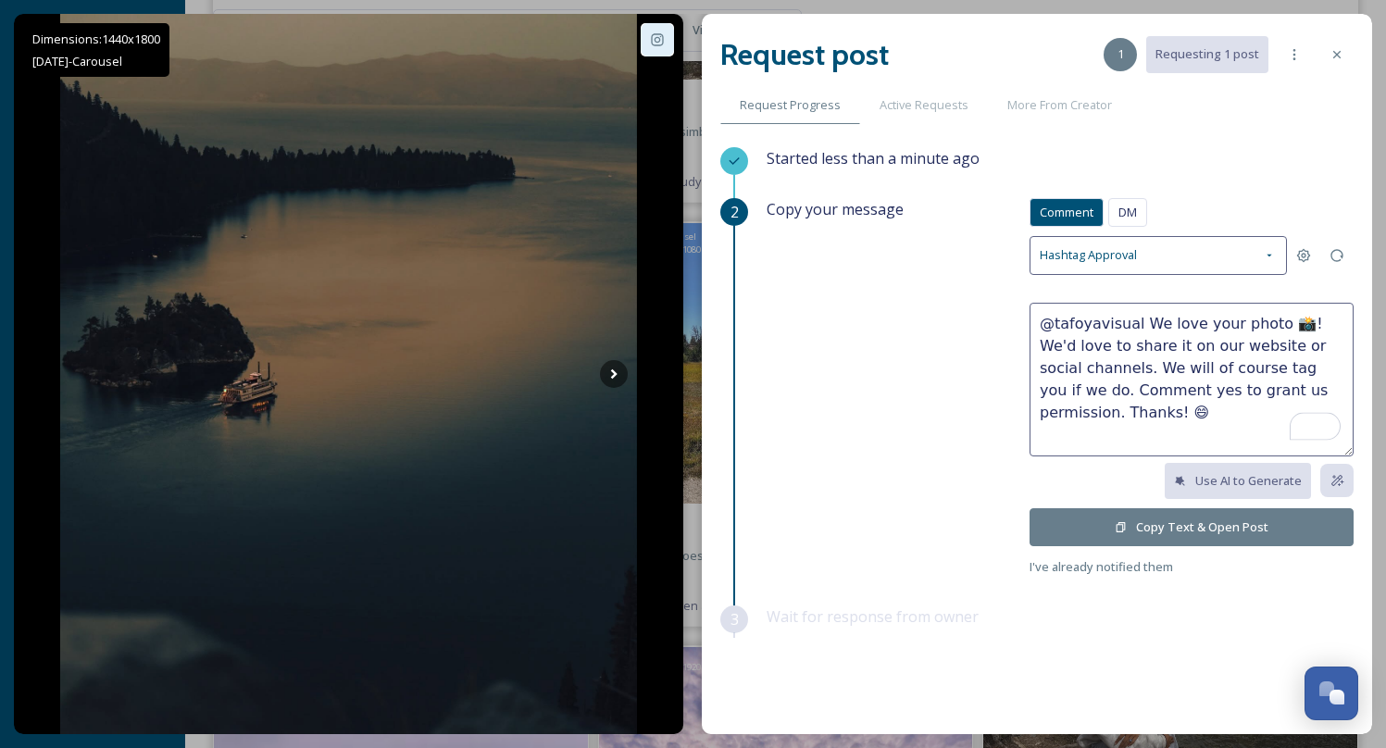
drag, startPoint x: 1283, startPoint y: 321, endPoint x: 1142, endPoint y: 323, distance: 141.7
click at [1142, 323] on textarea "@tafoyavisual We love your photo 📸! We'd love to share it on our website or soc…" at bounding box center [1192, 380] width 324 height 154
type textarea "@tafoyavisual Such beautiful photos! We'd love to share it on our website or so…"
click at [1167, 527] on button "Copy Text & Open Post" at bounding box center [1192, 527] width 324 height 38
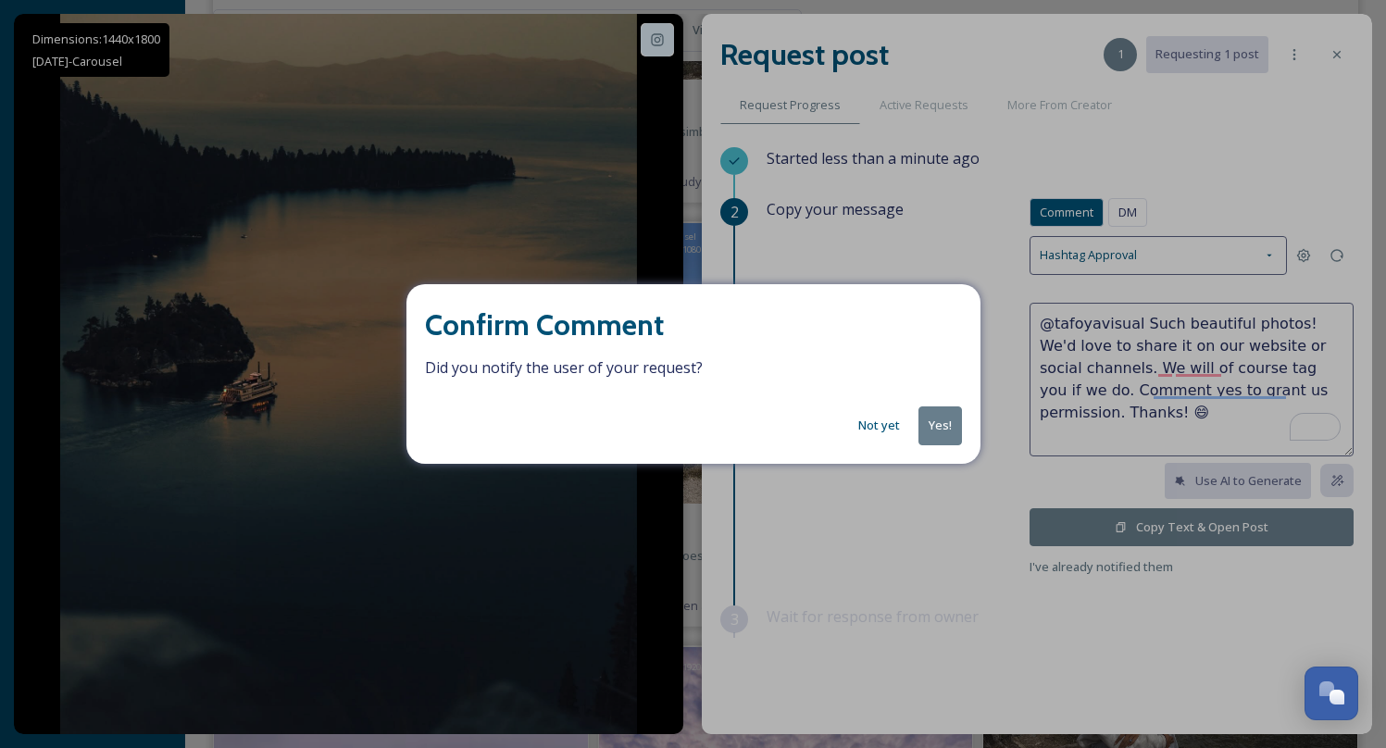
click at [944, 428] on button "Yes!" at bounding box center [941, 426] width 44 height 38
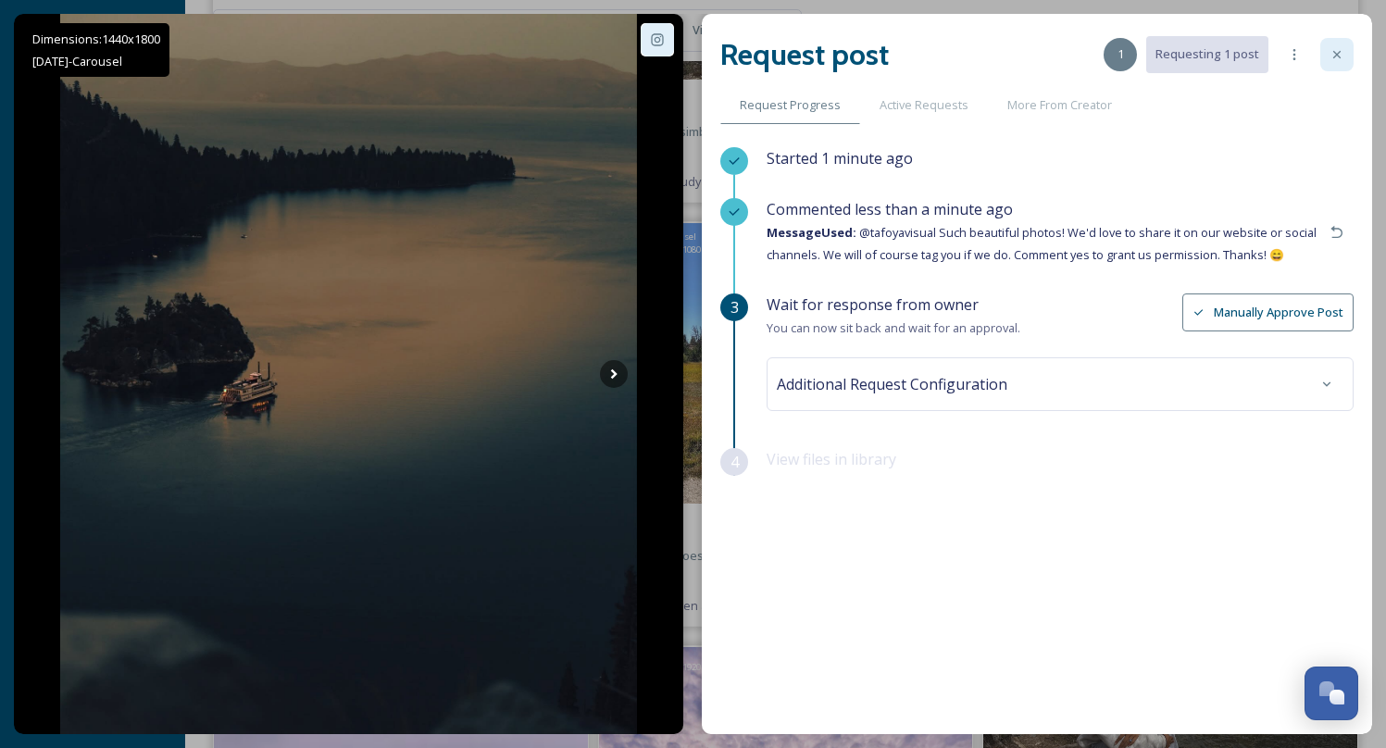
click at [1337, 47] on icon at bounding box center [1337, 54] width 15 height 15
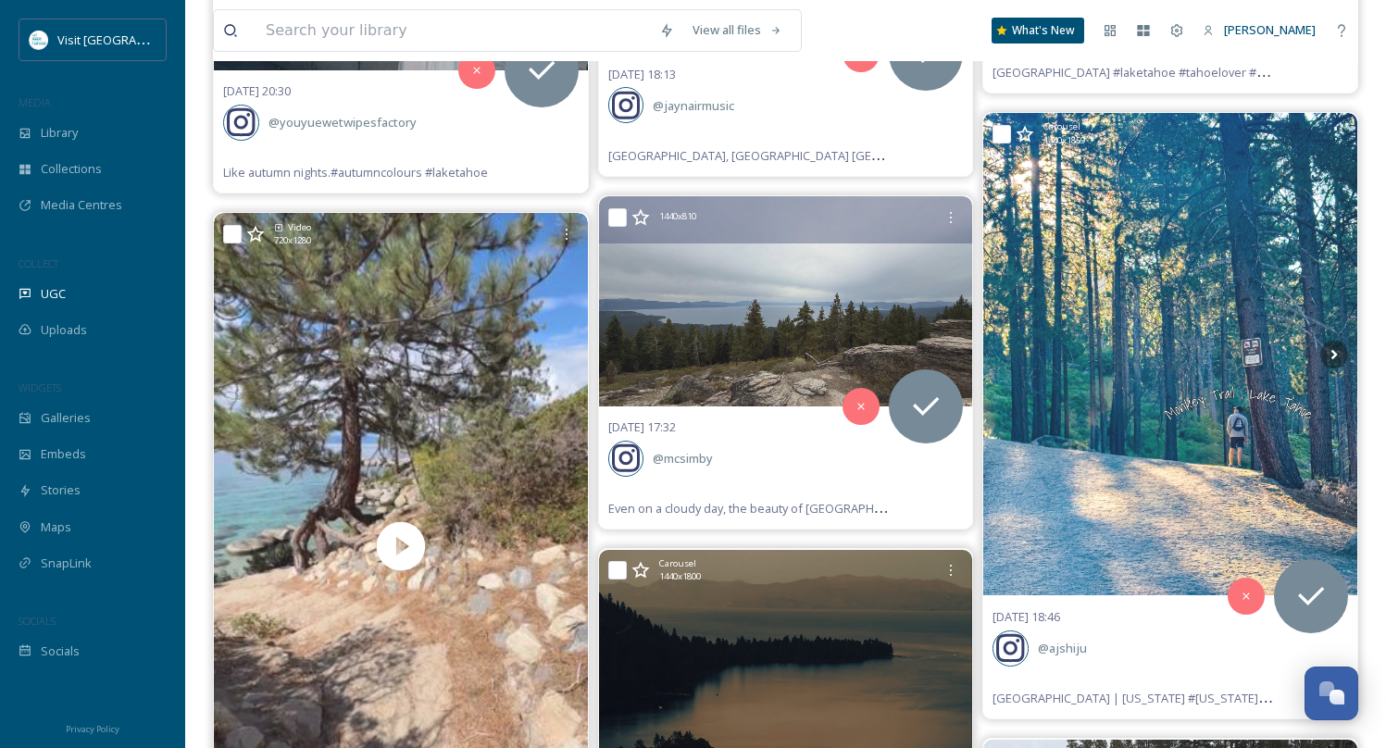
scroll to position [34552, 0]
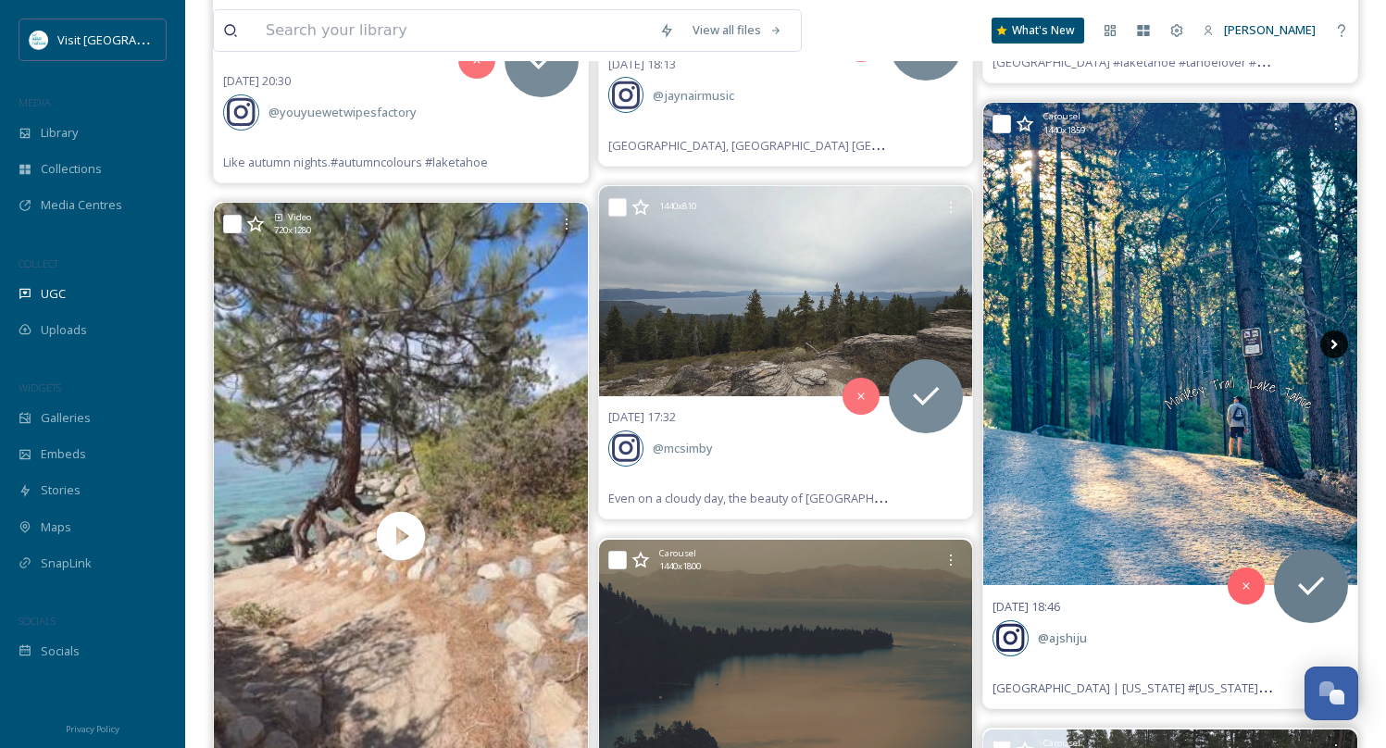
click at [1333, 340] on icon at bounding box center [1335, 345] width 6 height 10
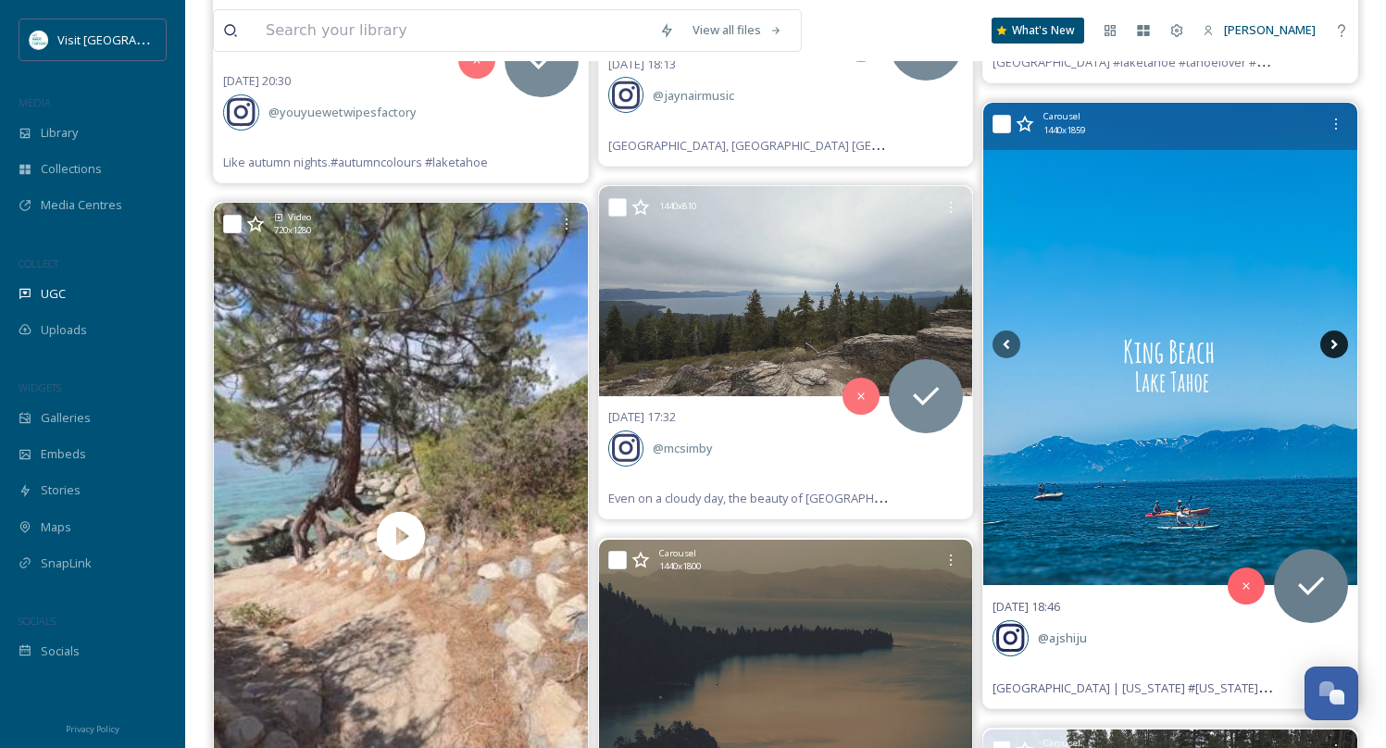
click at [1333, 340] on icon at bounding box center [1335, 345] width 6 height 10
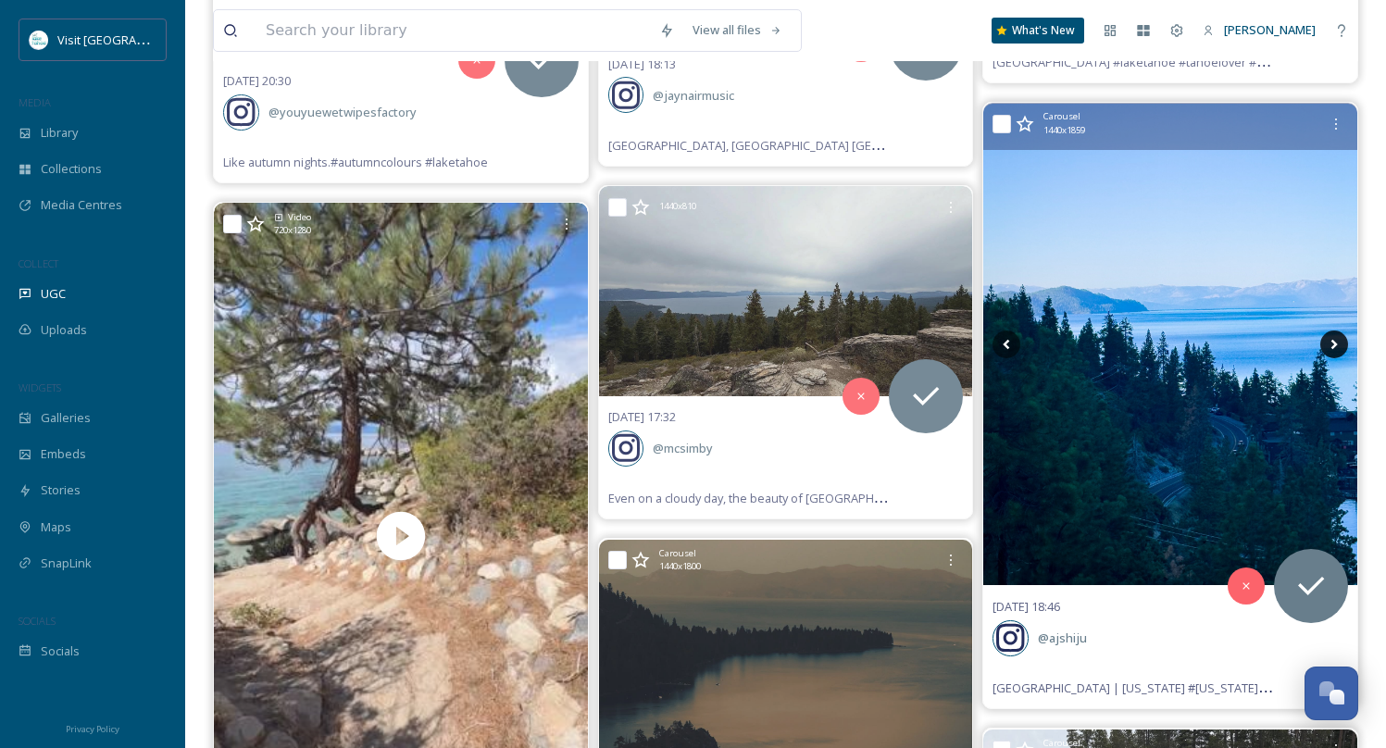
click at [1333, 340] on icon at bounding box center [1335, 345] width 6 height 10
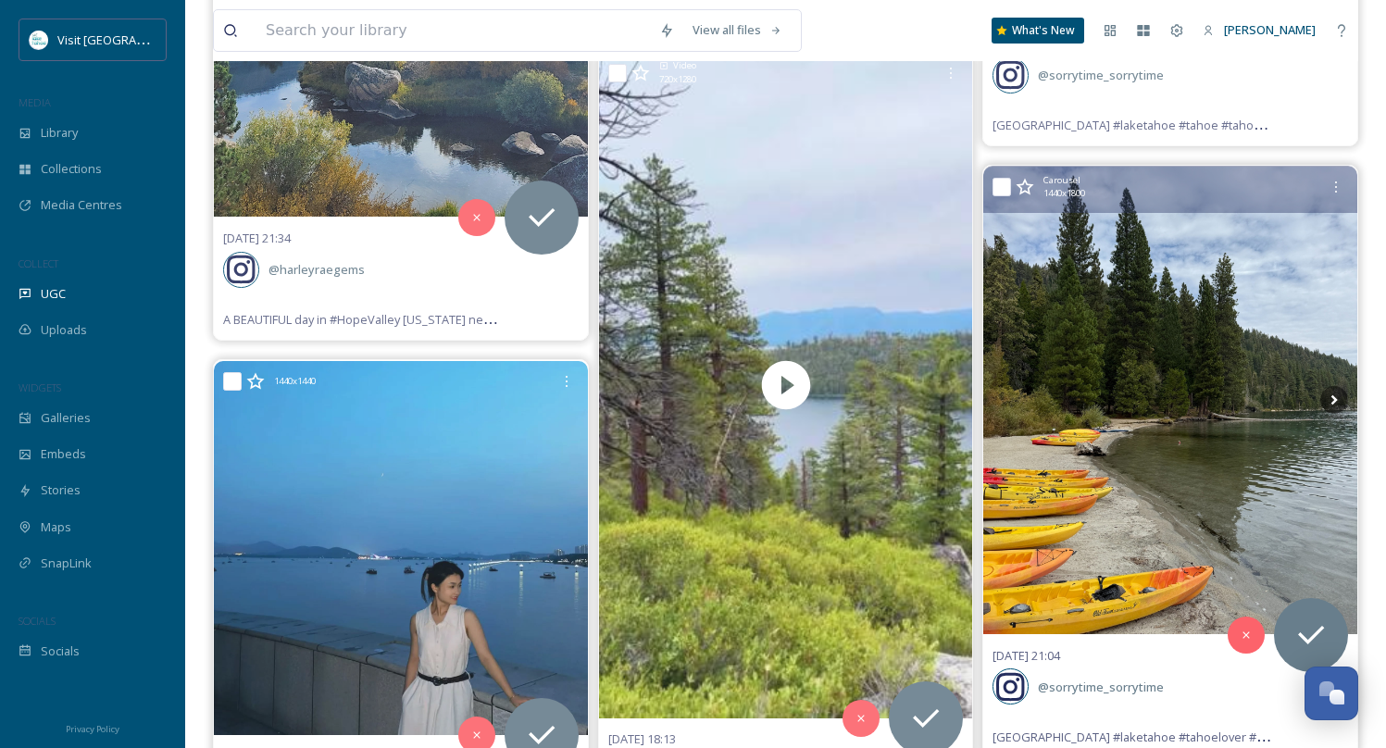
scroll to position [33874, 0]
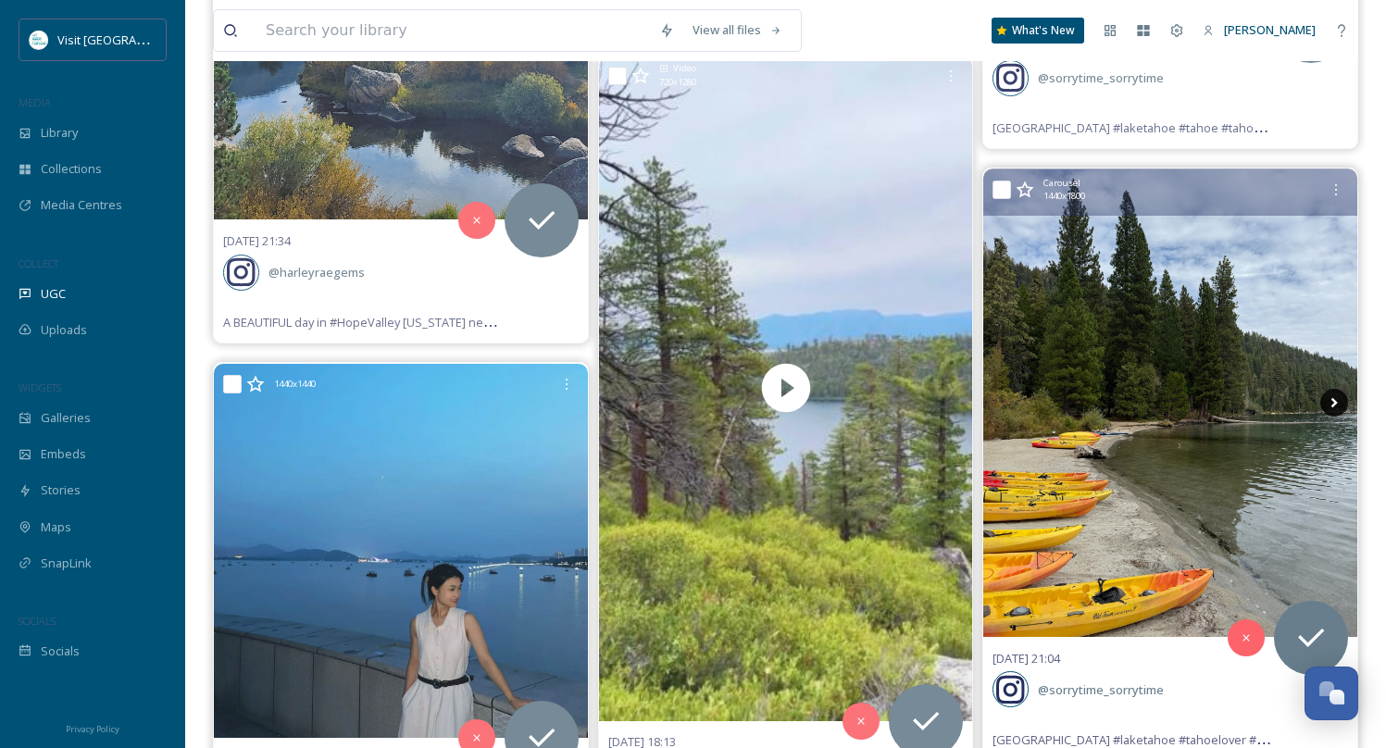
click at [1340, 389] on icon at bounding box center [1334, 403] width 28 height 28
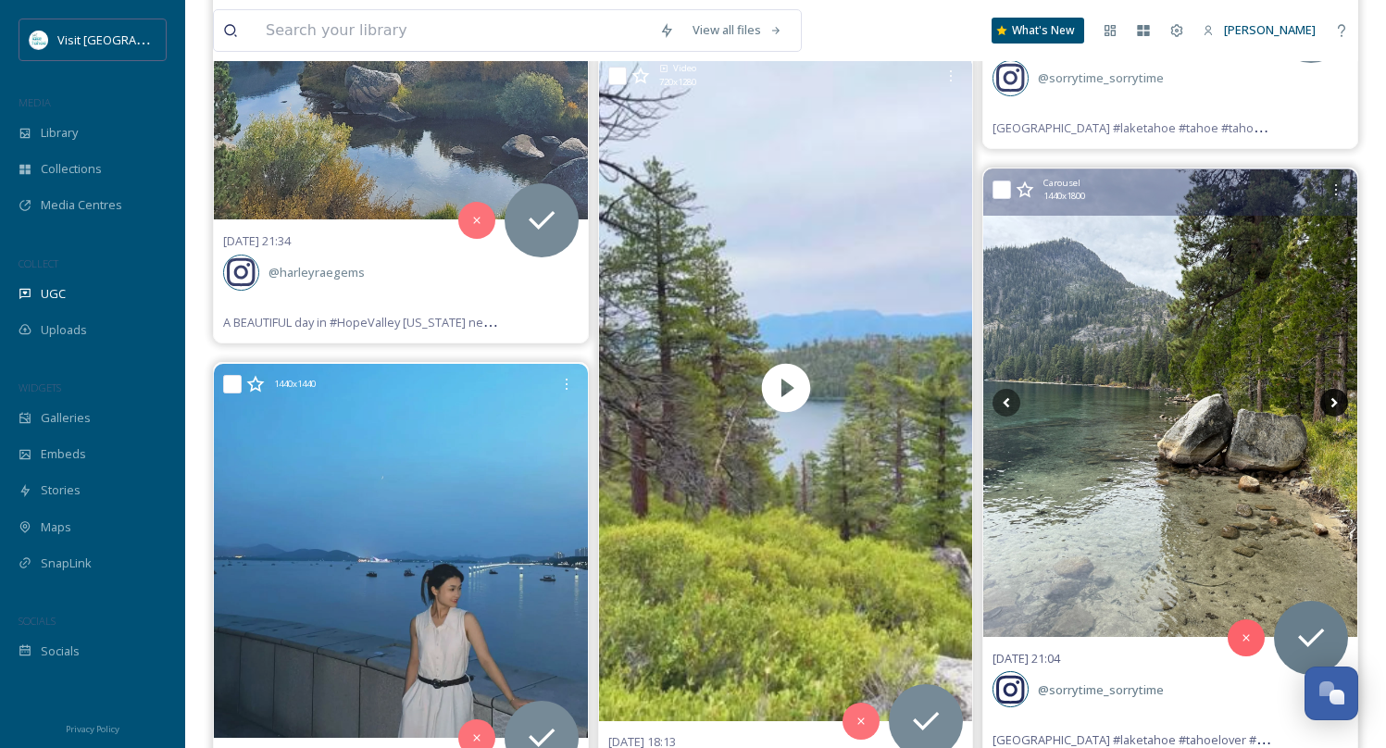
click at [1340, 389] on icon at bounding box center [1334, 403] width 28 height 28
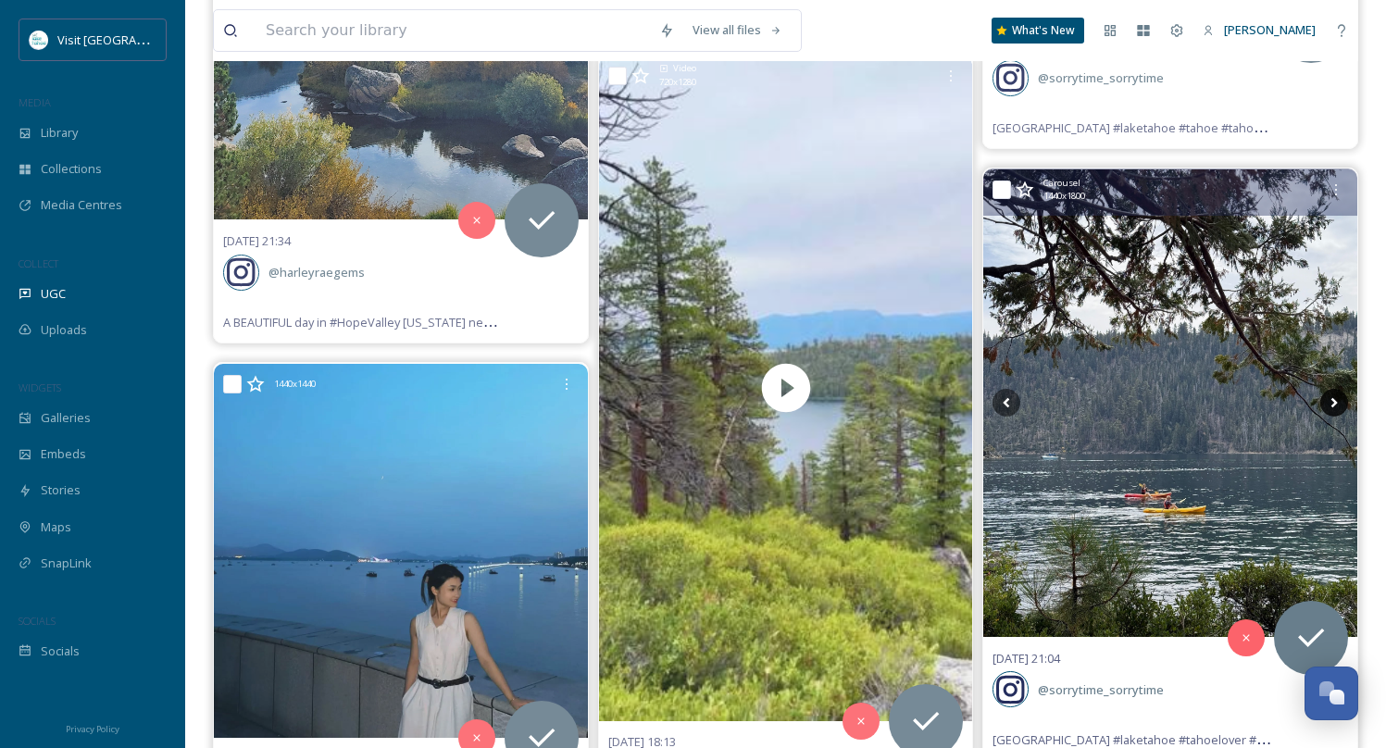
click at [1340, 389] on icon at bounding box center [1334, 403] width 28 height 28
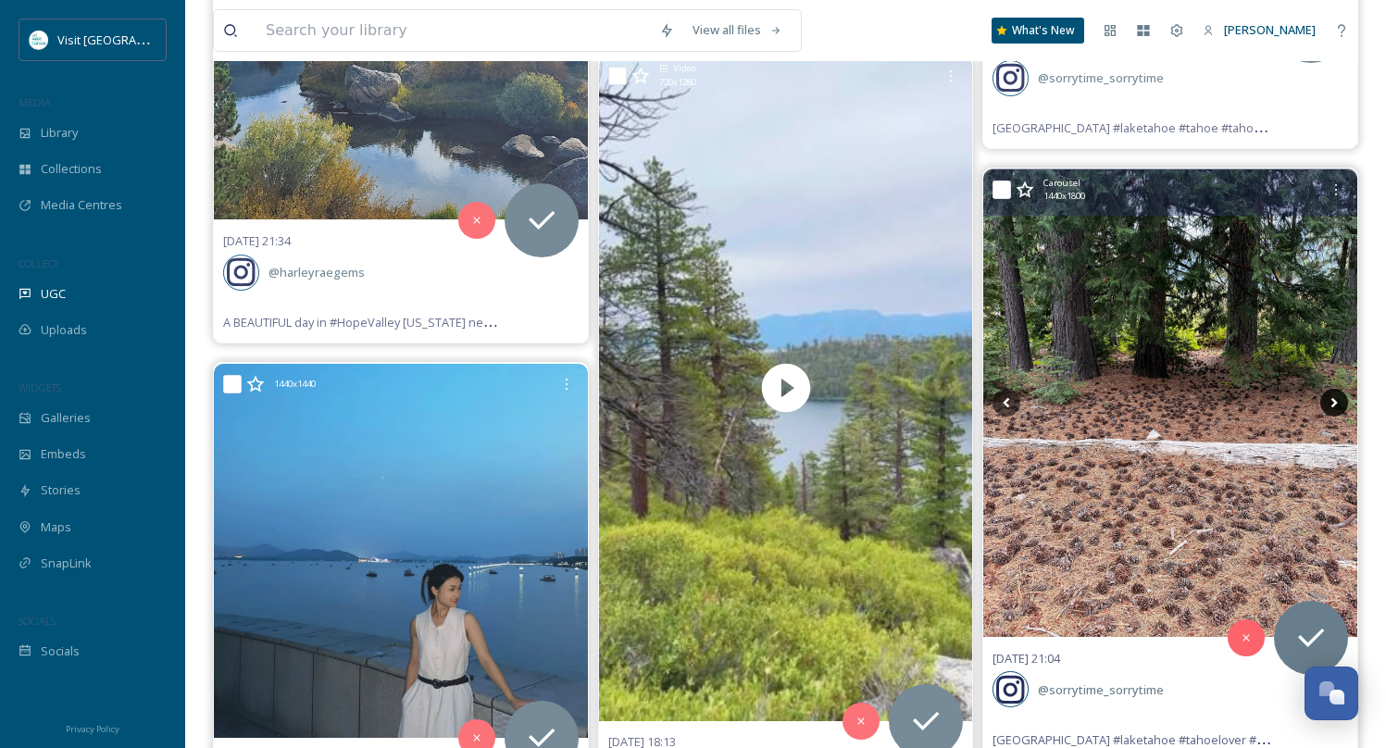
click at [1340, 389] on icon at bounding box center [1334, 403] width 28 height 28
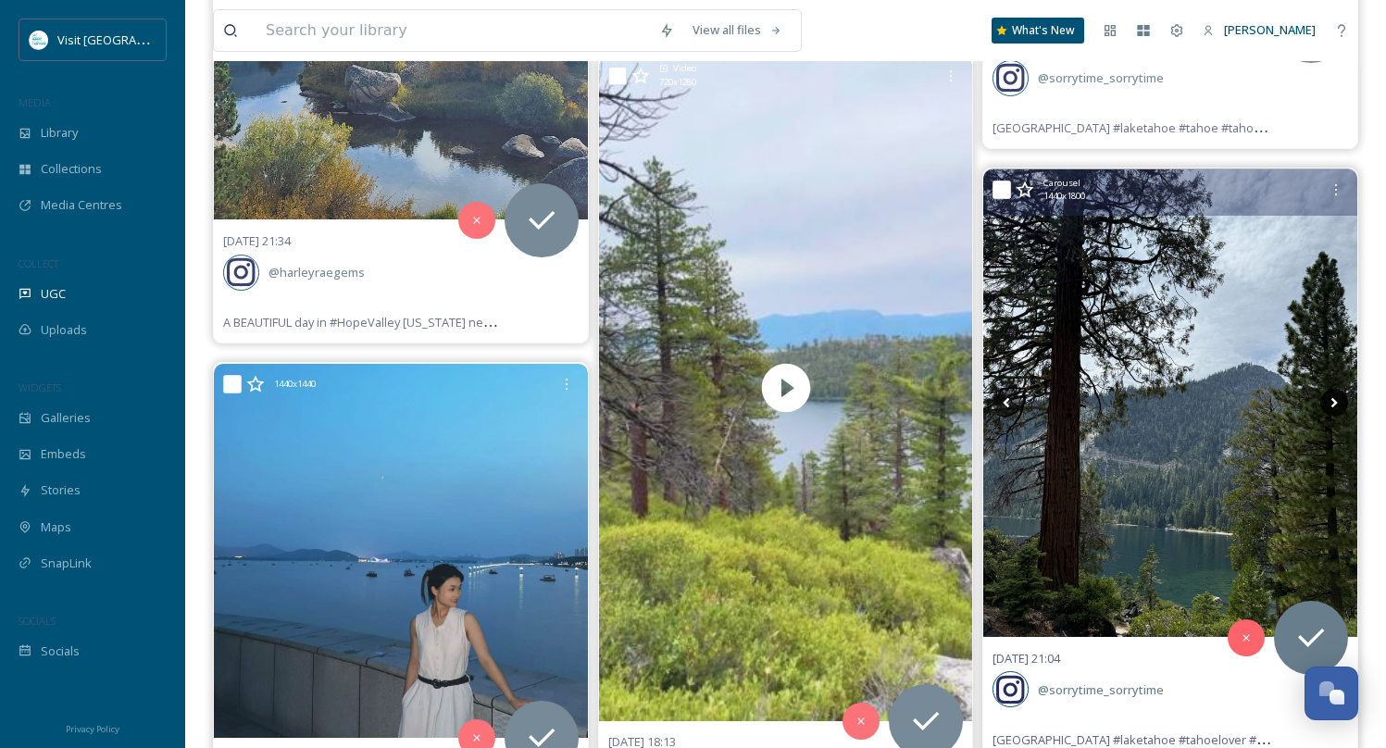
click at [1340, 389] on icon at bounding box center [1334, 403] width 28 height 28
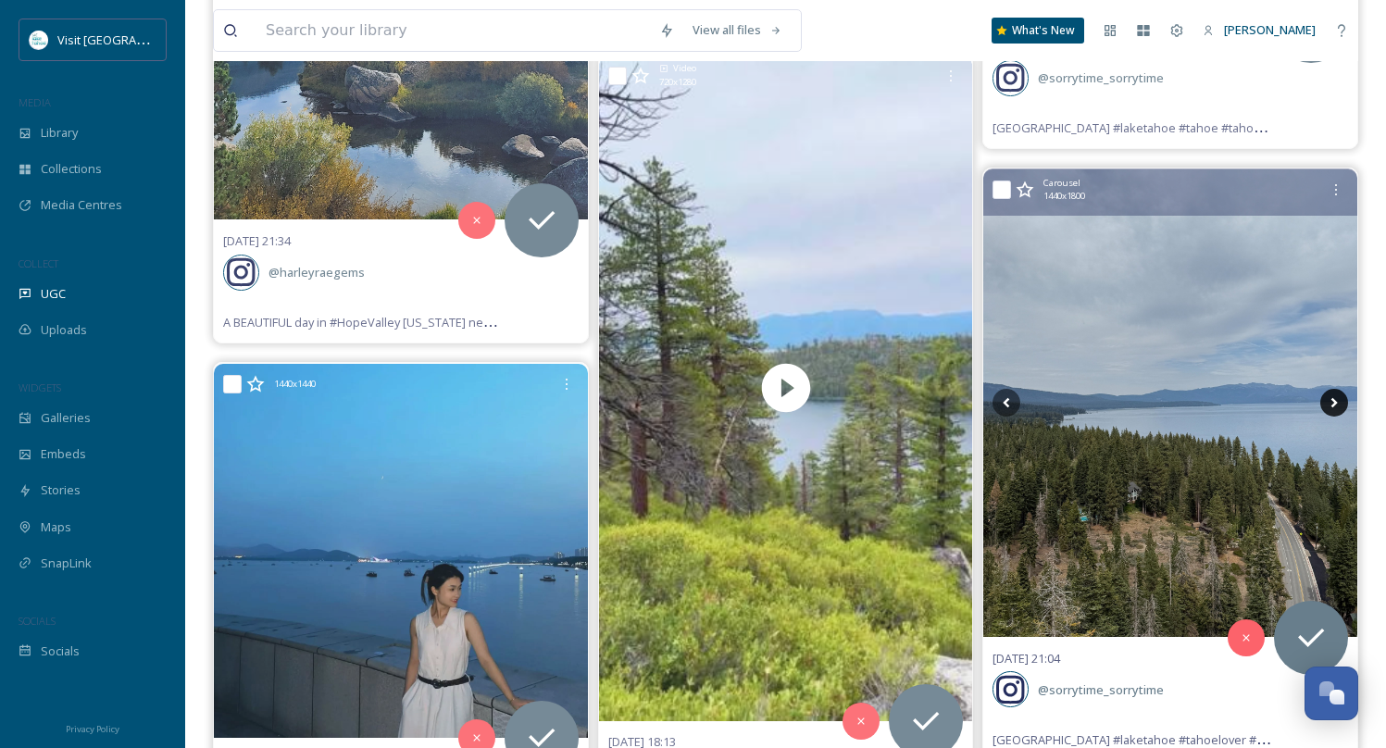
click at [1333, 398] on icon at bounding box center [1335, 403] width 6 height 10
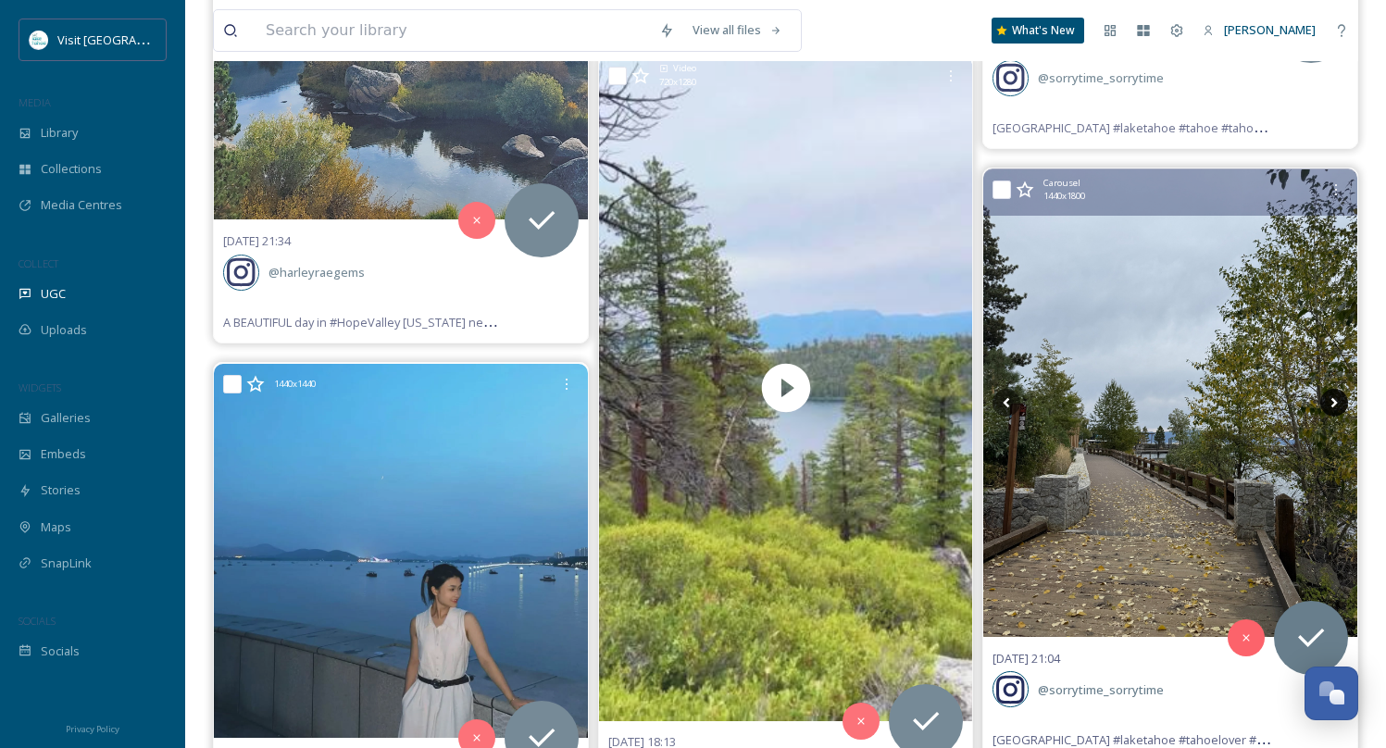
click at [1332, 398] on icon at bounding box center [1335, 403] width 6 height 10
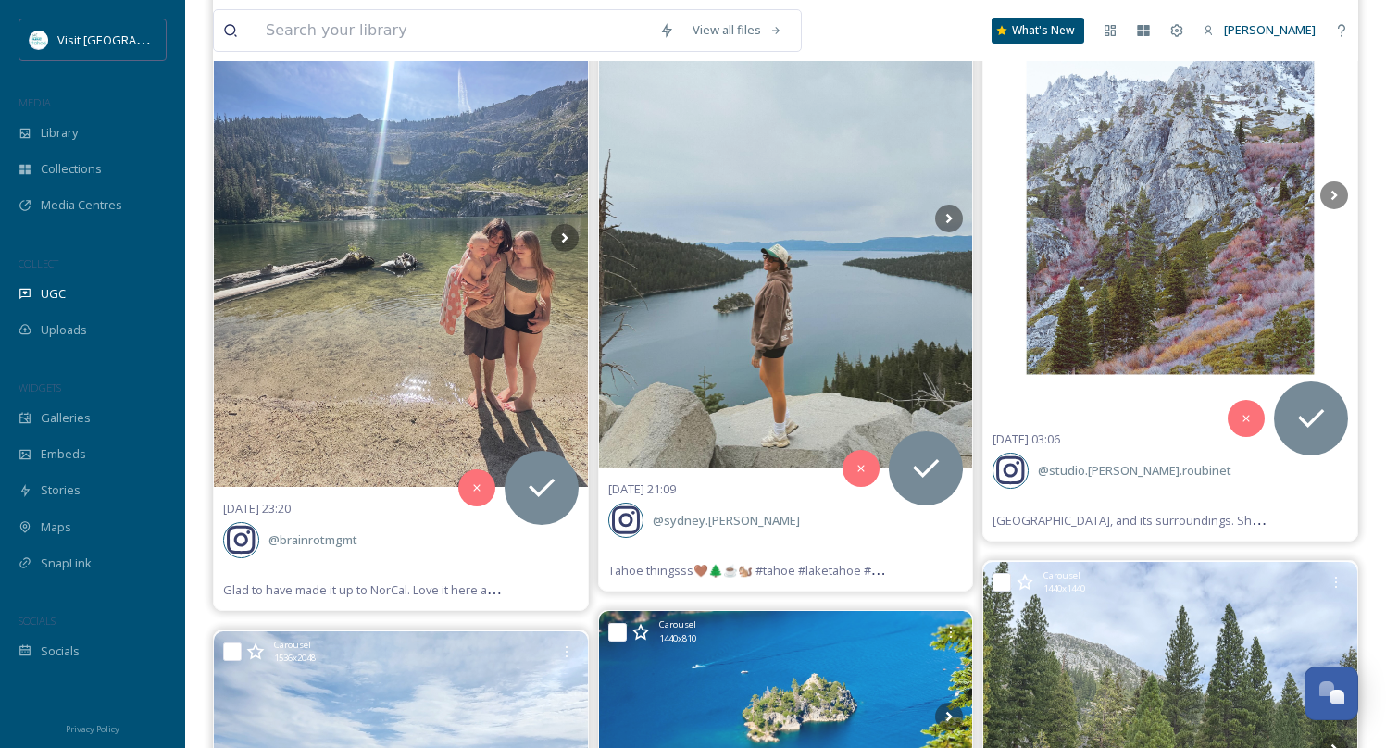
scroll to position [32943, 0]
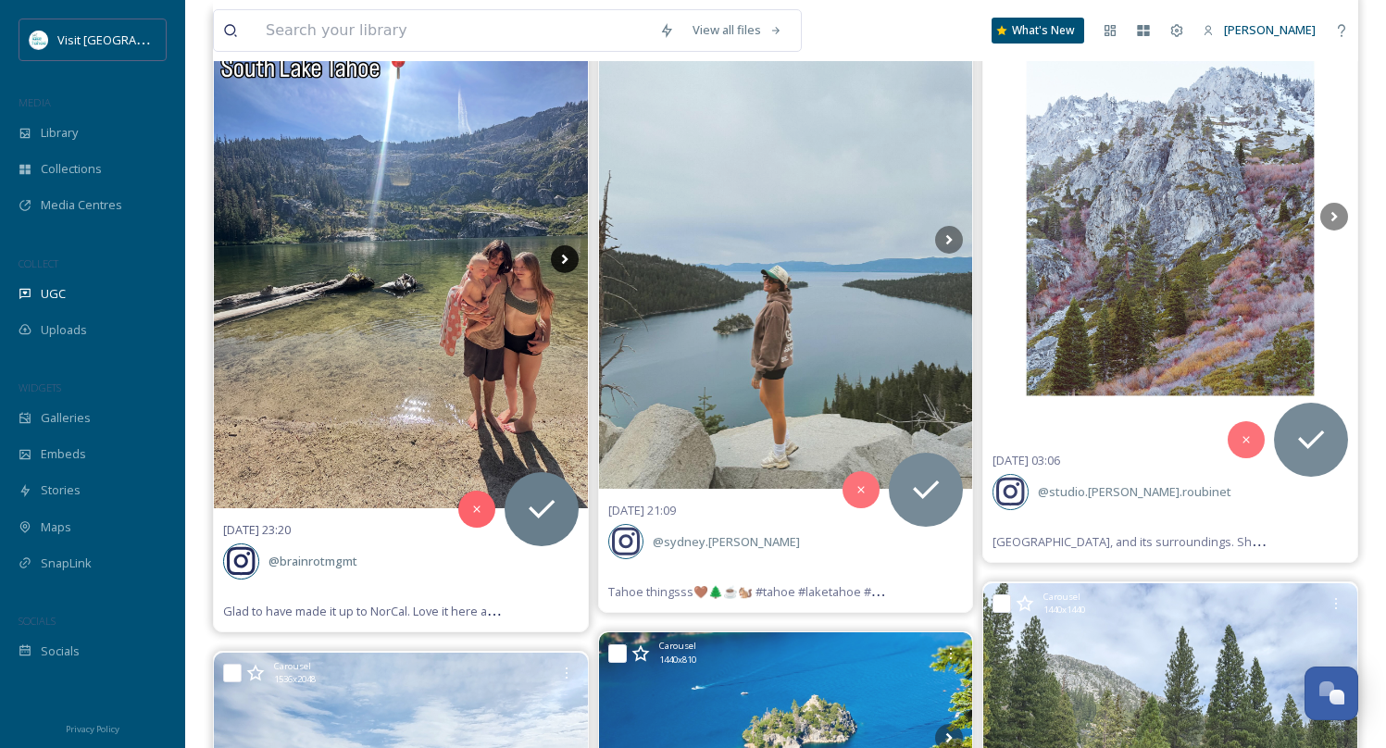
click at [561, 245] on icon at bounding box center [565, 259] width 28 height 28
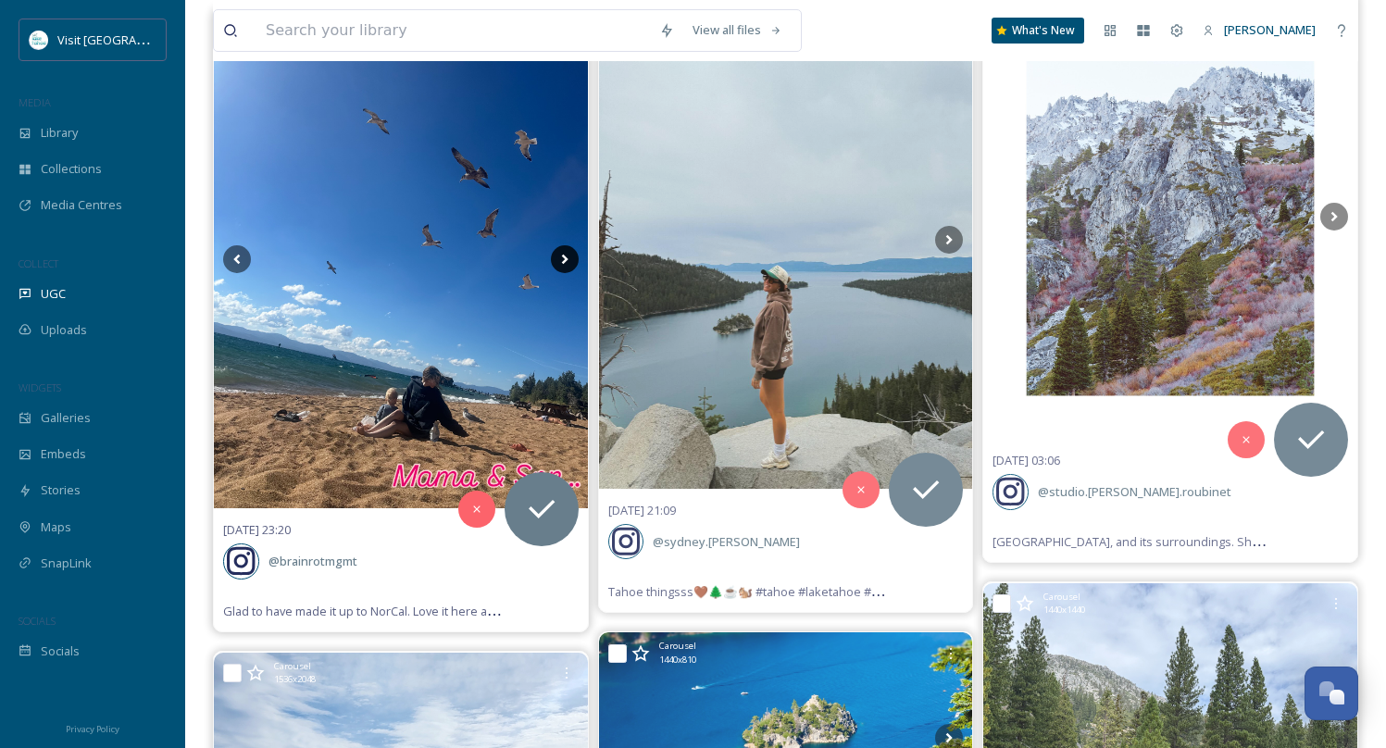
click at [561, 245] on icon at bounding box center [565, 259] width 28 height 28
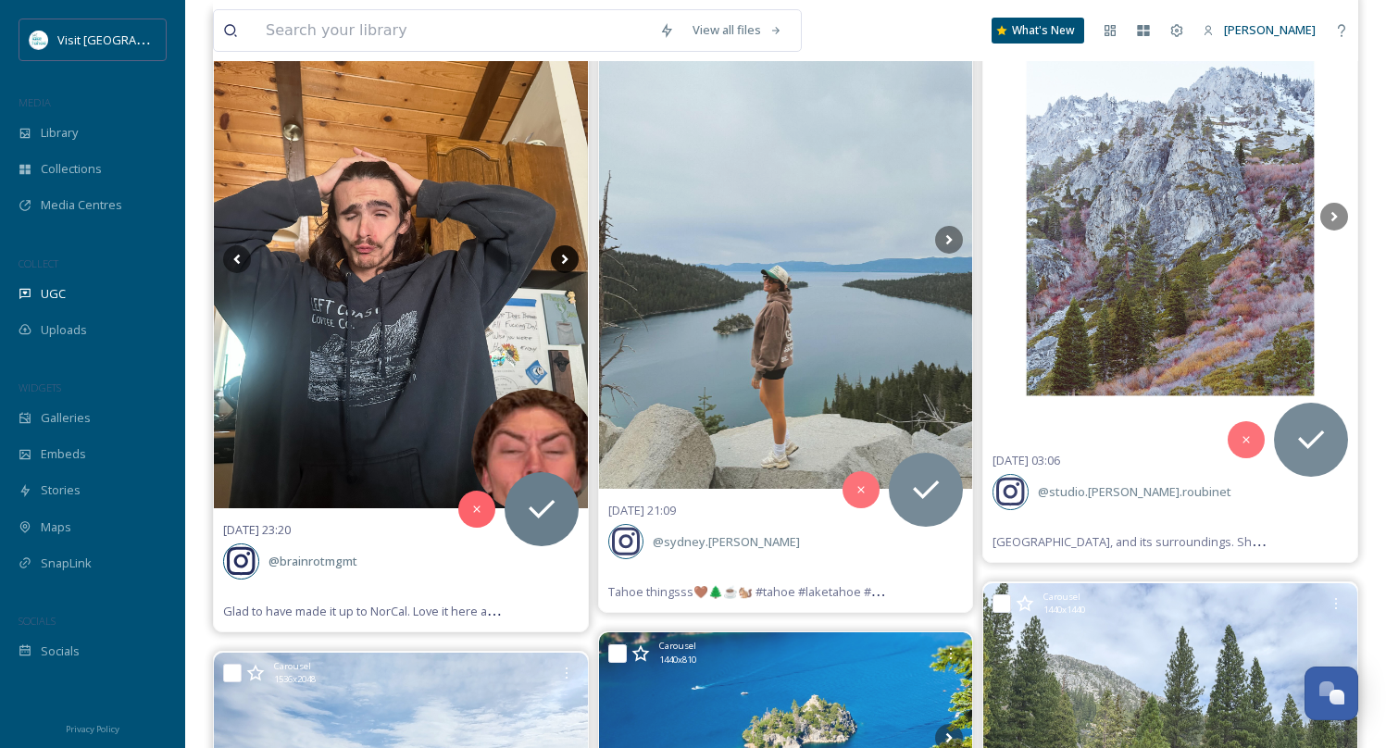
click at [561, 245] on icon at bounding box center [565, 259] width 28 height 28
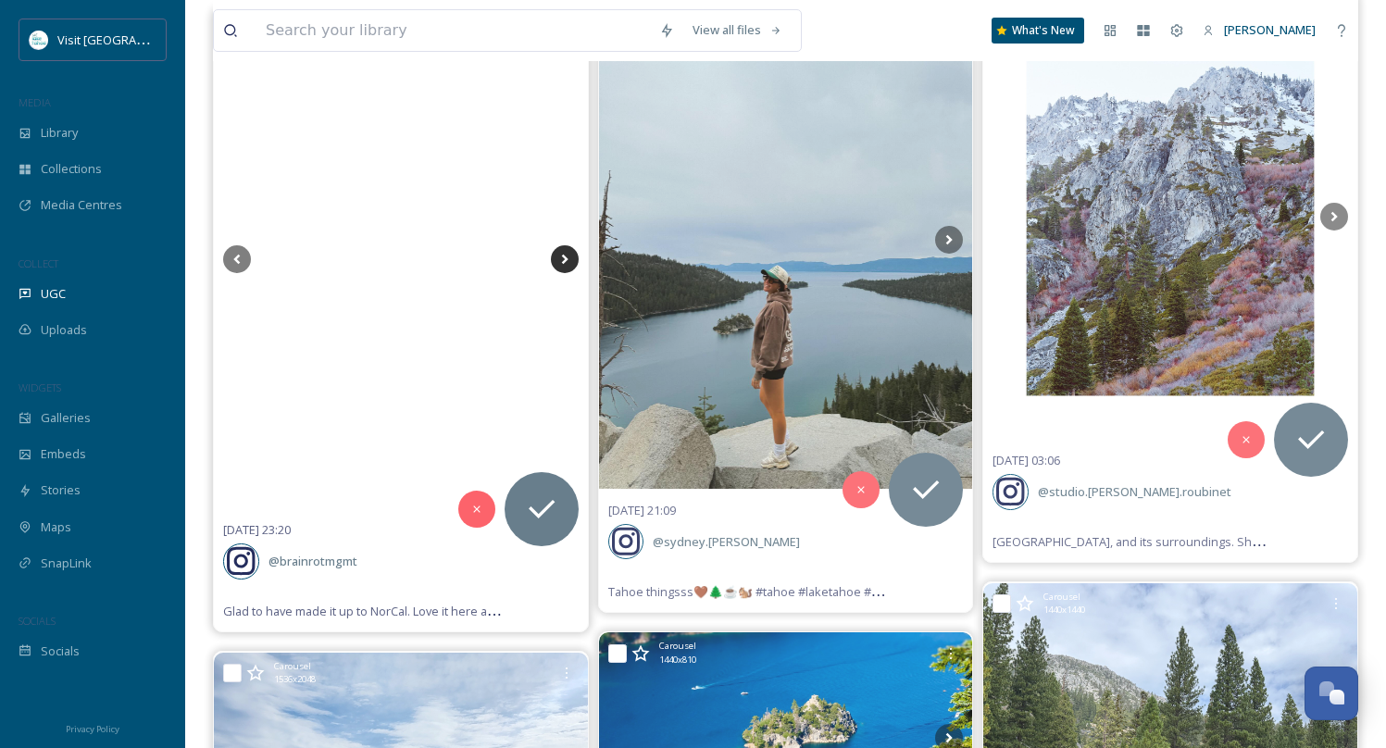
click at [561, 245] on icon at bounding box center [565, 259] width 28 height 28
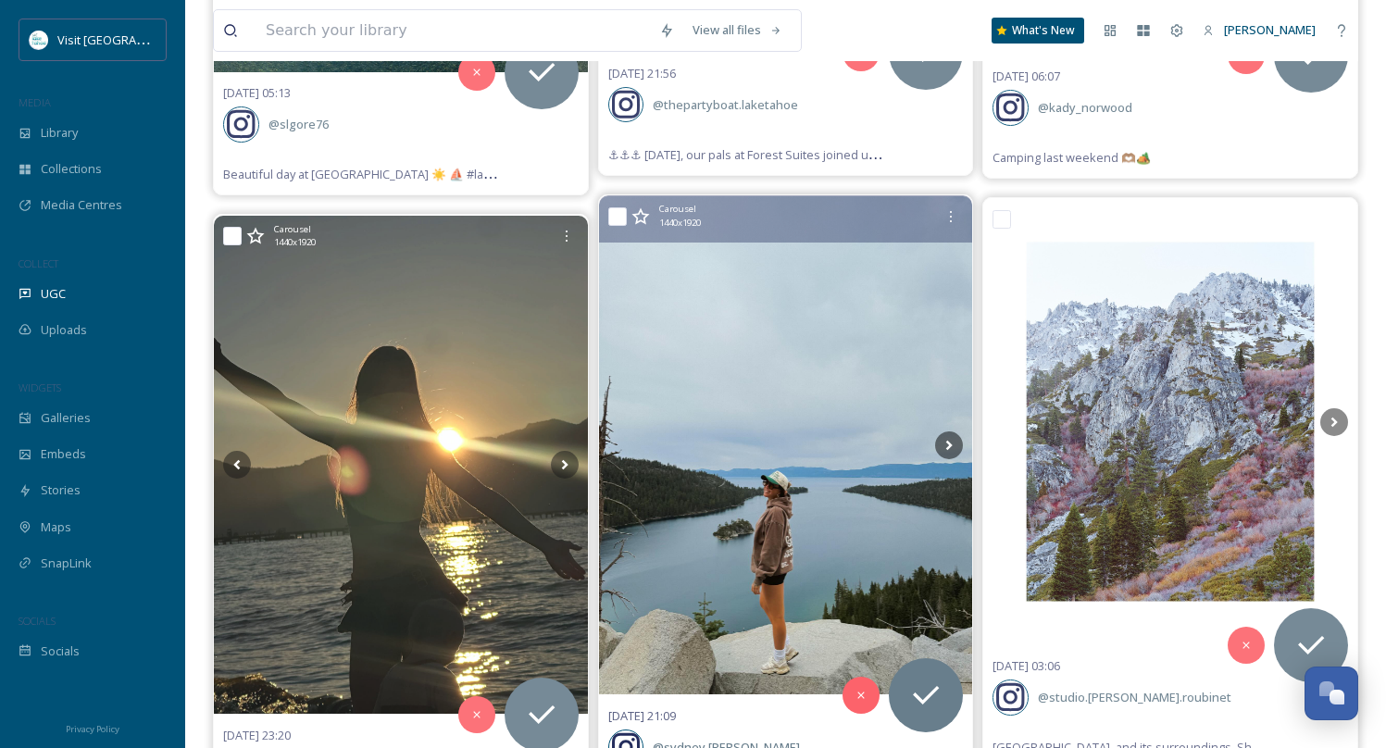
scroll to position [32735, 0]
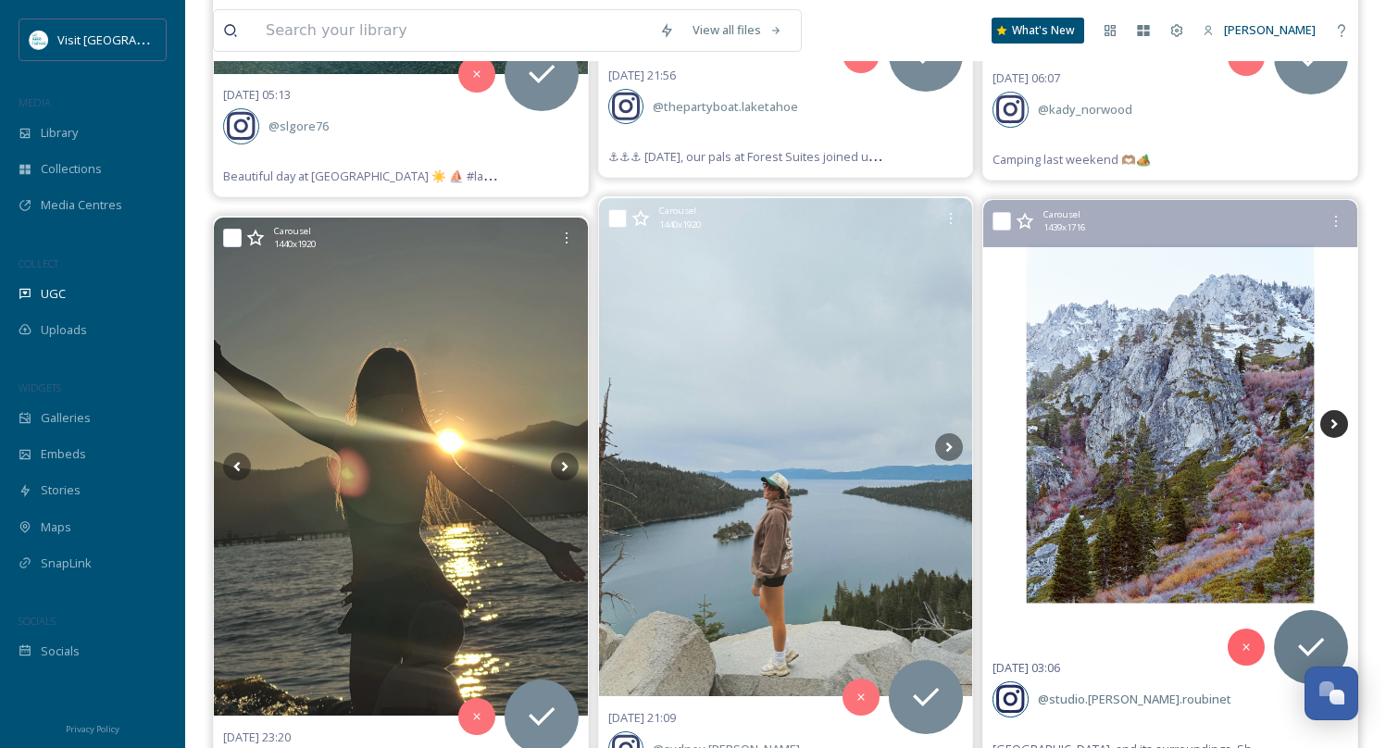
click at [1332, 410] on icon at bounding box center [1334, 424] width 28 height 28
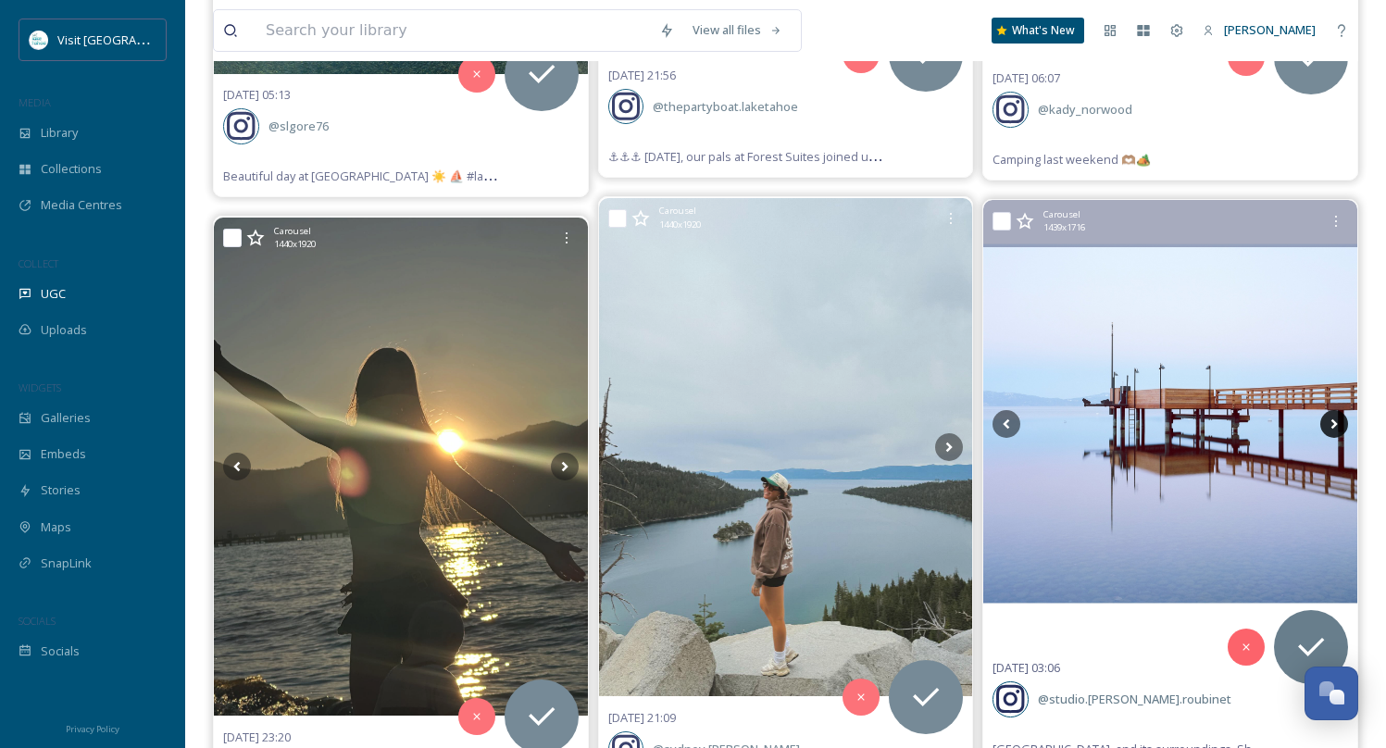
click at [1332, 410] on icon at bounding box center [1334, 424] width 28 height 28
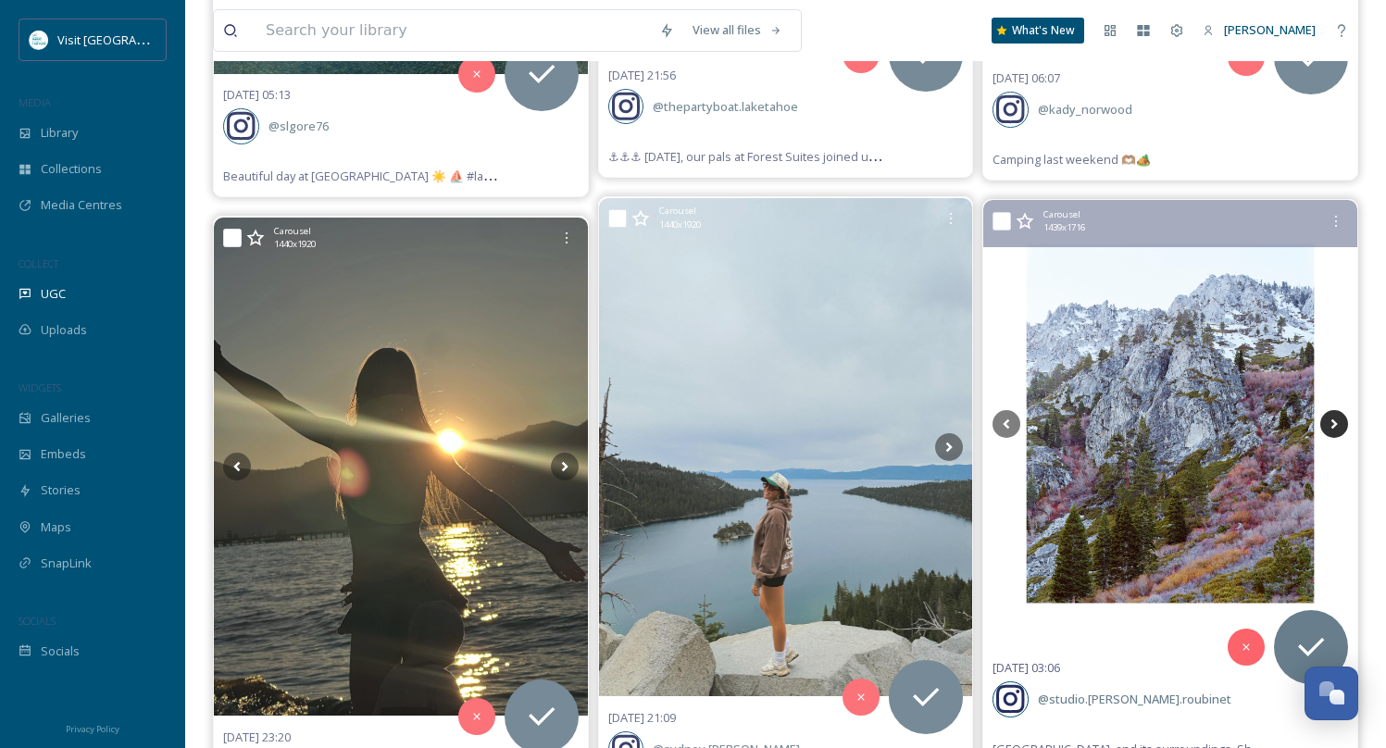
click at [1332, 410] on icon at bounding box center [1334, 424] width 28 height 28
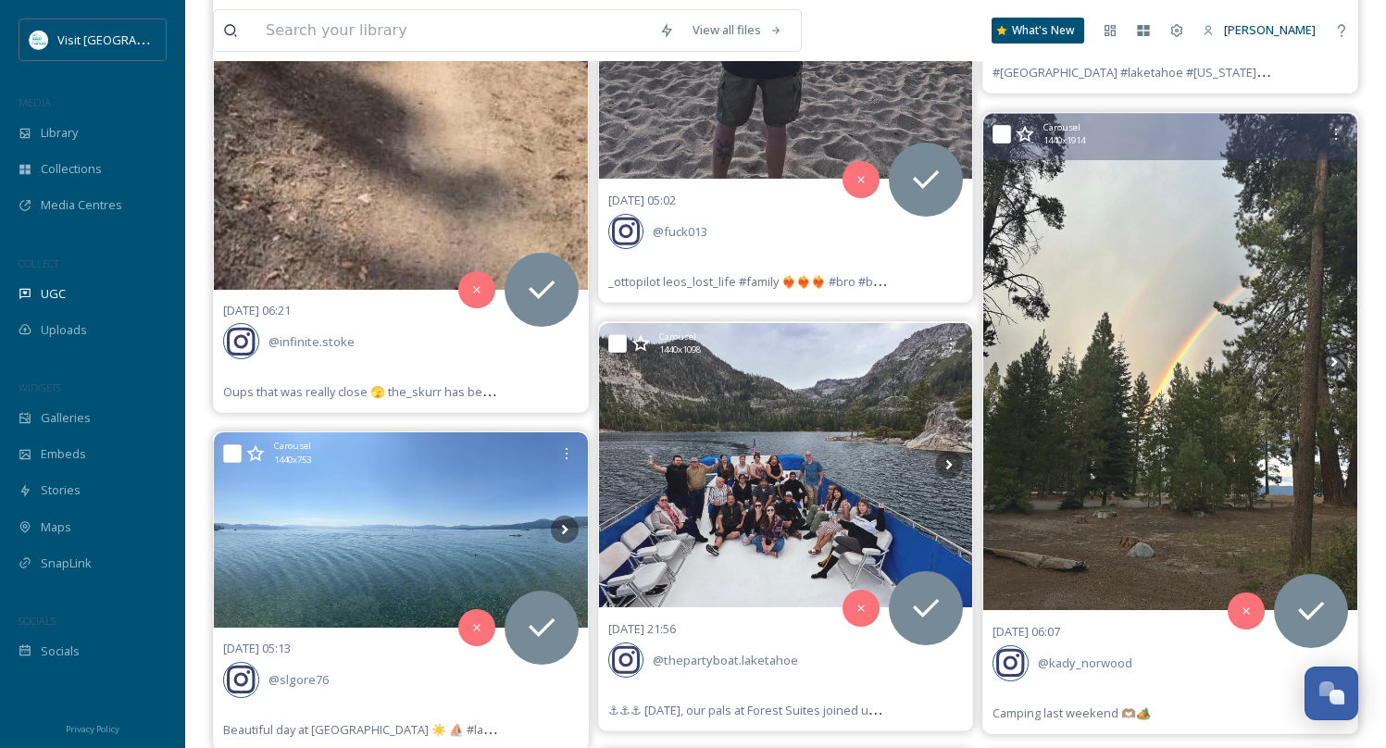
scroll to position [32178, 0]
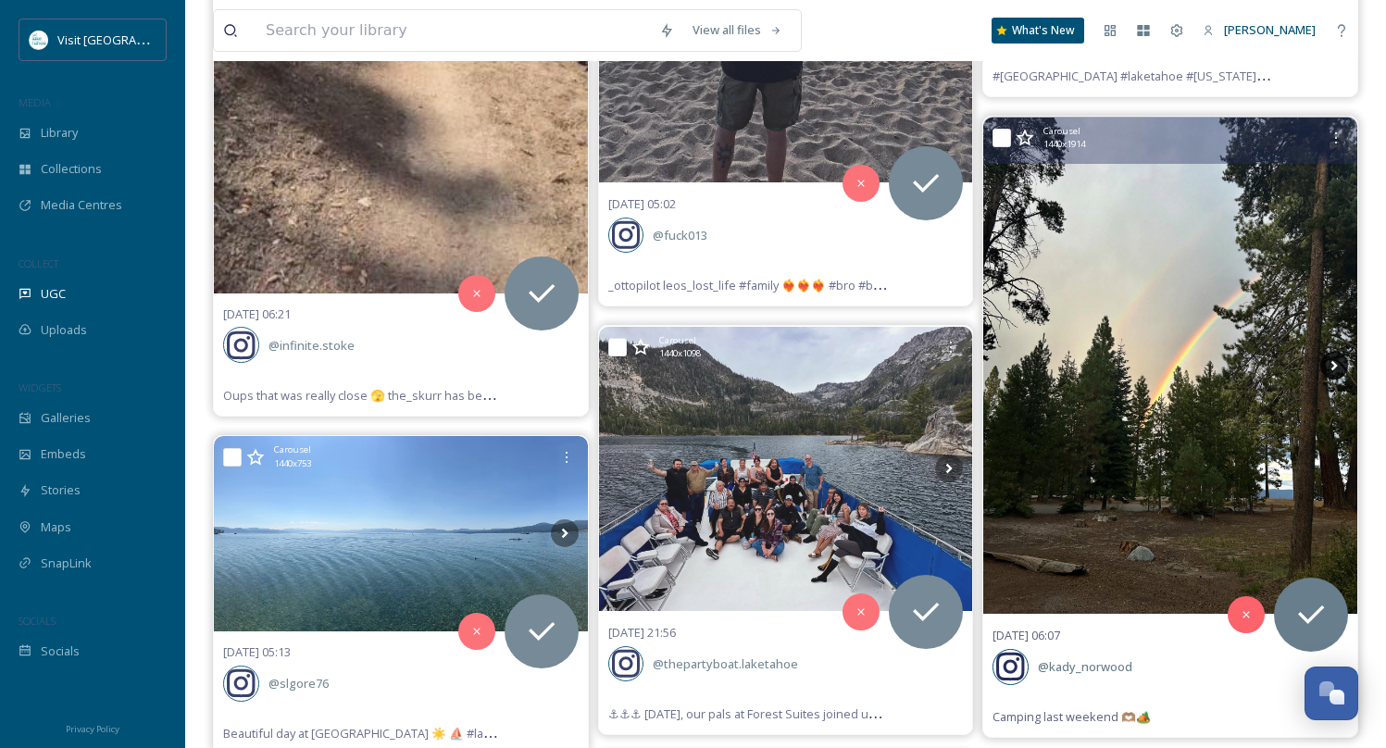
click at [1329, 352] on icon at bounding box center [1334, 366] width 28 height 28
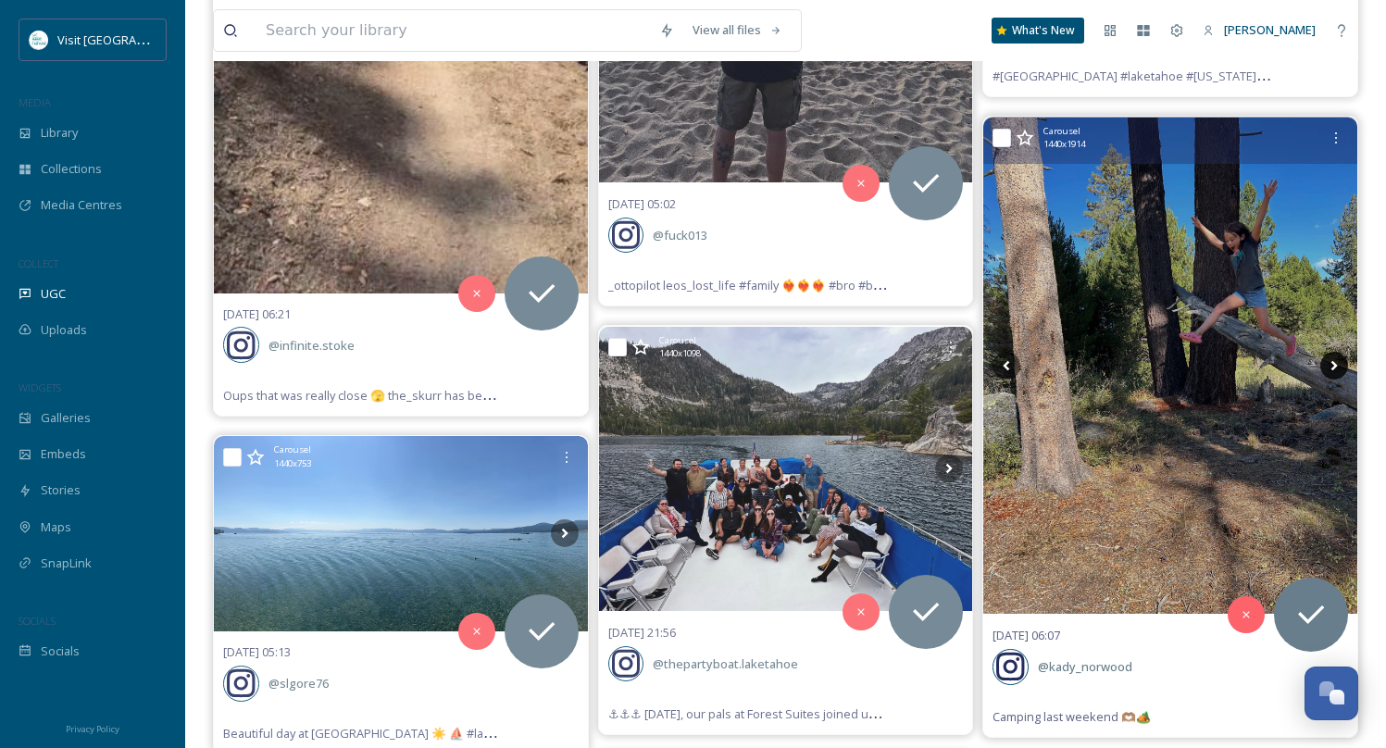
click at [1329, 352] on icon at bounding box center [1334, 366] width 28 height 28
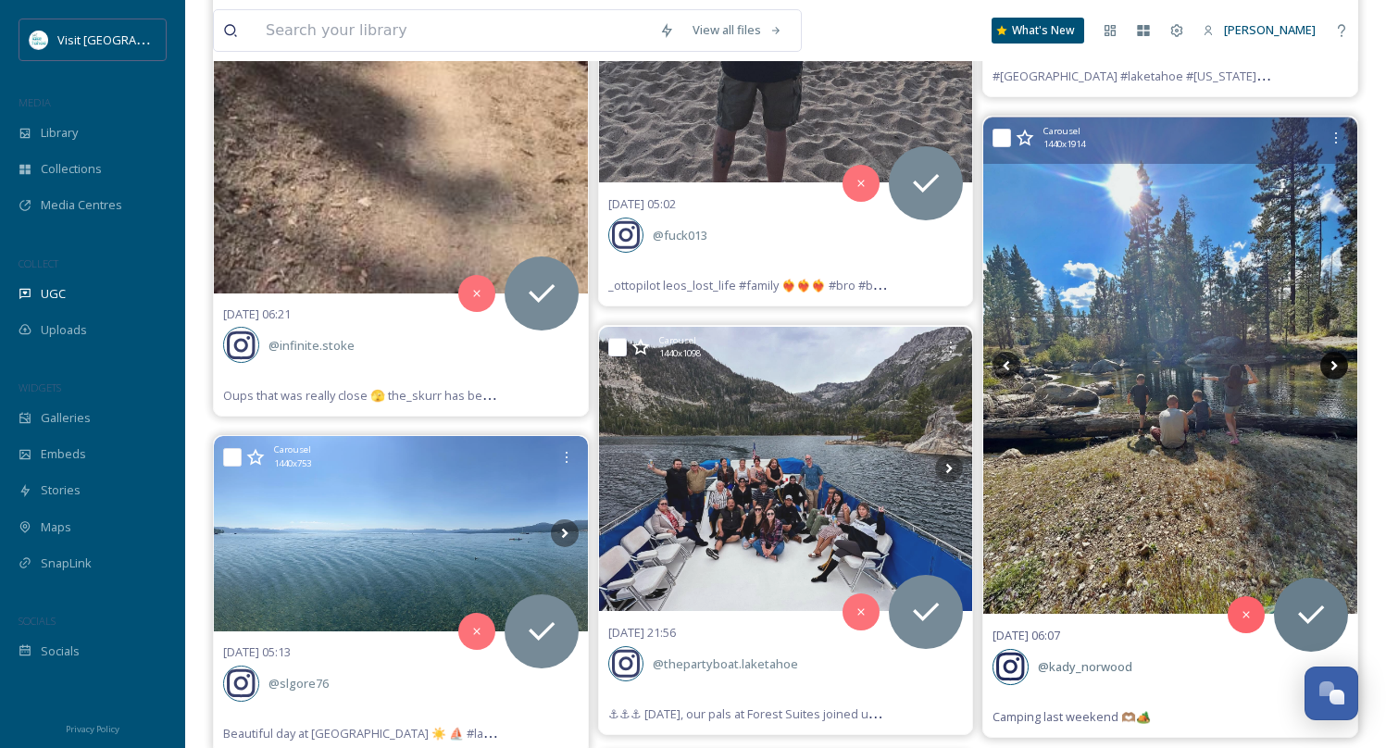
click at [1329, 352] on icon at bounding box center [1334, 366] width 28 height 28
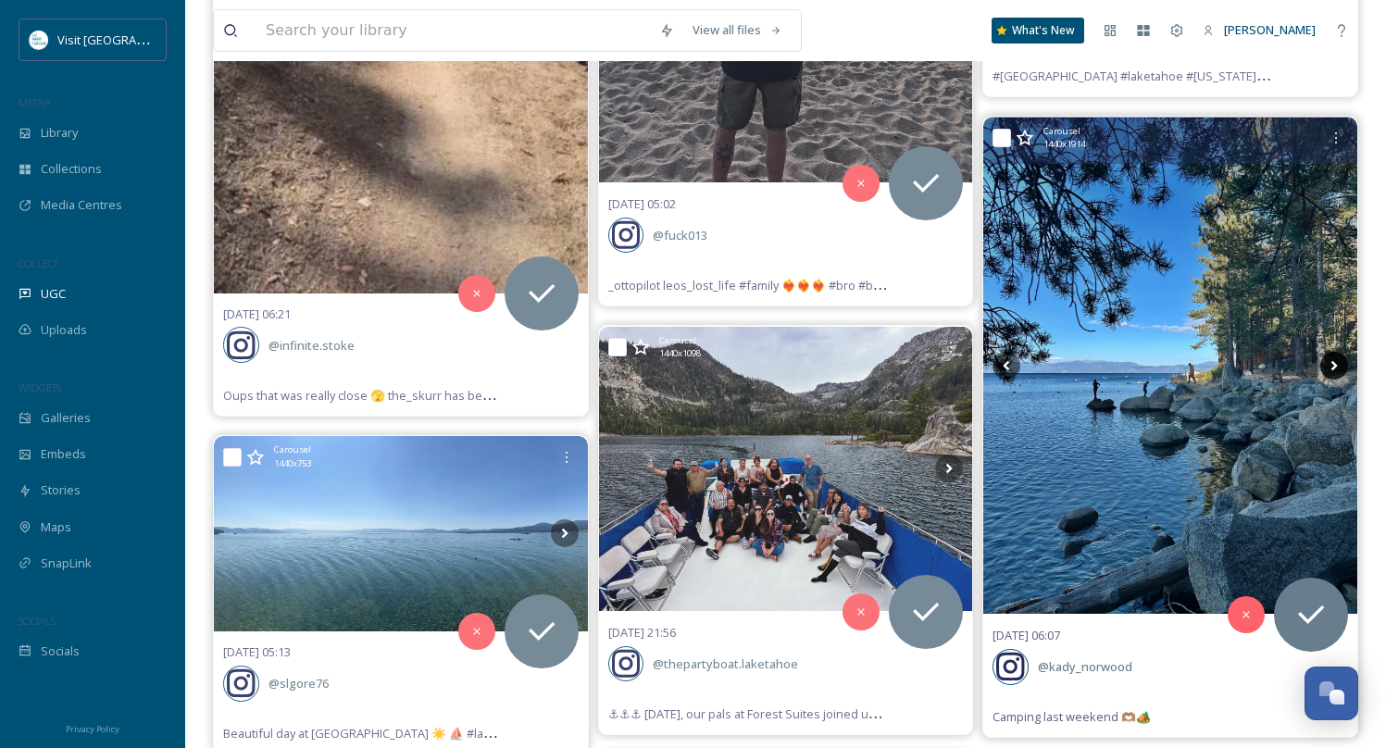
click at [1329, 352] on icon at bounding box center [1334, 366] width 28 height 28
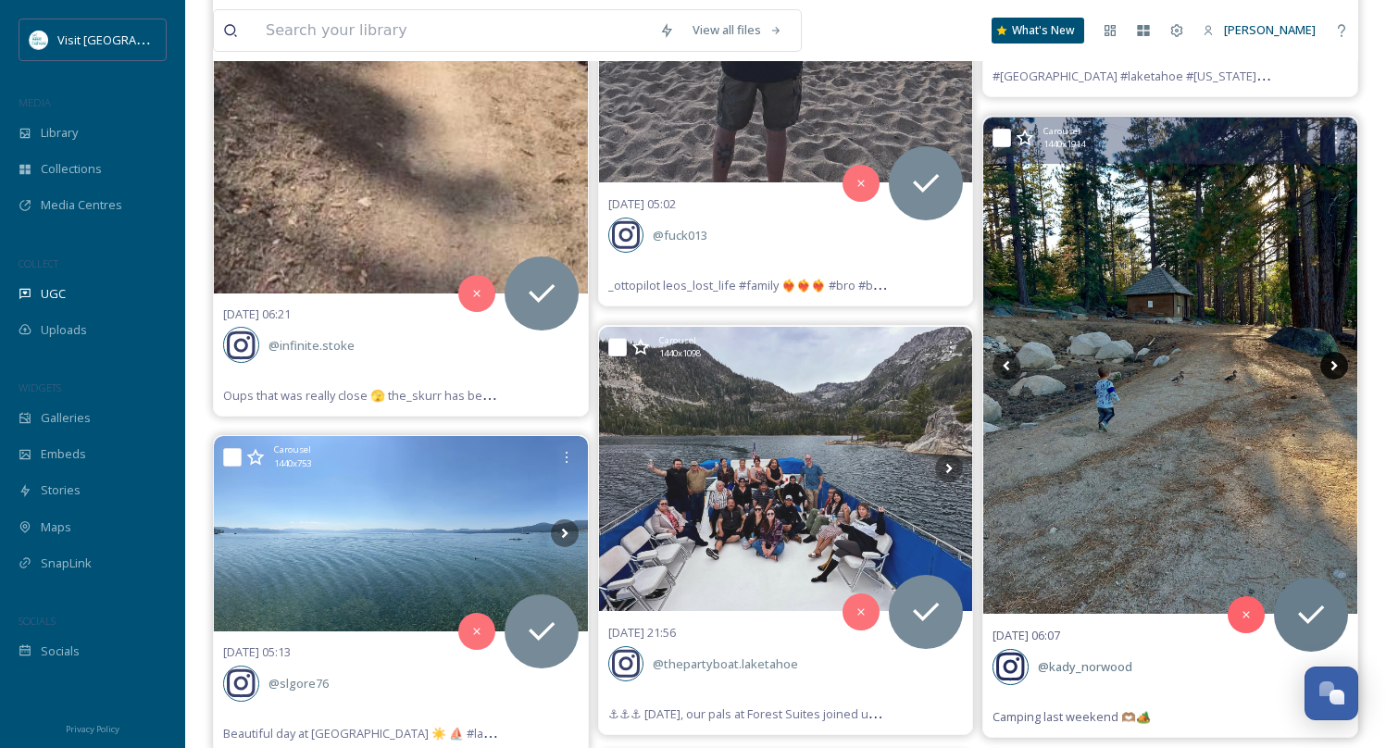
click at [1329, 352] on icon at bounding box center [1334, 366] width 28 height 28
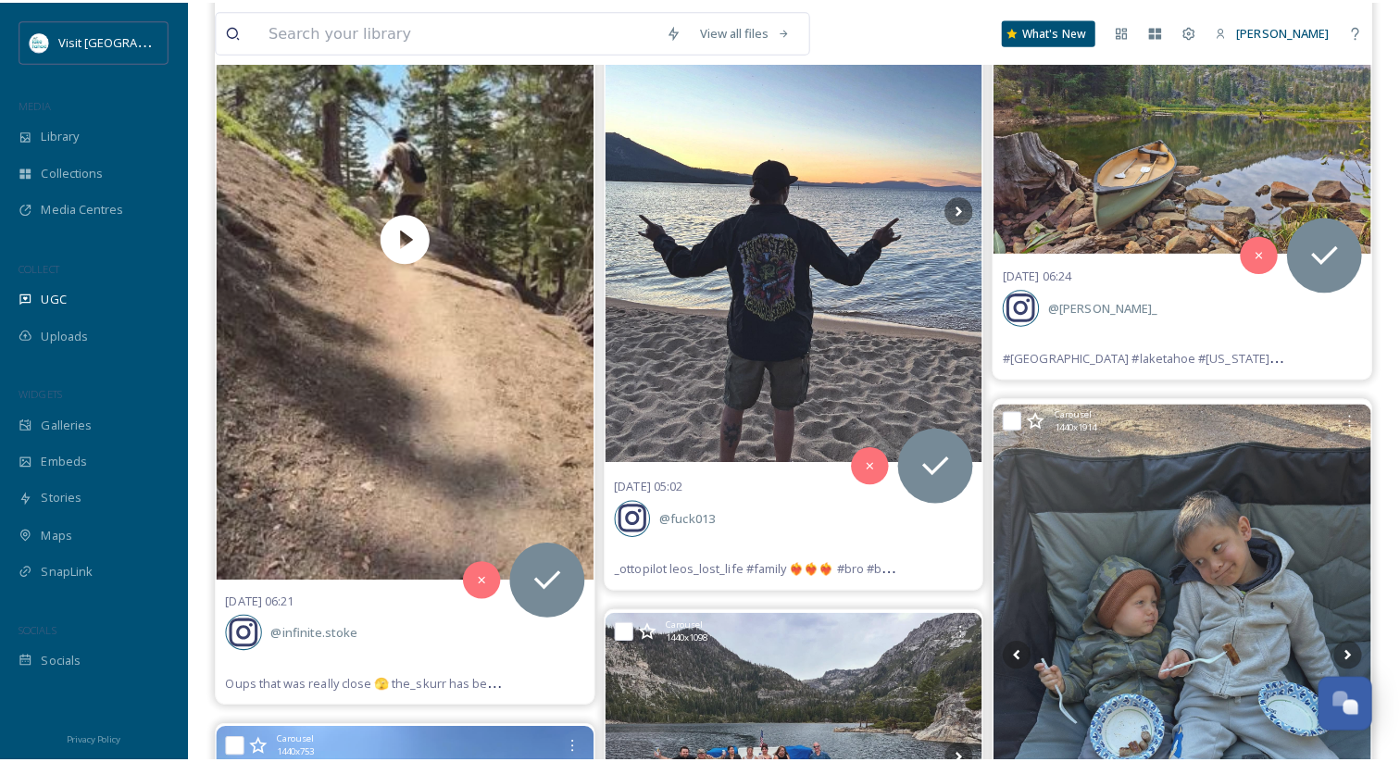
scroll to position [32448, 0]
